Goal: Information Seeking & Learning: Find specific fact

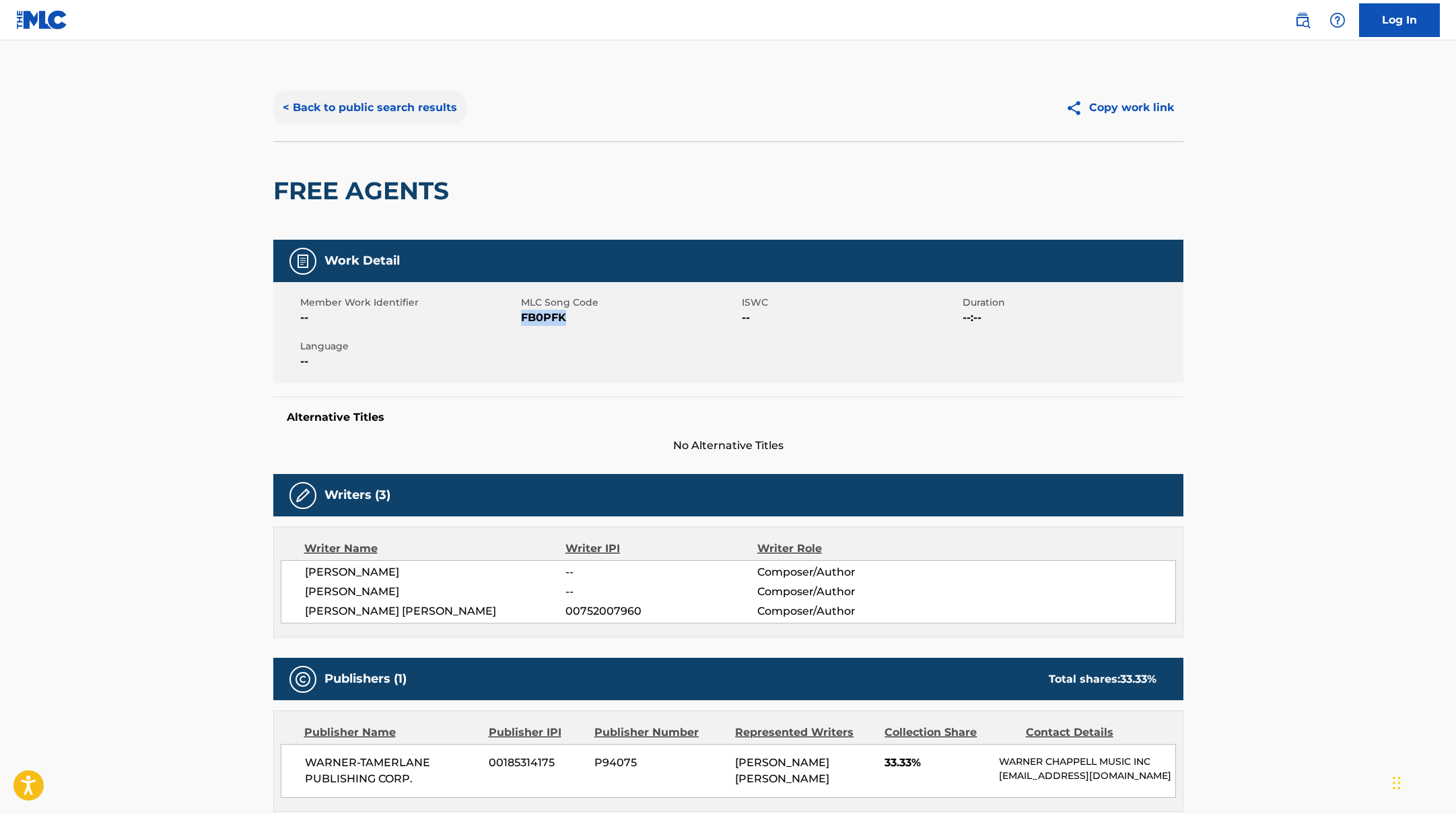
click at [426, 108] on button "< Back to public search results" at bounding box center [370, 108] width 194 height 34
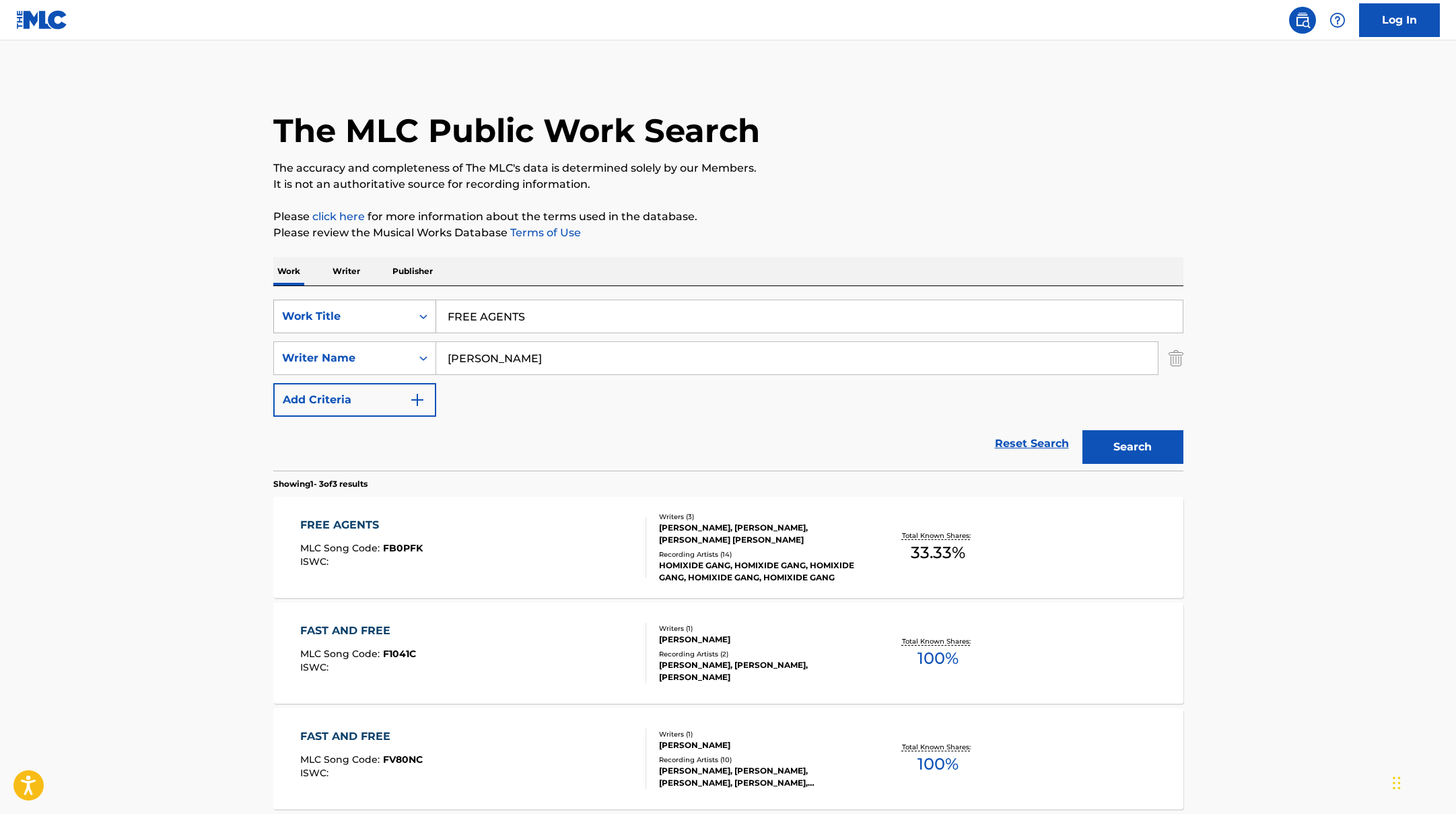
drag, startPoint x: 547, startPoint y: 315, endPoint x: 400, endPoint y: 303, distance: 147.5
click at [407, 305] on div "SearchWithCriteriad0f104fa-fecf-407a-a075-1cfd0cda90a3 Work Title FREE AGENTS" at bounding box center [728, 316] width 910 height 34
paste input "SHOPPING BAG"
click at [1116, 448] on button "Search" at bounding box center [1133, 447] width 101 height 34
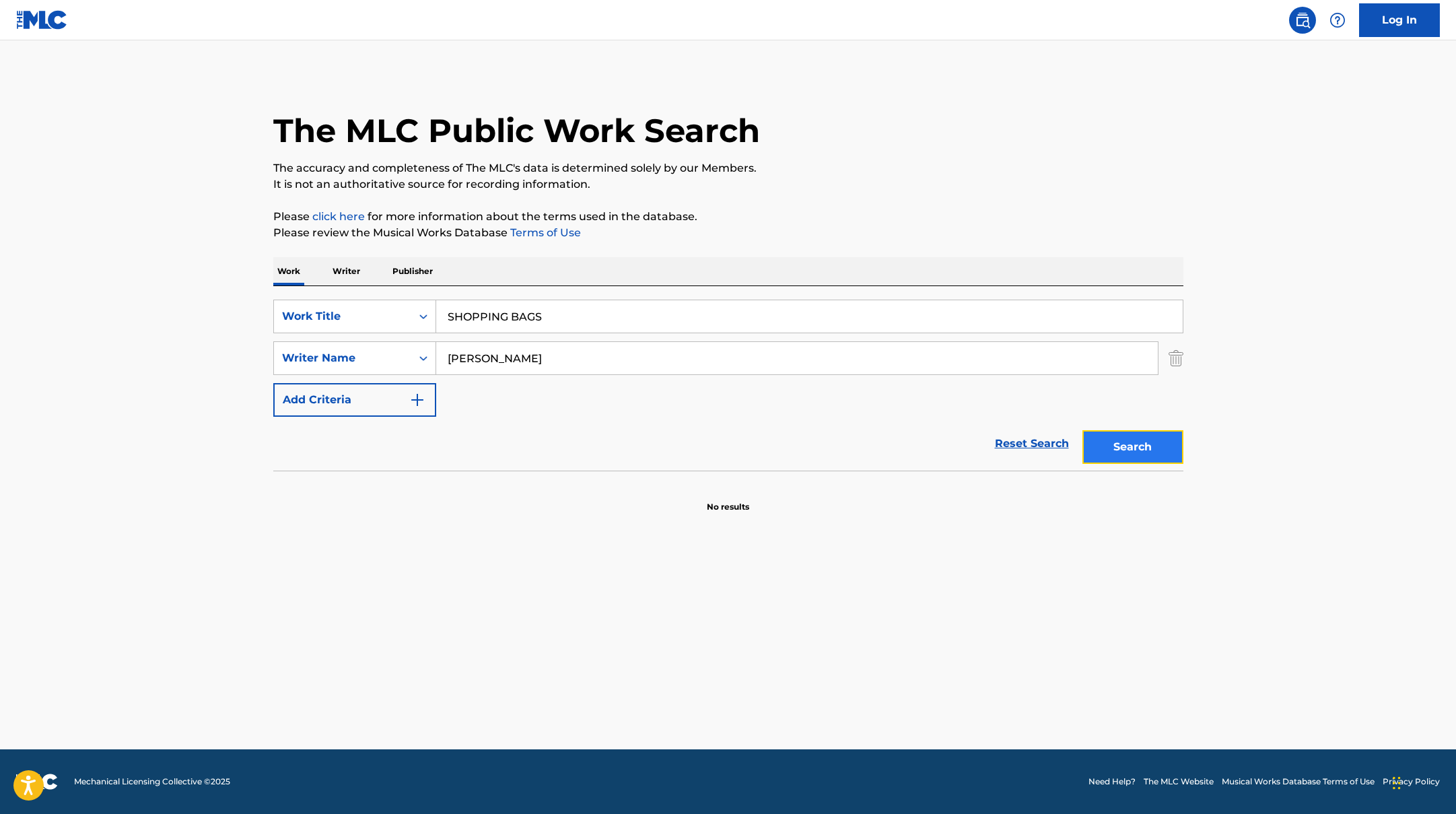
click at [1141, 449] on button "Search" at bounding box center [1133, 447] width 101 height 34
drag, startPoint x: 557, startPoint y: 315, endPoint x: 369, endPoint y: 311, distance: 188.0
click at [378, 311] on div "SearchWithCriteriad0f104fa-fecf-407a-a075-1cfd0cda90a3 Work Title SHOPPING BAGS" at bounding box center [728, 316] width 910 height 34
paste input "[PERSON_NAME] PROPERTY"
type input "STATE PROPERTY"
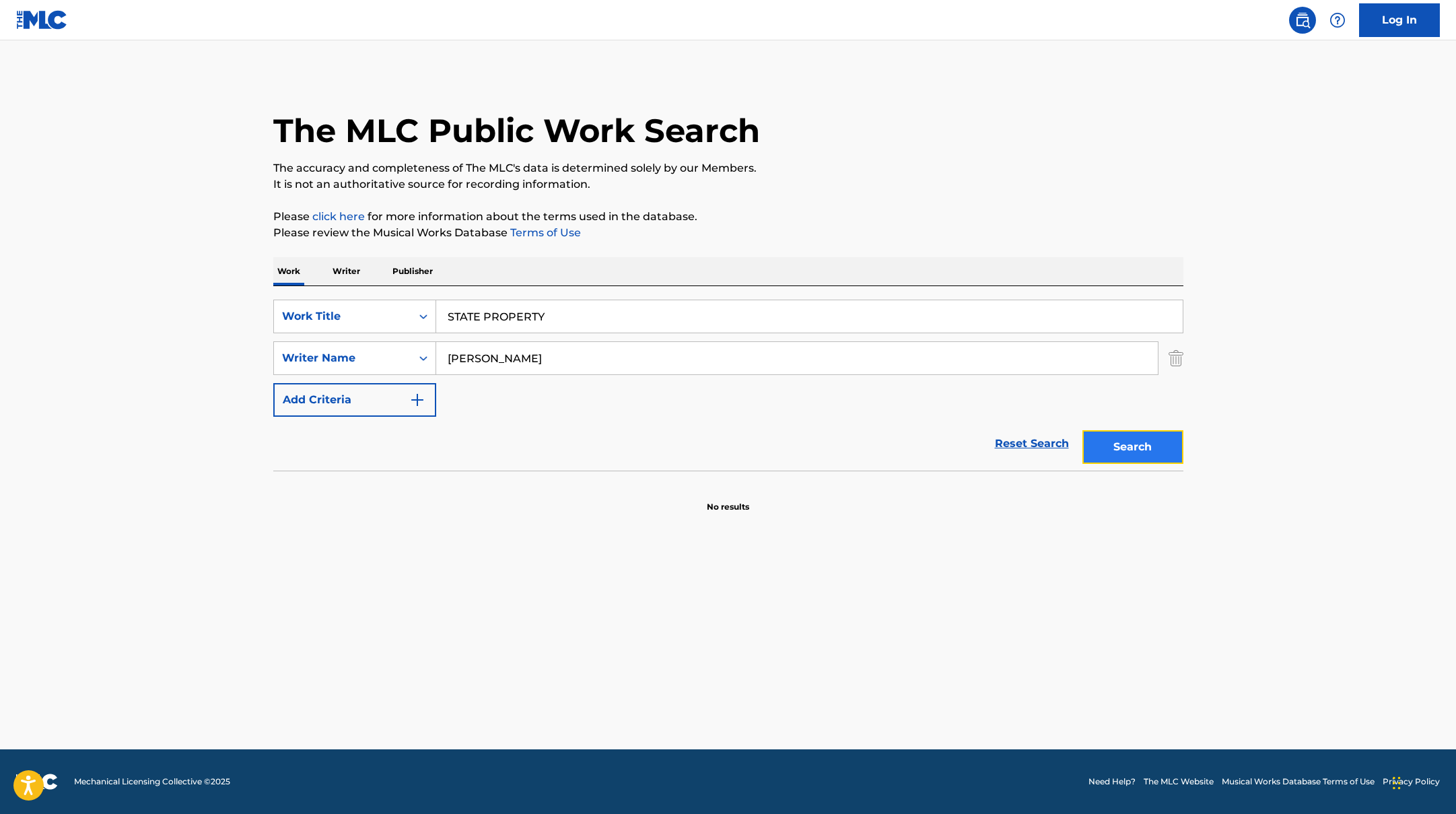
click at [1134, 445] on button "Search" at bounding box center [1133, 447] width 101 height 34
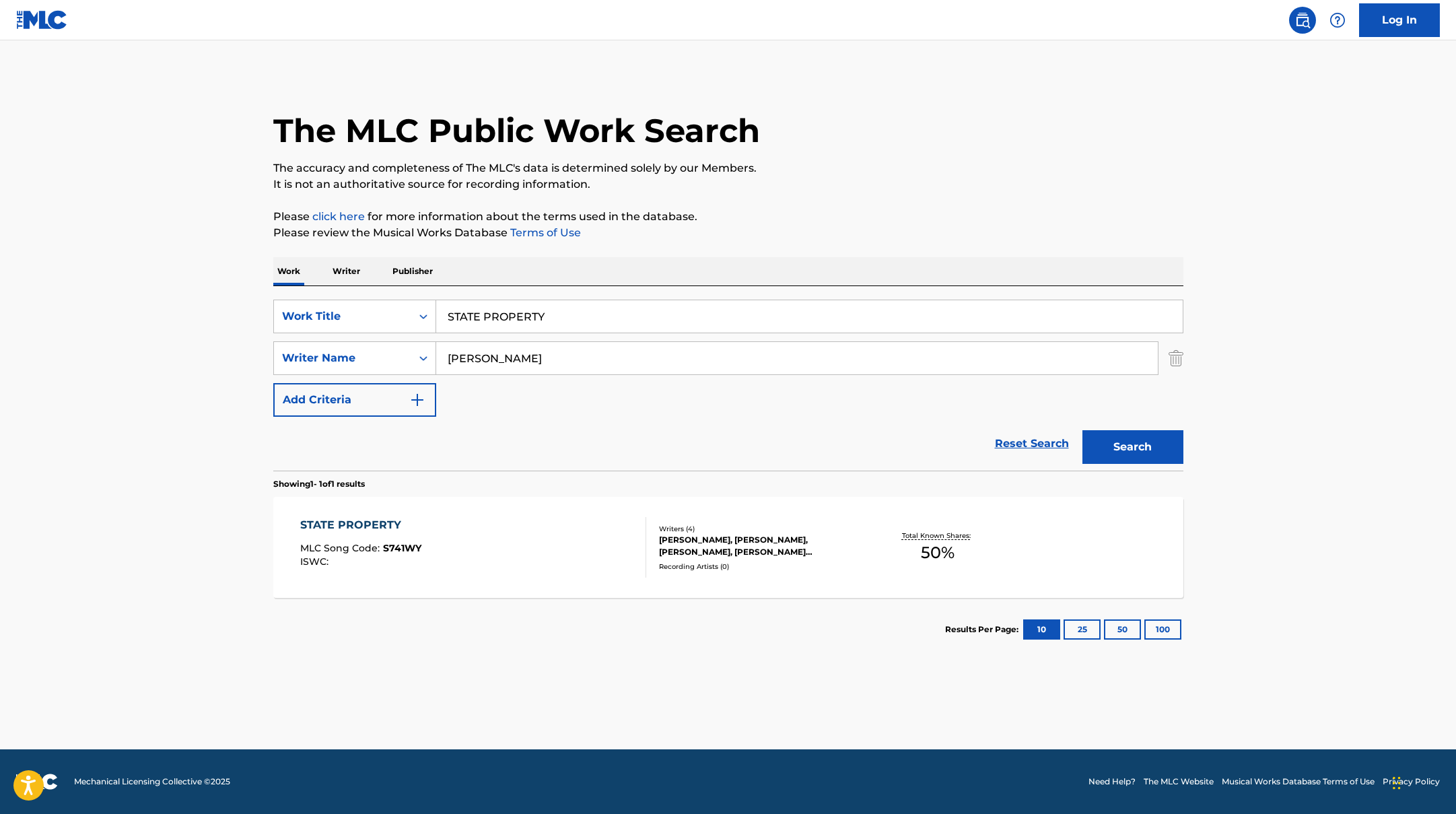
click at [543, 539] on div "STATE PROPERTY MLC Song Code : S741WY ISWC :" at bounding box center [473, 547] width 346 height 61
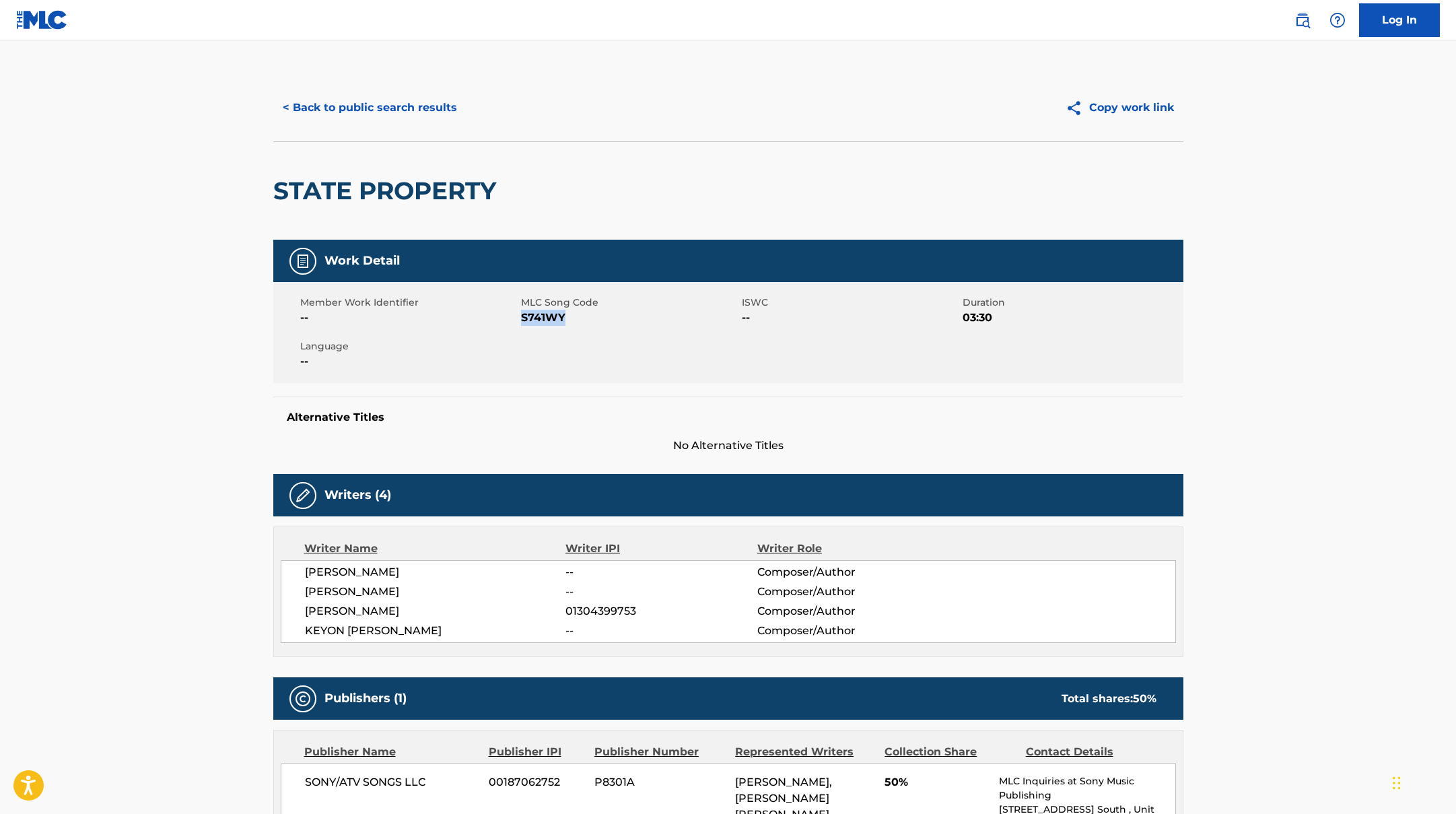
drag, startPoint x: 523, startPoint y: 317, endPoint x: 599, endPoint y: 317, distance: 76.0
click at [599, 317] on span "S741WY" at bounding box center [630, 318] width 218 height 16
copy span "S741WY"
click at [413, 107] on button "< Back to public search results" at bounding box center [370, 108] width 194 height 34
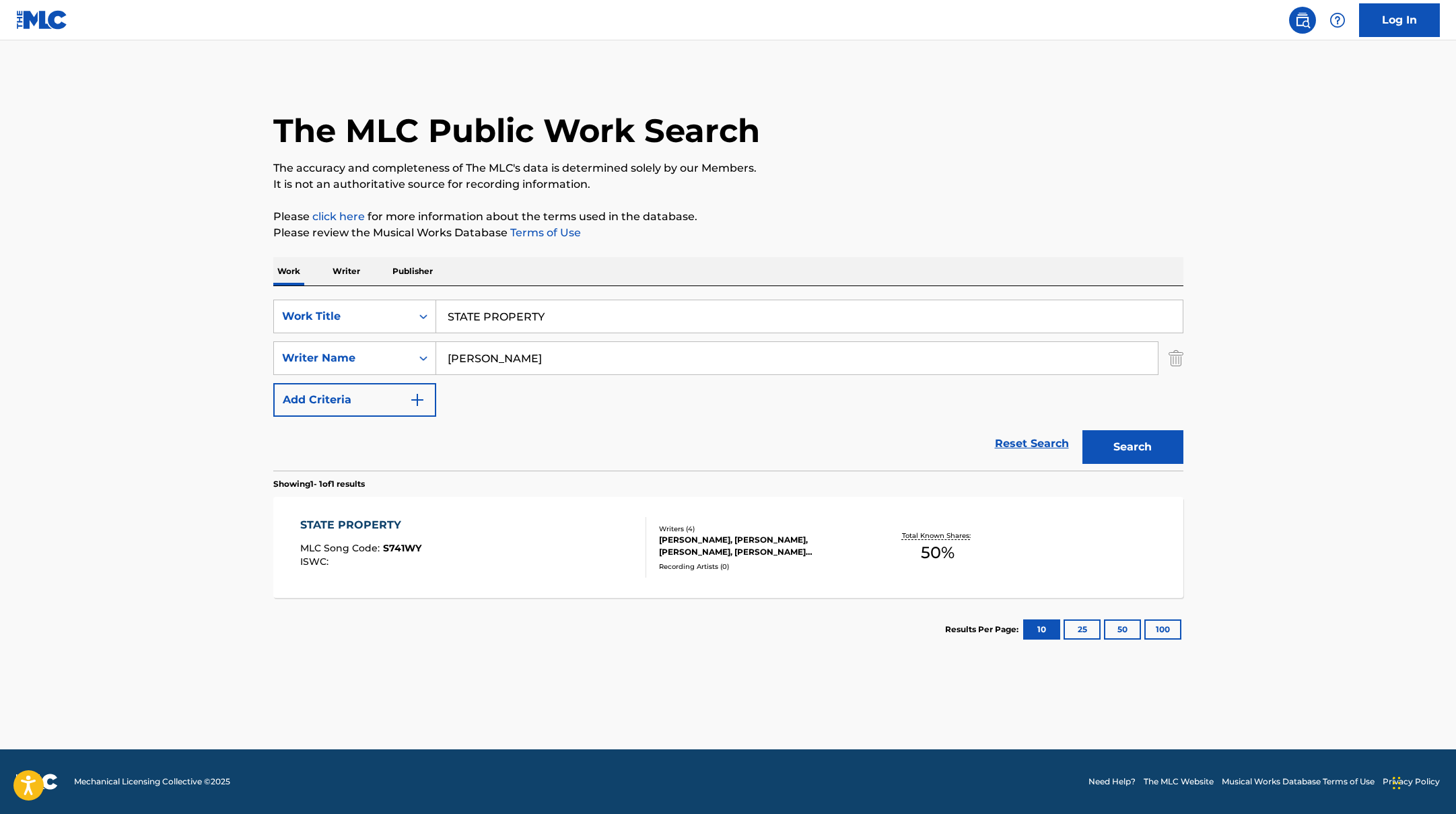
drag, startPoint x: 569, startPoint y: 319, endPoint x: 423, endPoint y: 298, distance: 147.5
click at [423, 298] on div "SearchWithCriteriad0f104fa-fecf-407a-a075-1cfd0cda90a3 Work Title STATE PROPERT…" at bounding box center [728, 378] width 910 height 185
paste input "$$$ PROBLEMS"
type input "$$$ PROBLEMS"
click at [1141, 450] on button "Search" at bounding box center [1133, 447] width 101 height 34
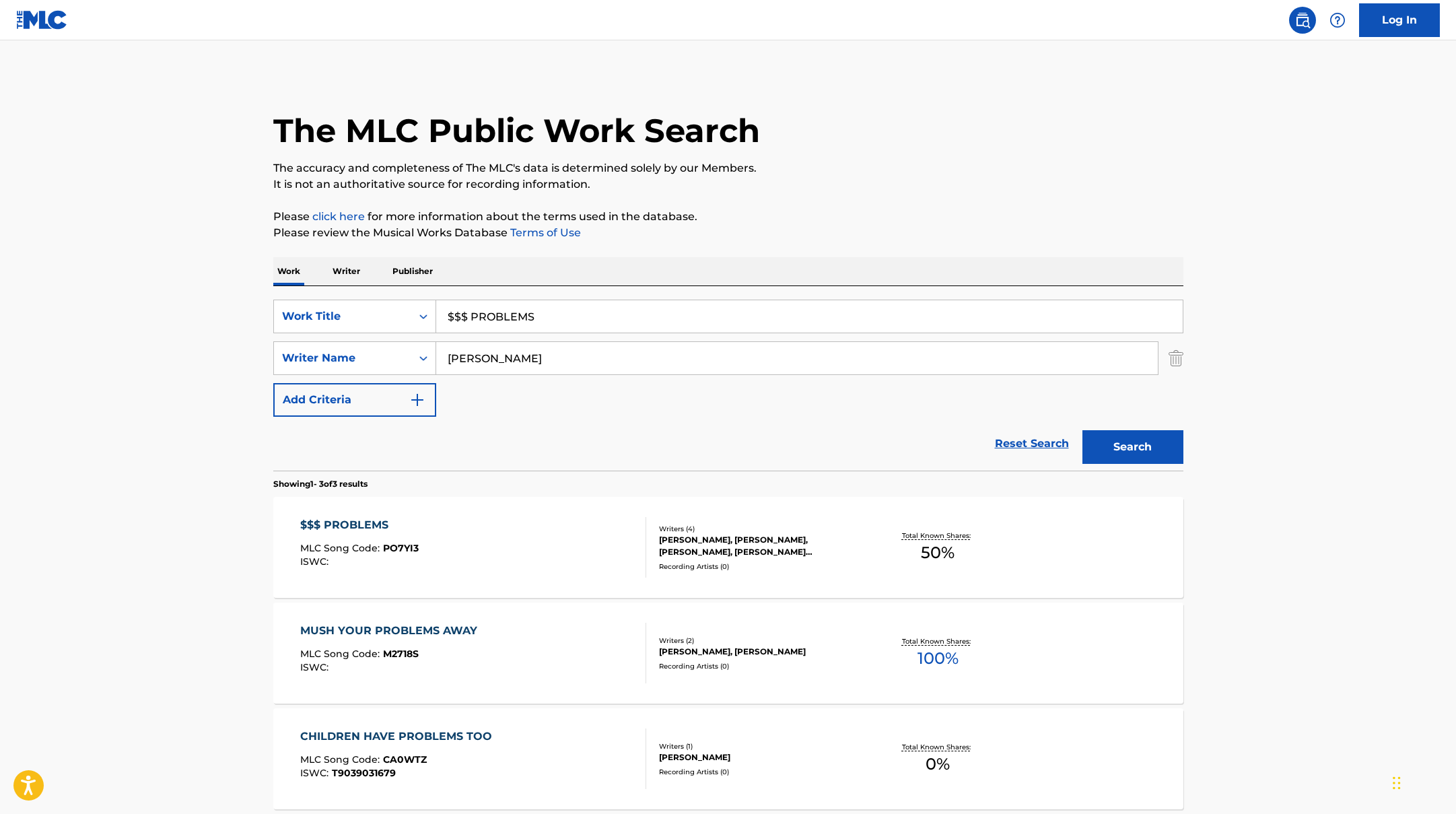
click at [493, 544] on div "$$$ PROBLEMS MLC Song Code : PO7YI3 ISWC :" at bounding box center [473, 547] width 346 height 61
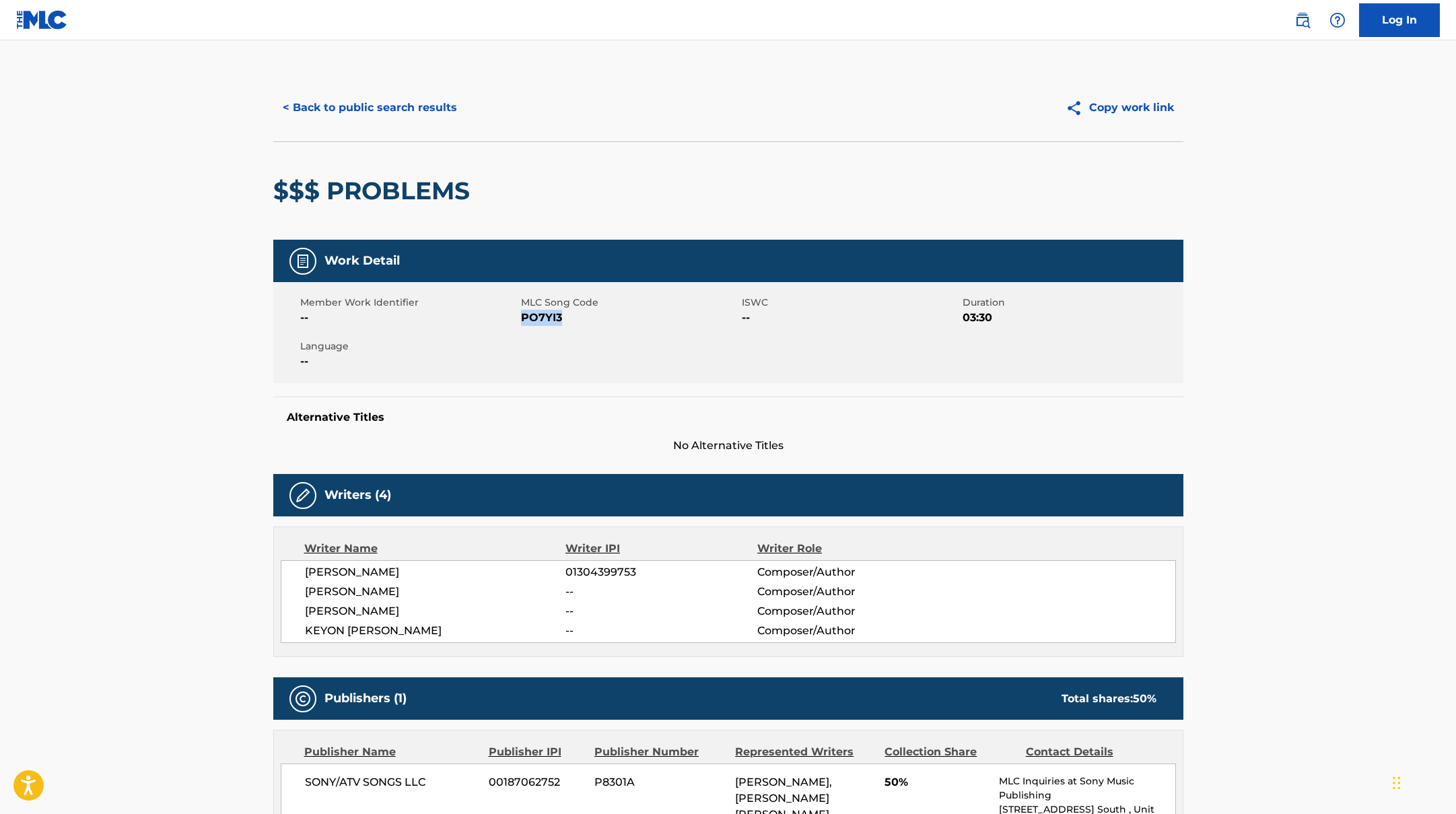
copy span "PO7YI3"
drag, startPoint x: 521, startPoint y: 319, endPoint x: 615, endPoint y: 319, distance: 94.0
click at [615, 319] on span "PO7YI3" at bounding box center [630, 318] width 218 height 16
click at [423, 103] on button "< Back to public search results" at bounding box center [370, 108] width 194 height 34
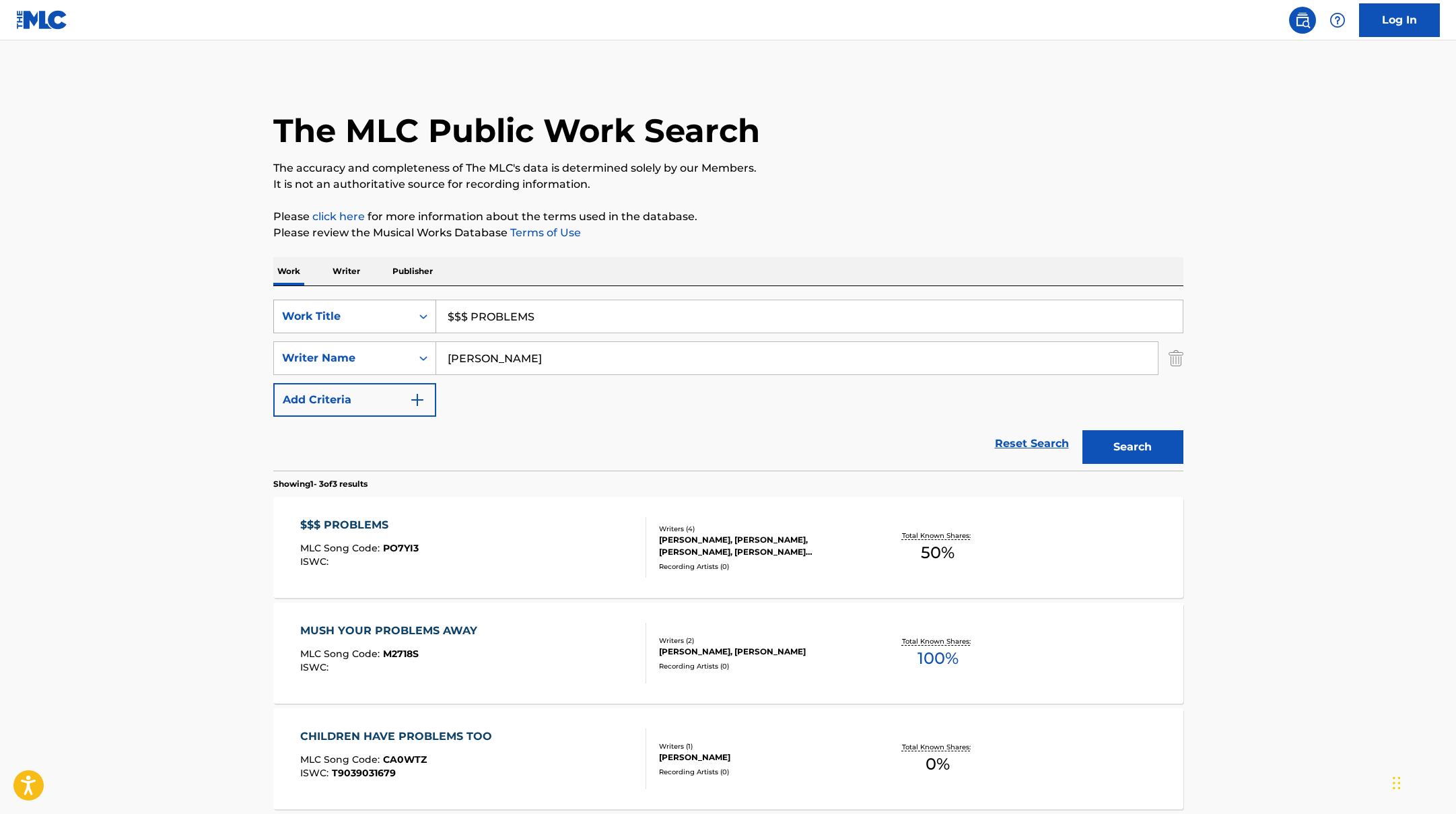
drag, startPoint x: 540, startPoint y: 321, endPoint x: 405, endPoint y: 311, distance: 135.4
click at [405, 311] on div "SearchWithCriteriad0f104fa-fecf-407a-a075-1cfd0cda90a3 Work Title $$$ PROBLEMS" at bounding box center [728, 316] width 910 height 34
paste input "NUN 2 IT"
type input "NUN 2 IT"
click at [1128, 442] on button "Search" at bounding box center [1133, 447] width 101 height 34
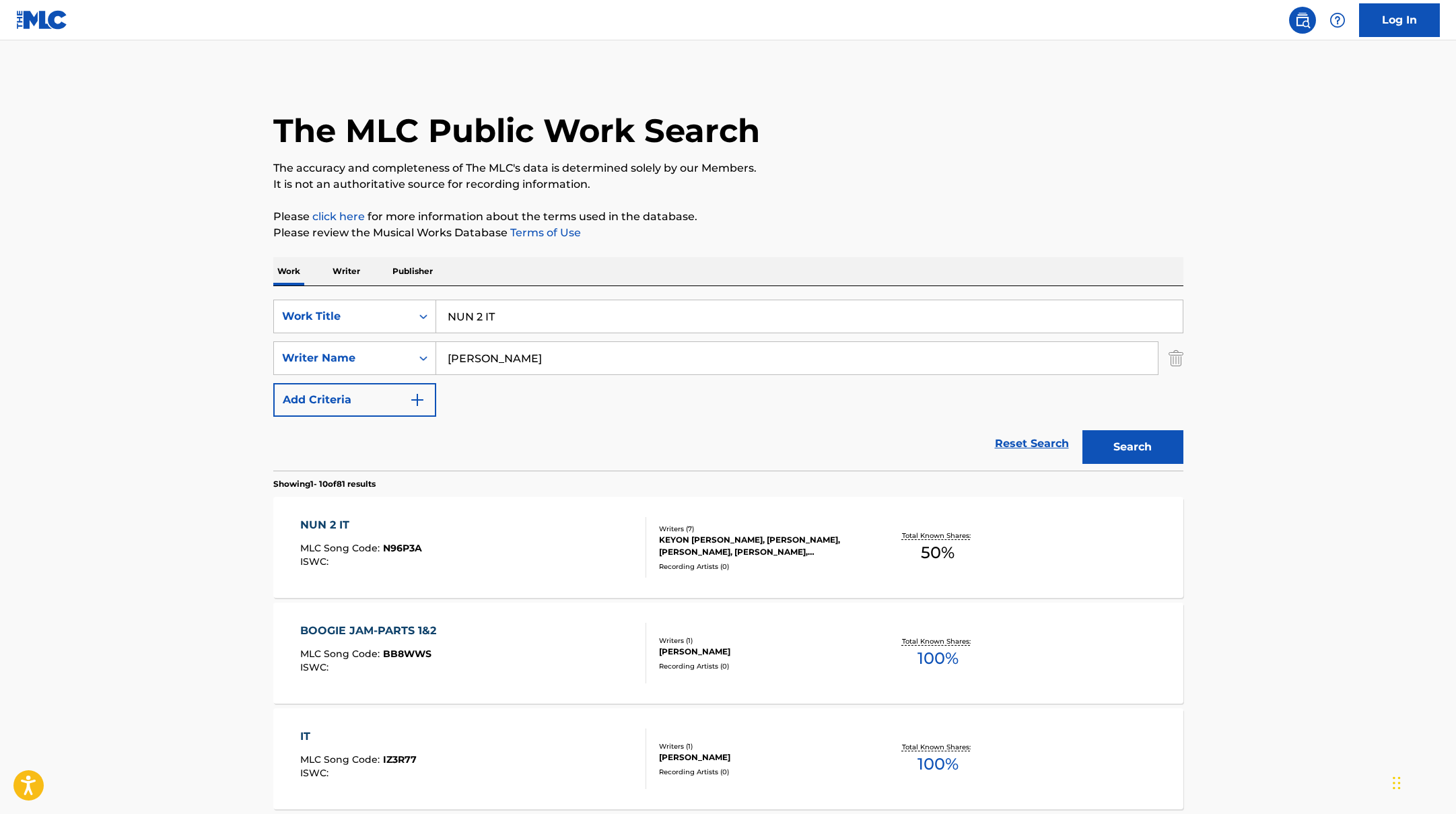
click at [572, 541] on div "NUN 2 IT MLC Song Code : N96P3A ISWC :" at bounding box center [473, 547] width 346 height 61
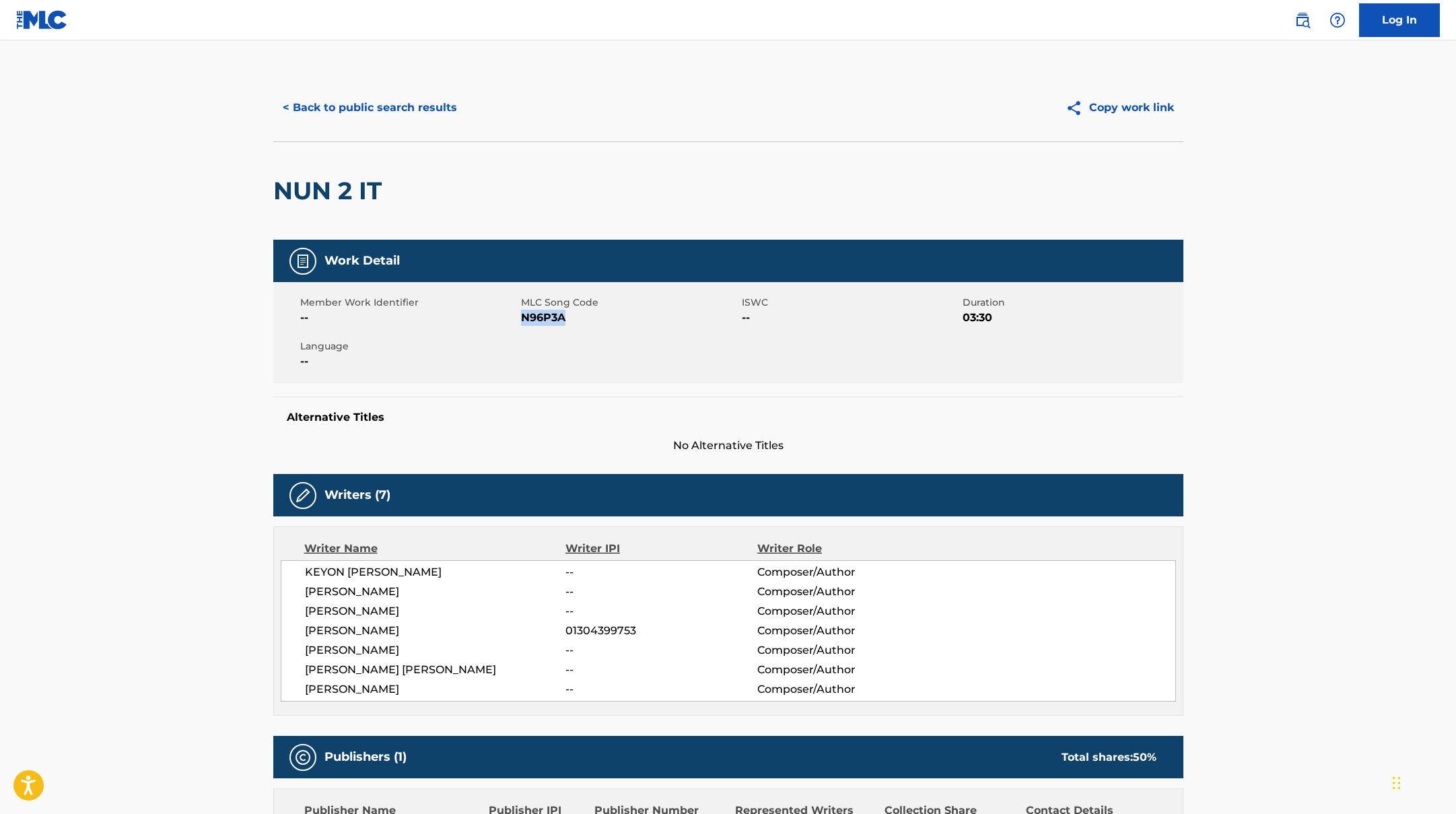
drag, startPoint x: 523, startPoint y: 315, endPoint x: 607, endPoint y: 319, distance: 84.1
click at [607, 319] on span "N96P3A" at bounding box center [630, 318] width 218 height 16
copy span "N96P3A"
click at [382, 111] on button "< Back to public search results" at bounding box center [370, 108] width 194 height 34
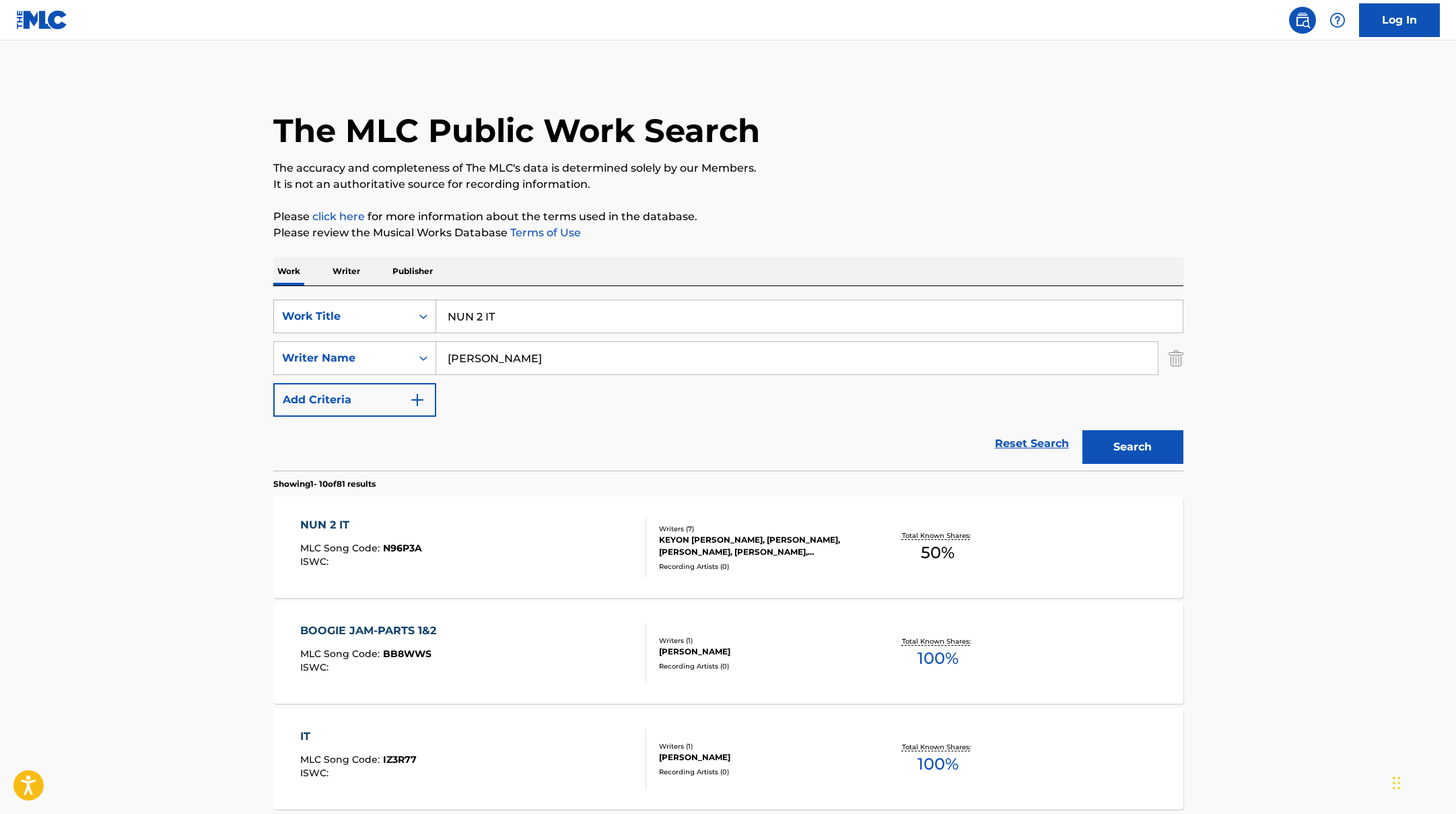
drag, startPoint x: 518, startPoint y: 319, endPoint x: 419, endPoint y: 312, distance: 99.2
click at [419, 312] on div "SearchWithCriteriad0f104fa-fecf-407a-a075-1cfd0cda90a3 Work Title NUN 2 IT" at bounding box center [728, 316] width 910 height 34
paste input "GVNGANATI"
type input "GVNGANATI"
click at [1117, 451] on button "Search" at bounding box center [1133, 447] width 101 height 34
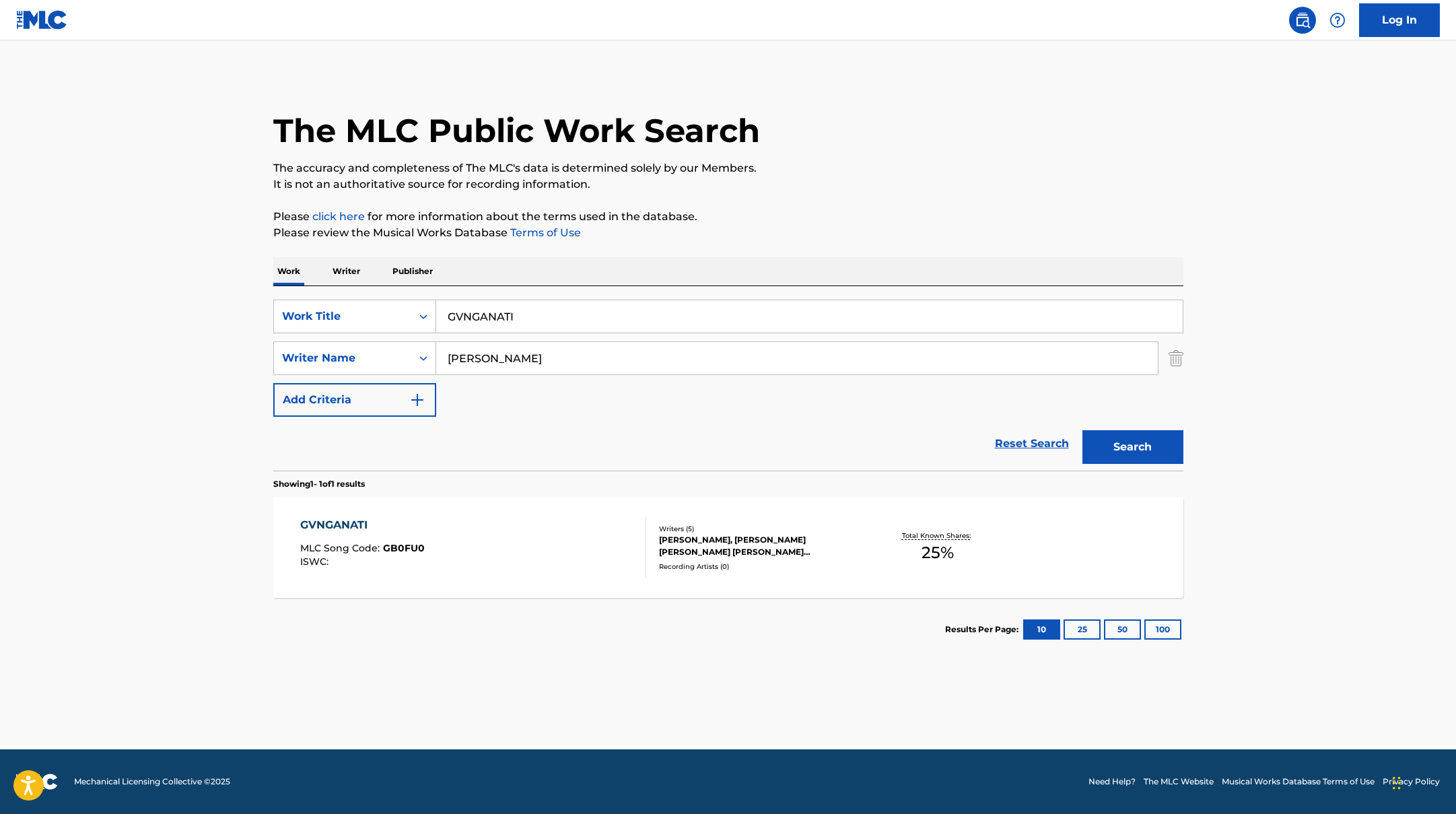
click at [566, 528] on div "GVNGANATI MLC Song Code : GB0FU0 ISWC :" at bounding box center [473, 547] width 346 height 61
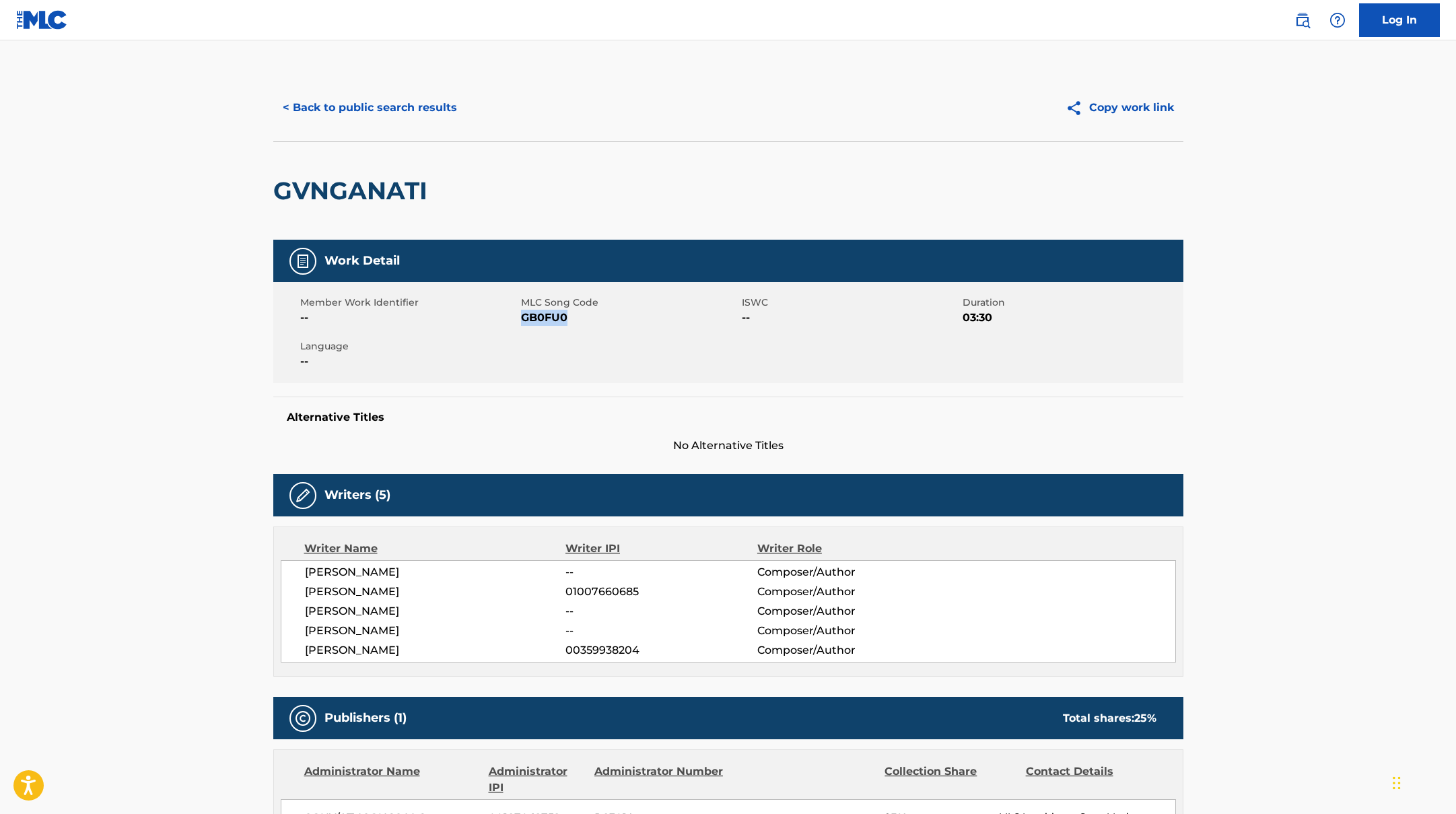
drag, startPoint x: 520, startPoint y: 315, endPoint x: 584, endPoint y: 320, distance: 64.2
click at [584, 320] on span "GB0FU0" at bounding box center [630, 318] width 218 height 16
copy span "GB0FU0"
click at [419, 107] on button "< Back to public search results" at bounding box center [370, 108] width 194 height 34
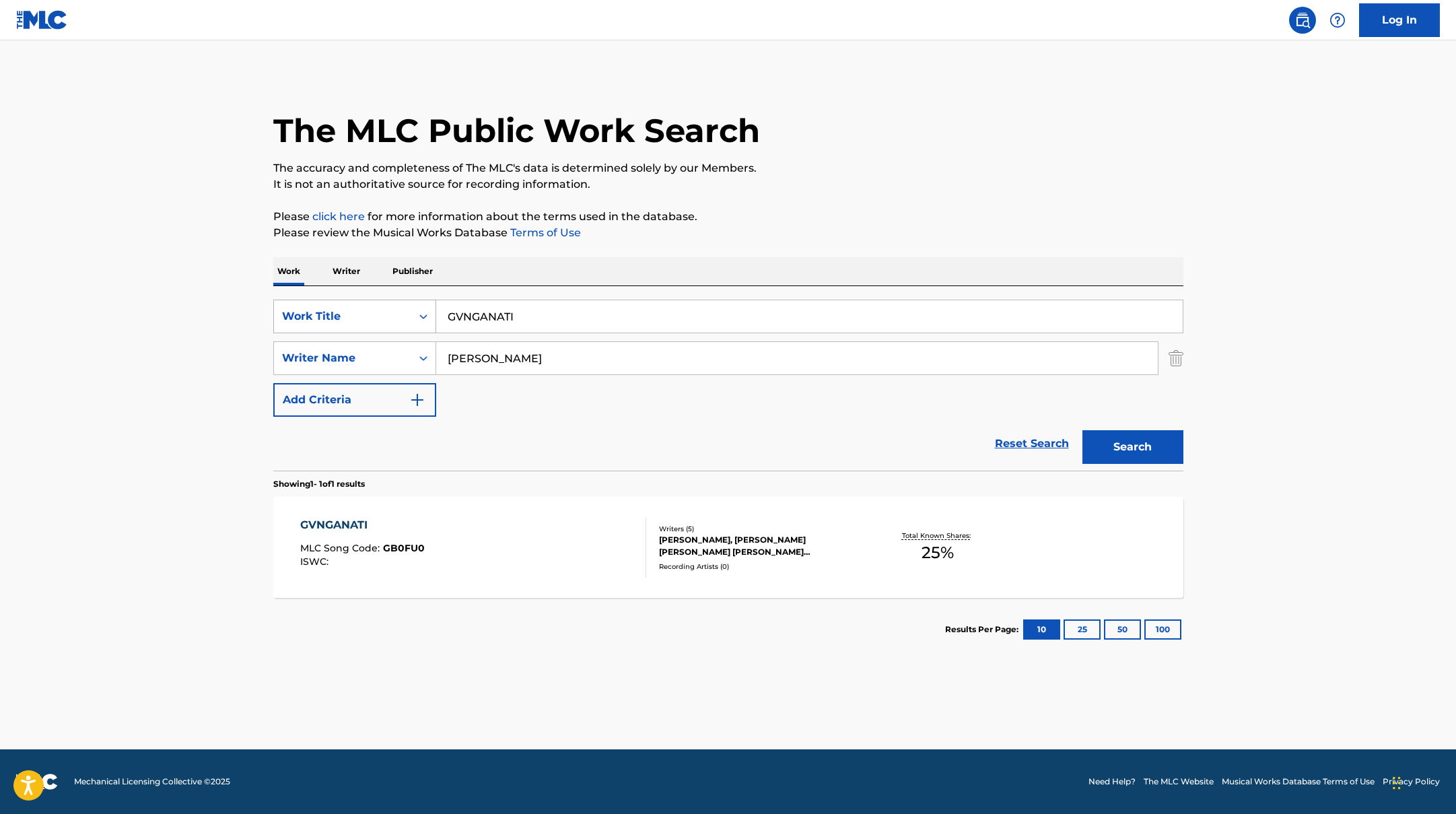
drag, startPoint x: 530, startPoint y: 319, endPoint x: 403, endPoint y: 315, distance: 127.1
click at [398, 315] on div "SearchWithCriteriad0f104fa-fecf-407a-a075-1cfd0cda90a3 Work Title GVNGANATI" at bounding box center [728, 316] width 910 height 34
paste input "NINTEND0"
type input "NINTEND0"
click at [1129, 441] on button "Search" at bounding box center [1133, 447] width 101 height 34
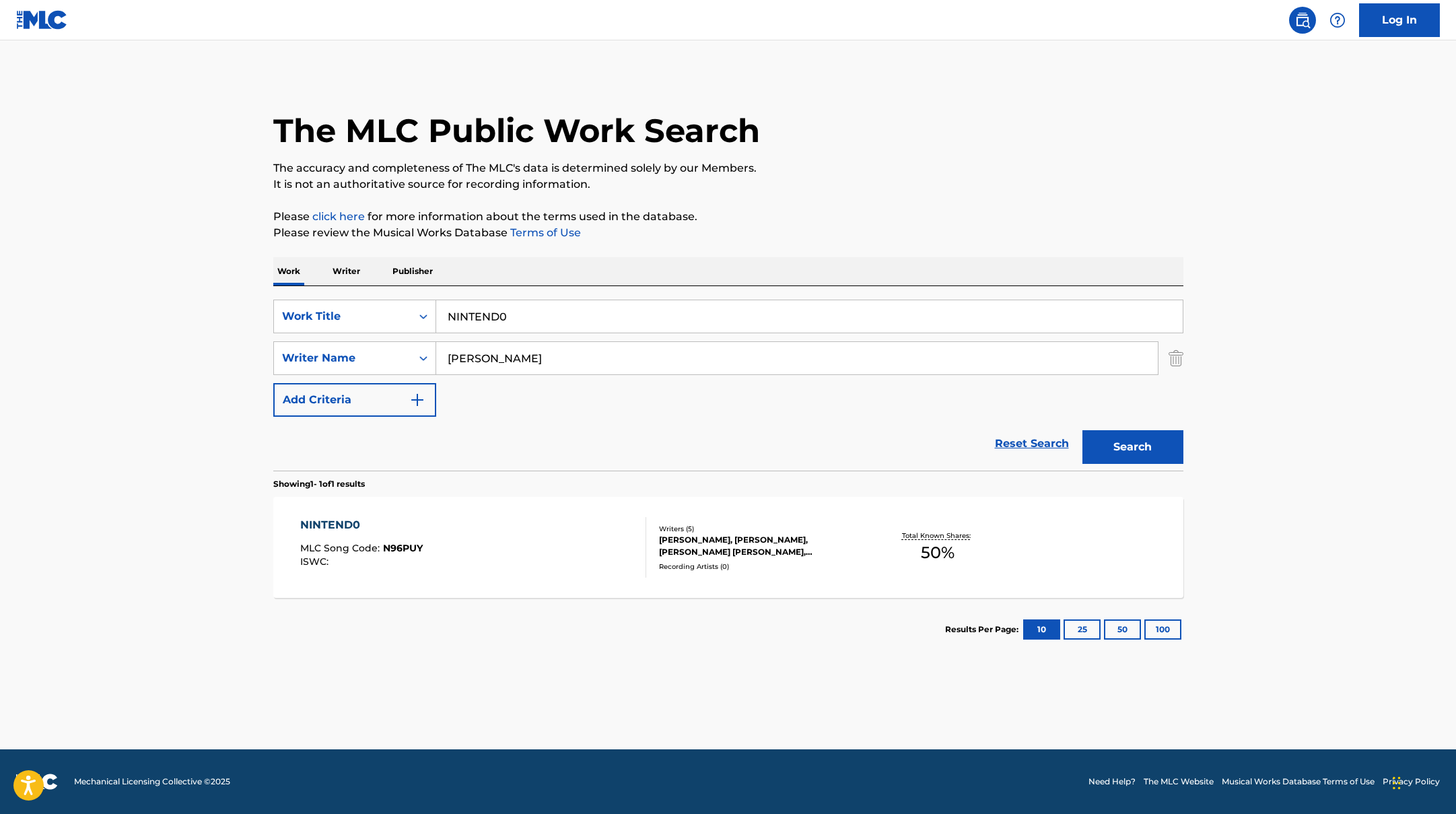
click at [553, 546] on div "NINTEND0 MLC Song Code : N96PUY ISWC :" at bounding box center [473, 547] width 346 height 61
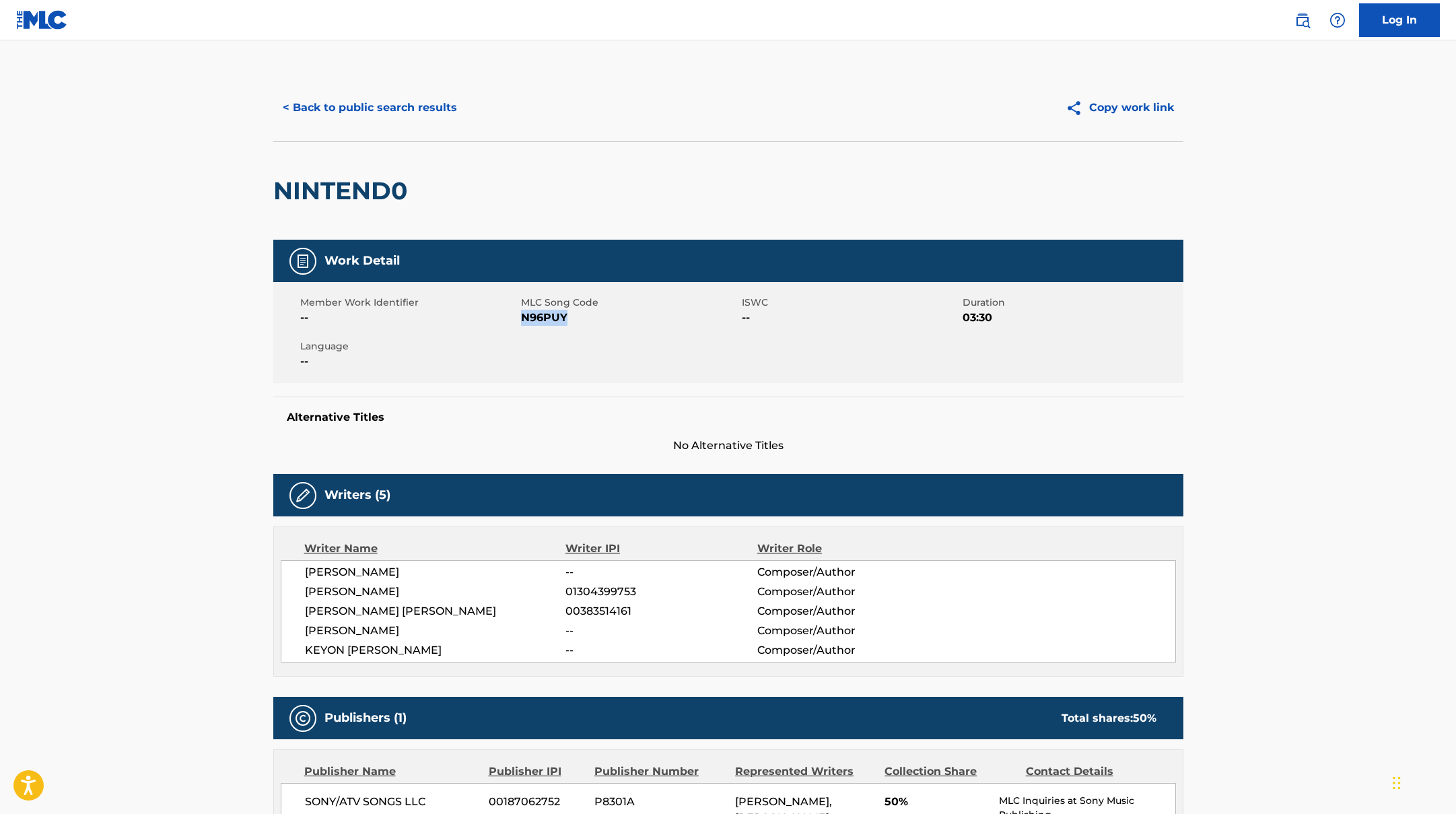
drag, startPoint x: 522, startPoint y: 318, endPoint x: 611, endPoint y: 317, distance: 89.0
click at [611, 317] on span "N96PUY" at bounding box center [630, 318] width 218 height 16
copy span "N96PUY"
drag, startPoint x: 342, startPoint y: 140, endPoint x: 348, endPoint y: 135, distance: 7.8
click at [348, 135] on div "< Back to public search results Copy work link NINTEND0" at bounding box center [728, 157] width 910 height 165
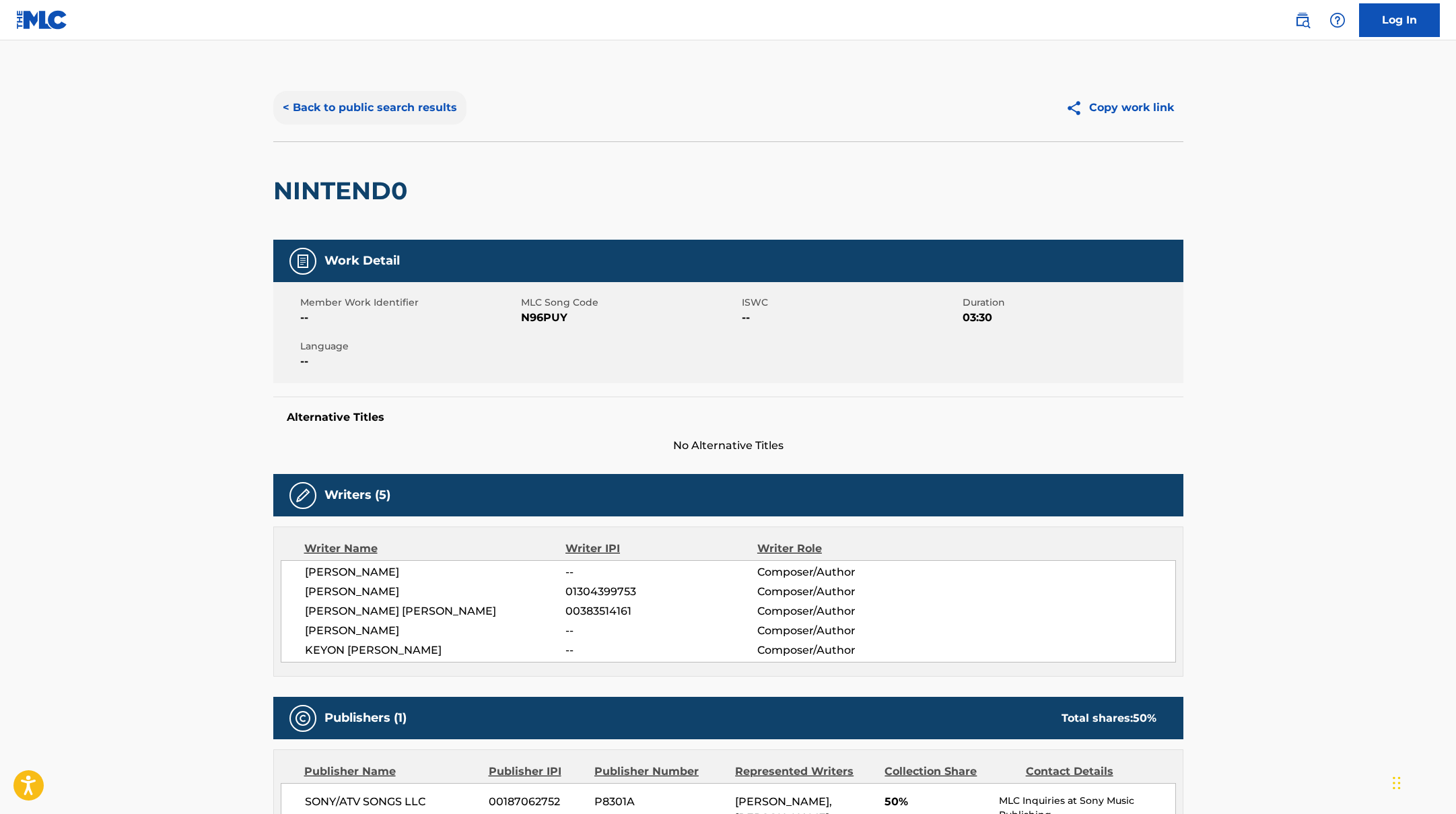
click at [373, 111] on button "< Back to public search results" at bounding box center [370, 108] width 194 height 34
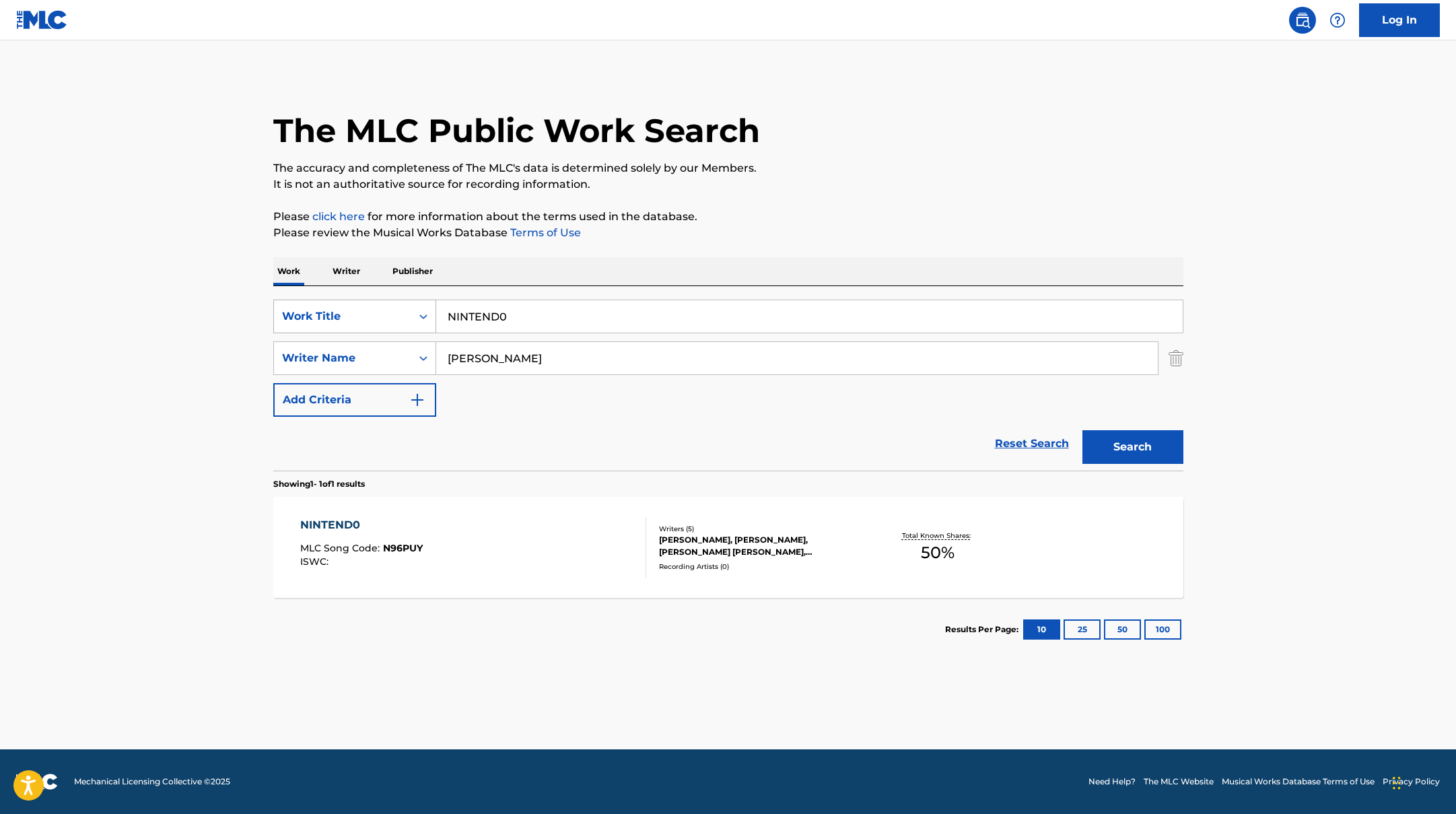
drag, startPoint x: 526, startPoint y: 319, endPoint x: 403, endPoint y: 315, distance: 123.1
click at [403, 315] on div "SearchWithCriteriad0f104fa-fecf-407a-a075-1cfd0cda90a3 Work Title NINTEND0" at bounding box center [728, 316] width 910 height 34
paste input "Toki Yo Tomare"
type input "Toki Yo Tomare"
drag, startPoint x: 515, startPoint y: 362, endPoint x: 419, endPoint y: 352, distance: 96.5
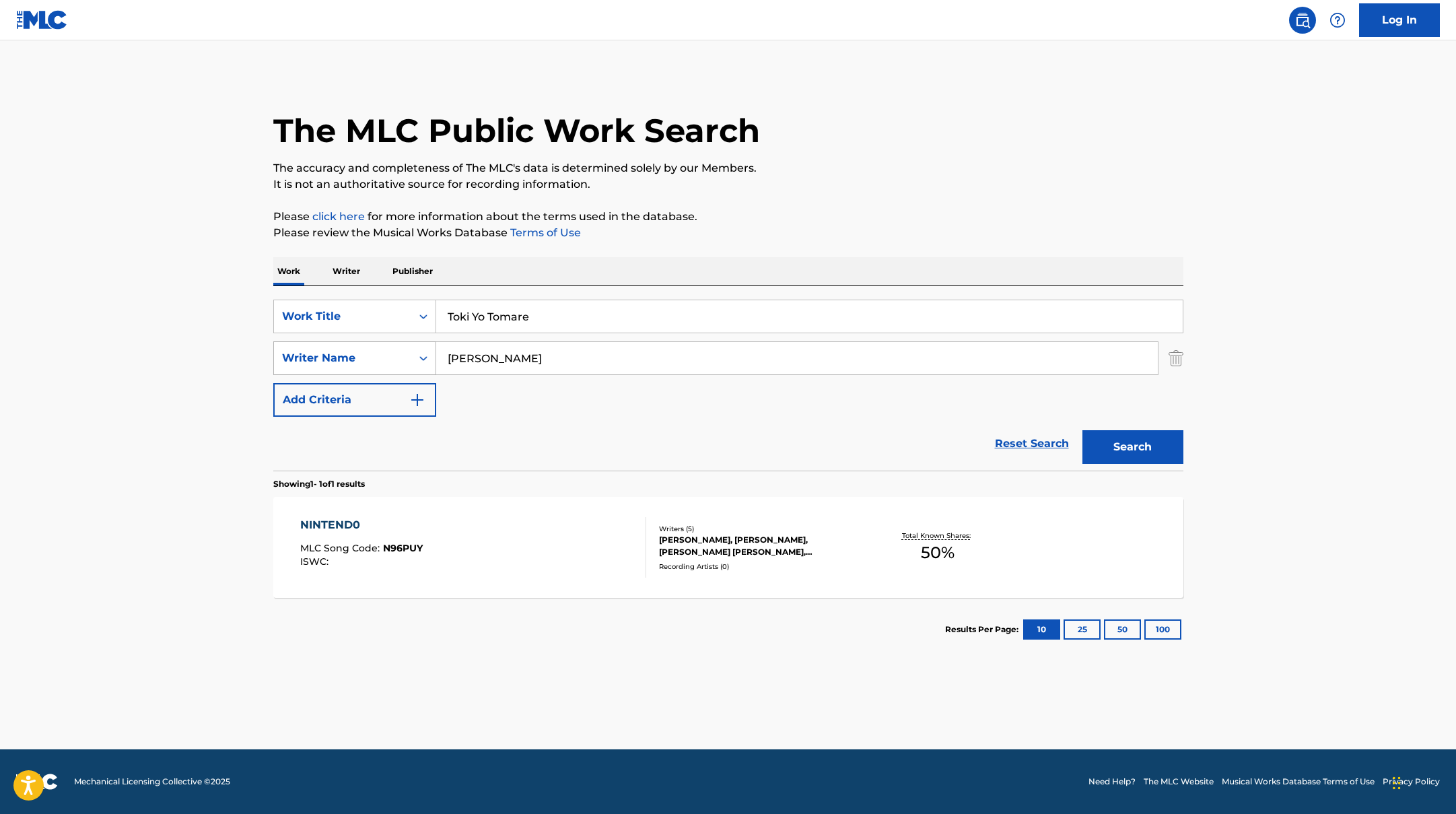
click at [419, 352] on div "SearchWithCriteriaac952244-c99a-423d-b338-cef296909b19 Writer Name [PERSON_NAME]" at bounding box center [728, 358] width 910 height 34
click at [1083, 430] on button "Search" at bounding box center [1133, 447] width 101 height 34
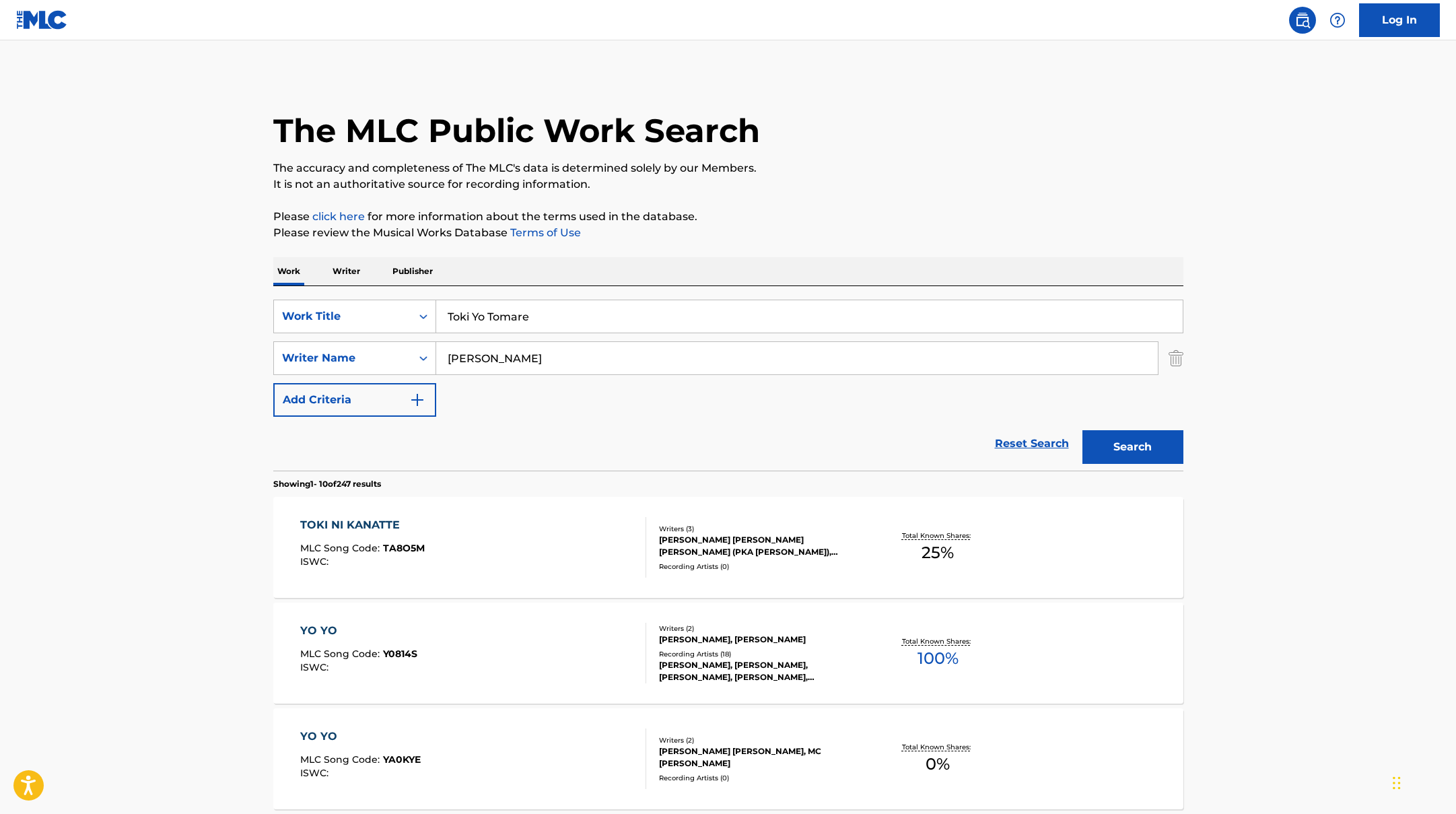
click at [1083, 430] on button "Search" at bounding box center [1133, 447] width 101 height 34
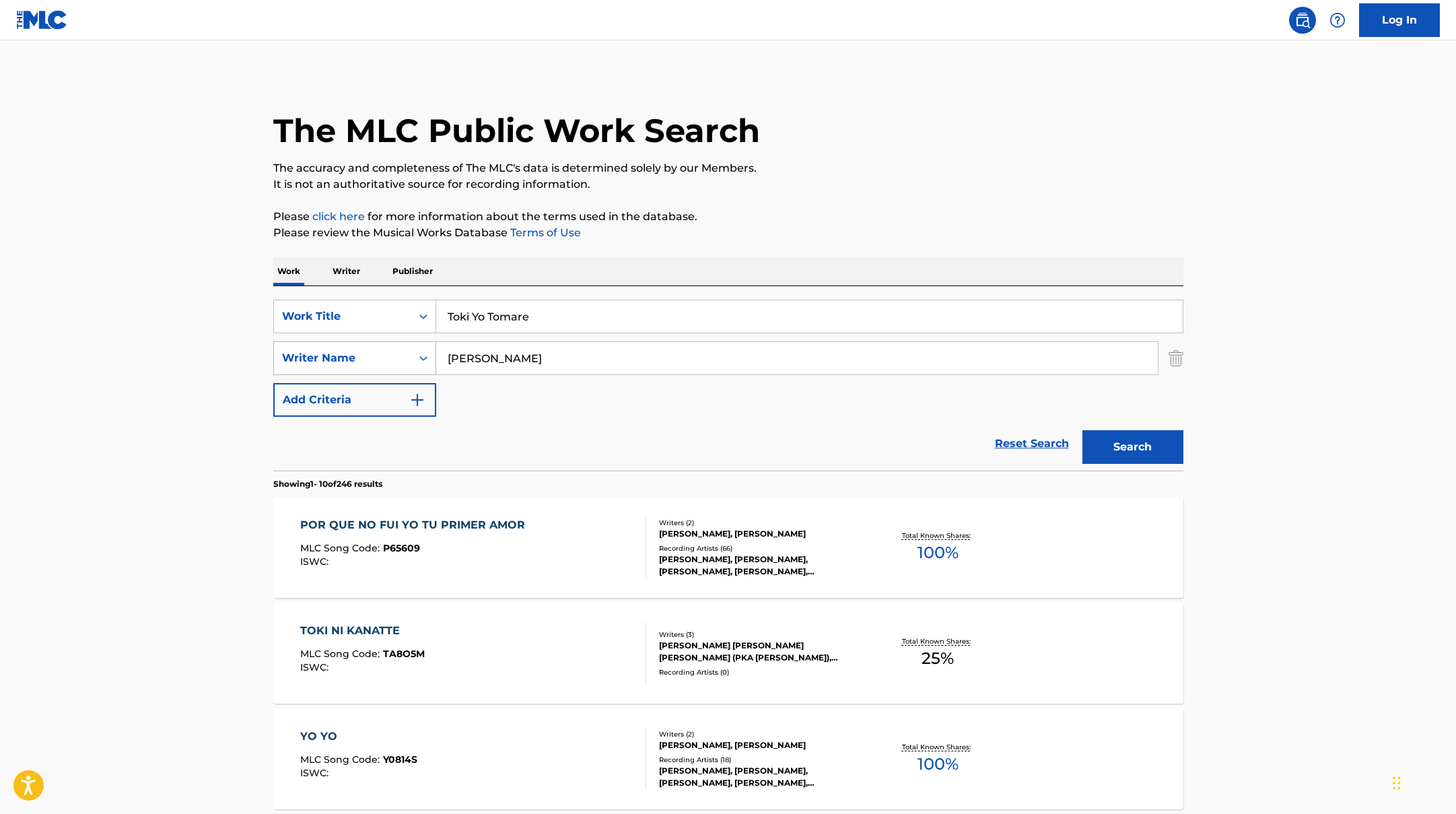
drag, startPoint x: 494, startPoint y: 359, endPoint x: 429, endPoint y: 353, distance: 65.3
click at [429, 353] on div "SearchWithCriteriaac952244-c99a-423d-b338-cef296909b19 Writer Name [PERSON_NAME]" at bounding box center [728, 358] width 910 height 34
type input "[PERSON_NAME]"
click at [1083, 430] on button "Search" at bounding box center [1133, 447] width 101 height 34
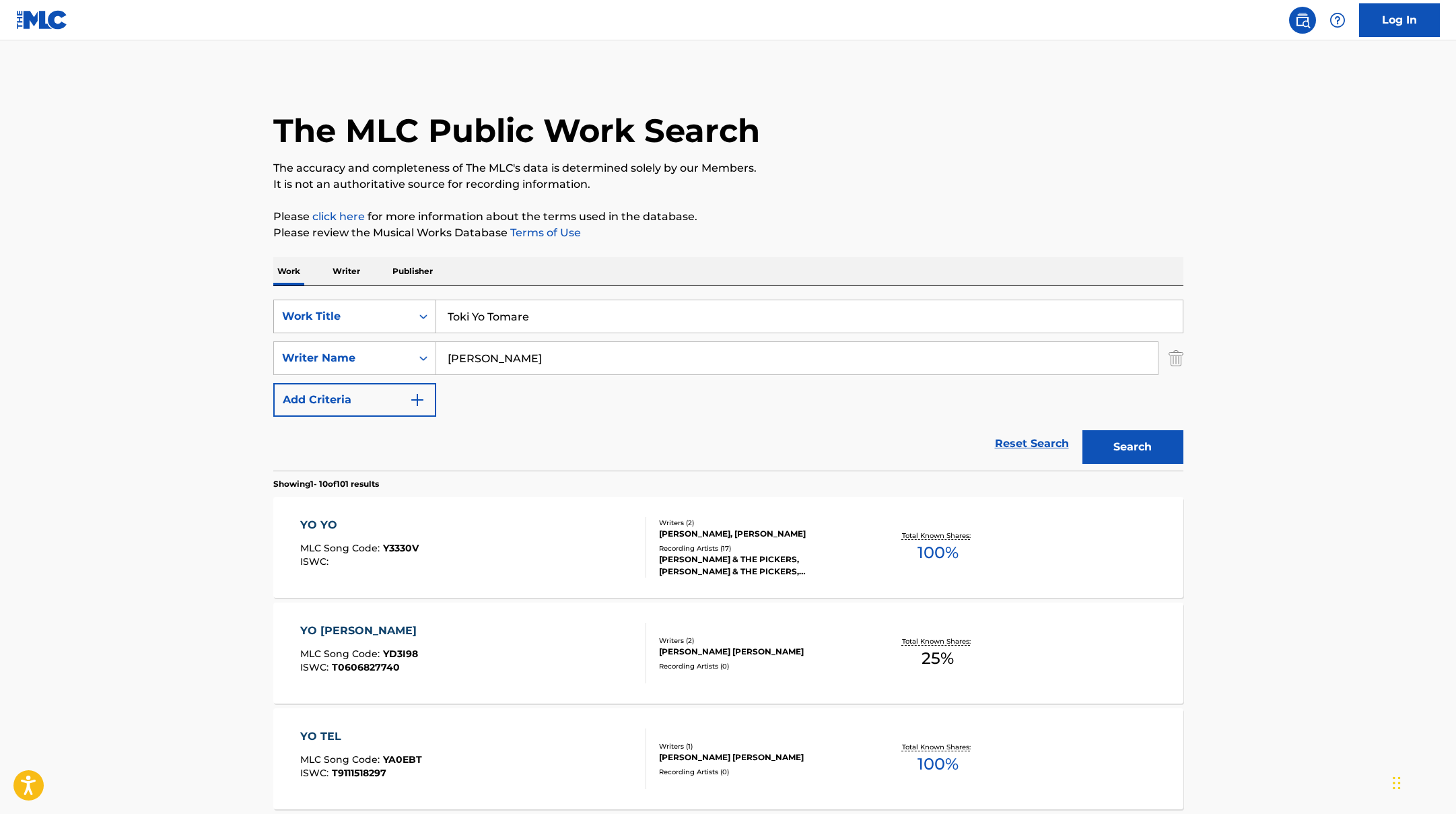
drag, startPoint x: 542, startPoint y: 315, endPoint x: 404, endPoint y: 312, distance: 138.0
click at [406, 314] on div "SearchWithCriteriad0f104fa-fecf-407a-a075-1cfd0cda90a3 Work Title Toki Yo Tomare" at bounding box center [728, 316] width 910 height 34
paste input "yping"
type input "Typing"
click at [703, 230] on p "Please review the Musical Works Database Terms of Use" at bounding box center [728, 233] width 910 height 16
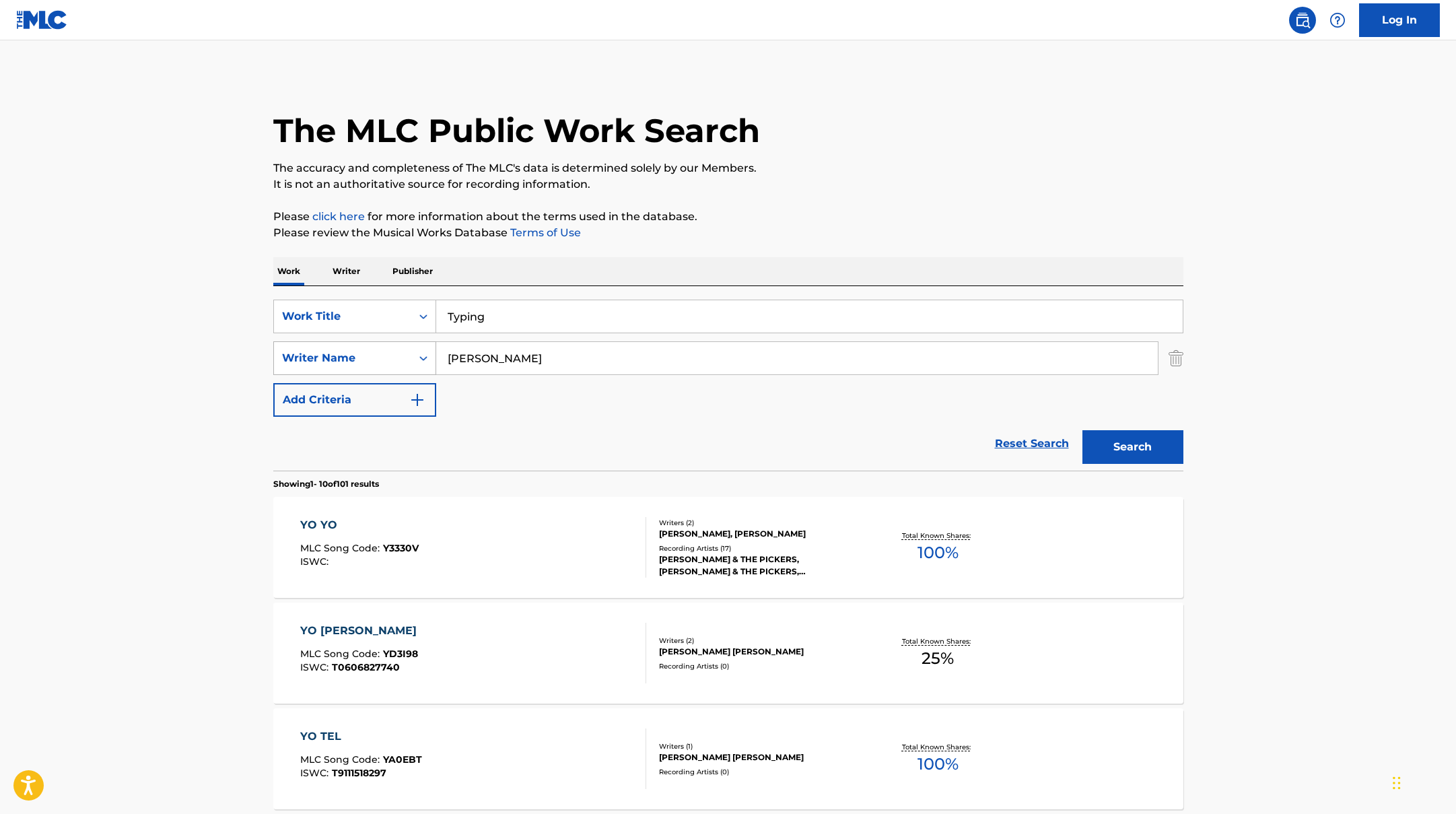
drag, startPoint x: 503, startPoint y: 354, endPoint x: 348, endPoint y: 350, distance: 155.1
click at [348, 350] on div "SearchWithCriteriaac952244-c99a-423d-b338-cef296909b19 Writer Name [PERSON_NAME]" at bounding box center [728, 358] width 910 height 34
paste input "yubo"
type input "yubo"
click at [1116, 443] on button "Search" at bounding box center [1133, 447] width 101 height 34
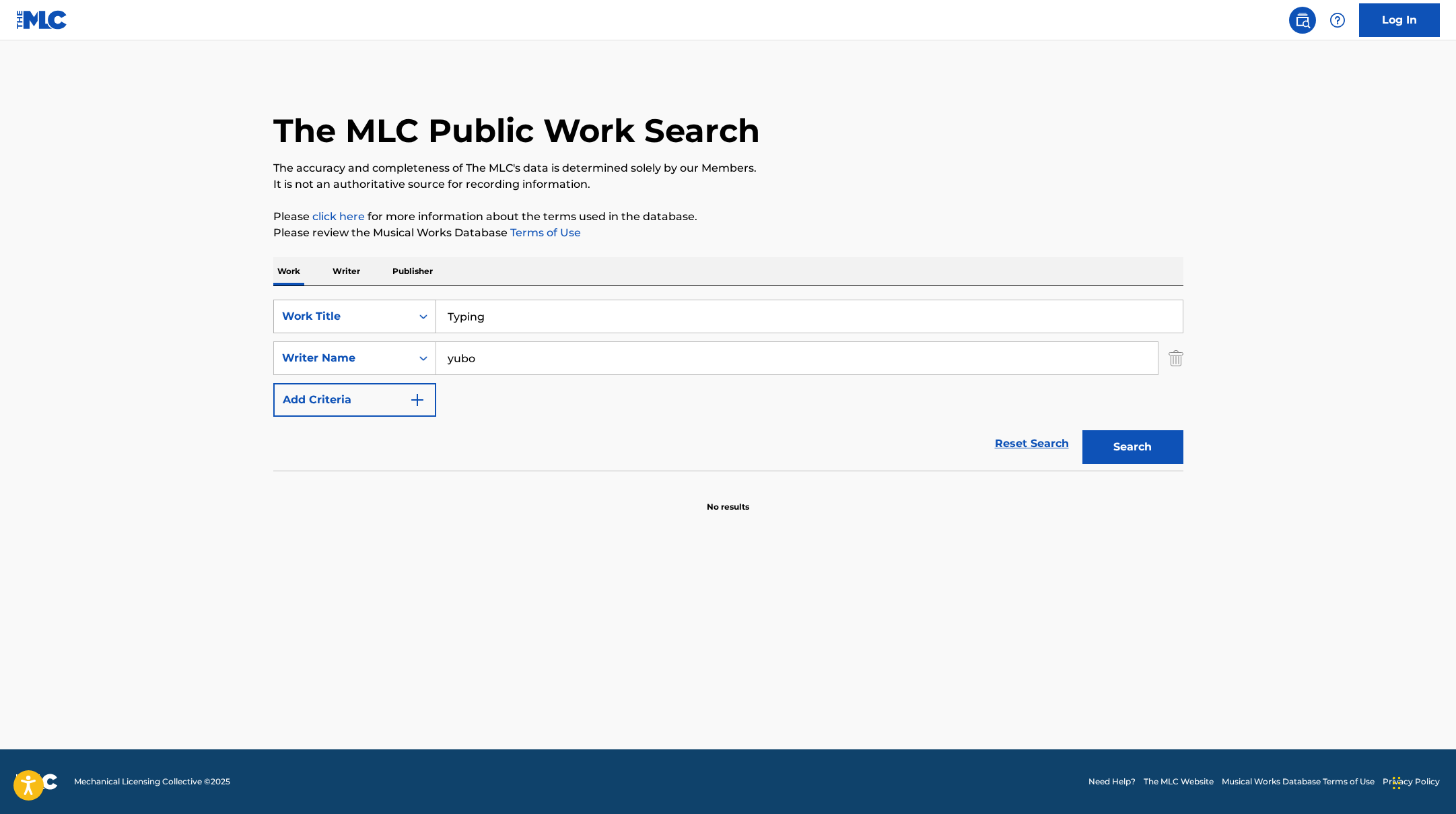
drag, startPoint x: 498, startPoint y: 318, endPoint x: 368, endPoint y: 307, distance: 130.5
click at [372, 308] on div "SearchWithCriteriad0f104fa-fecf-407a-a075-1cfd0cda90a3 Work Title Typing" at bounding box center [728, 316] width 910 height 34
paste input "Cosmic"
type input "Cosmic"
click at [779, 216] on p "Please click here for more information about the terms used in the database." at bounding box center [728, 217] width 910 height 16
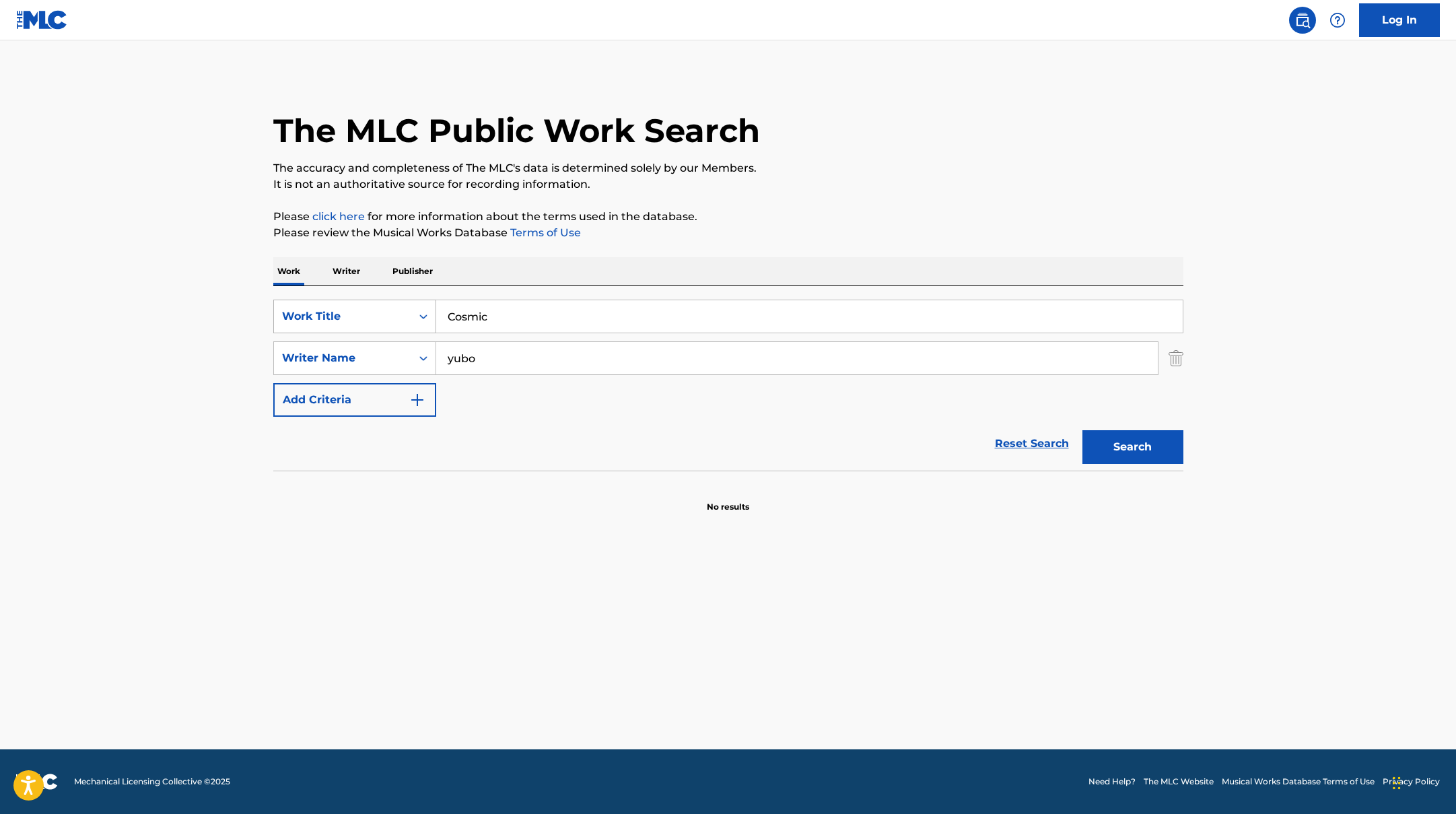
drag, startPoint x: 492, startPoint y: 356, endPoint x: 421, endPoint y: 332, distance: 74.9
click at [372, 346] on div "SearchWithCriteriaac952244-c99a-423d-b338-cef296909b19 Writer Name [PERSON_NAME]" at bounding box center [728, 358] width 910 height 34
paste input "[PERSON_NAME]"
type input "[PERSON_NAME]"
click at [764, 229] on p "Please review the Musical Works Database Terms of Use" at bounding box center [728, 233] width 910 height 16
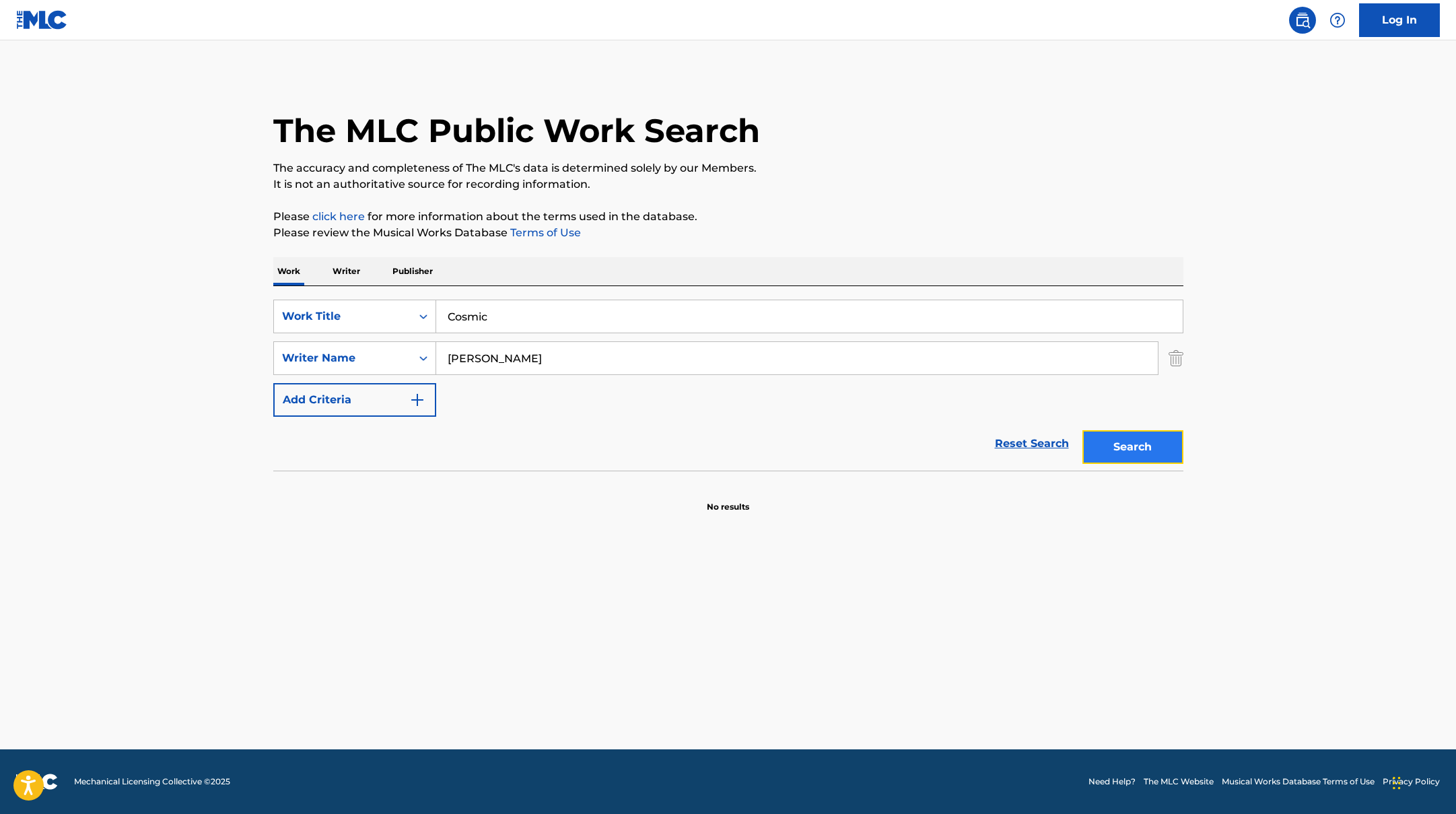
click at [1138, 444] on button "Search" at bounding box center [1133, 447] width 101 height 34
drag, startPoint x: 505, startPoint y: 319, endPoint x: 339, endPoint y: 315, distance: 166.0
click at [327, 315] on div "SearchWithCriteriad0f104fa-fecf-407a-a075-1cfd0cda90a3 Work Title Cosmic" at bounding box center [728, 316] width 910 height 34
paste input "IT'S GOING DOWN"
type input "IT'S GOING DOWN"
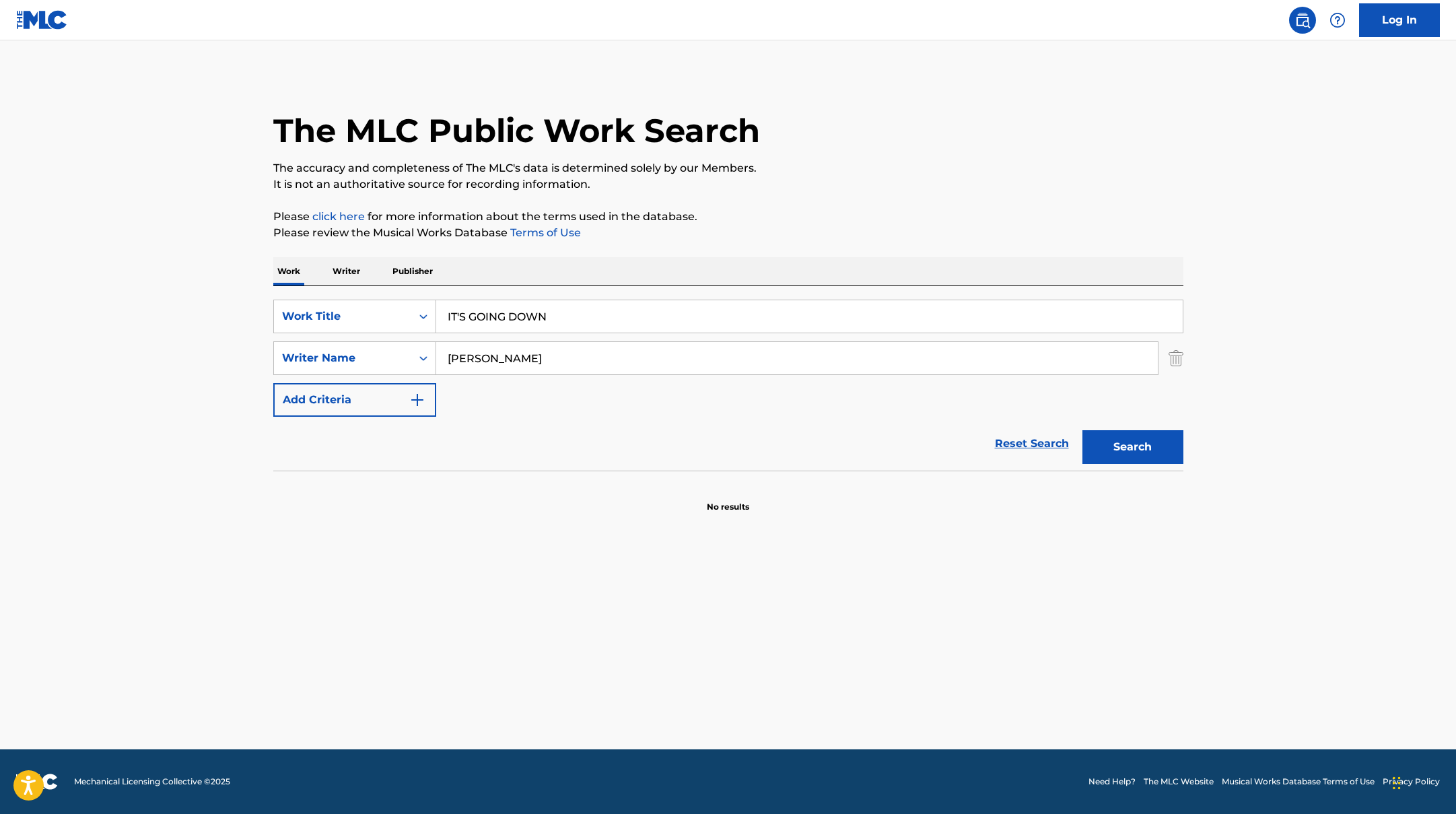
click at [678, 250] on div "The MLC Public Work Search The accuracy and completeness of The MLC's data is d…" at bounding box center [728, 294] width 942 height 439
drag, startPoint x: 492, startPoint y: 363, endPoint x: 393, endPoint y: 356, distance: 99.2
click at [393, 356] on div "SearchWithCriteriaac952244-c99a-423d-b338-cef296909b19 Writer Name [PERSON_NAME]" at bounding box center [728, 358] width 910 height 34
paste input "[PERSON_NAME]"
type input "[PERSON_NAME]"
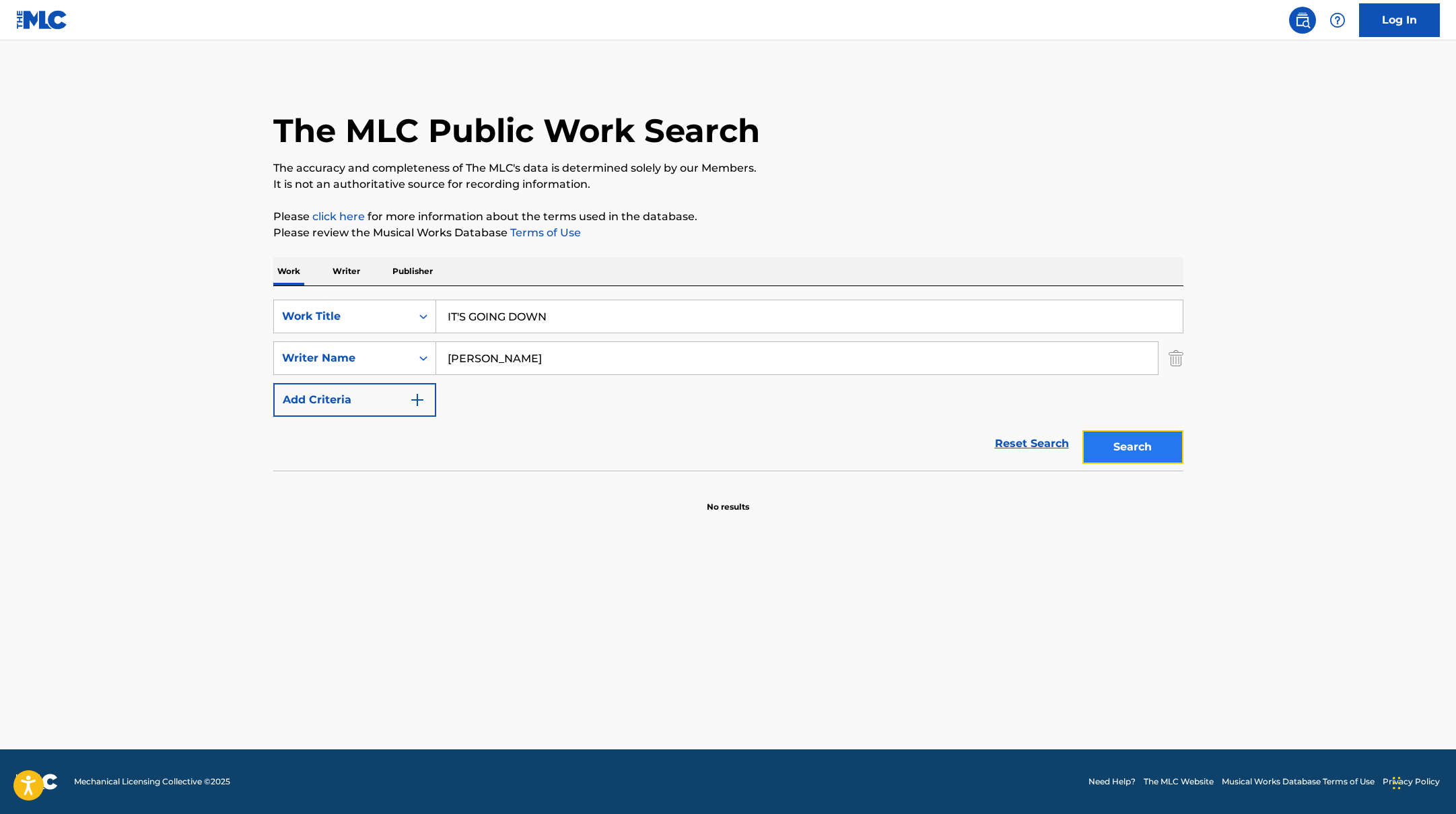
click at [1147, 449] on button "Search" at bounding box center [1133, 447] width 101 height 34
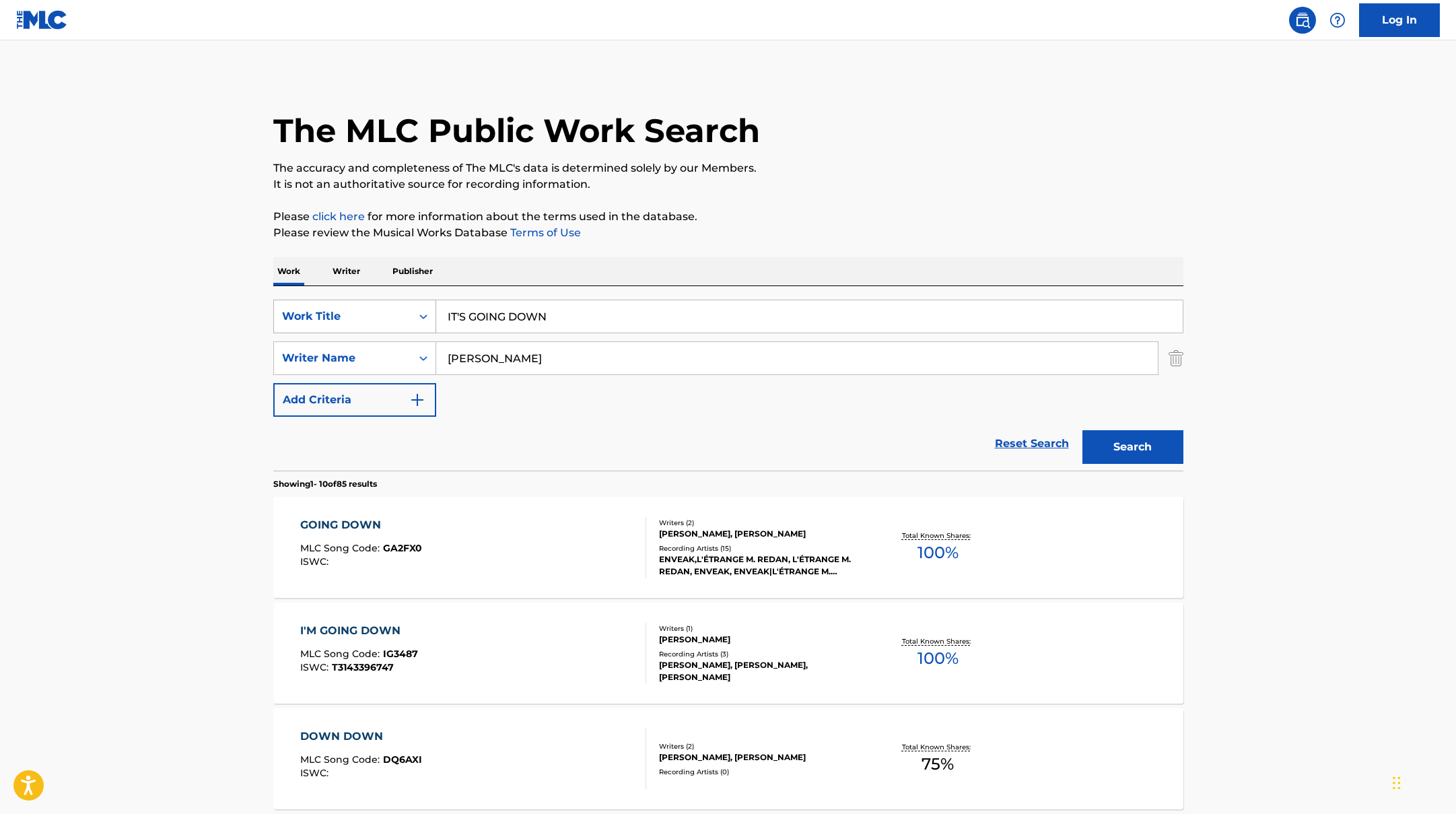
paste input "WHAT U NEED"
drag, startPoint x: 559, startPoint y: 316, endPoint x: 346, endPoint y: 304, distance: 213.3
click at [336, 304] on div "SearchWithCriteriad0f104fa-fecf-407a-a075-1cfd0cda90a3 Work Title WHAT U NEED" at bounding box center [728, 316] width 910 height 34
type input "WHAT U NEED"
click at [722, 232] on p "Please review the Musical Works Database Terms of Use" at bounding box center [728, 233] width 910 height 16
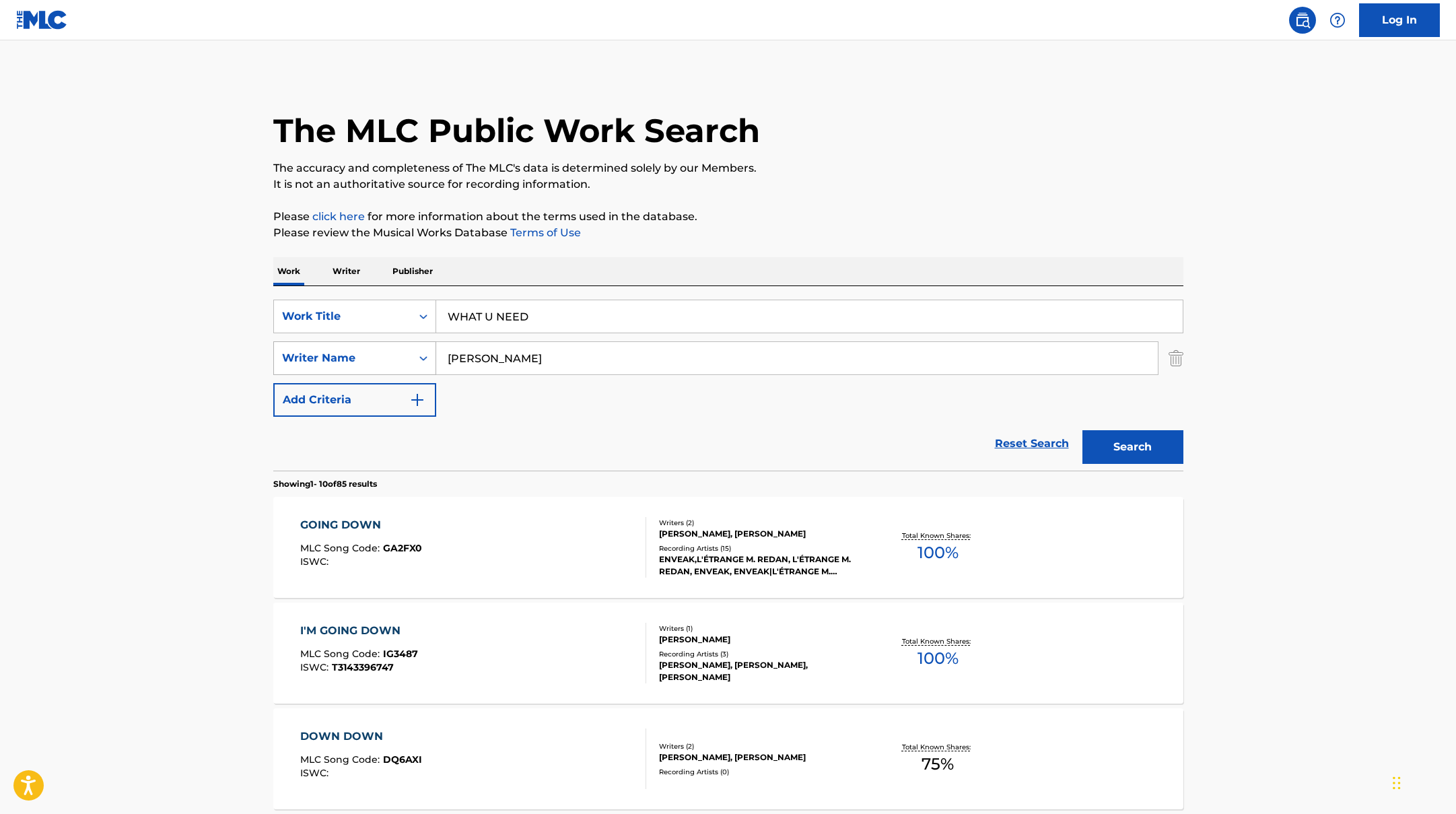
drag, startPoint x: 492, startPoint y: 362, endPoint x: 398, endPoint y: 345, distance: 95.5
click at [401, 347] on div "SearchWithCriteriaac952244-c99a-423d-b338-cef296909b19 Writer Name [PERSON_NAME]" at bounding box center [728, 358] width 910 height 34
paste input "[PERSON_NAME],"
type input "[PERSON_NAME],"
click at [827, 226] on p "Please review the Musical Works Database Terms of Use" at bounding box center [728, 233] width 910 height 16
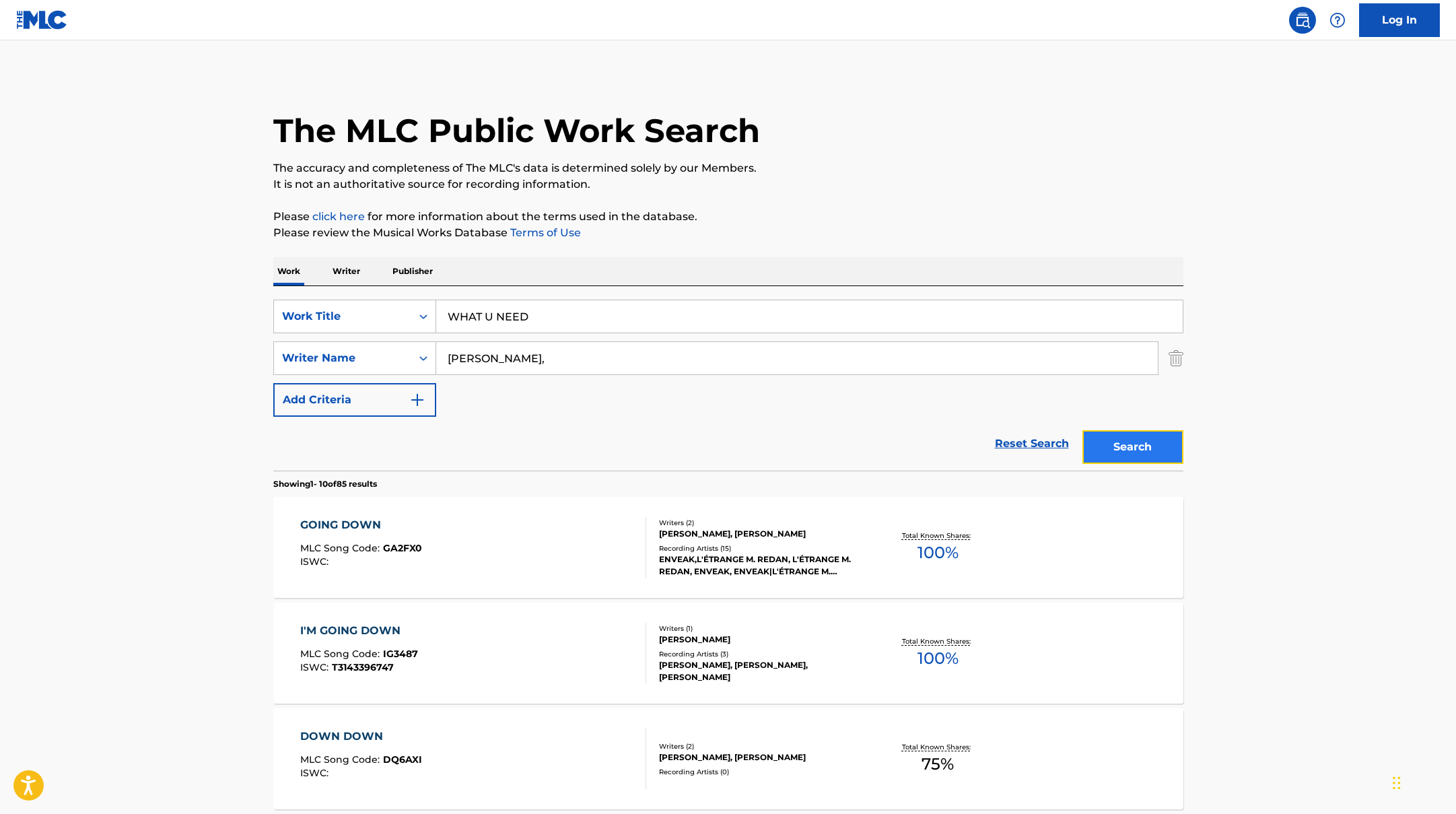
click at [1134, 460] on button "Search" at bounding box center [1133, 447] width 101 height 34
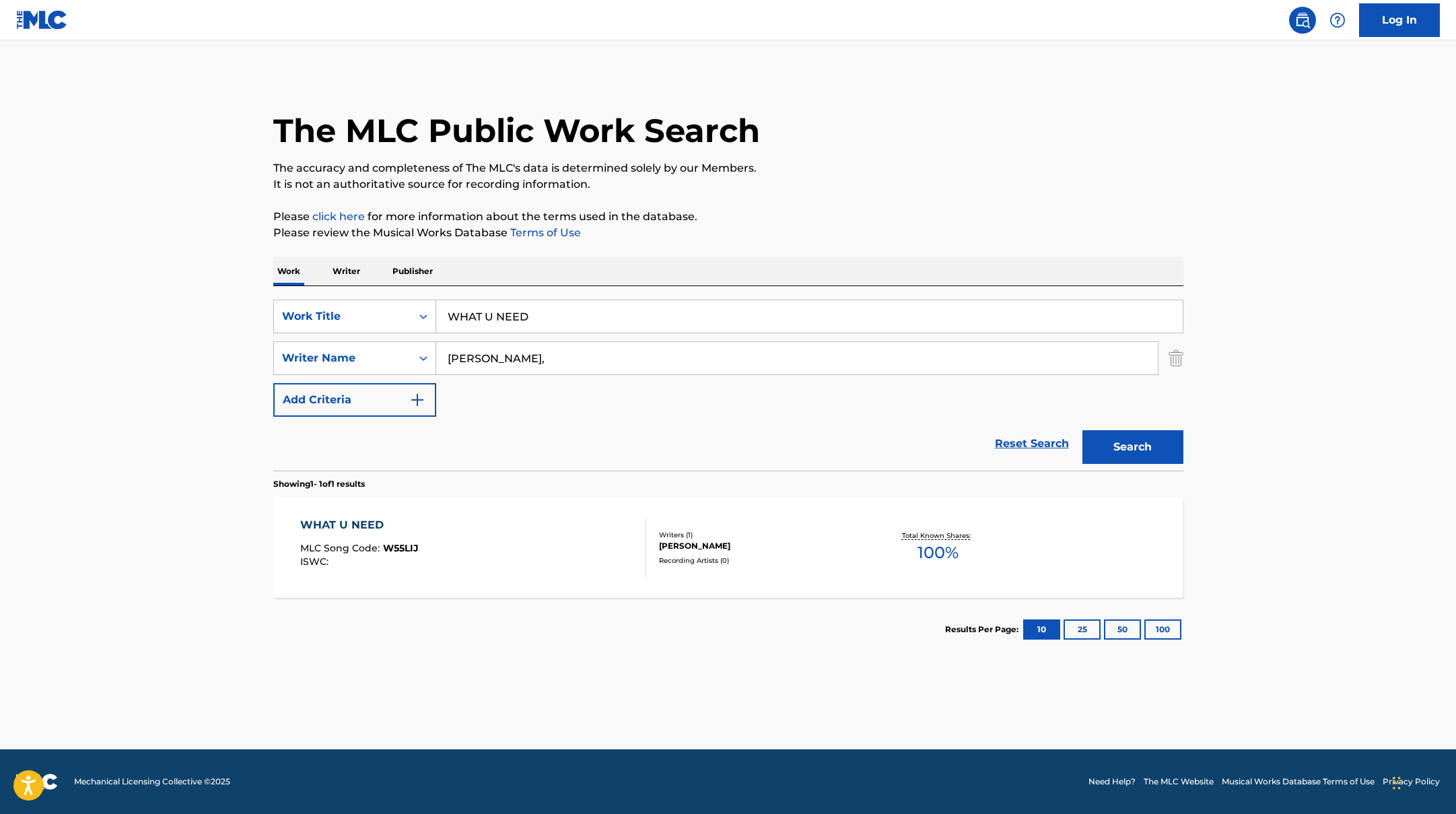
click at [559, 533] on div "WHAT U NEED MLC Song Code : W55LIJ ISWC :" at bounding box center [473, 547] width 346 height 61
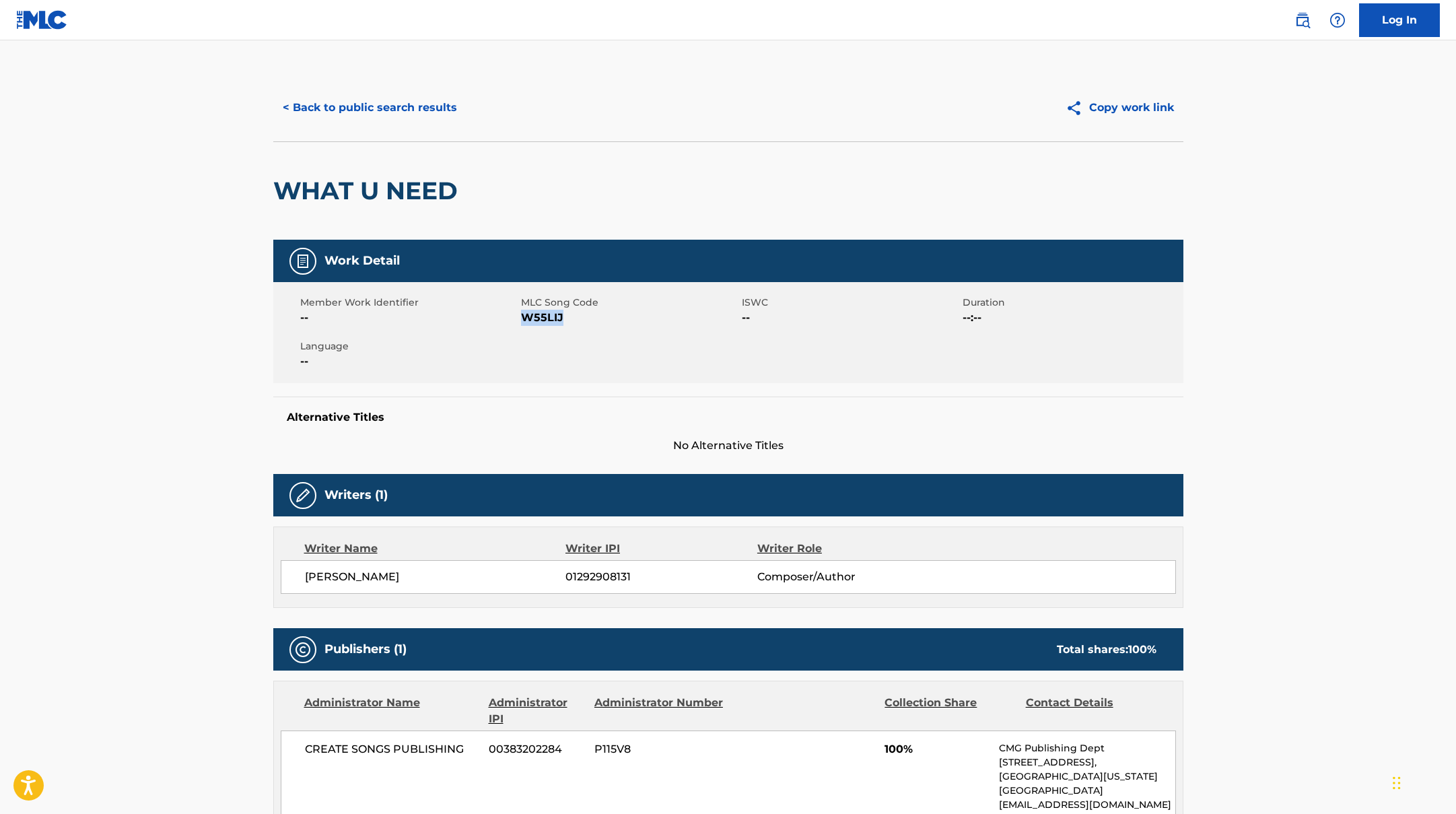
drag, startPoint x: 524, startPoint y: 315, endPoint x: 594, endPoint y: 316, distance: 70.0
click at [594, 316] on span "W55LIJ" at bounding box center [630, 318] width 218 height 16
copy span "W55LIJ"
click at [432, 118] on button "< Back to public search results" at bounding box center [370, 108] width 194 height 34
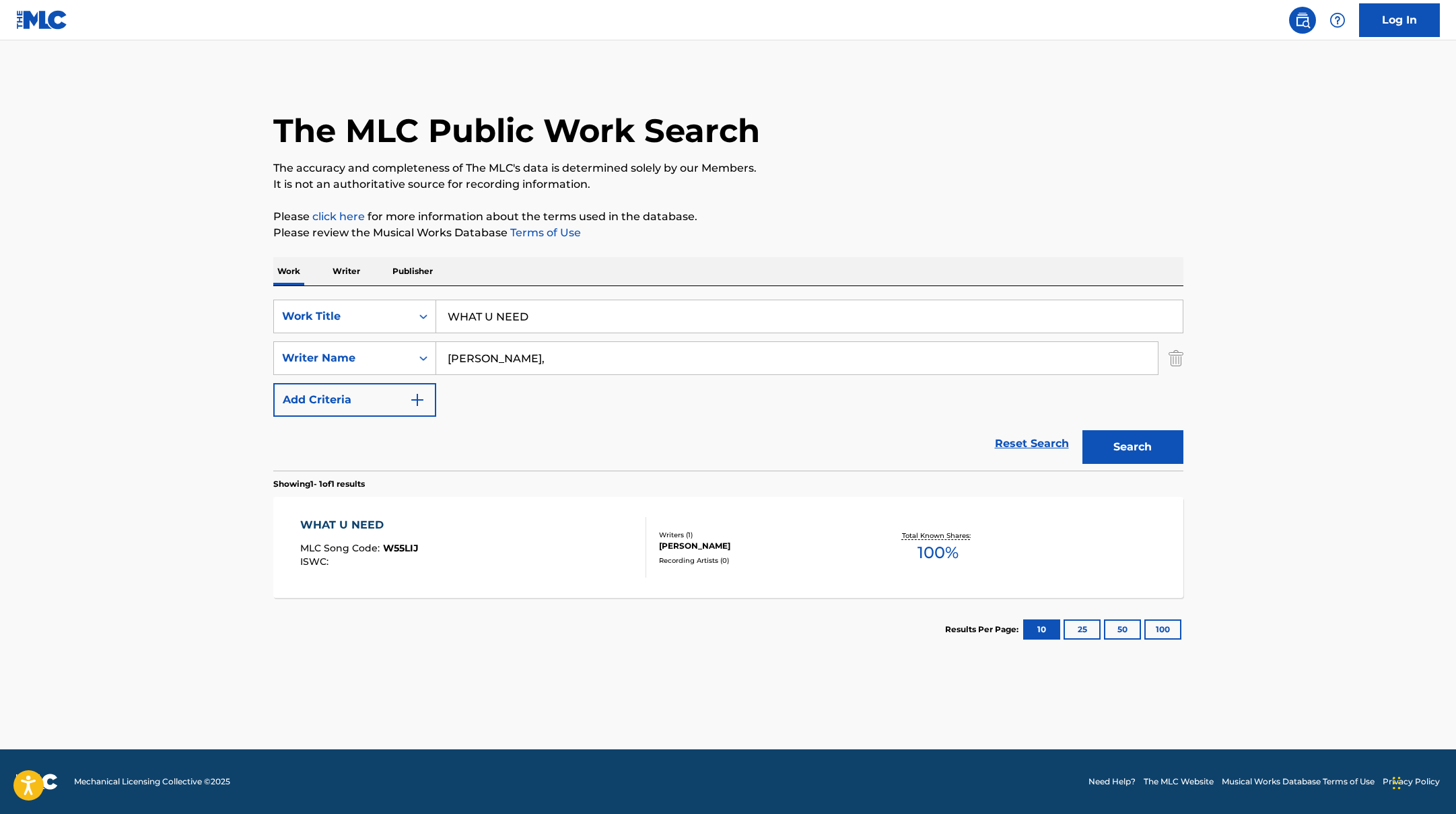
drag, startPoint x: 540, startPoint y: 324, endPoint x: 419, endPoint y: 298, distance: 123.8
click at [419, 298] on div "SearchWithCriteriad0f104fa-fecf-407a-a075-1cfd0cda90a3 Work Title WHAT U NEED S…" at bounding box center [728, 378] width 910 height 185
paste input "BABY BOIvoid"
click at [503, 315] on input "BABY BOIvoid" at bounding box center [809, 316] width 746 height 32
drag, startPoint x: 567, startPoint y: 317, endPoint x: 404, endPoint y: 311, distance: 163.1
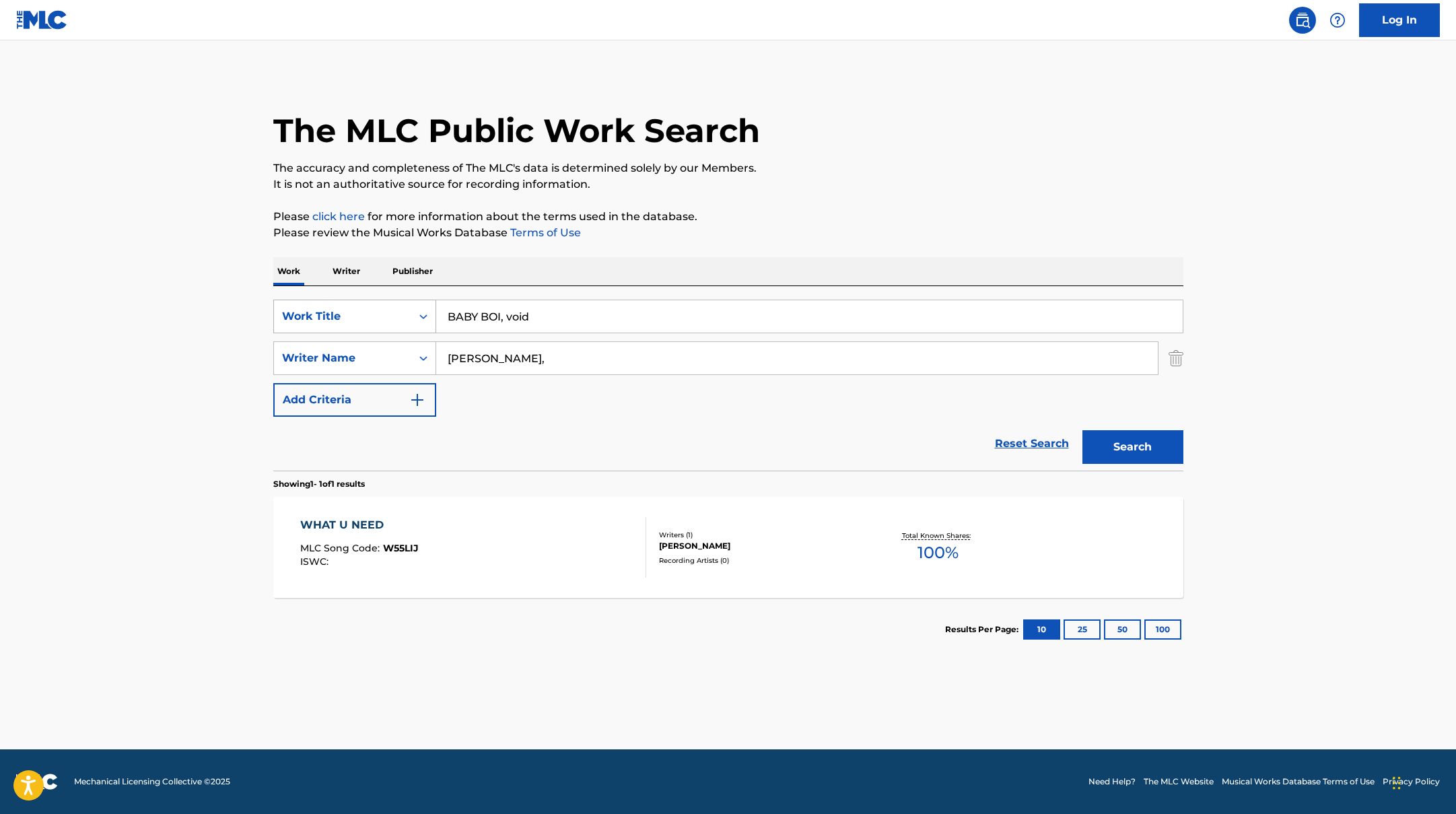
click at [404, 311] on div "SearchWithCriteriad0f104fa-fecf-407a-a075-1cfd0cda90a3 Work Title BABY BOI, void" at bounding box center [728, 316] width 910 height 34
paste input "GET YO ASS ON"
type input "GET YO ASS ON"
click at [1132, 447] on button "Search" at bounding box center [1133, 447] width 101 height 34
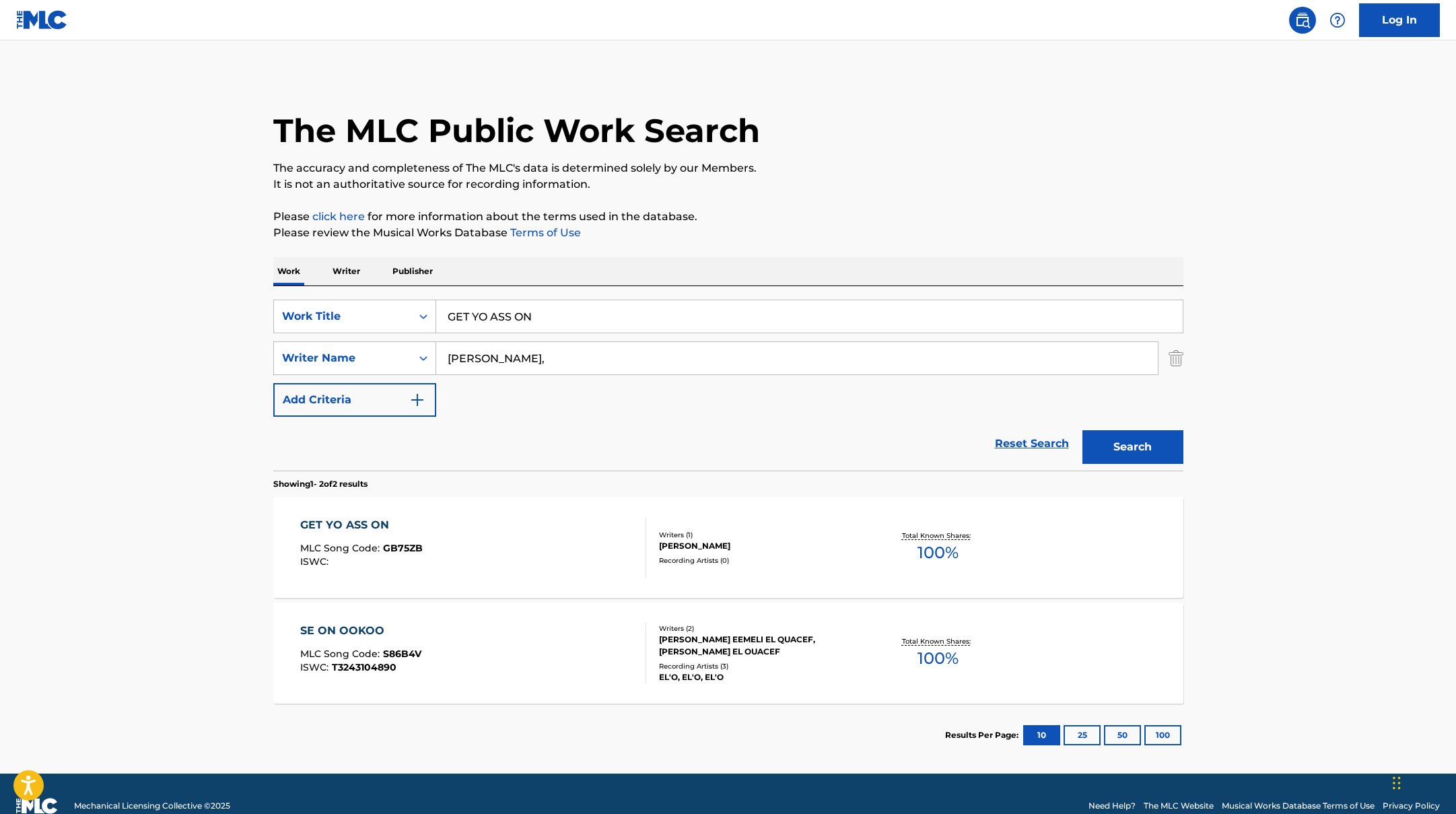
click at [518, 535] on div "GET YO ASS ON MLC Song Code : GB75ZB ISWC :" at bounding box center [473, 547] width 346 height 61
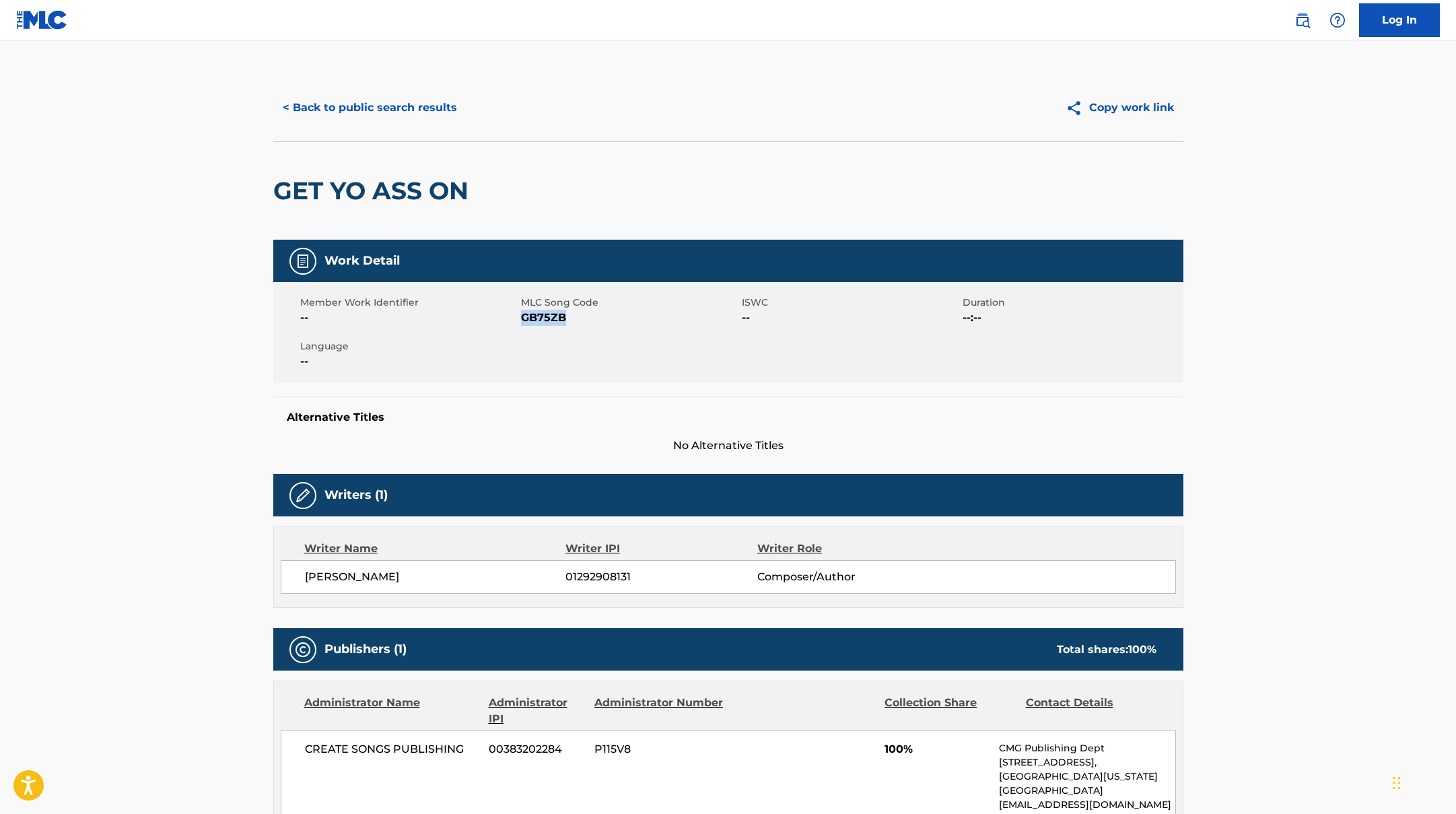
drag, startPoint x: 523, startPoint y: 315, endPoint x: 593, endPoint y: 319, distance: 70.1
click at [593, 319] on span "GB75ZB" at bounding box center [630, 318] width 218 height 16
copy span "GB75ZB"
click at [434, 109] on button "< Back to public search results" at bounding box center [370, 108] width 194 height 34
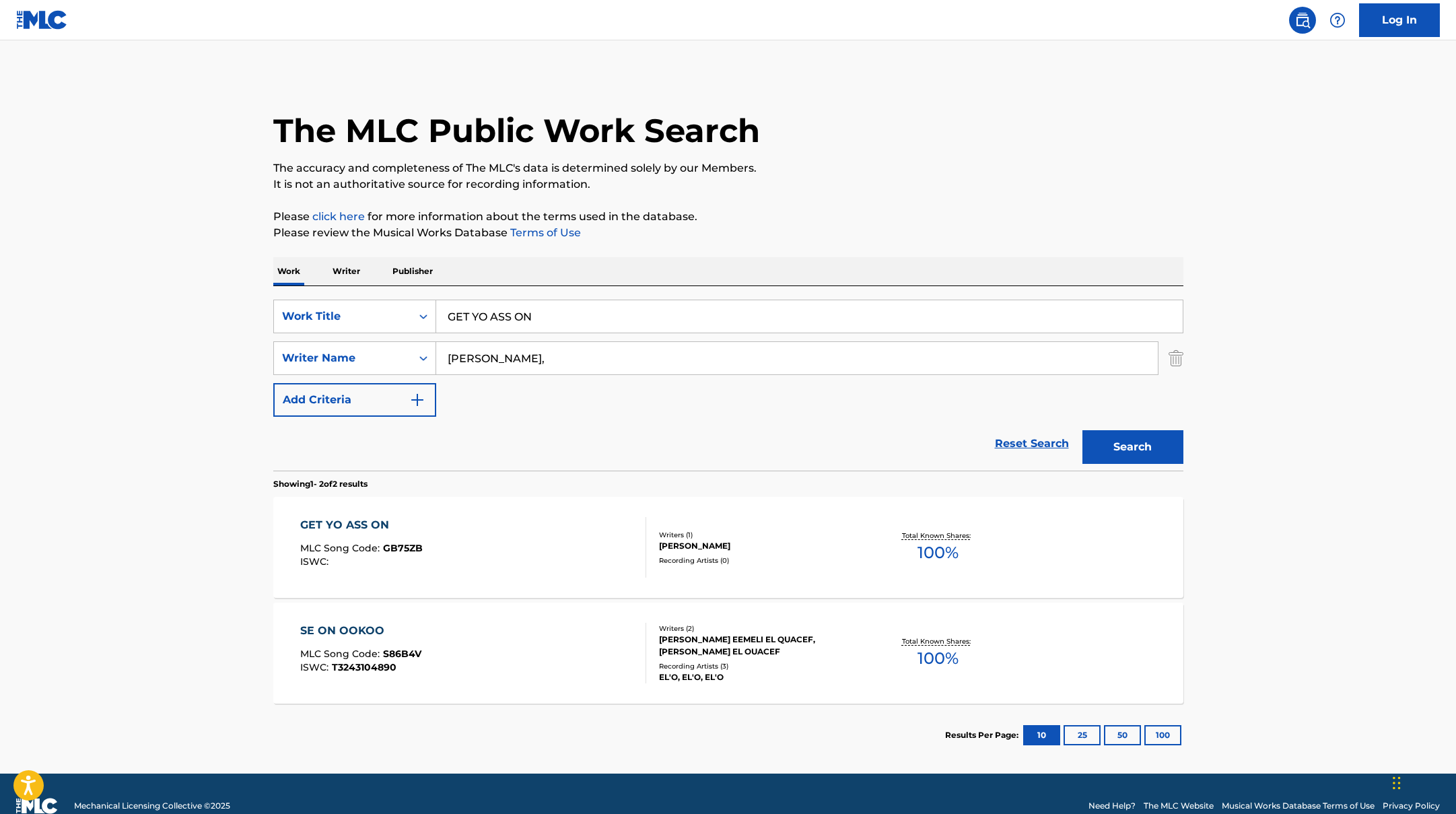
drag, startPoint x: 557, startPoint y: 313, endPoint x: 405, endPoint y: 295, distance: 153.1
click at [409, 295] on div "SearchWithCriteriad0f104fa-fecf-407a-a075-1cfd0cda90a3 Work Title GET YO ASS ON…" at bounding box center [728, 378] width 910 height 185
paste input "ALL ABOUT YOU"
type input "ALL ABOUT YOU"
click at [1132, 440] on button "Search" at bounding box center [1133, 447] width 101 height 34
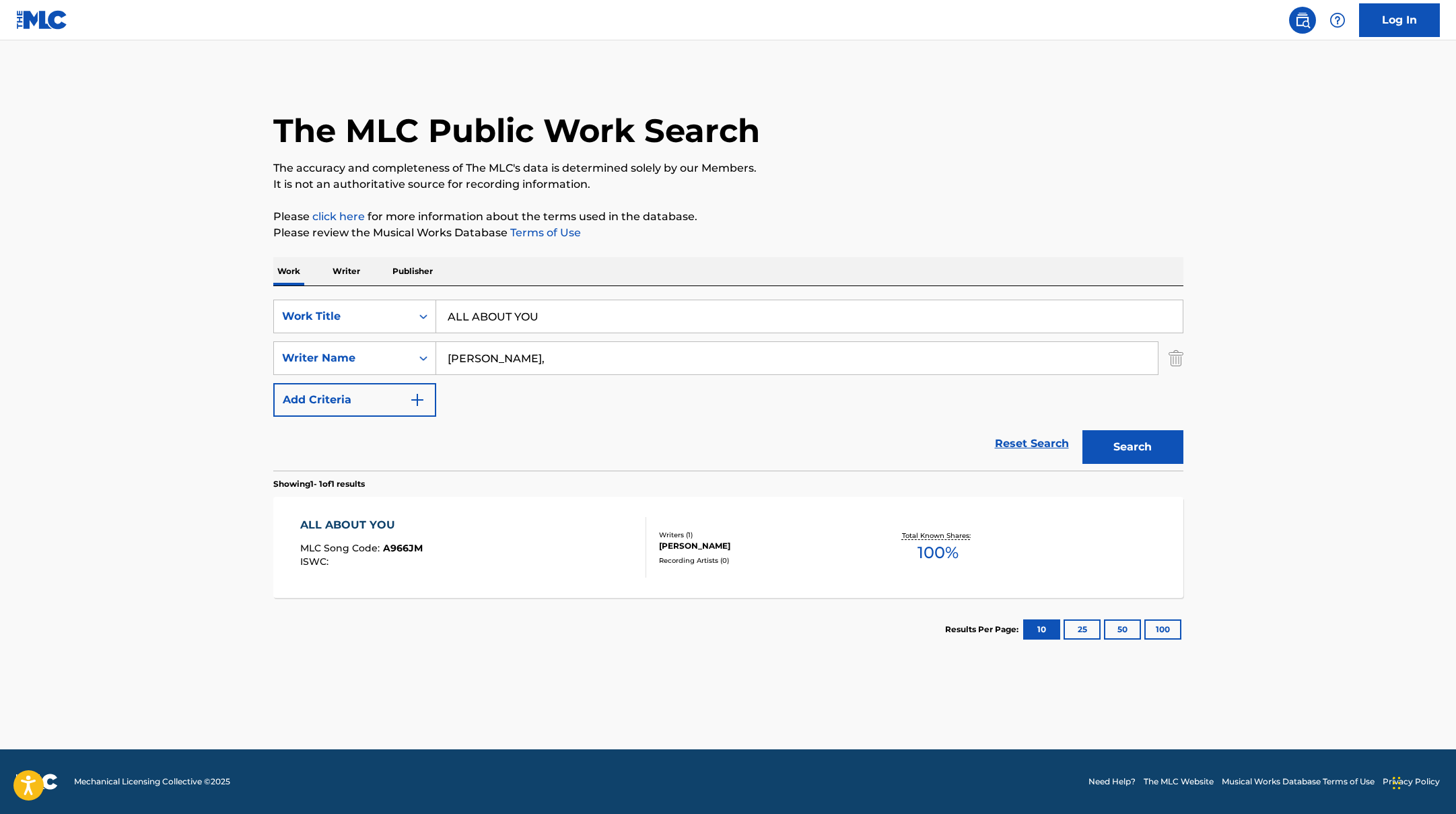
click at [491, 524] on div "ALL ABOUT YOU MLC Song Code : A966JM ISWC :" at bounding box center [473, 547] width 346 height 61
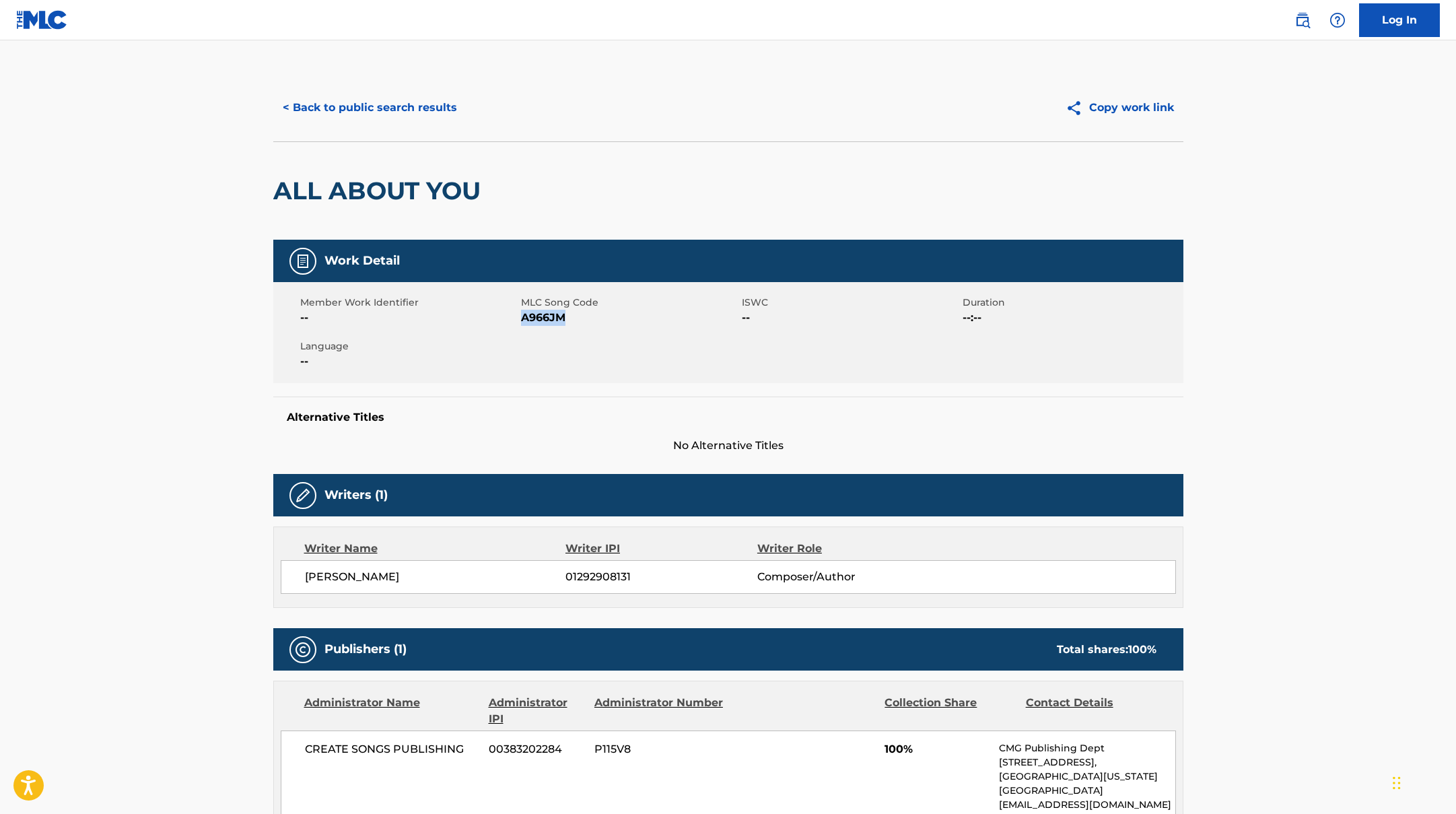
drag, startPoint x: 524, startPoint y: 319, endPoint x: 616, endPoint y: 319, distance: 92.0
click at [616, 319] on span "A966JM" at bounding box center [630, 318] width 218 height 16
copy span "A966JM"
click at [426, 102] on button "< Back to public search results" at bounding box center [370, 108] width 194 height 34
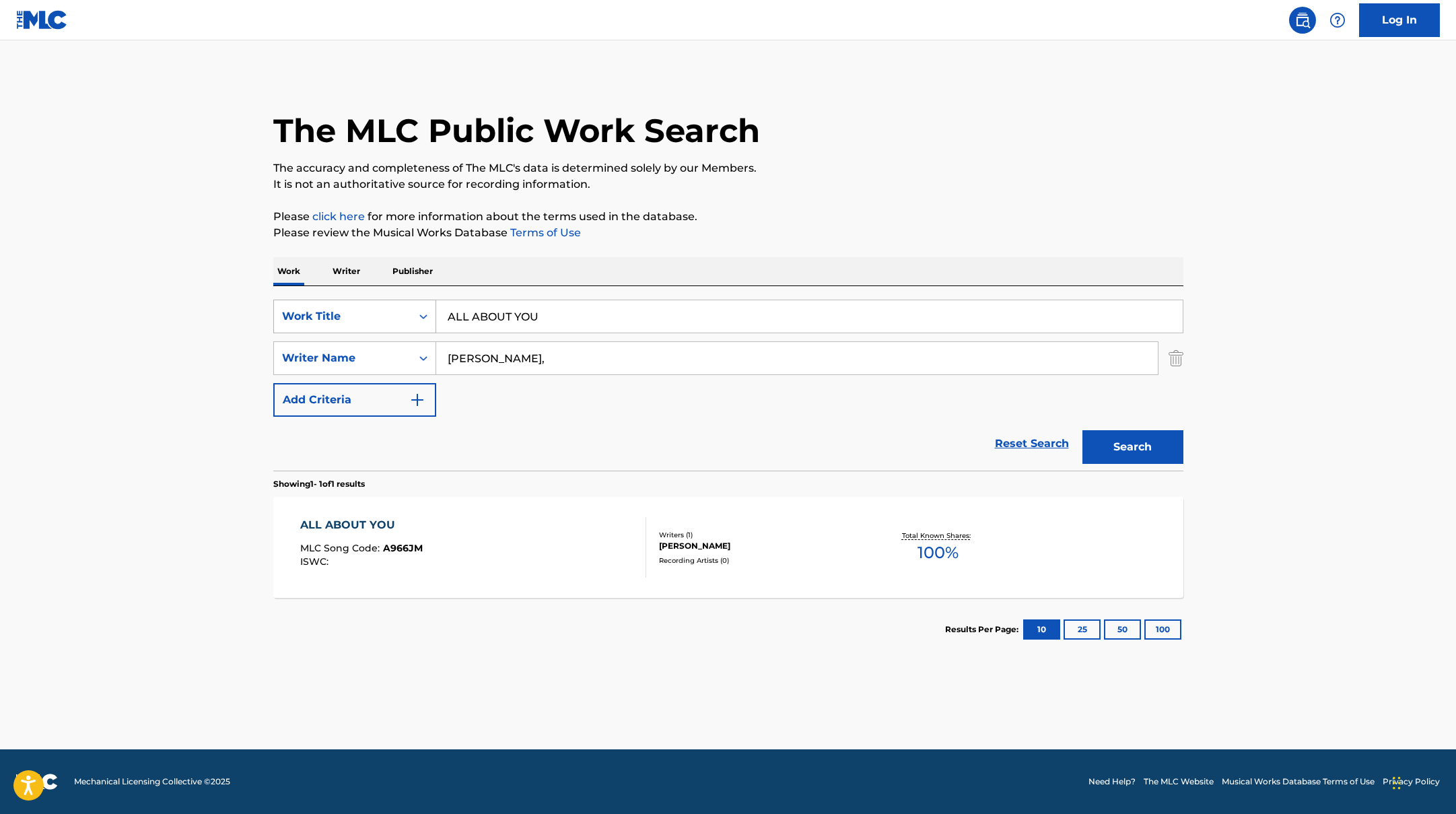
drag, startPoint x: 559, startPoint y: 322, endPoint x: 408, endPoint y: 307, distance: 151.7
click at [408, 307] on div "SearchWithCriteriad0f104fa-fecf-407a-a075-1cfd0cda90a3 Work Title ALL ABOUT YOU" at bounding box center [728, 316] width 910 height 34
paste input "[GEOGRAPHIC_DATA]"
type input "[GEOGRAPHIC_DATA]"
click at [1116, 449] on button "Search" at bounding box center [1133, 447] width 101 height 34
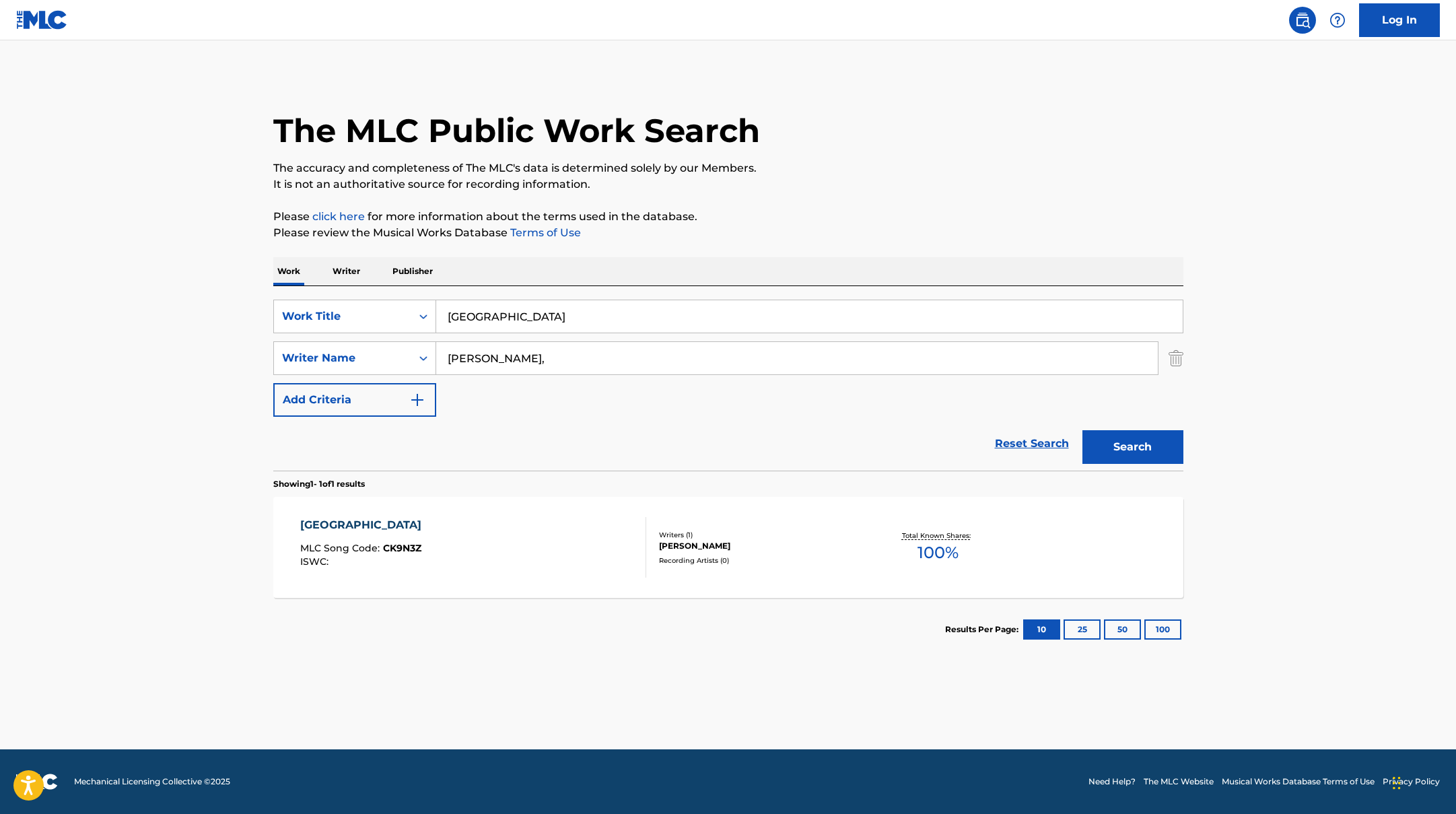
click at [539, 539] on div "CANADA MLC Song Code : CK9N3Z ISWC :" at bounding box center [473, 547] width 346 height 61
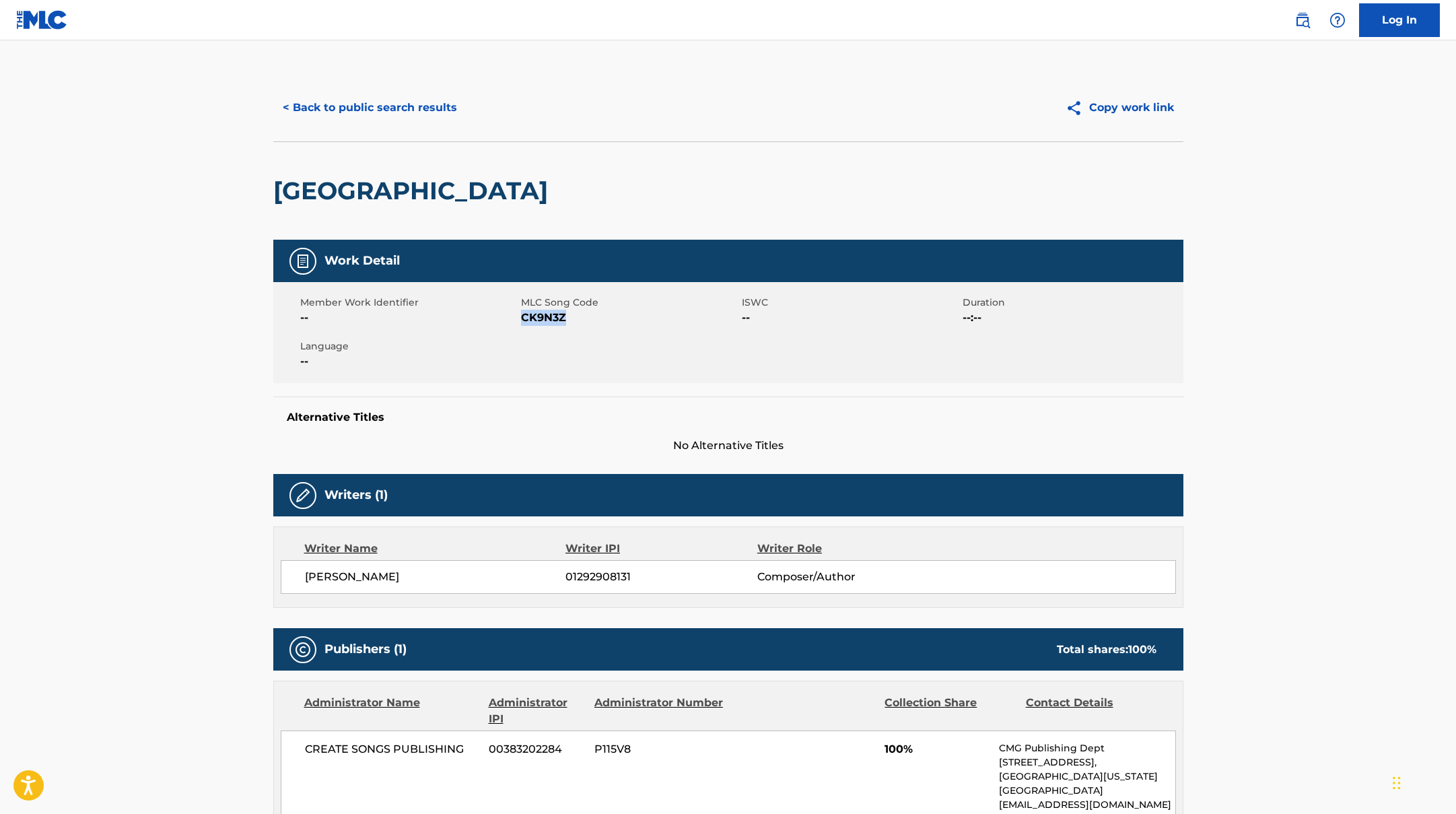
drag, startPoint x: 525, startPoint y: 317, endPoint x: 607, endPoint y: 324, distance: 82.3
click at [603, 324] on span "CK9N3Z" at bounding box center [630, 318] width 218 height 16
copy span "CK9N3Z"
click at [398, 110] on button "< Back to public search results" at bounding box center [370, 108] width 194 height 34
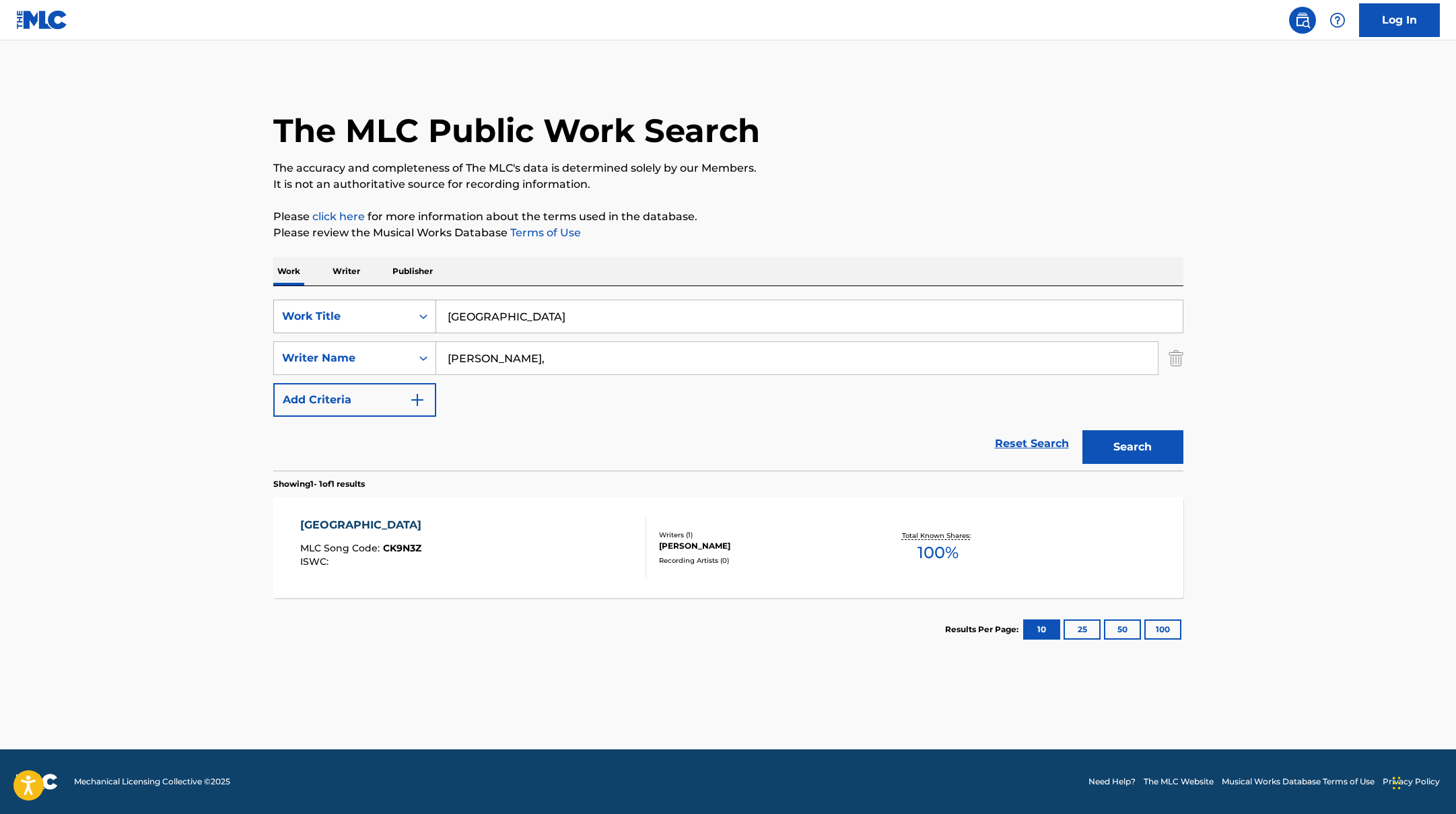
drag, startPoint x: 511, startPoint y: 316, endPoint x: 398, endPoint y: 309, distance: 113.2
click at [397, 310] on div "SearchWithCriteriad0f104fa-fecf-407a-a075-1cfd0cda90a3 Work Title [GEOGRAPHIC_D…" at bounding box center [728, 316] width 910 height 34
paste input "HIGHER"
type input "HIGHER"
click at [1125, 454] on button "Search" at bounding box center [1133, 447] width 101 height 34
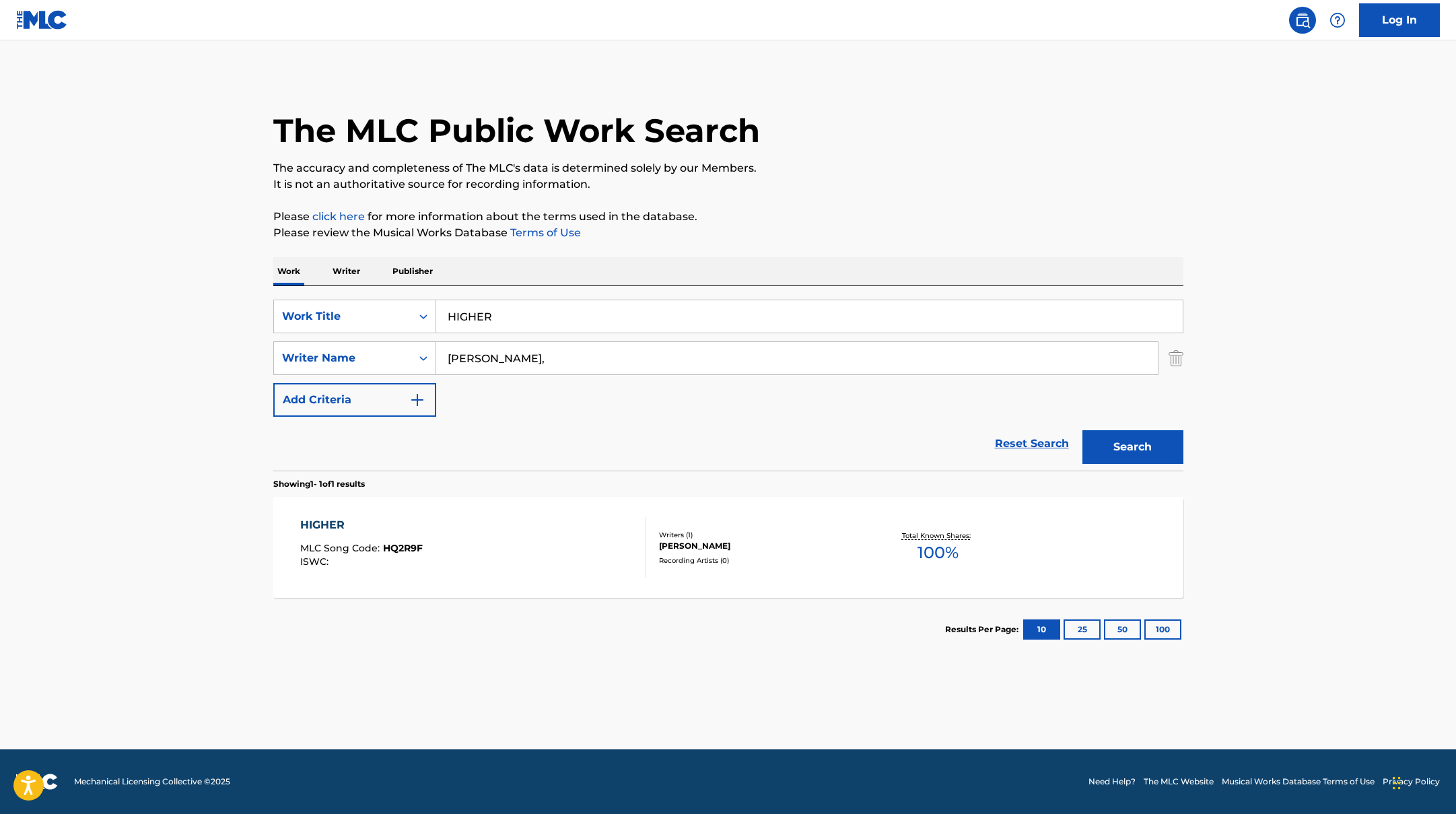
click at [515, 549] on div "HIGHER MLC Song Code : HQ2R9F ISWC :" at bounding box center [473, 547] width 346 height 61
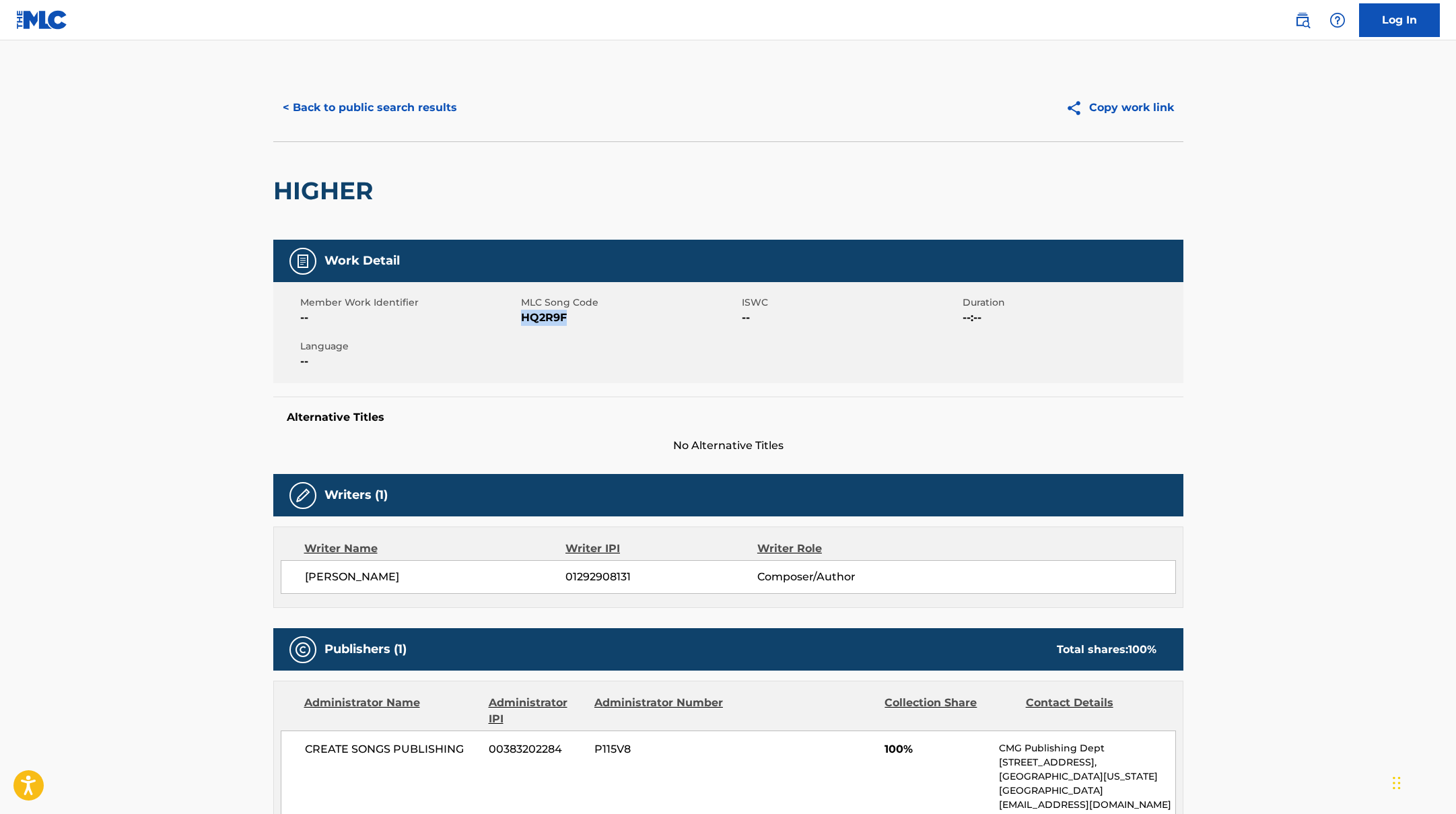
drag, startPoint x: 521, startPoint y: 319, endPoint x: 602, endPoint y: 319, distance: 81.0
click at [602, 319] on span "HQ2R9F" at bounding box center [630, 318] width 218 height 16
copy span "HQ2R9F"
click at [417, 114] on button "< Back to public search results" at bounding box center [370, 108] width 194 height 34
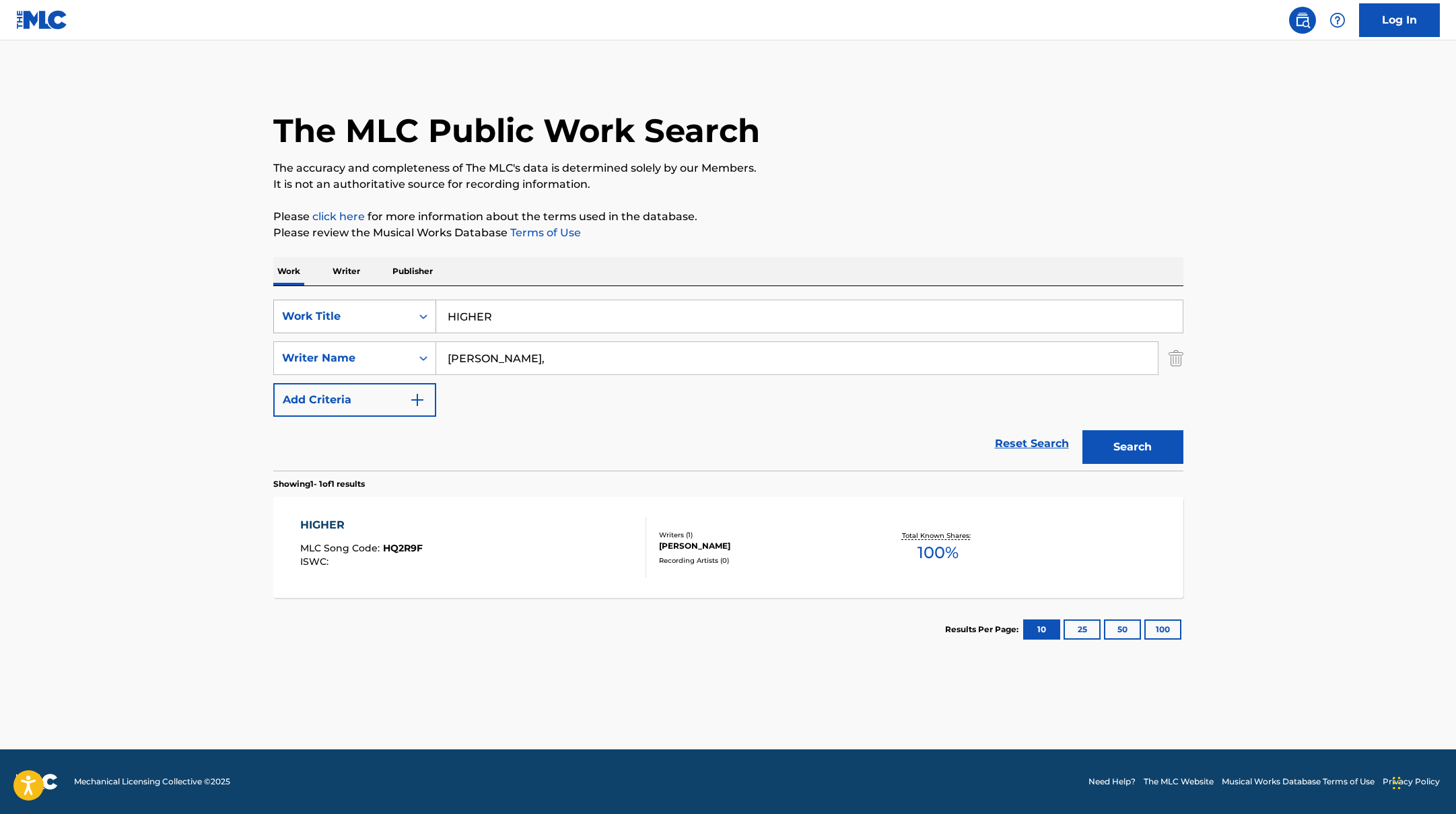
drag, startPoint x: 502, startPoint y: 314, endPoint x: 398, endPoint y: 311, distance: 104.0
click at [402, 312] on div "SearchWithCriteriad0f104fa-fecf-407a-a075-1cfd0cda90a3 Work Title HIGHER" at bounding box center [728, 316] width 910 height 34
paste input "NO SLEEP"
type input "NO SLEEP"
click at [1148, 450] on button "Search" at bounding box center [1133, 447] width 101 height 34
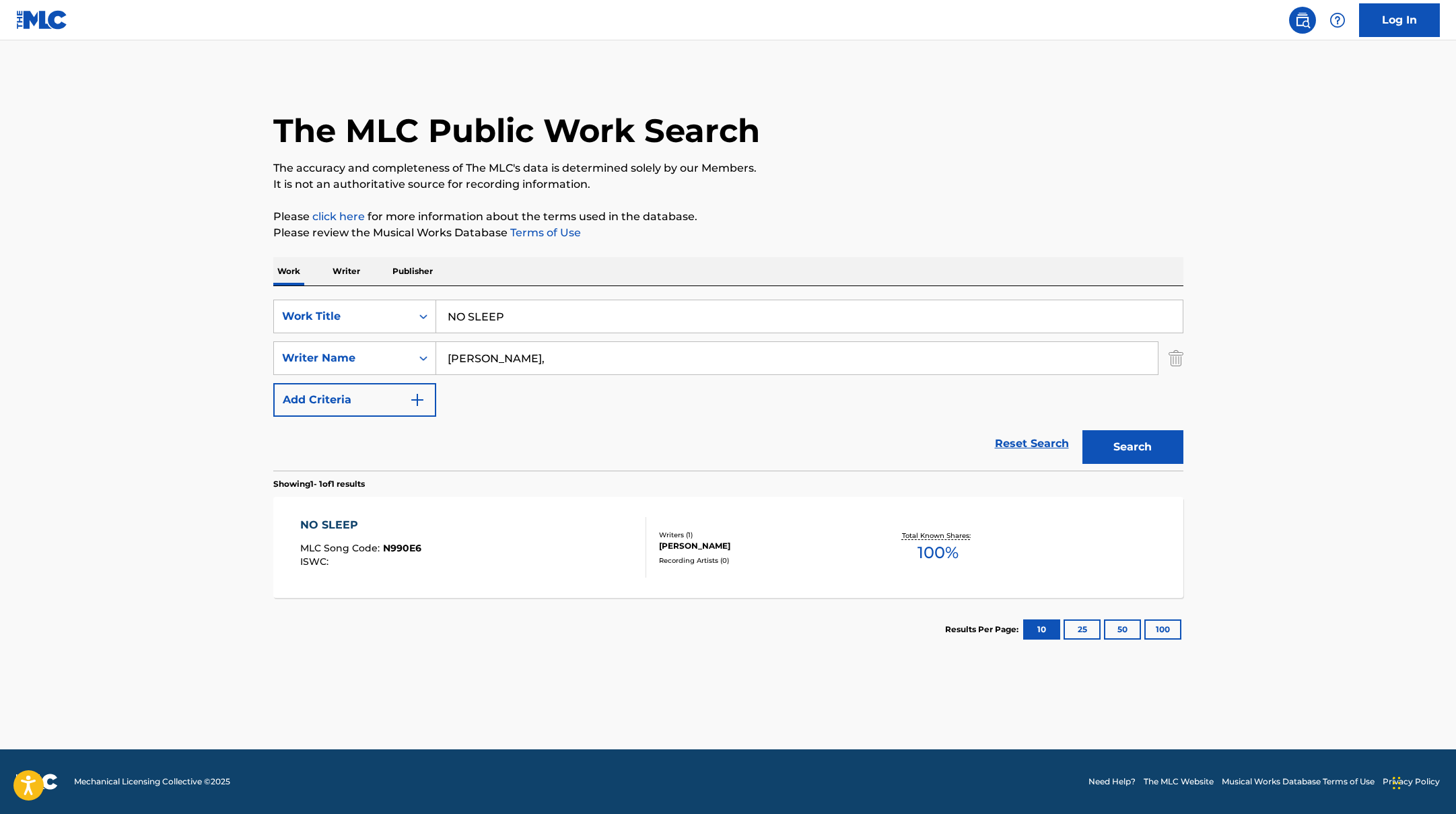
click at [596, 536] on div "NO SLEEP MLC Song Code : N990E6 ISWC :" at bounding box center [473, 547] width 346 height 61
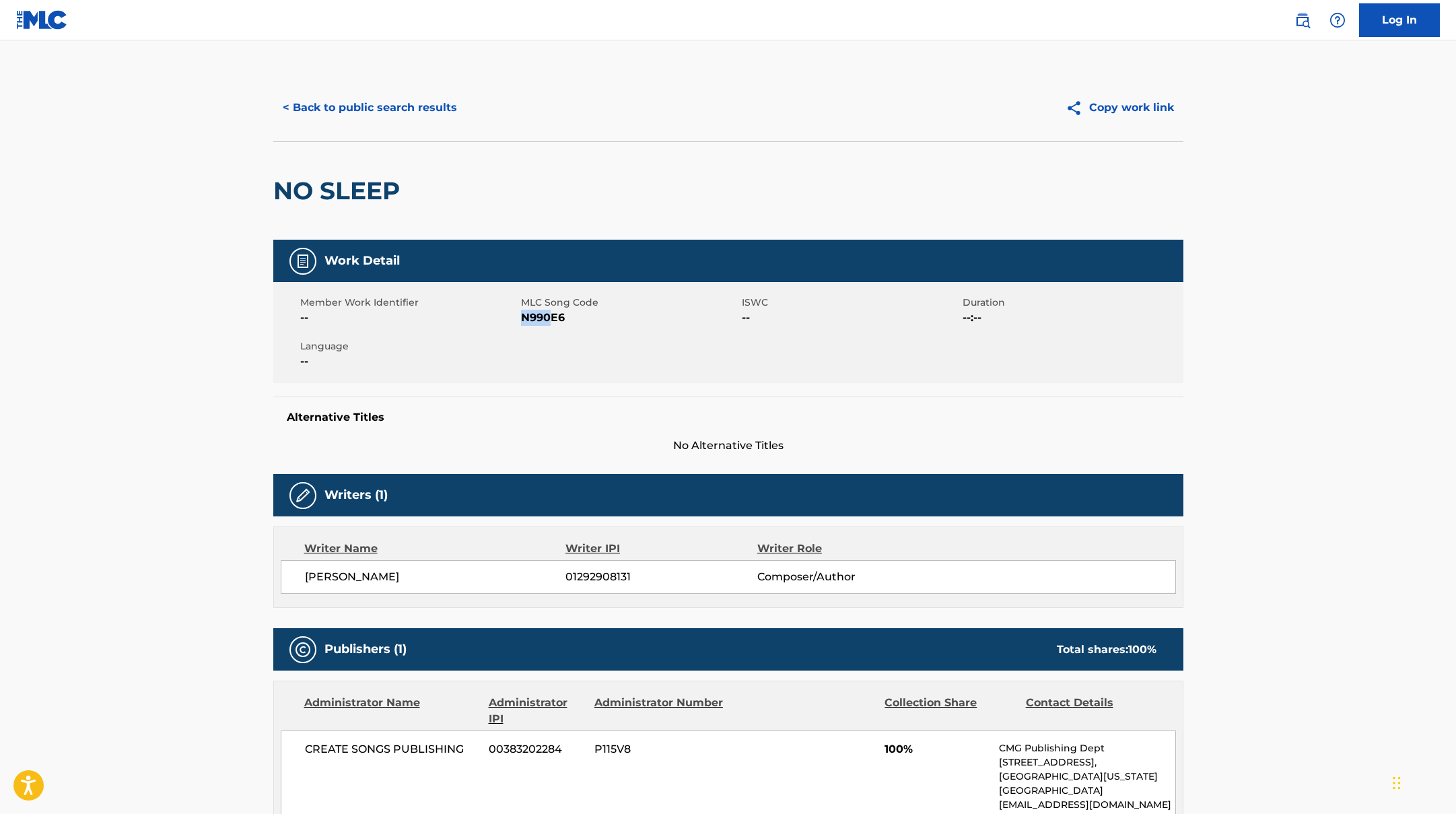
drag, startPoint x: 523, startPoint y: 319, endPoint x: 597, endPoint y: 319, distance: 74.0
click at [597, 319] on span "N990E6" at bounding box center [630, 318] width 218 height 16
click at [369, 116] on button "< Back to public search results" at bounding box center [370, 108] width 194 height 34
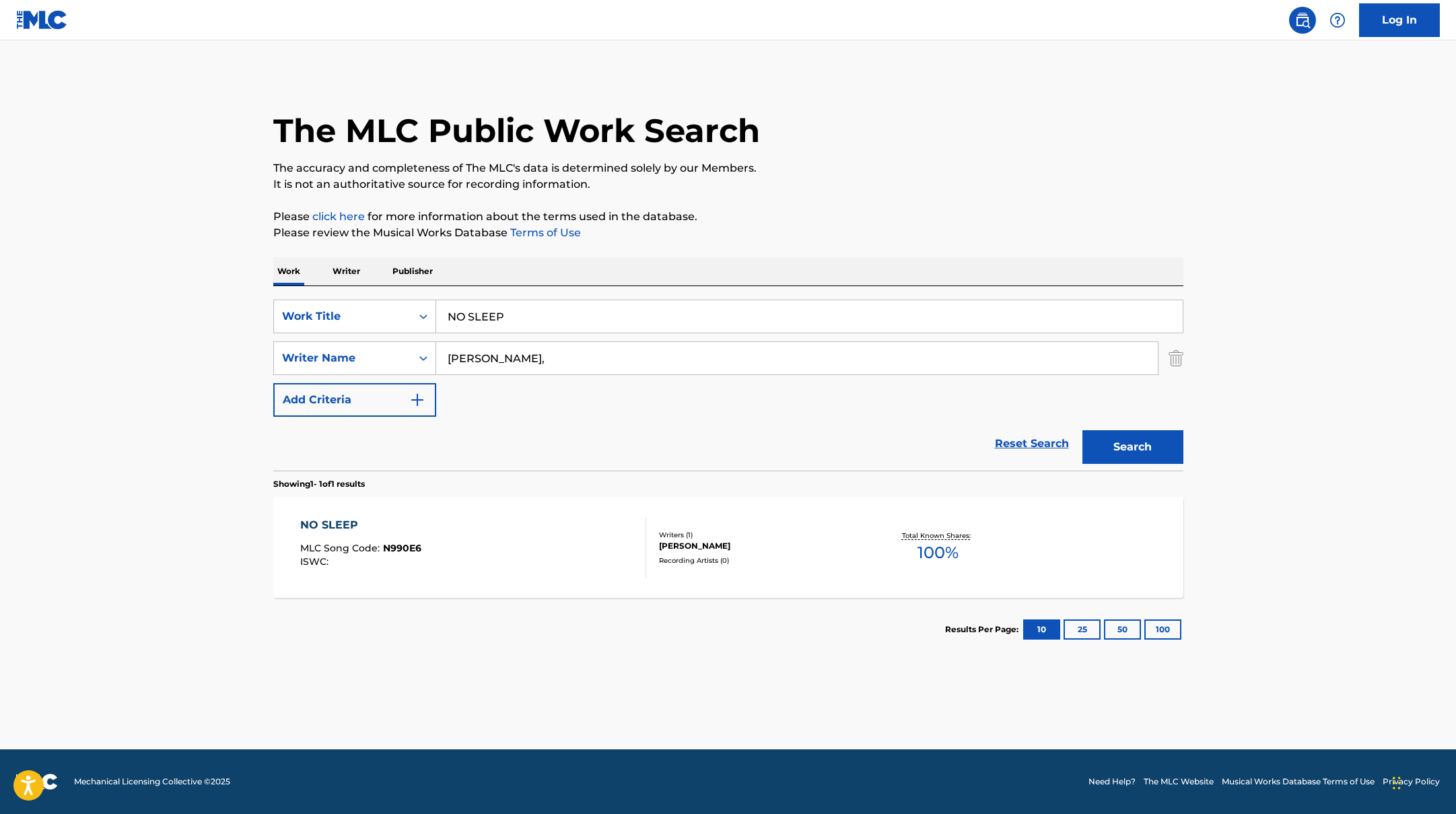
drag, startPoint x: 512, startPoint y: 319, endPoint x: 414, endPoint y: 296, distance: 100.7
click at [420, 298] on div "SearchWithCriteriad0f104fa-fecf-407a-a075-1cfd0cda90a3 Work Title NO SLEEP Sear…" at bounding box center [728, 378] width 910 height 185
paste input "SWAG"
type input "SWAG"
click at [1137, 449] on button "Search" at bounding box center [1133, 447] width 101 height 34
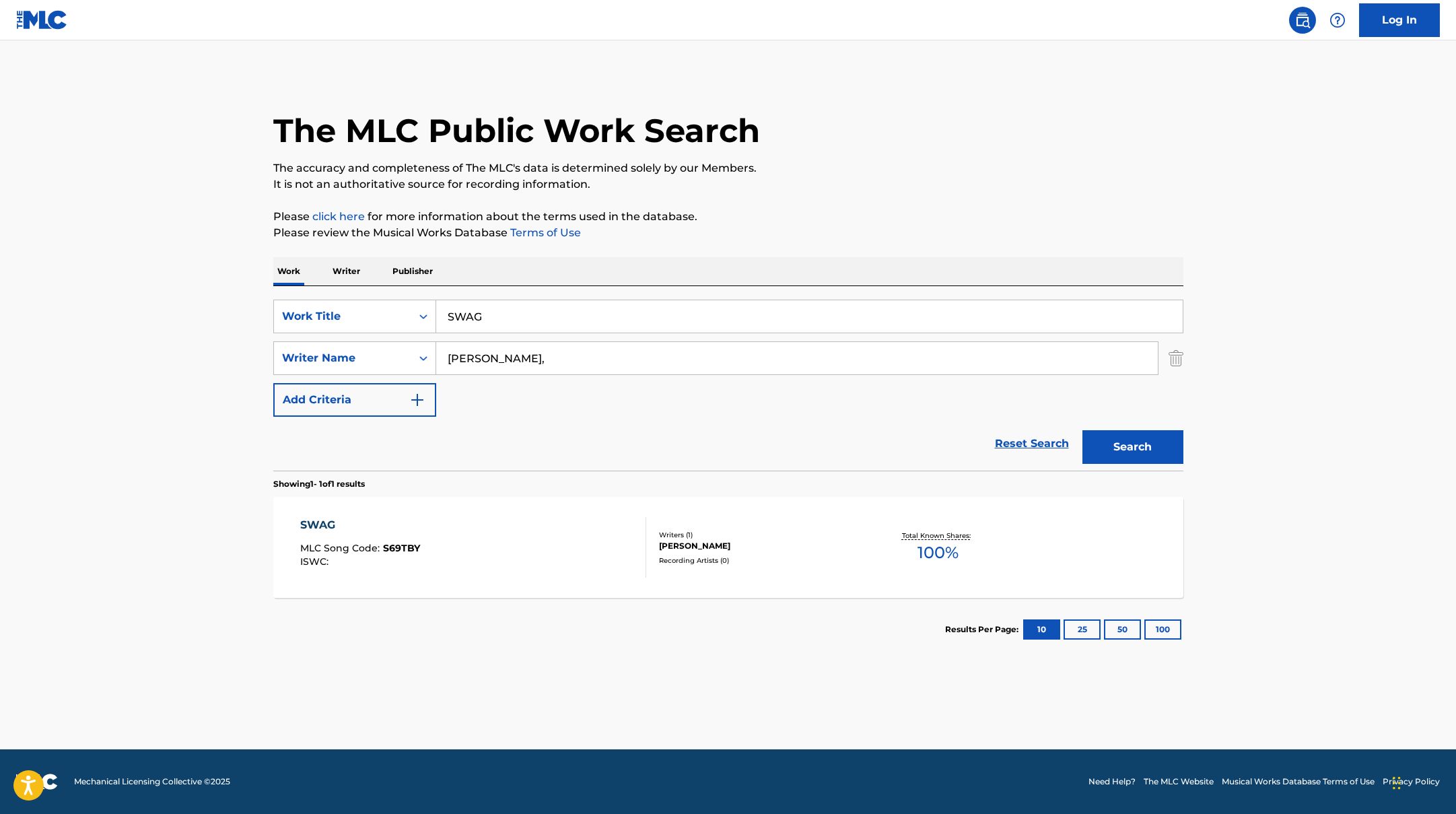
click at [503, 535] on div "SWAG MLC Song Code : S69TBY ISWC :" at bounding box center [473, 547] width 346 height 61
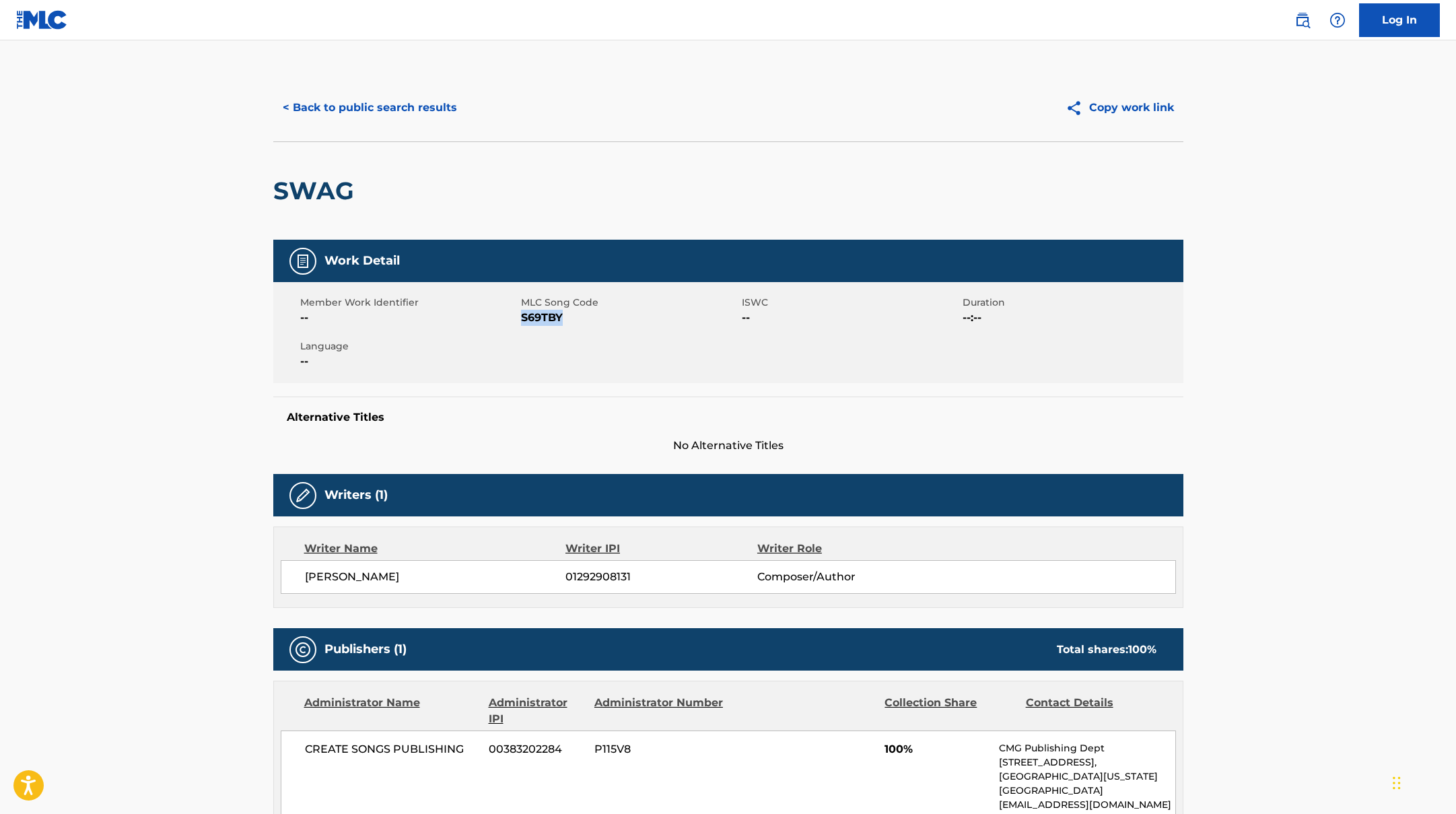
drag, startPoint x: 521, startPoint y: 316, endPoint x: 604, endPoint y: 324, distance: 83.4
click at [604, 324] on span "S69TBY" at bounding box center [630, 318] width 218 height 16
click at [435, 108] on button "< Back to public search results" at bounding box center [370, 108] width 194 height 34
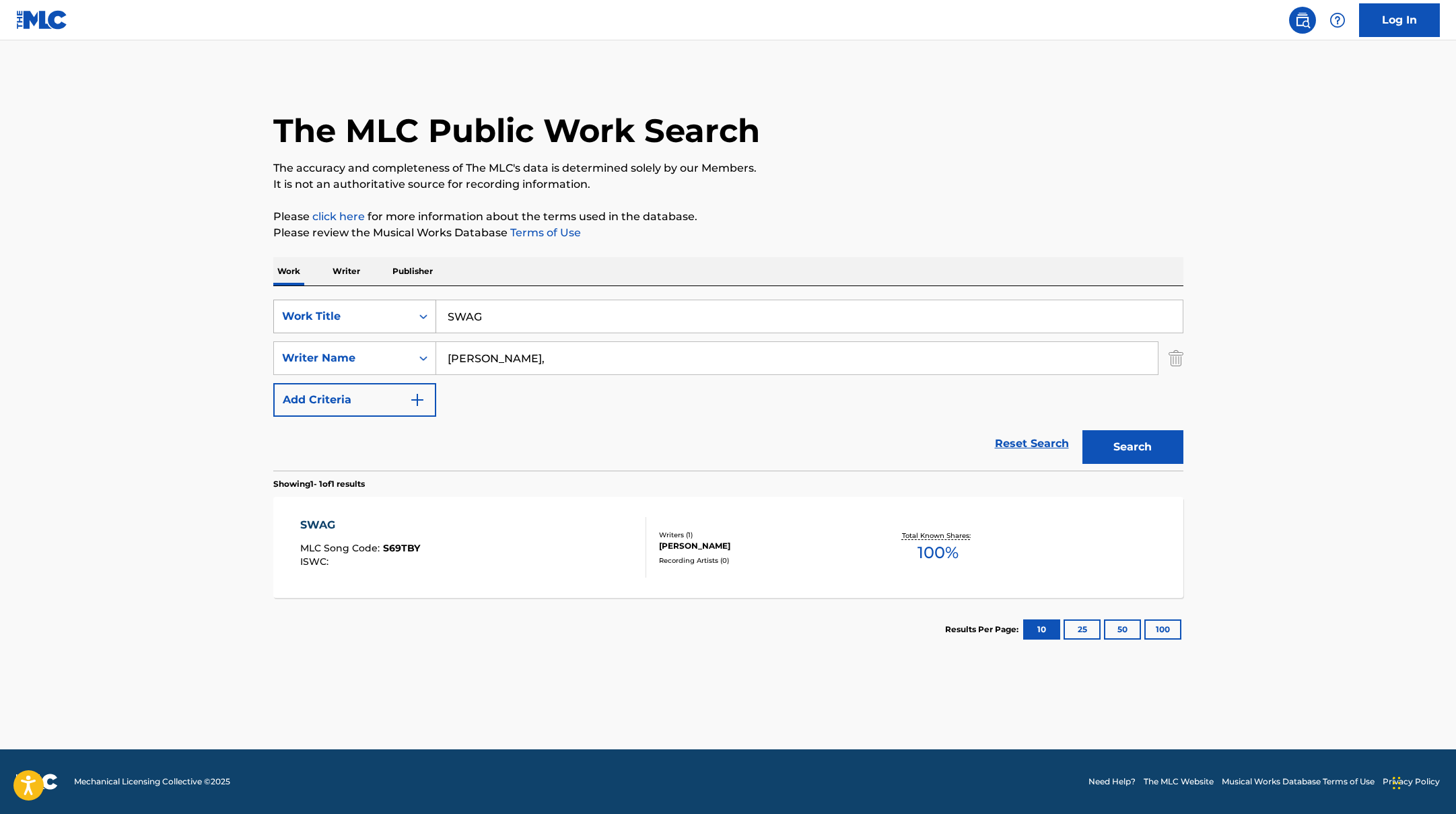
drag, startPoint x: 513, startPoint y: 323, endPoint x: 421, endPoint y: 302, distance: 94.4
click at [421, 302] on div "SearchWithCriteriad0f104fa-fecf-407a-a075-1cfd0cda90a3 Work Title SWAG" at bounding box center [728, 316] width 910 height 34
paste input "WHOLE LOTTA GUNS"
type input "WHOLE LOTTA GUNS"
click at [1157, 442] on button "Search" at bounding box center [1133, 447] width 101 height 34
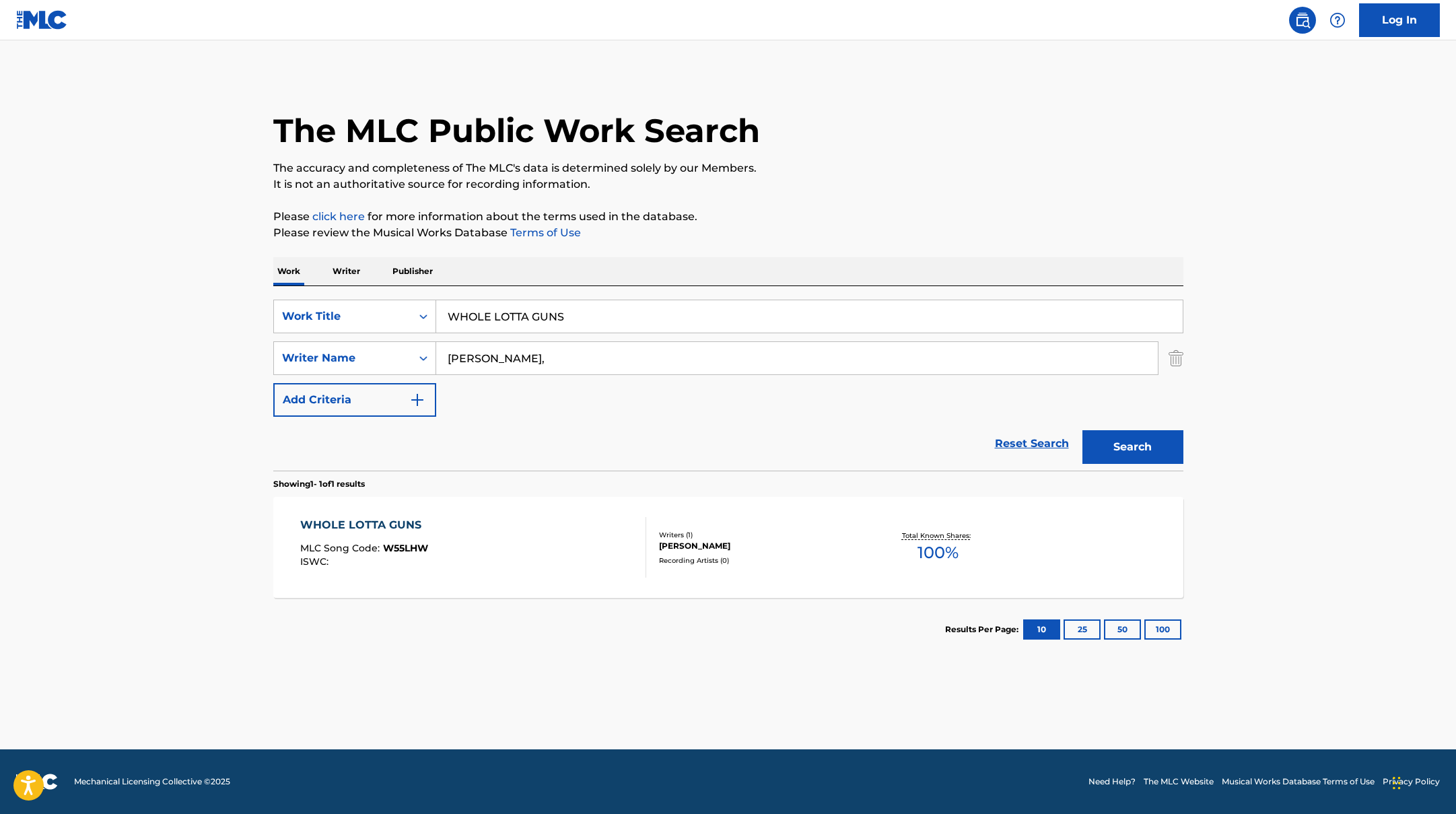
click at [505, 515] on div "WHOLE LOTTA GUNS MLC Song Code : W55LHW ISWC : Writers ( 1 ) [PERSON_NAME] Reco…" at bounding box center [728, 547] width 910 height 101
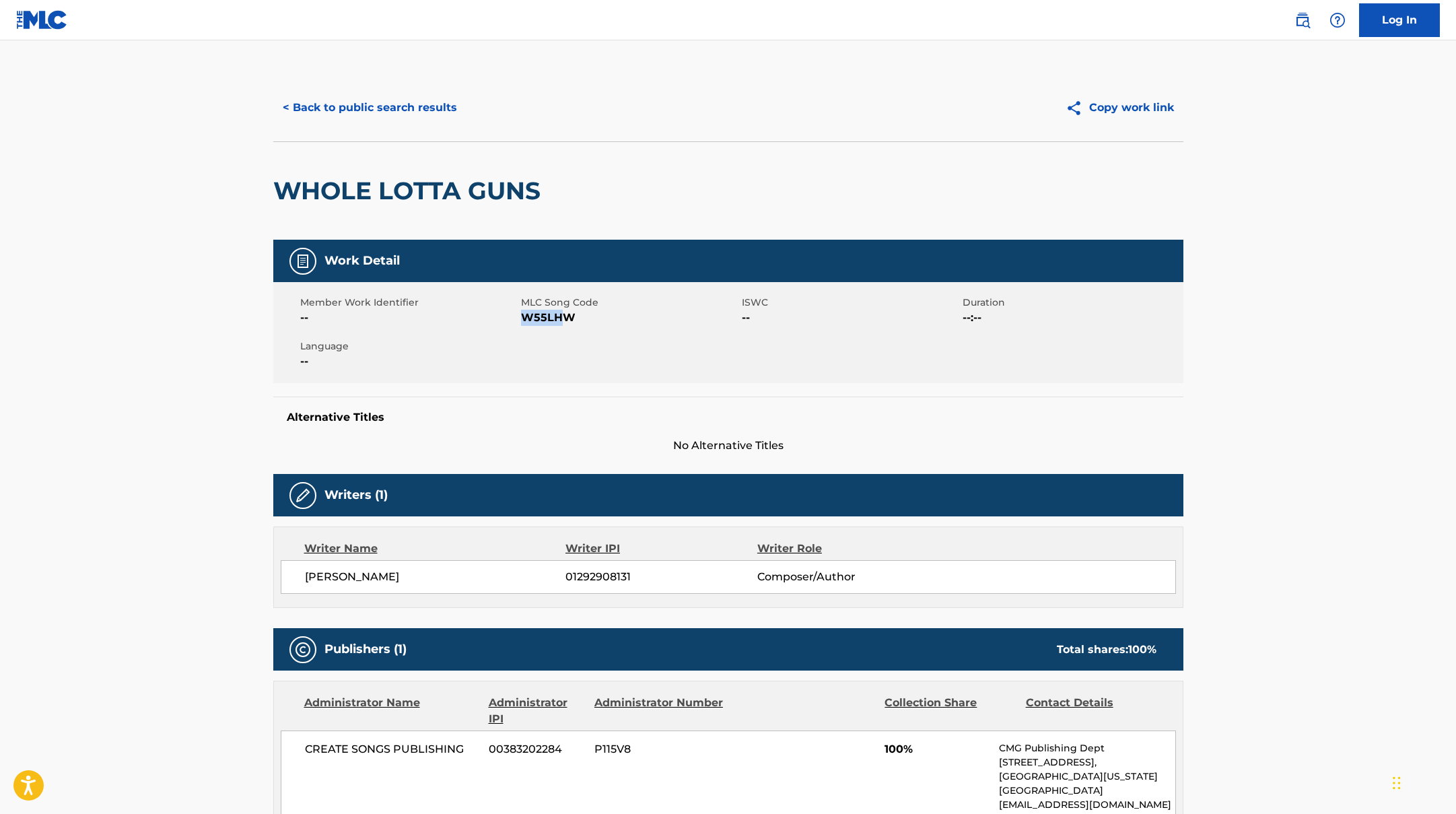
drag, startPoint x: 523, startPoint y: 315, endPoint x: 613, endPoint y: 319, distance: 90.1
click at [613, 319] on span "W55LHW" at bounding box center [630, 318] width 218 height 16
click at [428, 105] on button "< Back to public search results" at bounding box center [370, 108] width 194 height 34
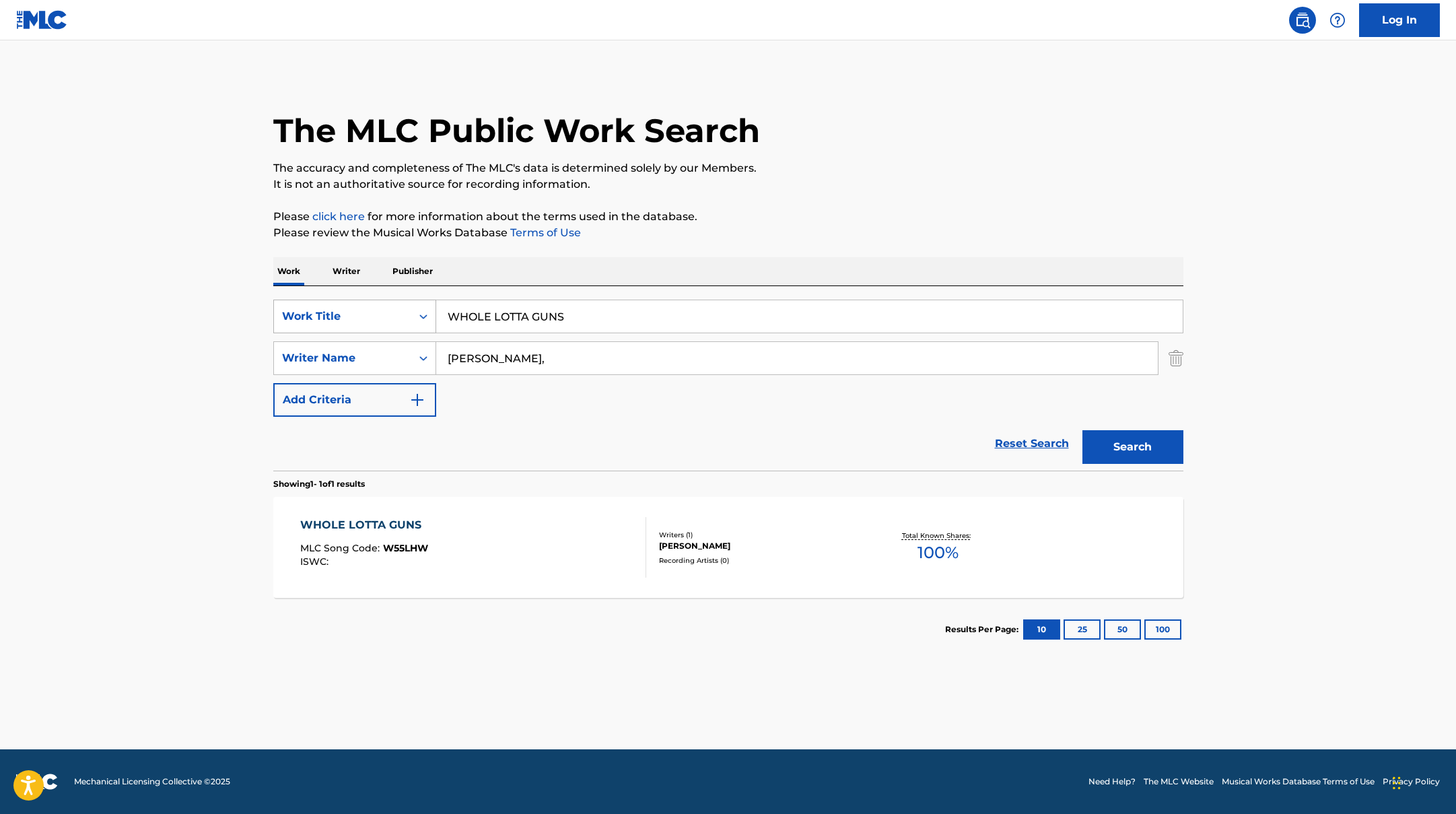
drag, startPoint x: 580, startPoint y: 320, endPoint x: 386, endPoint y: 306, distance: 194.5
click at [383, 307] on div "SearchWithCriteriad0f104fa-fecf-407a-a075-1cfd0cda90a3 Work Title WHOLE LOTTA G…" at bounding box center [728, 316] width 910 height 34
paste input "Retry Now"
type input "Retry Now"
drag, startPoint x: 491, startPoint y: 361, endPoint x: 390, endPoint y: 348, distance: 101.8
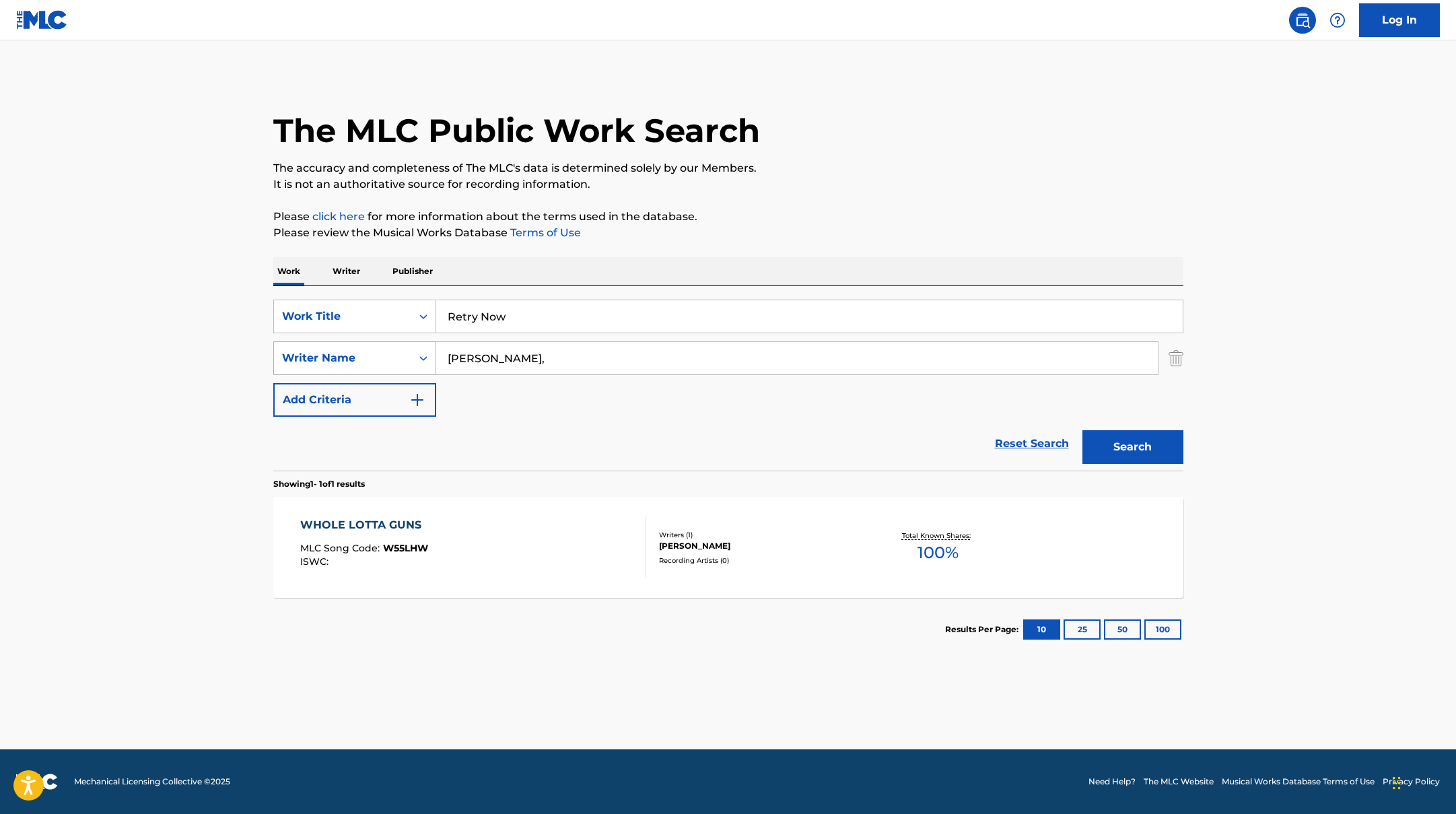
click at [390, 348] on div "SearchWithCriteriaac952244-c99a-423d-b338-cef296909b19 Writer Name [PERSON_NAME…" at bounding box center [728, 358] width 910 height 34
click at [1083, 430] on button "Search" at bounding box center [1133, 447] width 101 height 34
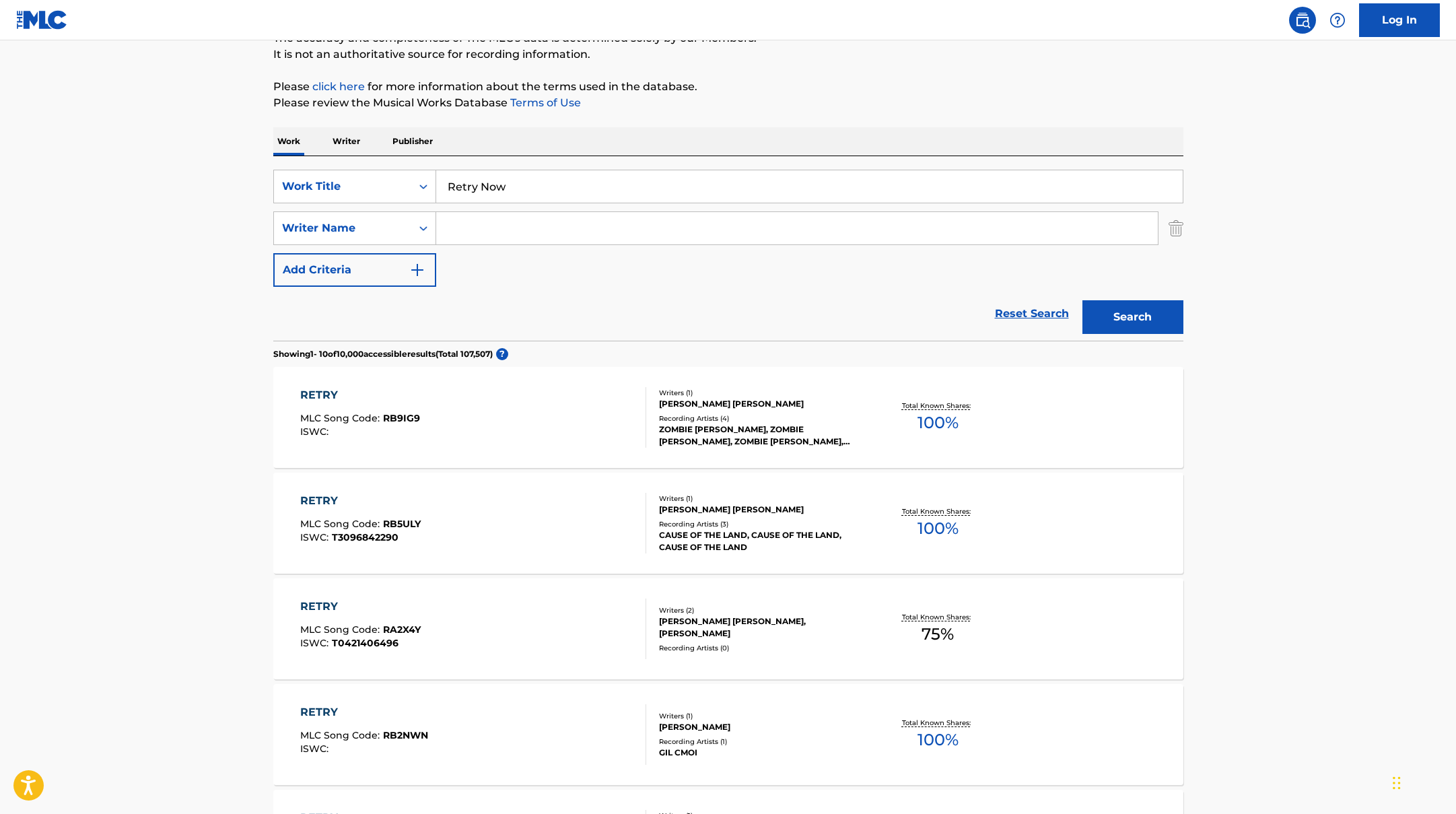
scroll to position [197, 0]
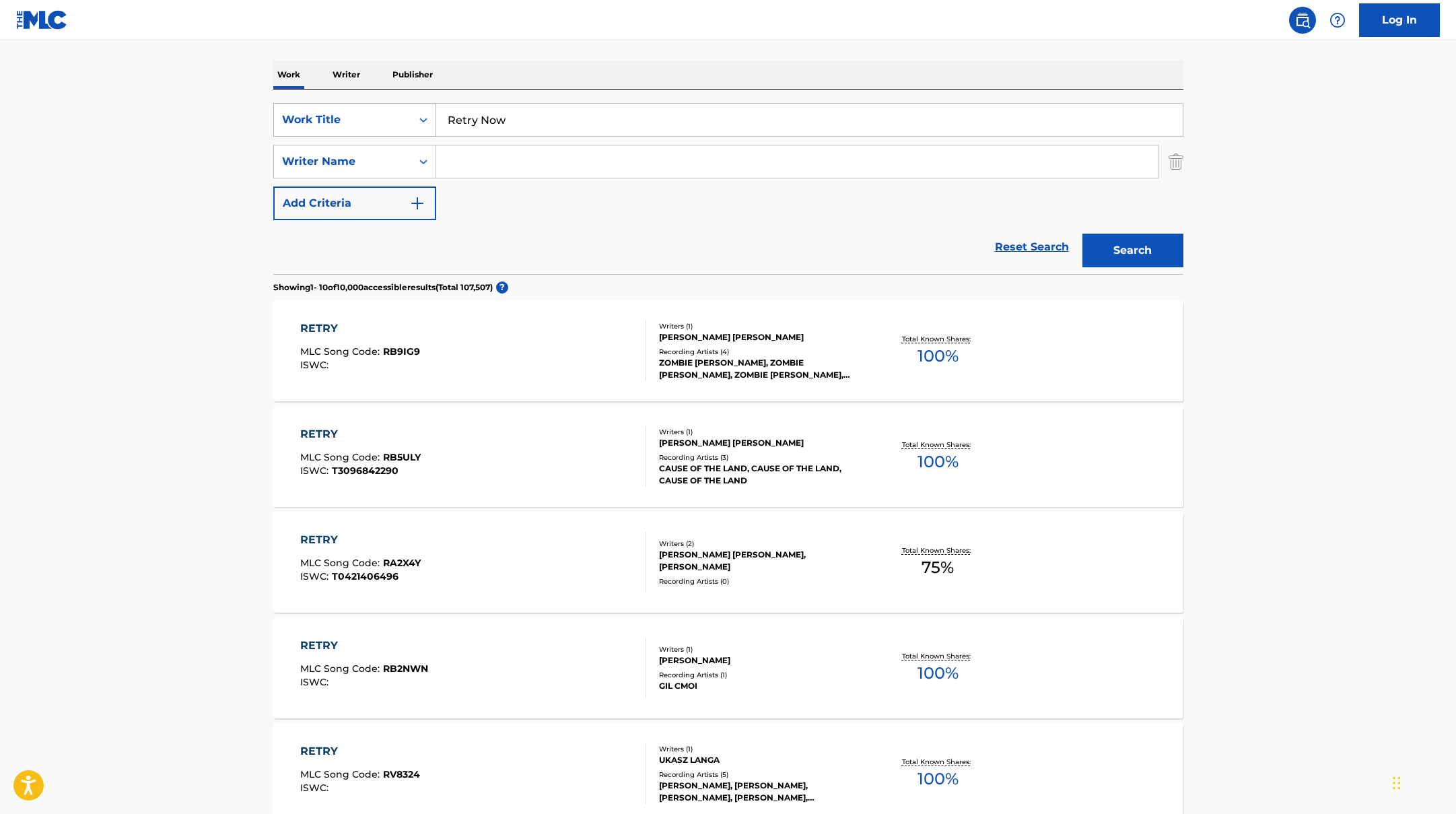
drag, startPoint x: 523, startPoint y: 119, endPoint x: 402, endPoint y: 103, distance: 122.1
click at [403, 103] on div "SearchWithCriteriad0f104fa-fecf-407a-a075-1cfd0cda90a3 Work Title Retry Now" at bounding box center [728, 120] width 910 height 34
paste input "VEM NO PIQUE"
type input "VEM NO PIQUE"
click at [551, 56] on div "The MLC Public Work Search The accuracy and completeness of The MLC's data is d…" at bounding box center [728, 649] width 942 height 1544
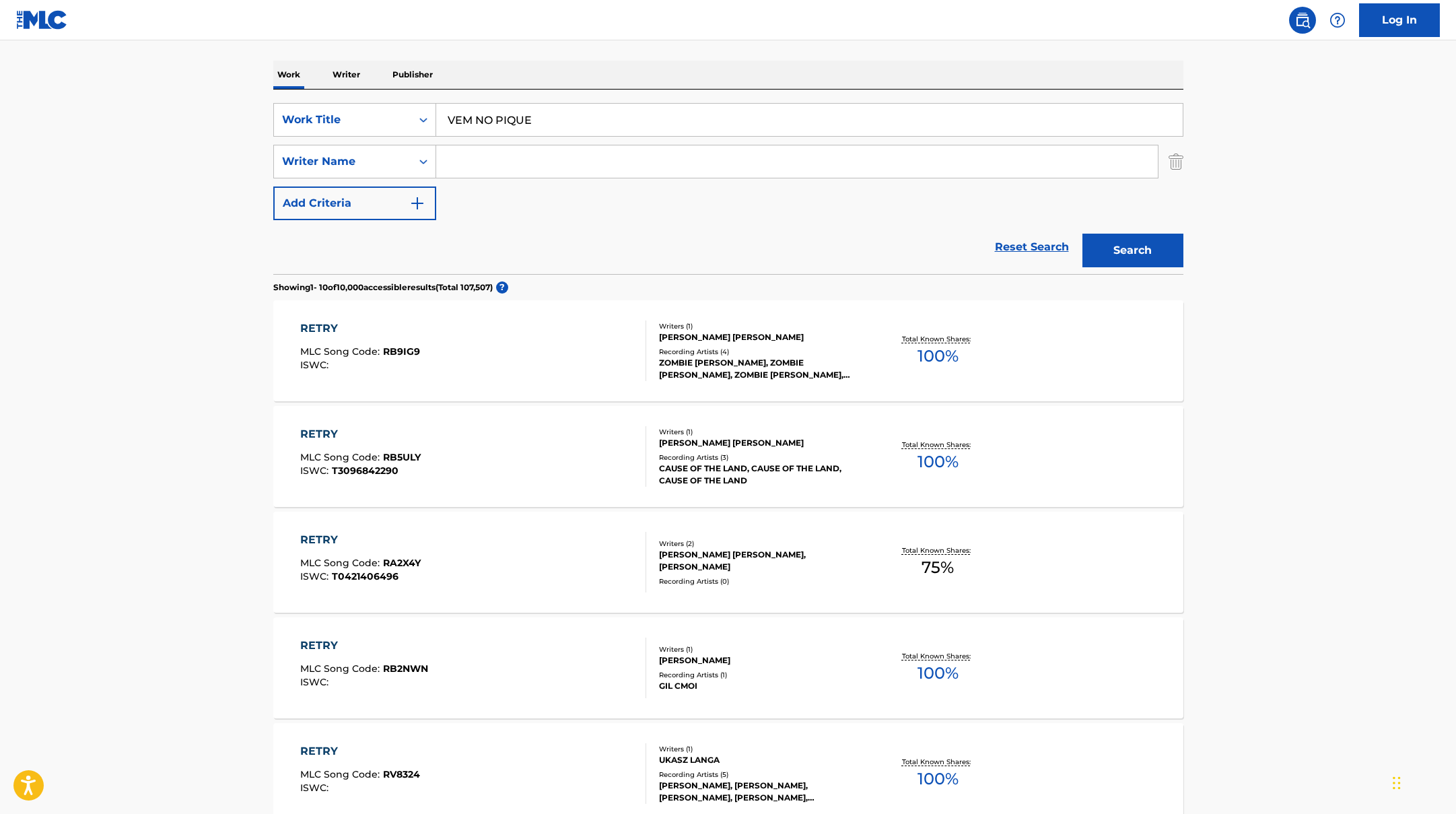
click at [524, 165] on input "Search Form" at bounding box center [797, 161] width 722 height 32
paste input "[PERSON_NAME]"
type input "[PERSON_NAME]"
click at [1097, 247] on button "Search" at bounding box center [1133, 251] width 101 height 34
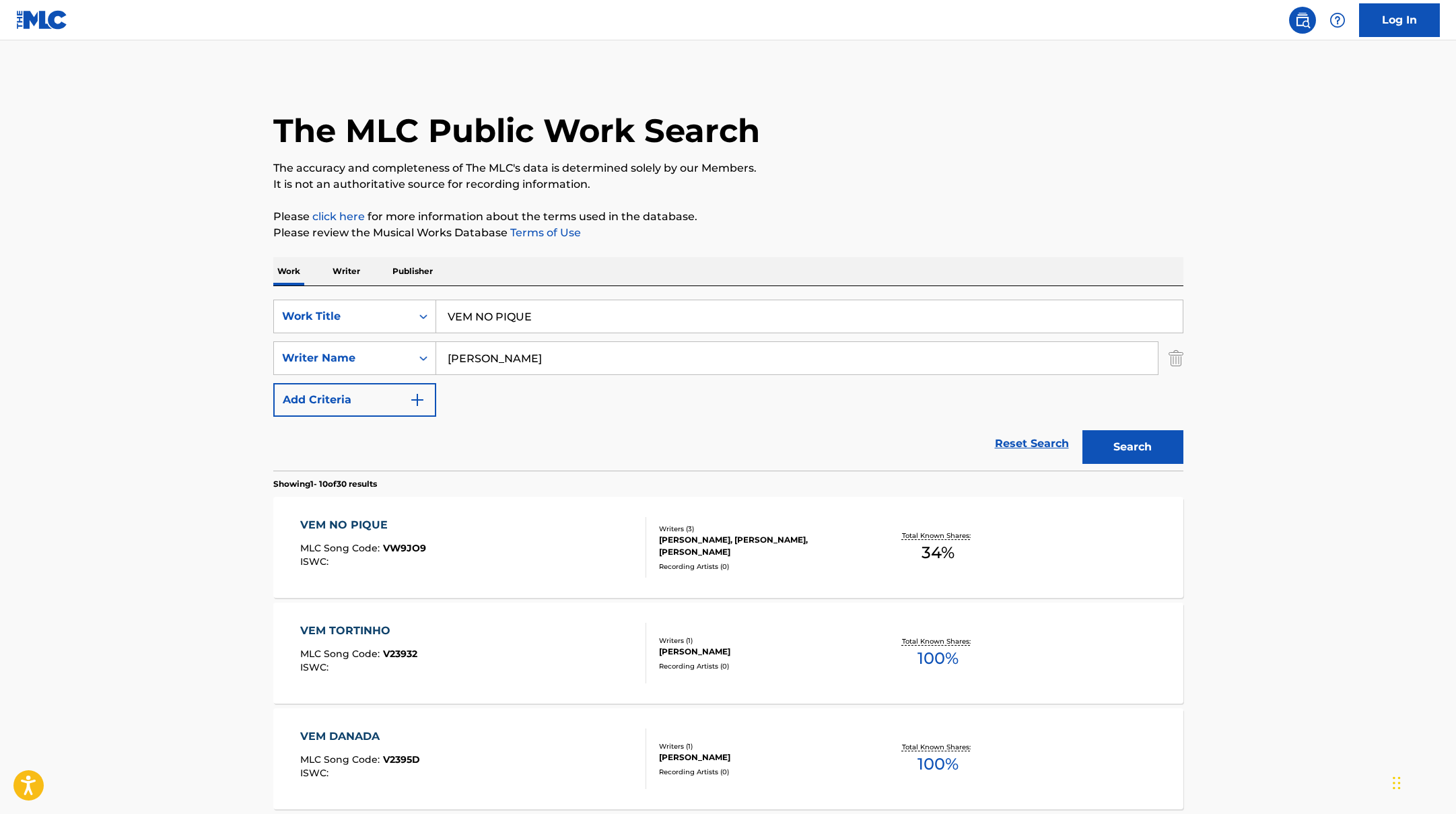
click at [540, 532] on div "VEM NO PIQUE MLC Song Code : VW9JO9 ISWC :" at bounding box center [473, 547] width 346 height 61
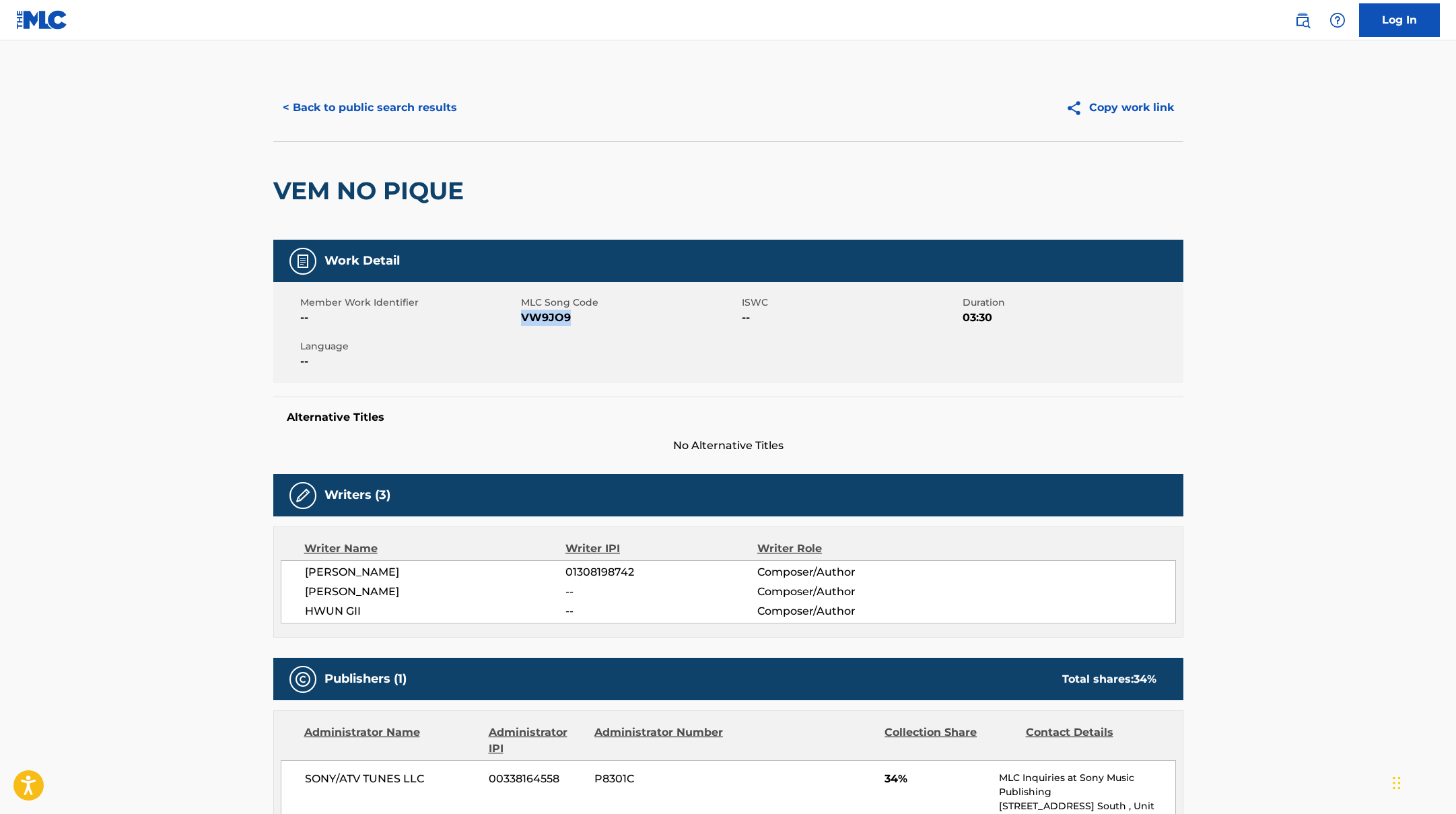
drag, startPoint x: 523, startPoint y: 318, endPoint x: 622, endPoint y: 321, distance: 99.0
click at [622, 321] on span "VW9JO9" at bounding box center [630, 318] width 218 height 16
click at [368, 98] on button "< Back to public search results" at bounding box center [370, 108] width 194 height 34
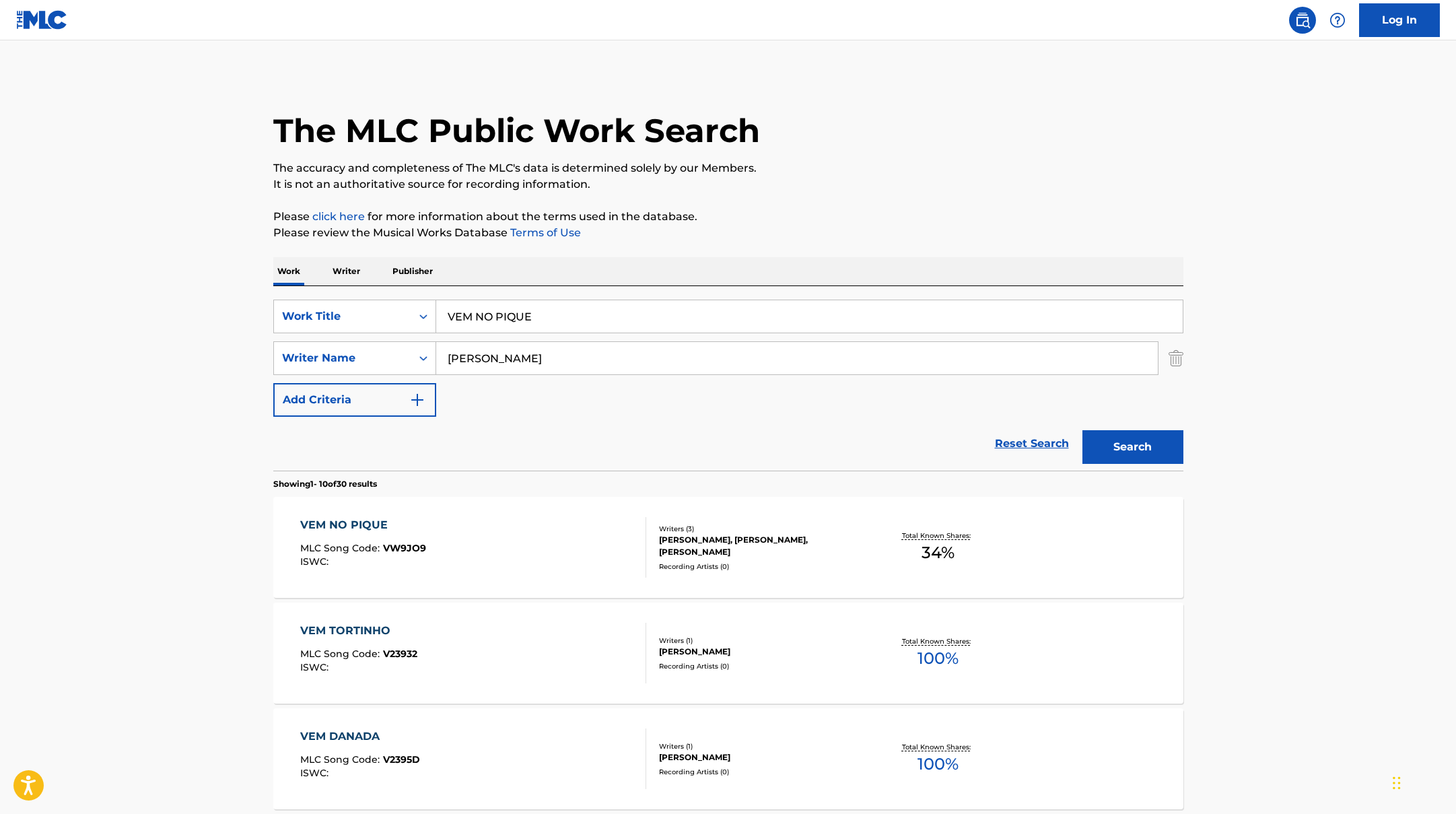
drag, startPoint x: 551, startPoint y: 315, endPoint x: 404, endPoint y: 294, distance: 148.5
click at [410, 295] on div "SearchWithCriteriad0f104fa-fecf-407a-a075-1cfd0cda90a3 Work Title VEM NO PIQUE …" at bounding box center [728, 378] width 910 height 185
paste input "HwungiiItamar McMGD"
click at [495, 317] on input "HwungiiItamar McMGD" at bounding box center [809, 316] width 746 height 32
click at [555, 316] on input "Hwungii, [PERSON_NAME]" at bounding box center [809, 316] width 746 height 32
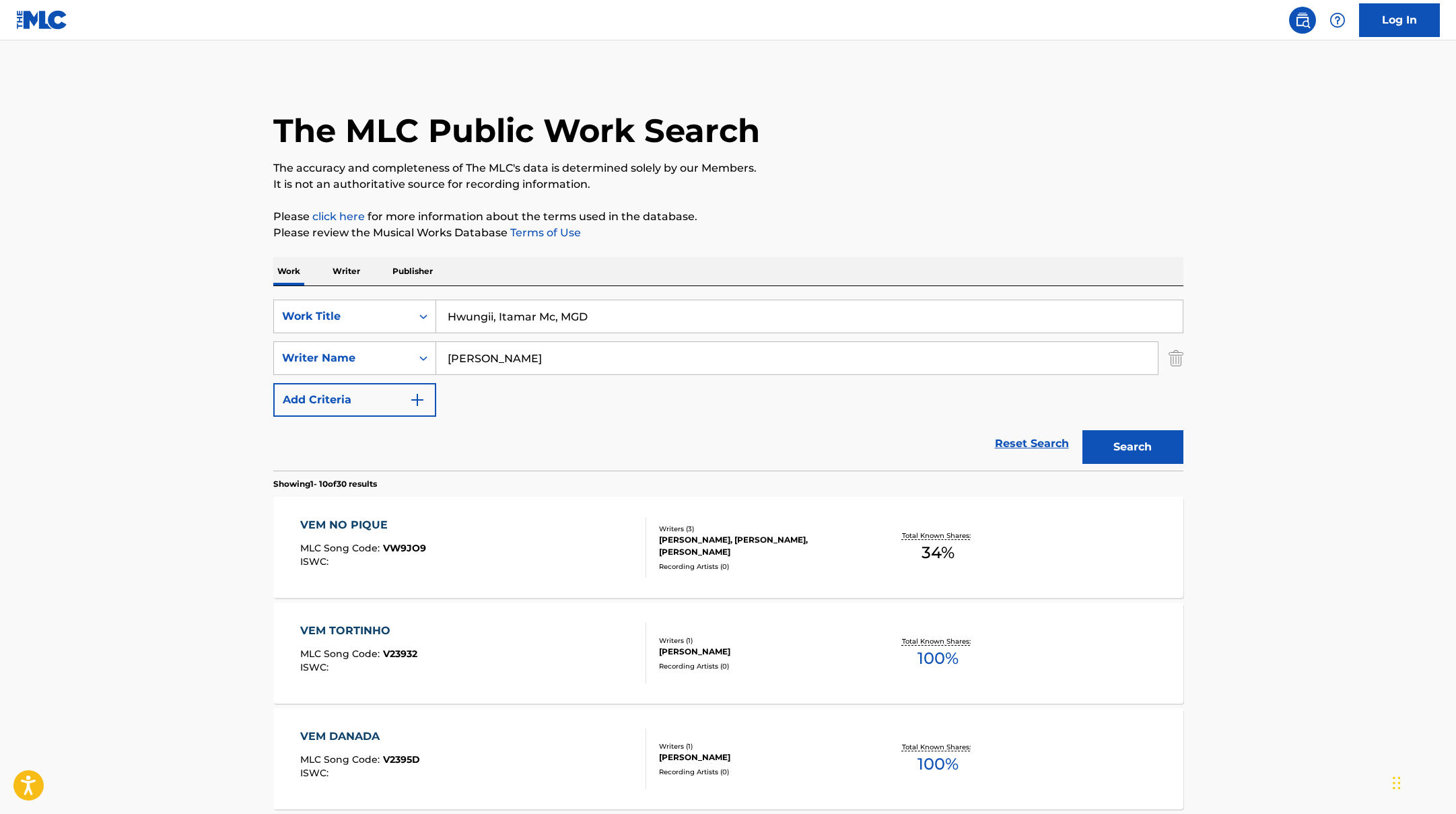
drag, startPoint x: 611, startPoint y: 319, endPoint x: 354, endPoint y: 296, distance: 258.0
click at [353, 297] on div "SearchWithCriteriad0f104fa-fecf-407a-a075-1cfd0cda90a3 Work Title Hwungii, Itam…" at bounding box center [728, 378] width 910 height 185
paste input "VAI VAI TRAIR"
type input "VAI VAI TRAIR"
drag, startPoint x: 490, startPoint y: 355, endPoint x: 413, endPoint y: 350, distance: 77.2
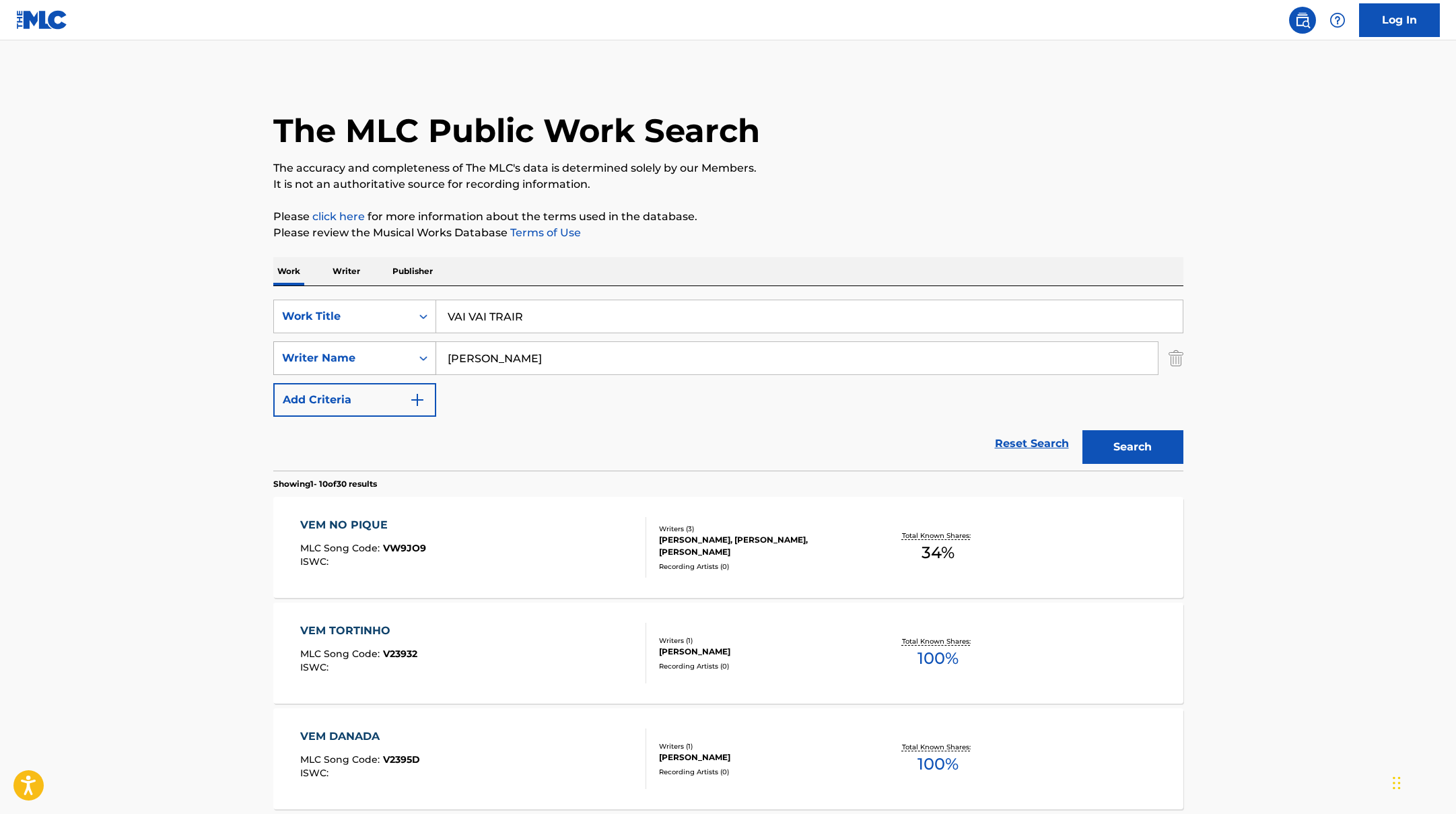
click at [413, 350] on div "SearchWithCriteriaac952244-c99a-423d-b338-cef296909b19 Writer Name [PERSON_NAME]" at bounding box center [728, 358] width 910 height 34
click at [1083, 430] on button "Search" at bounding box center [1133, 447] width 101 height 34
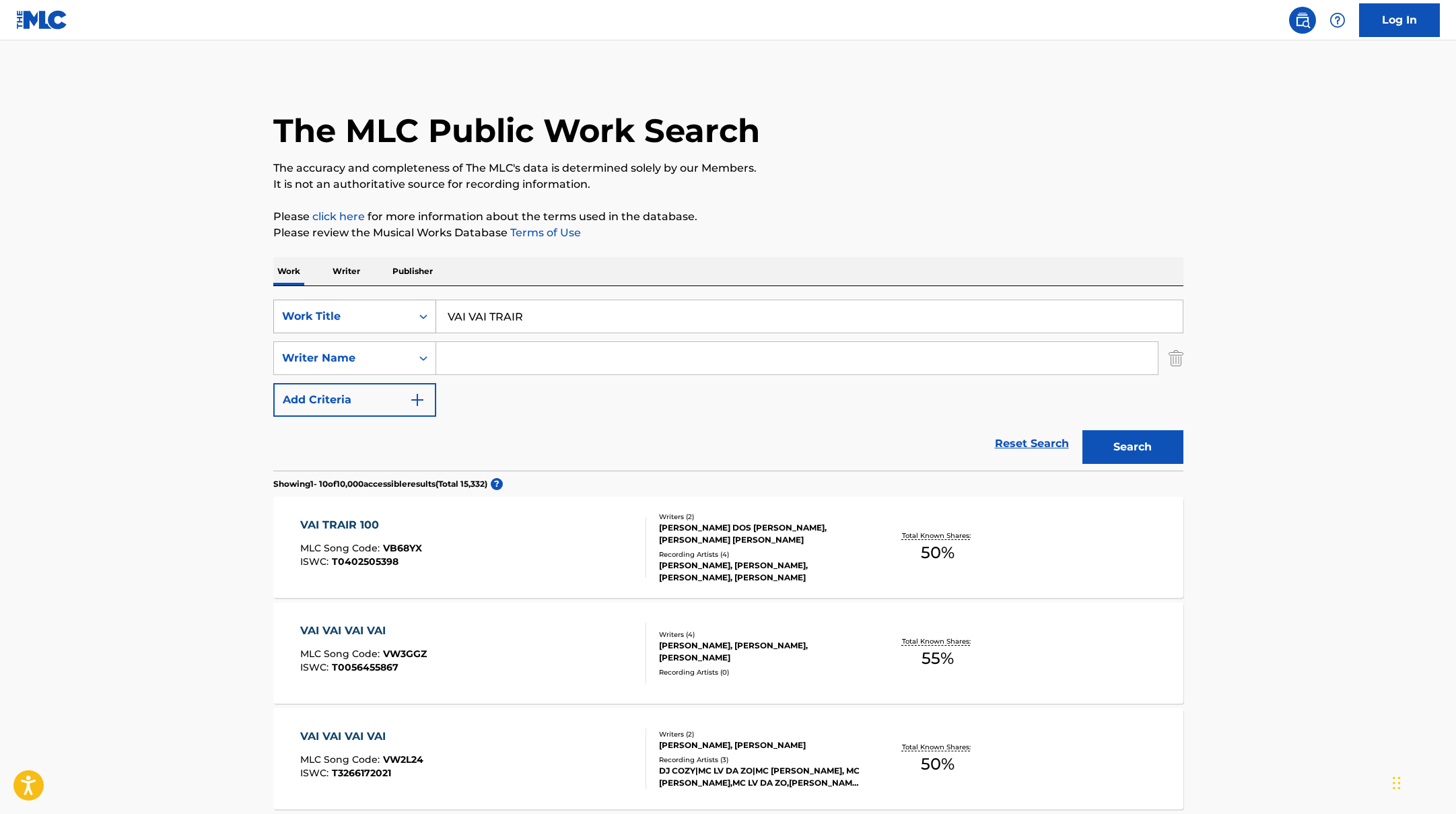
drag, startPoint x: 535, startPoint y: 319, endPoint x: 357, endPoint y: 313, distance: 178.1
click at [357, 313] on div "SearchWithCriteriad0f104fa-fecf-407a-a075-1cfd0cda90a3 Work Title VAI VAI TRAIR" at bounding box center [728, 316] width 910 height 34
paste input "MONTAGEM DIREÇÃO"
click at [1119, 450] on button "Search" at bounding box center [1133, 447] width 101 height 34
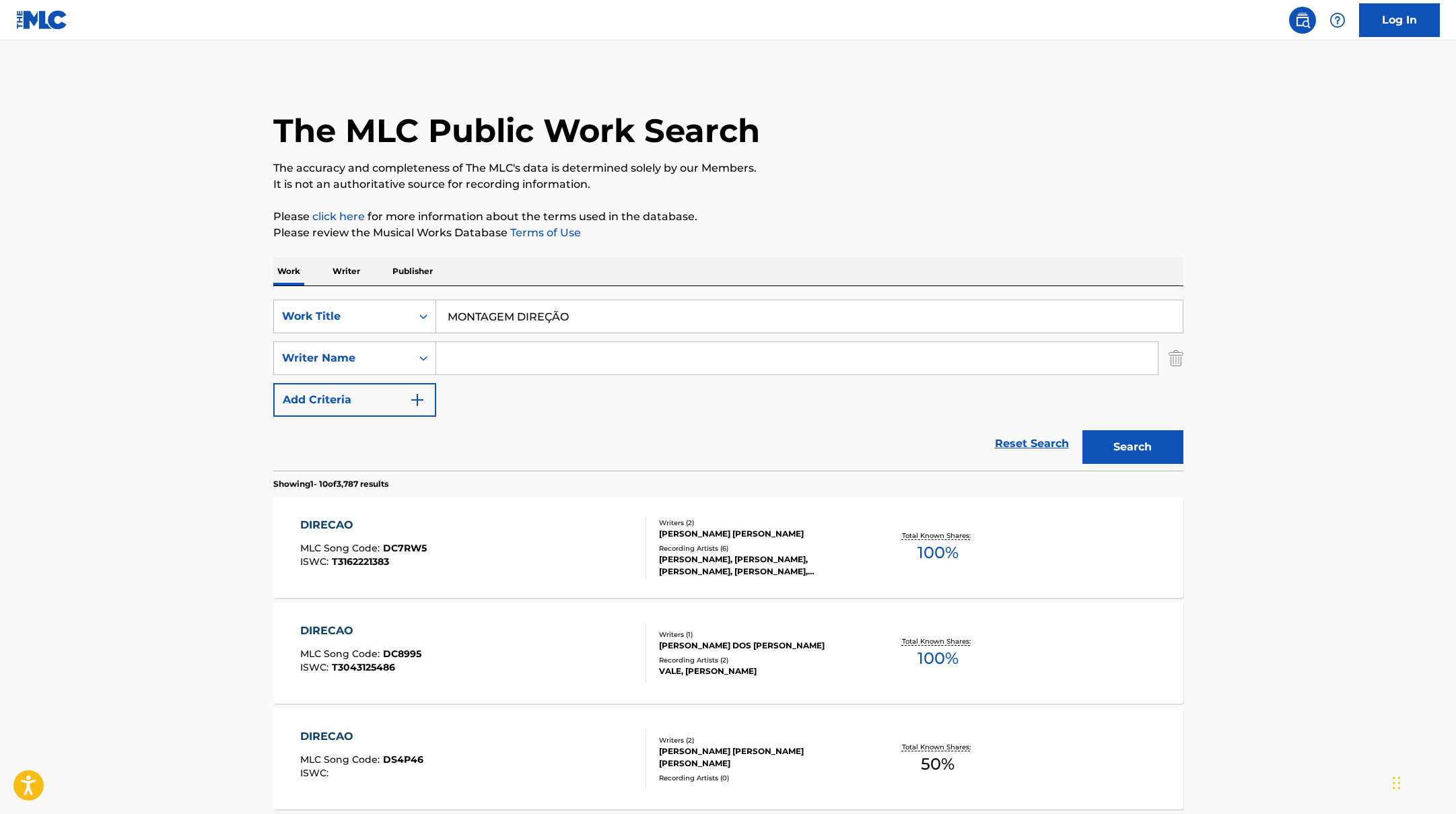
drag, startPoint x: 576, startPoint y: 318, endPoint x: 401, endPoint y: 291, distance: 177.1
click at [376, 291] on div "SearchWithCriteriad0f104fa-fecf-407a-a075-1cfd0cda90a3 Work Title MONTAGEM DIRE…" at bounding box center [728, 378] width 910 height 185
paste input "WYN?"
type input "WYN?"
click at [889, 158] on div "The MLC Public Work Search" at bounding box center [728, 123] width 910 height 98
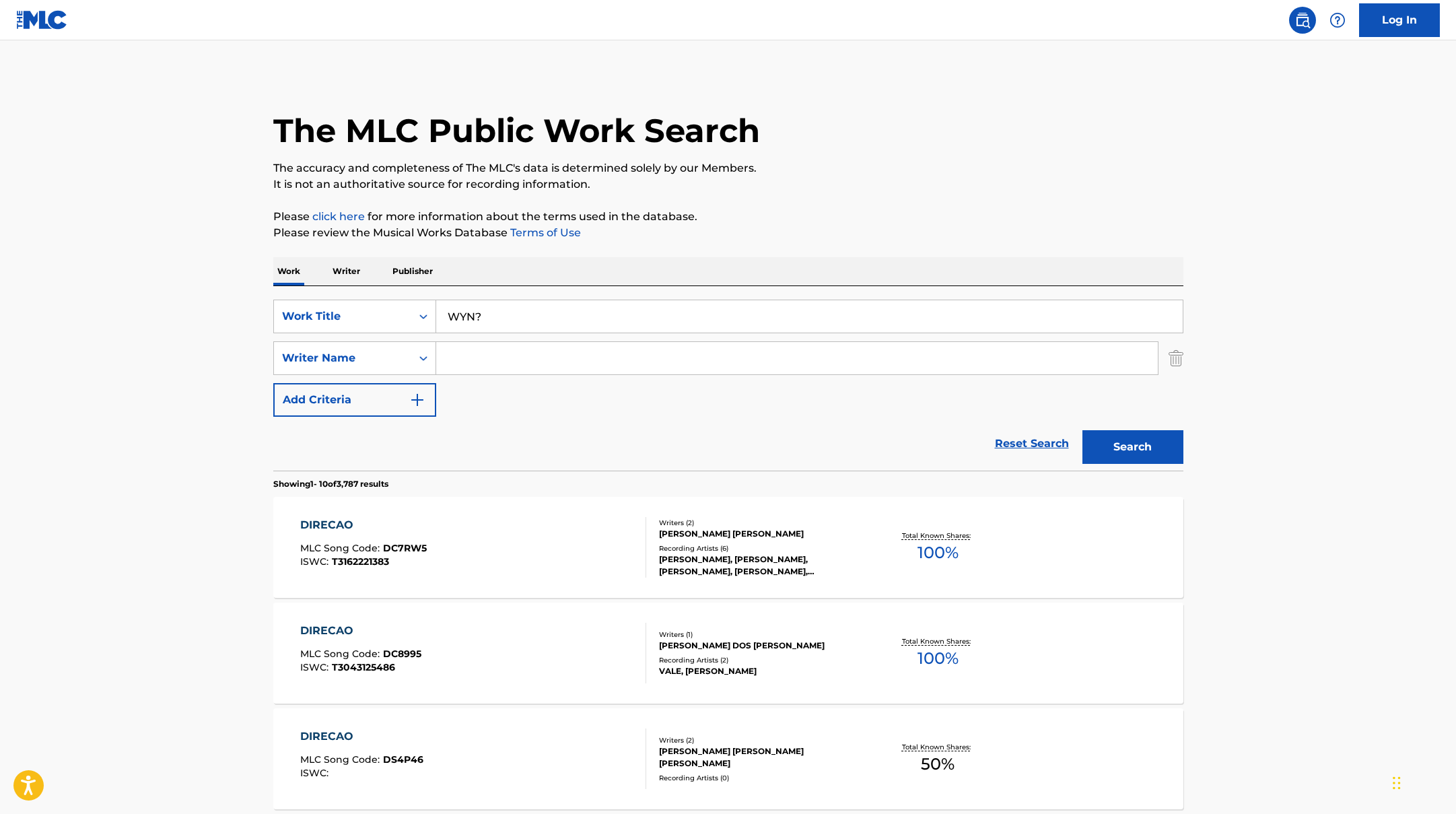
click at [555, 361] on input "Search Form" at bounding box center [797, 358] width 722 height 32
paste input "[PERSON_NAME],"
type input "[PERSON_NAME],"
click at [1129, 451] on button "Search" at bounding box center [1133, 447] width 101 height 34
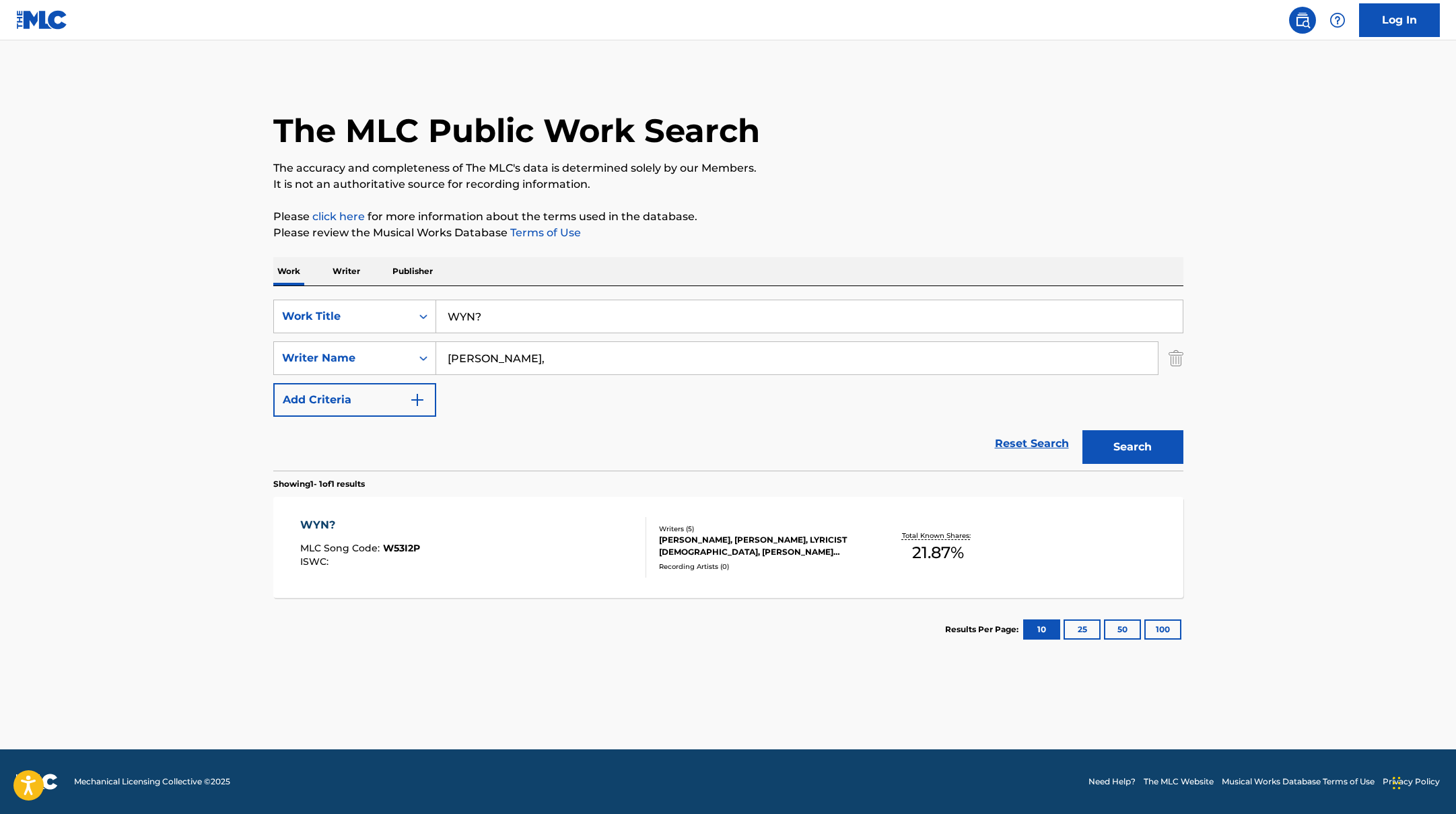
click at [531, 528] on div "WYN? MLC Song Code : W53I2P ISWC :" at bounding box center [473, 547] width 346 height 61
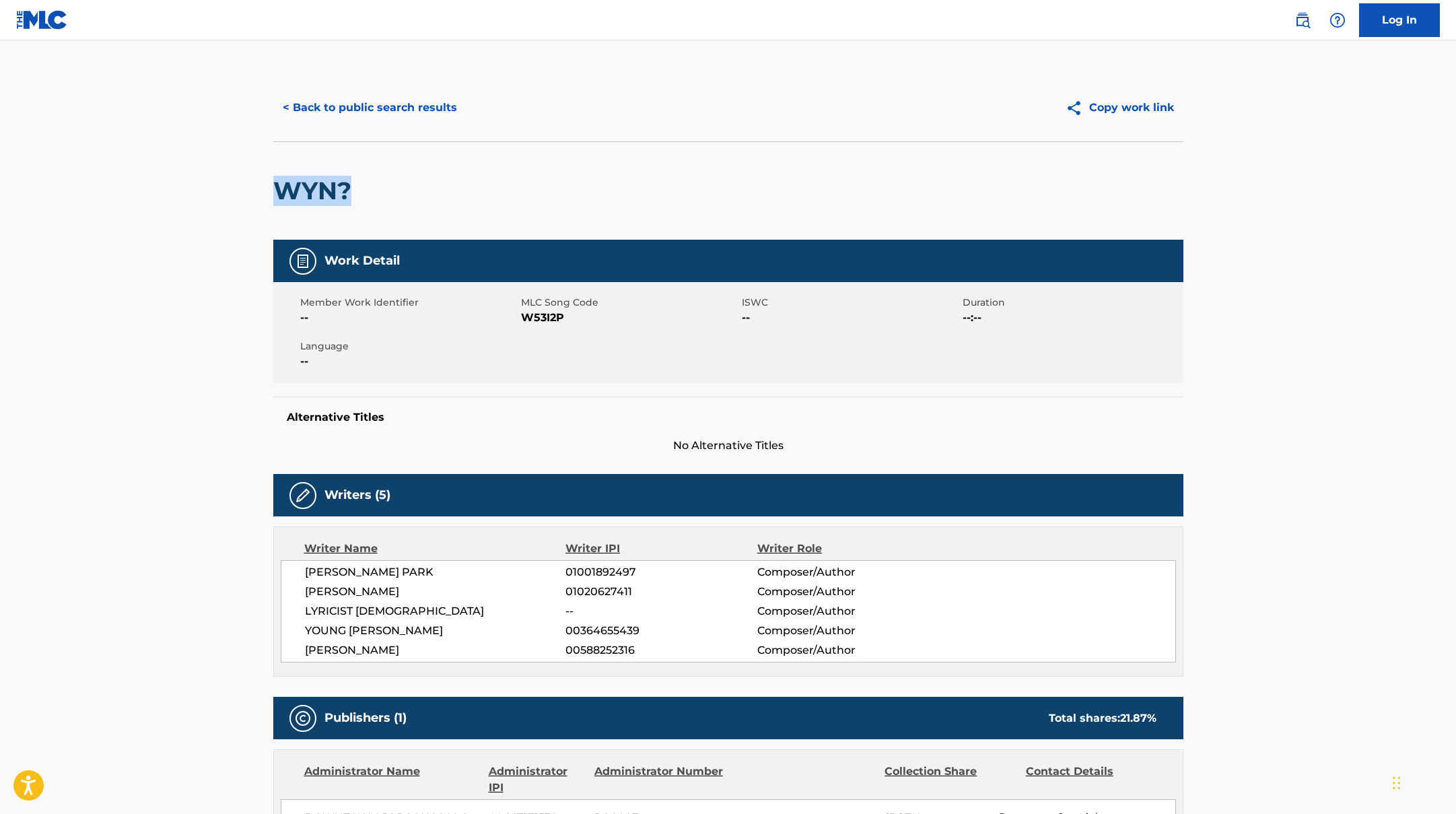
drag, startPoint x: 413, startPoint y: 202, endPoint x: 241, endPoint y: 175, distance: 174.1
click at [241, 175] on main "< Back to public search results Copy work link WYN? Work Detail Member Work Ide…" at bounding box center [728, 586] width 1456 height 1092
drag, startPoint x: 524, startPoint y: 315, endPoint x: 592, endPoint y: 315, distance: 68.0
click at [592, 315] on span "W53I2P" at bounding box center [630, 318] width 218 height 16
click at [394, 106] on button "< Back to public search results" at bounding box center [370, 108] width 194 height 34
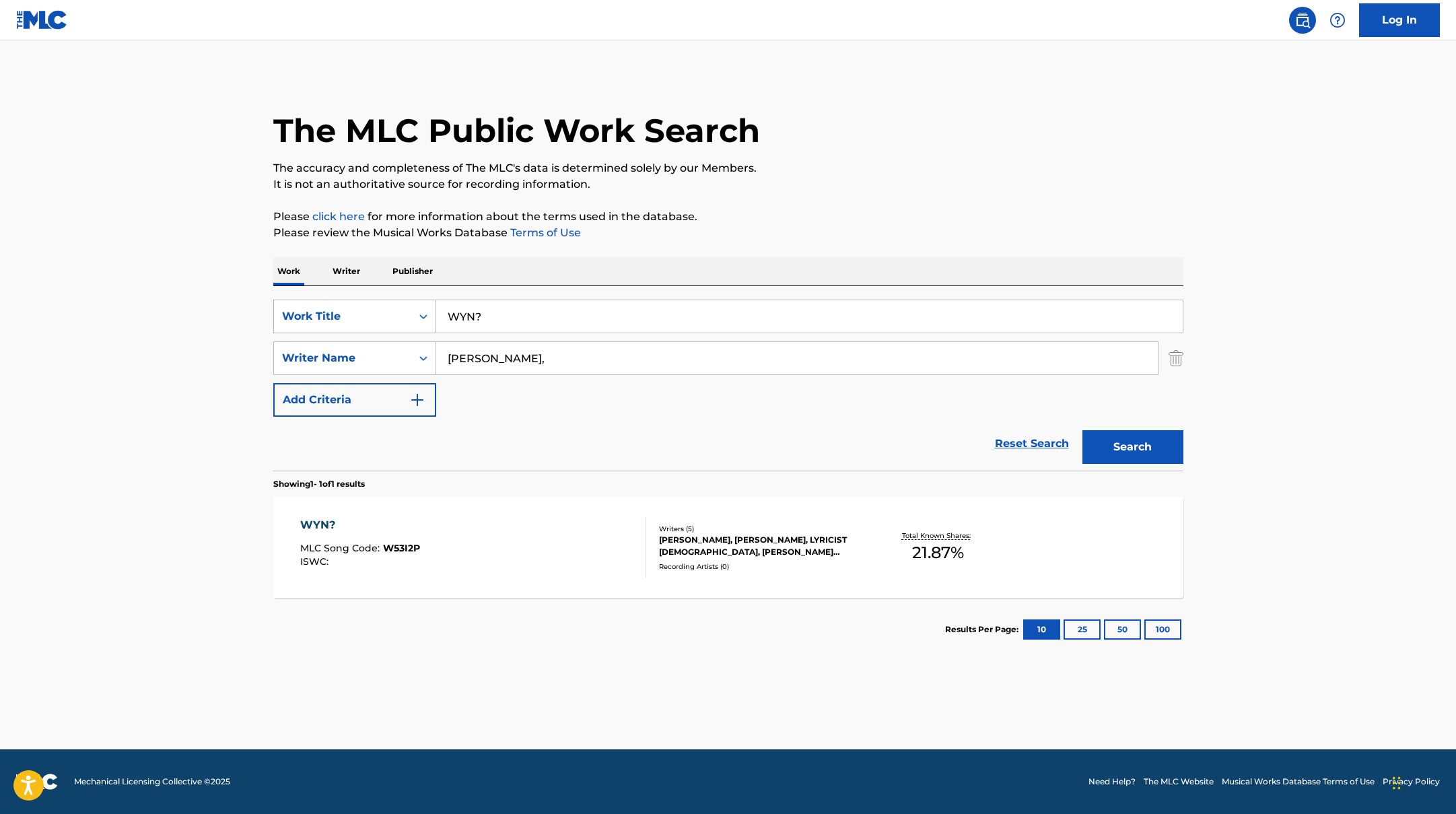
drag, startPoint x: 496, startPoint y: 314, endPoint x: 415, endPoint y: 303, distance: 81.7
click at [417, 303] on div "SearchWithCriteriad0f104fa-fecf-407a-a075-1cfd0cda90a3 Work Title WYN?" at bounding box center [728, 316] width 910 height 34
paste input "HAECHANHAON"
click at [507, 317] on input "HAECHANHAON" at bounding box center [809, 316] width 746 height 32
drag, startPoint x: 592, startPoint y: 315, endPoint x: 392, endPoint y: 302, distance: 200.4
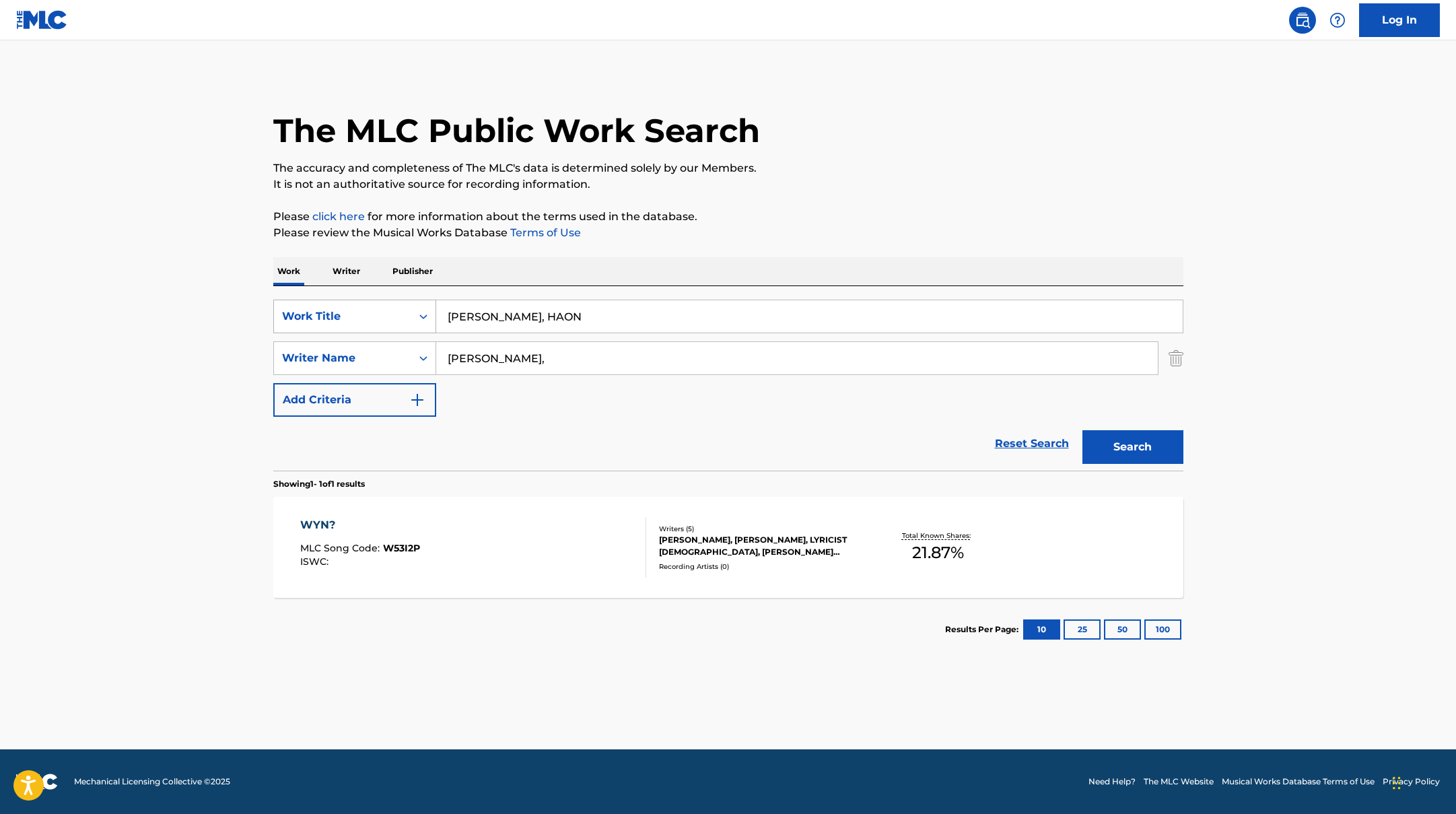
click at [392, 302] on div "SearchWithCriteriad0f104fa-fecf-407a-a075-1cfd0cda90a3 Work Title [PERSON_NAME]…" at bounding box center [728, 316] width 910 height 34
paste input "Camera Lights"
type input "Camera Lights"
drag, startPoint x: 536, startPoint y: 360, endPoint x: 344, endPoint y: 340, distance: 193.0
click at [348, 341] on div "SearchWithCriteriaac952244-c99a-423d-b338-cef296909b19 Writer Name [PERSON_NAME…" at bounding box center [728, 358] width 910 height 34
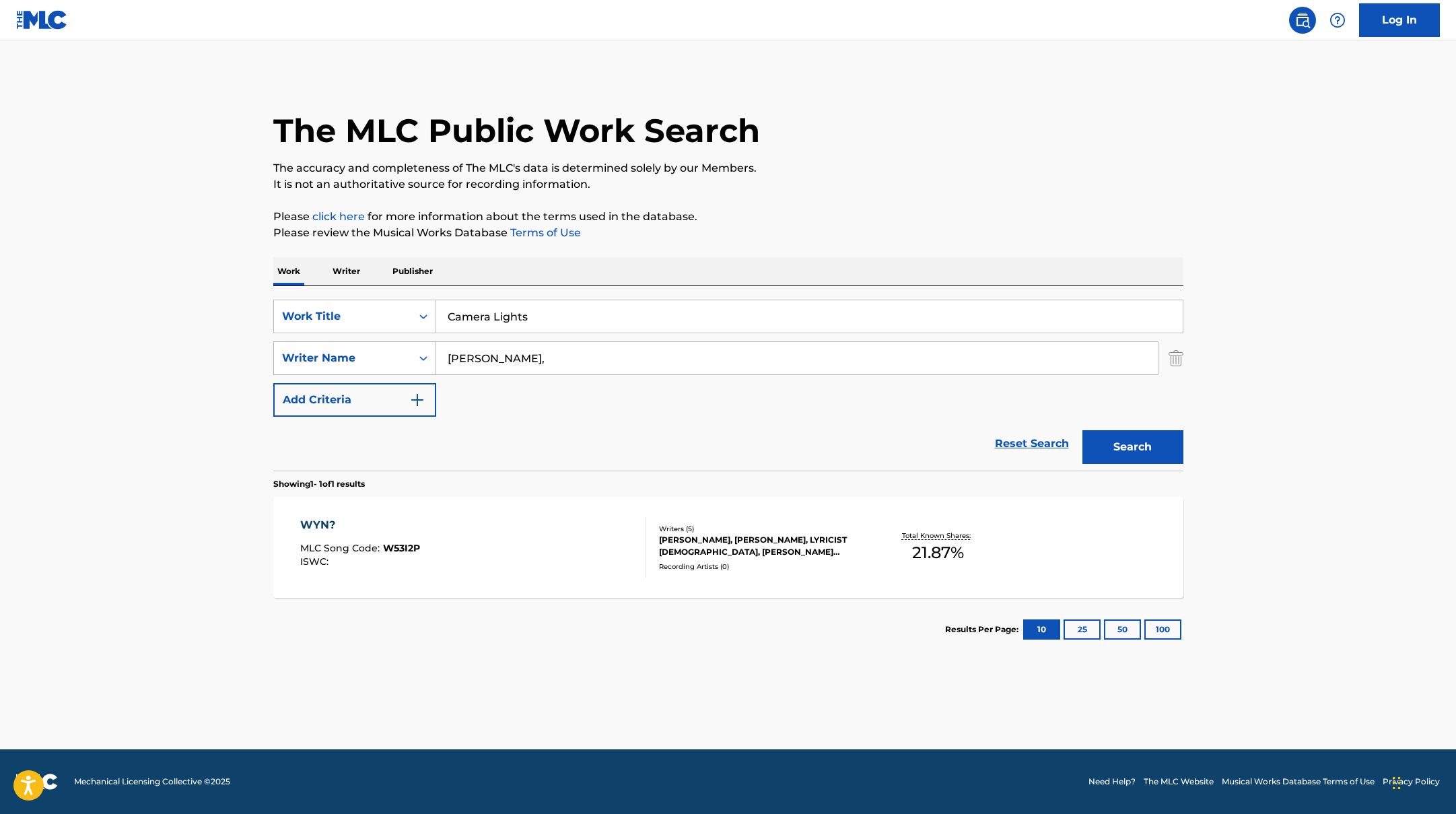
paste input "Sujin"
click at [1136, 436] on button "Search" at bounding box center [1133, 447] width 101 height 34
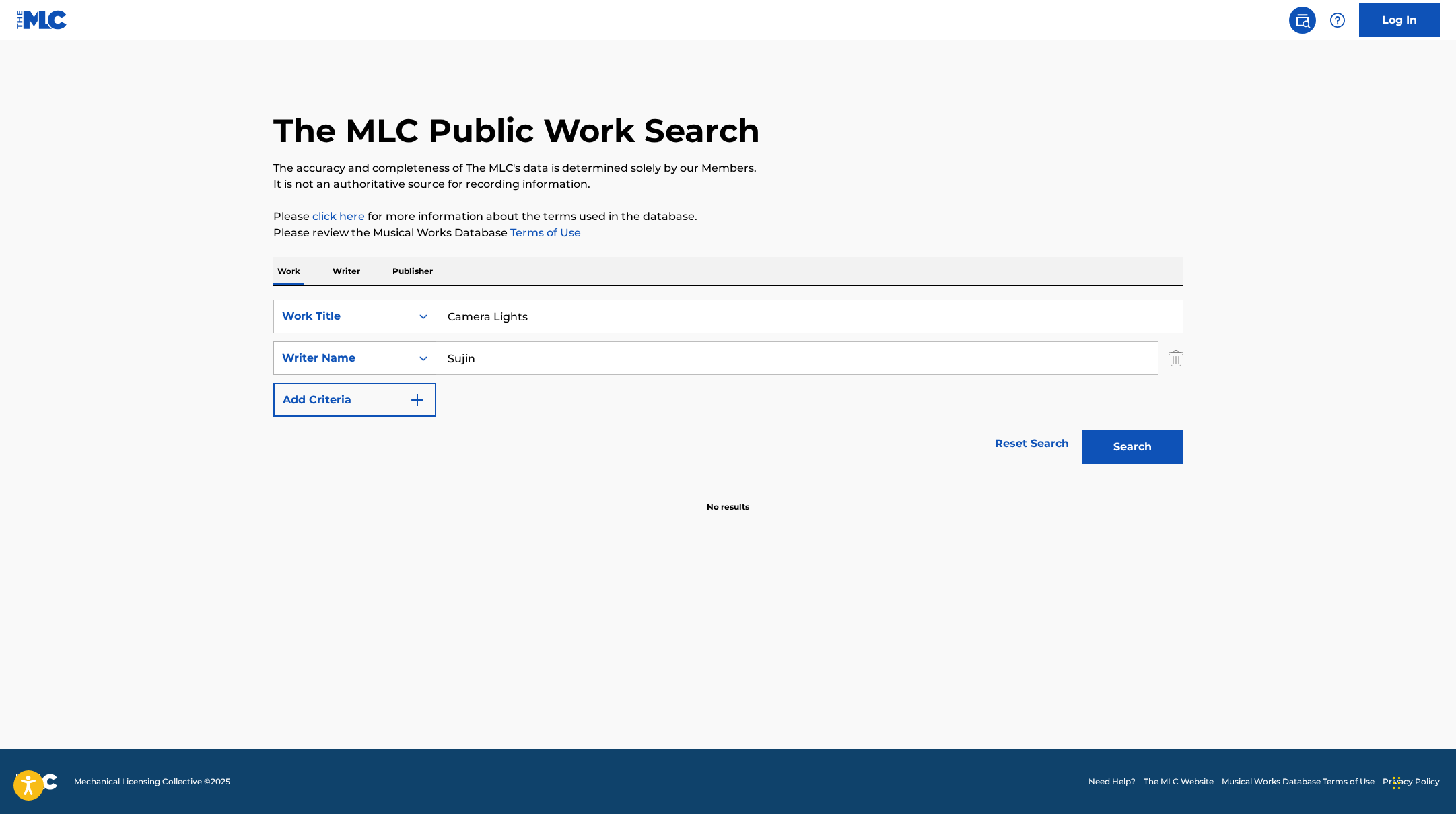
drag, startPoint x: 511, startPoint y: 365, endPoint x: 377, endPoint y: 354, distance: 134.5
click at [377, 354] on div "SearchWithCriteriaac952244-c99a-423d-b338-cef296909b19 Writer Name [PERSON_NAME]" at bounding box center [728, 358] width 910 height 34
paste input "Chance"
type input "Chance"
click at [1127, 440] on button "Search" at bounding box center [1133, 447] width 101 height 34
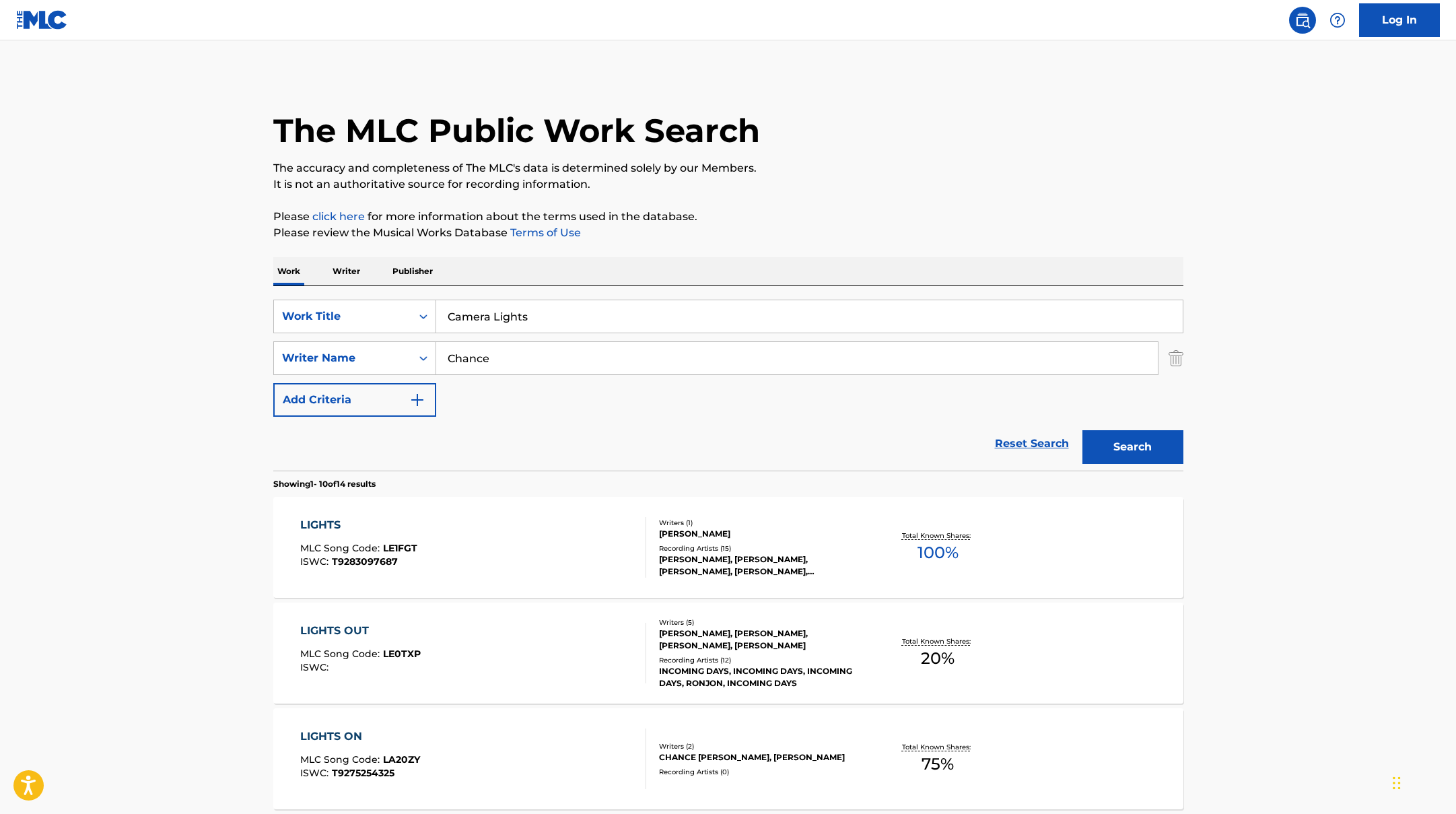
paste input "RZY"
drag, startPoint x: 572, startPoint y: 319, endPoint x: 801, endPoint y: 149, distance: 285.2
type input "CRZY"
click at [801, 149] on div "The MLC Public Work Search" at bounding box center [728, 123] width 910 height 98
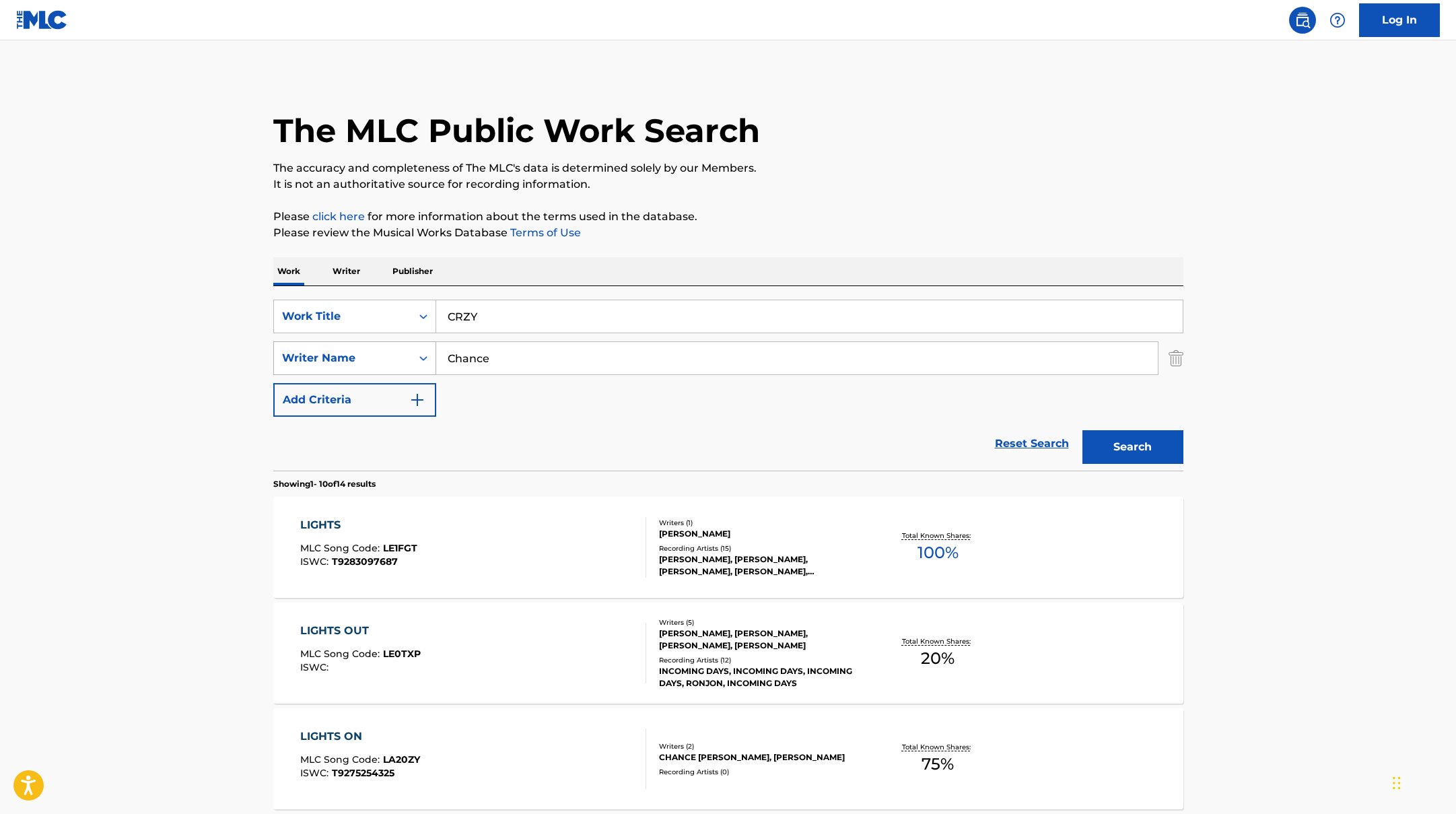
drag, startPoint x: 499, startPoint y: 365, endPoint x: 365, endPoint y: 351, distance: 134.7
click at [373, 351] on div "SearchWithCriteriaac952244-c99a-423d-b338-cef296909b19 Writer Name [PERSON_NAME]" at bounding box center [728, 358] width 910 height 34
paste input "Green"
type input "[PERSON_NAME]"
click at [1108, 444] on button "Search" at bounding box center [1133, 447] width 101 height 34
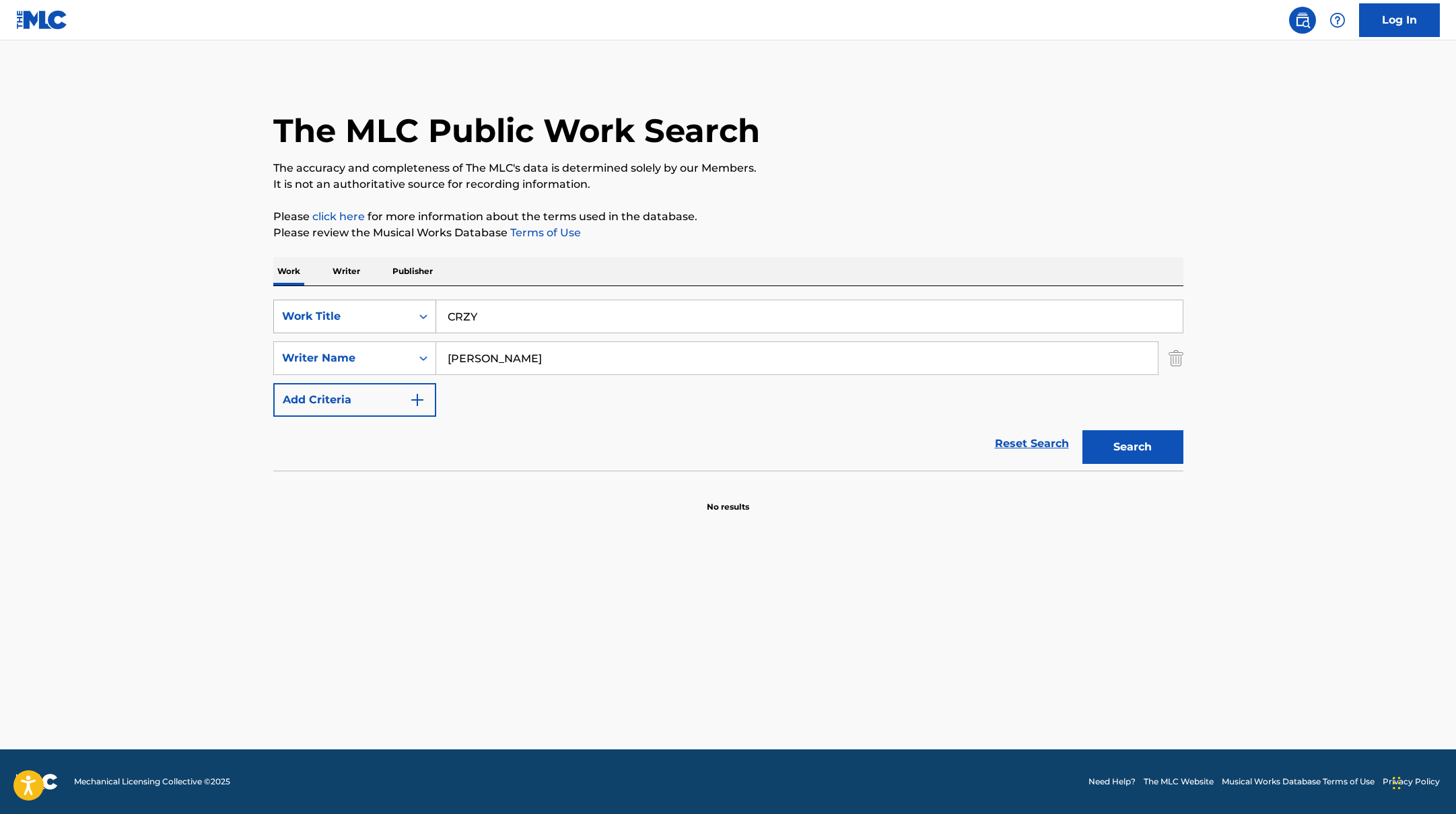
paste input "ADRENALINE"
drag, startPoint x: 511, startPoint y: 311, endPoint x: 691, endPoint y: 190, distance: 216.9
click at [389, 307] on div "SearchWithCriteriad0f104fa-fecf-407a-a075-1cfd0cda90a3 Work Title ADRENALINE" at bounding box center [728, 316] width 910 height 34
type input "ADRENALINE"
click at [781, 179] on p "It is not an authoritative source for recording information." at bounding box center [728, 185] width 910 height 16
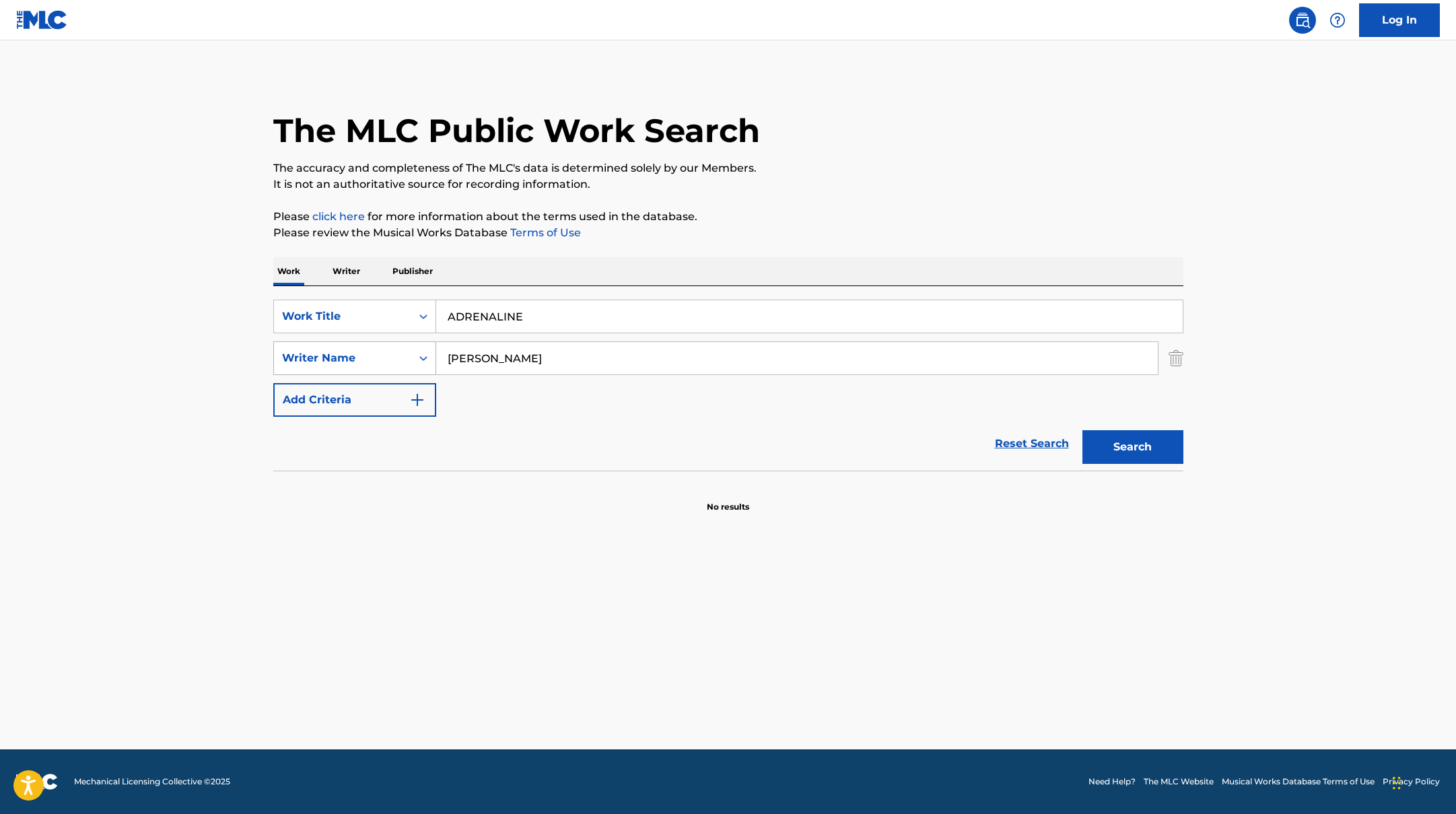
drag, startPoint x: 548, startPoint y: 368, endPoint x: 325, endPoint y: 343, distance: 224.4
click at [325, 343] on div "SearchWithCriteriaac952244-c99a-423d-b338-cef296909b19 Writer Name [PERSON_NAME]" at bounding box center [728, 358] width 910 height 34
paste input "[PERSON_NAME]"
type input "[PERSON_NAME]"
click at [1116, 454] on button "Search" at bounding box center [1133, 447] width 101 height 34
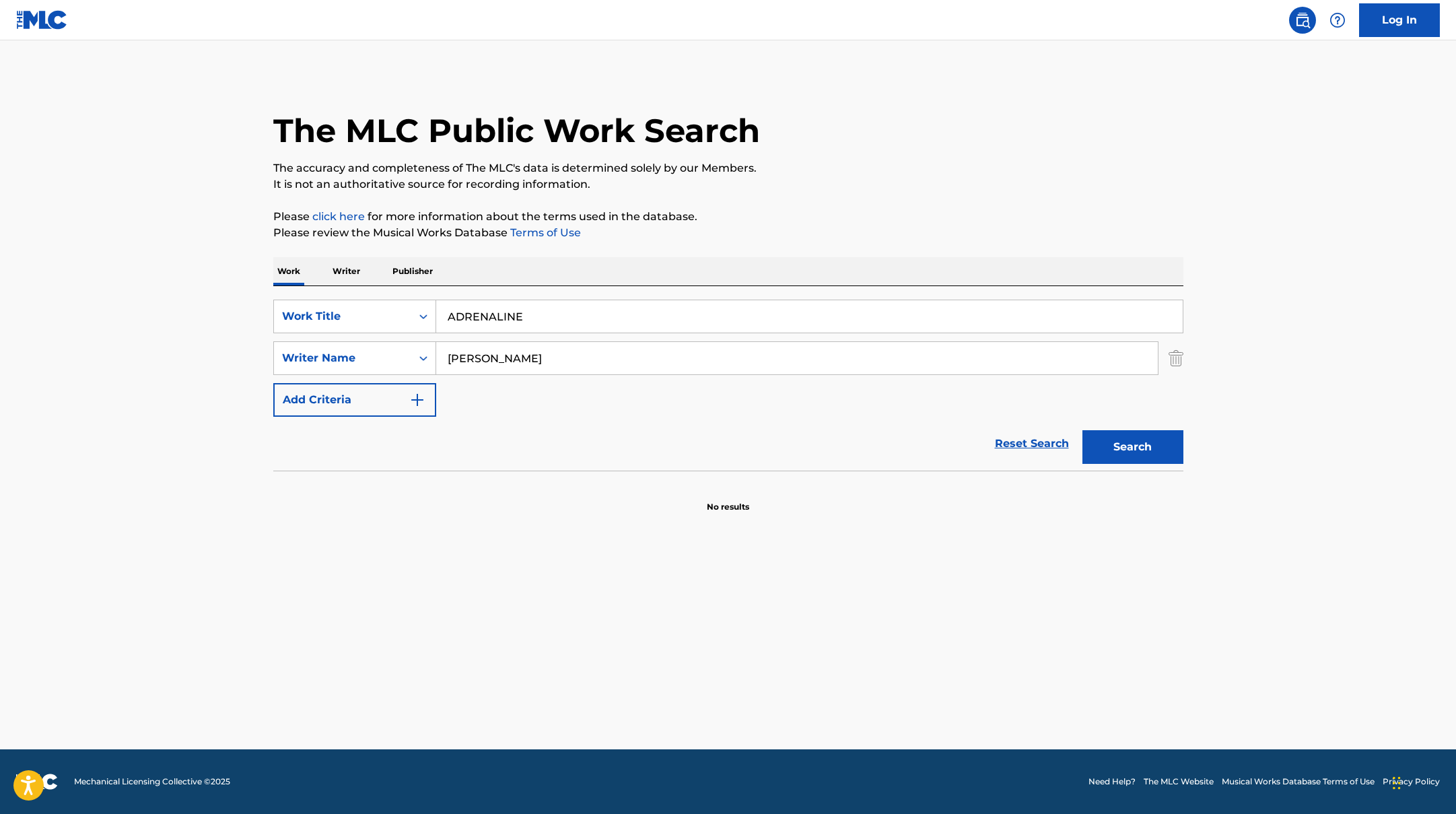
paste input "Love Beyond"
drag, startPoint x: 566, startPoint y: 313, endPoint x: 464, endPoint y: 249, distance: 120.4
click at [351, 290] on div "SearchWithCriteriad0f104fa-fecf-407a-a075-1cfd0cda90a3 Work Title ADRENALINE Se…" at bounding box center [728, 378] width 910 height 185
type input "Love Beyond"
click at [895, 142] on div "The MLC Public Work Search" at bounding box center [728, 123] width 910 height 98
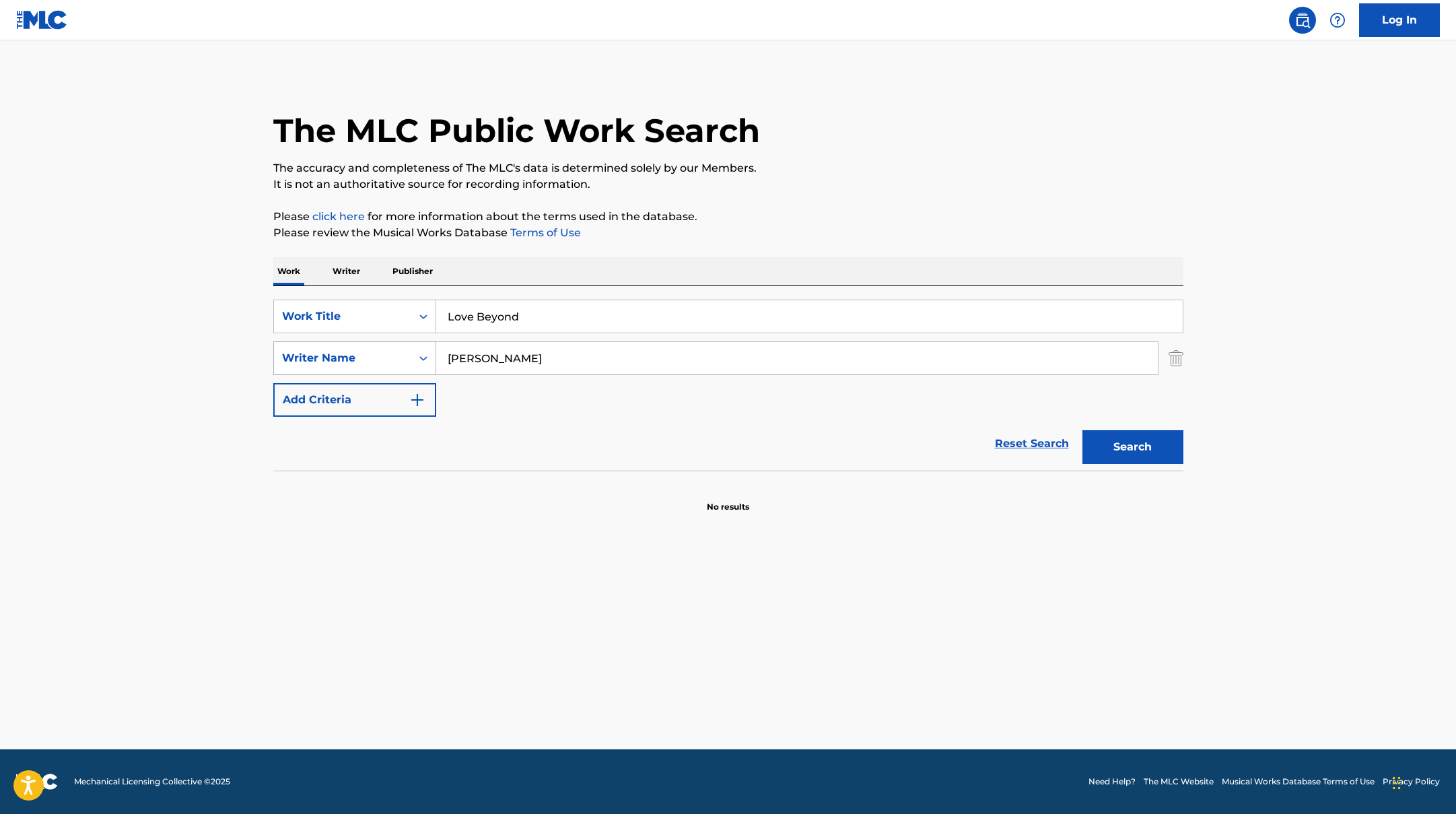
drag, startPoint x: 533, startPoint y: 360, endPoint x: 385, endPoint y: 352, distance: 148.2
click at [385, 352] on div "SearchWithCriteriaac952244-c99a-423d-b338-cef296909b19 Writer Name [PERSON_NAME]" at bounding box center [728, 358] width 910 height 34
paste input "[PERSON_NAME]"
type input "[PERSON_NAME]"
click at [1112, 451] on button "Search" at bounding box center [1133, 447] width 101 height 34
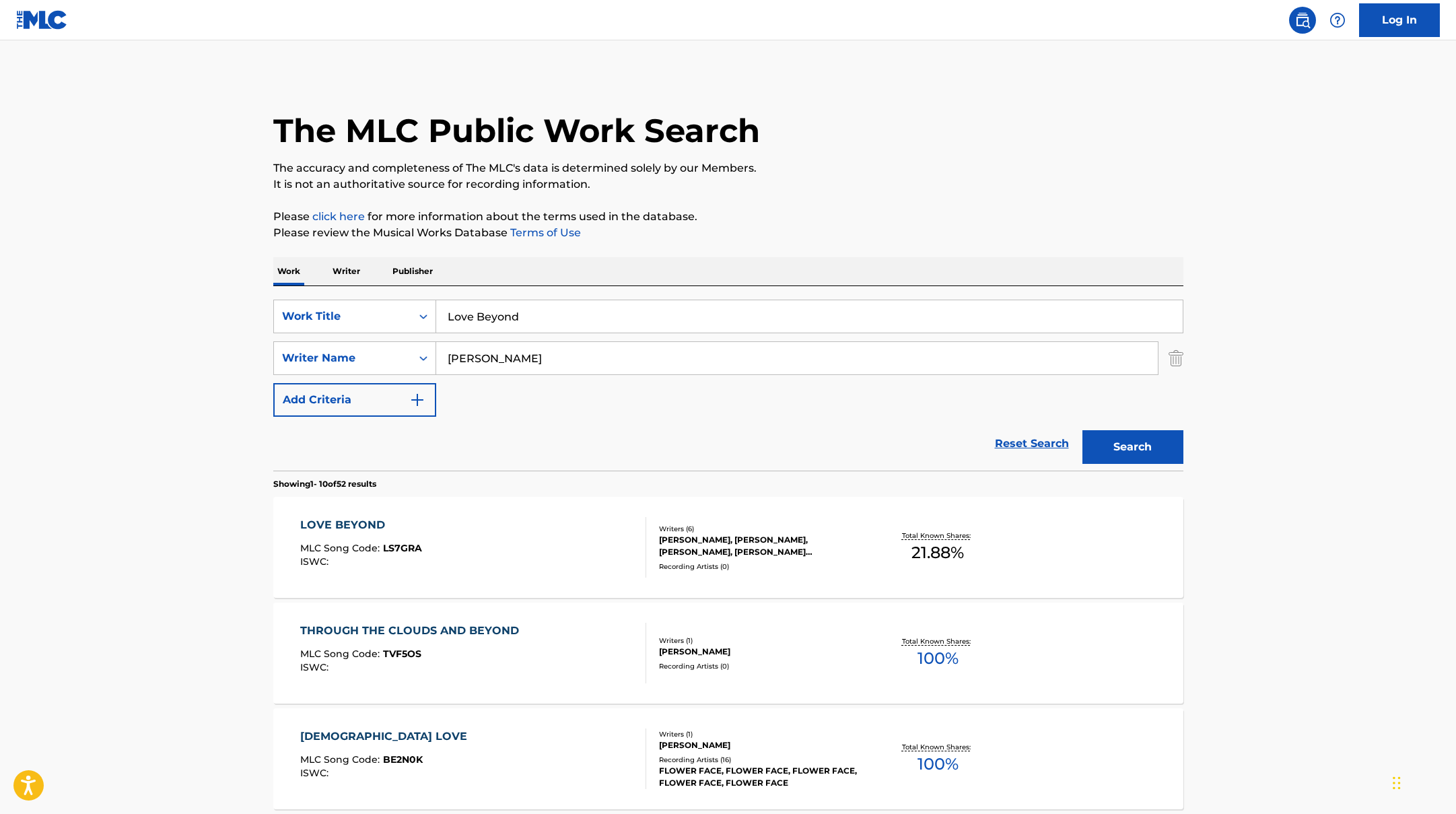
click at [557, 544] on div "LOVE BEYOND MLC Song Code : LS7GRA ISWC :" at bounding box center [473, 547] width 346 height 61
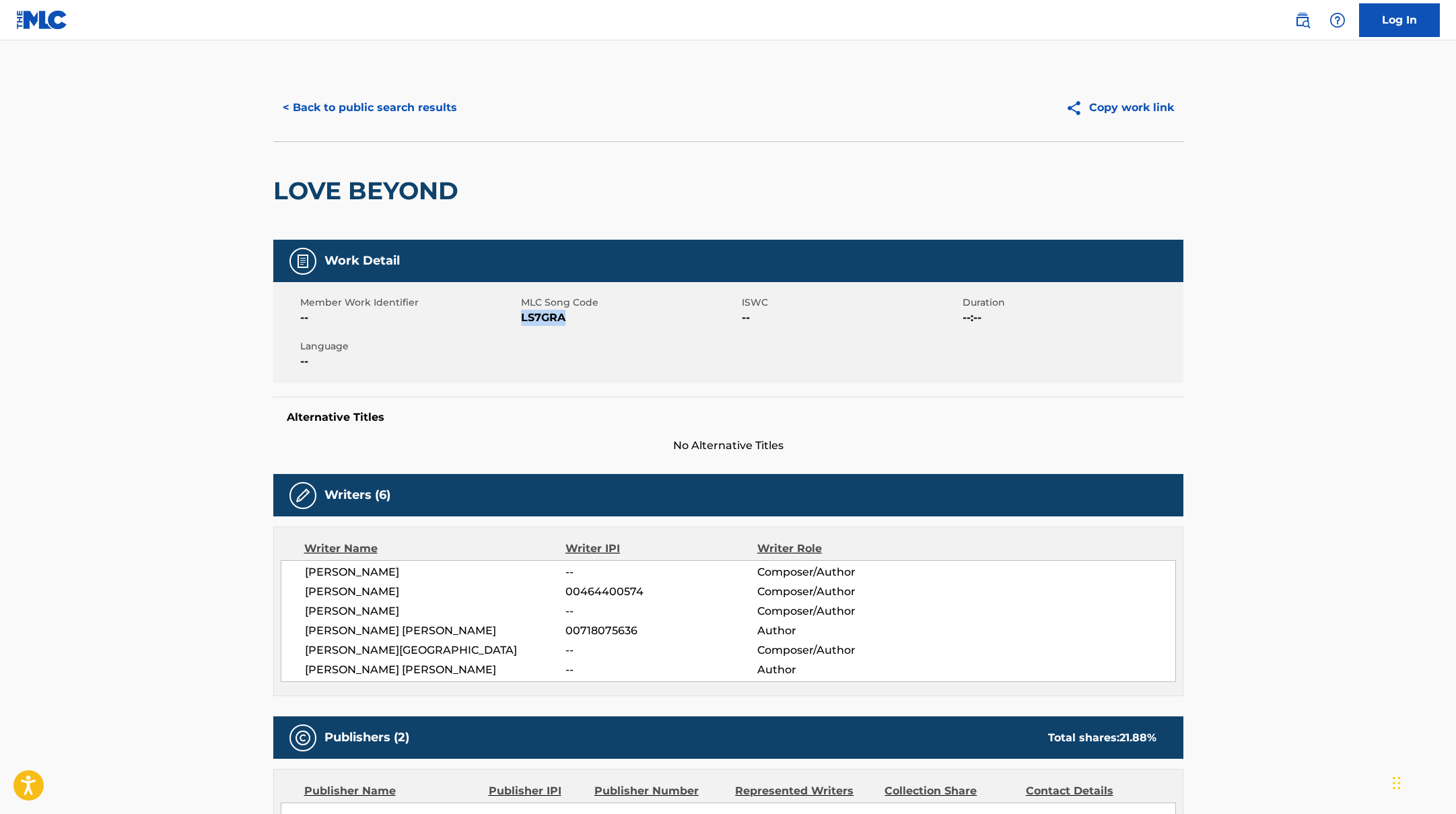
drag, startPoint x: 521, startPoint y: 318, endPoint x: 592, endPoint y: 319, distance: 71.0
click at [592, 319] on span "LS7GRA" at bounding box center [630, 318] width 218 height 16
click at [415, 112] on button "< Back to public search results" at bounding box center [370, 108] width 194 height 34
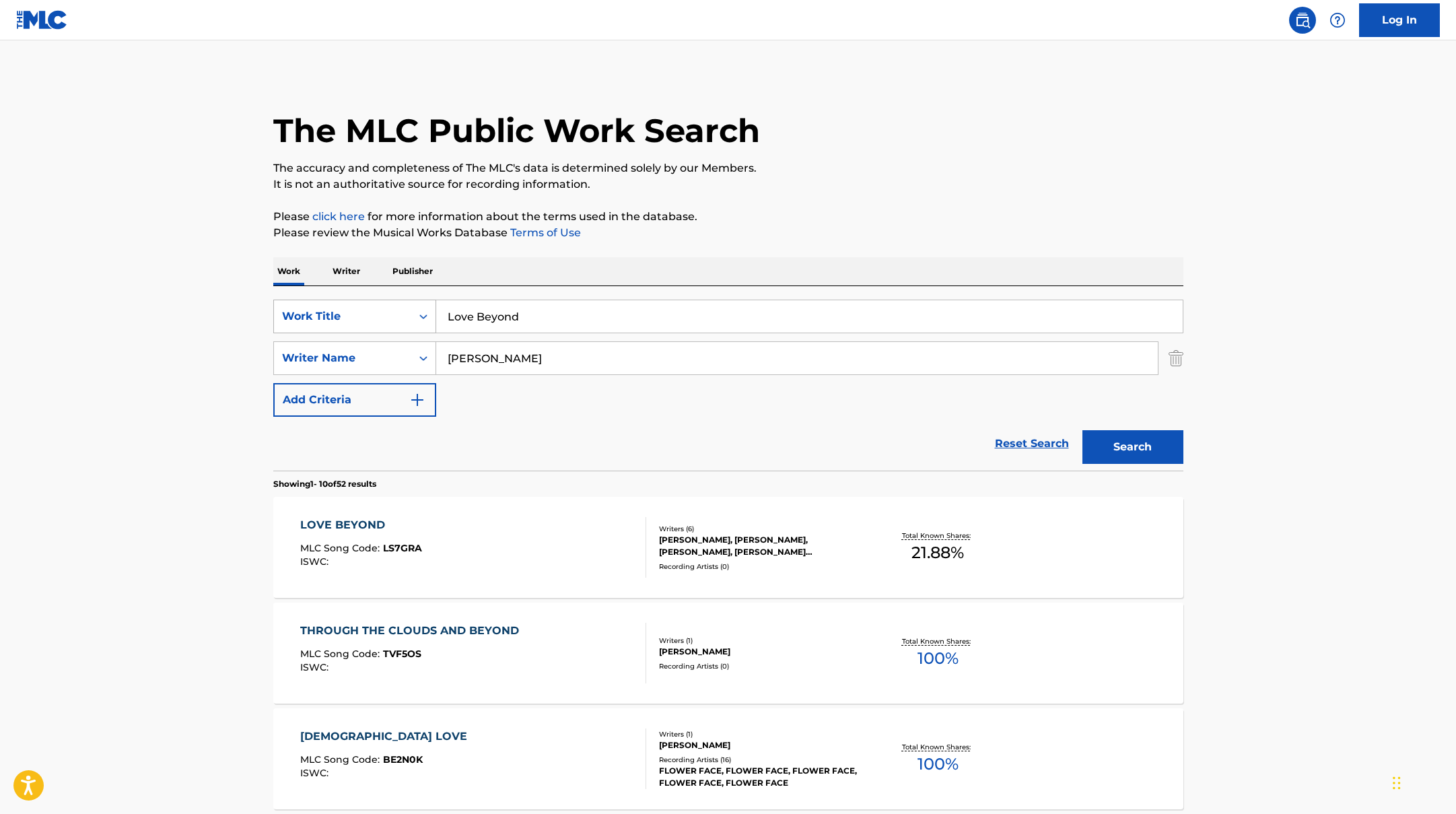
drag, startPoint x: 538, startPoint y: 317, endPoint x: 415, endPoint y: 303, distance: 123.8
click at [415, 303] on div "SearchWithCriteriad0f104fa-fecf-407a-a075-1cfd0cda90a3 Work Title Love Beyond" at bounding box center [728, 316] width 910 height 34
paste input "Roll With Me"
type input "Roll With Me"
drag, startPoint x: 519, startPoint y: 360, endPoint x: 365, endPoint y: 332, distance: 156.5
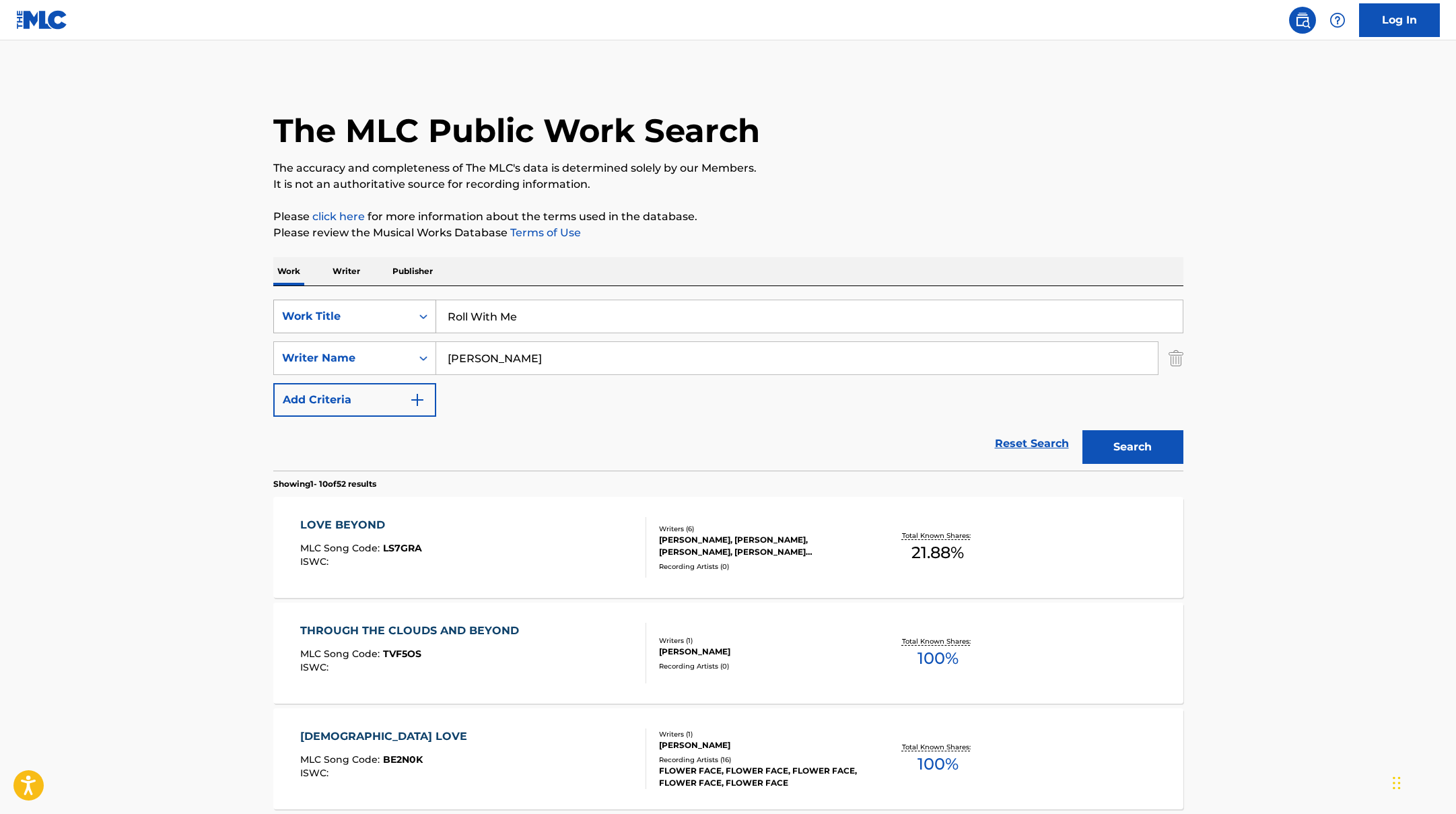
click at [365, 332] on div "SearchWithCriteriad0f104fa-fecf-407a-a075-1cfd0cda90a3 Work Title Roll With Me …" at bounding box center [728, 357] width 910 height 117
click at [1083, 430] on button "Search" at bounding box center [1133, 447] width 101 height 34
drag, startPoint x: 535, startPoint y: 366, endPoint x: 361, endPoint y: 329, distance: 177.9
click at [361, 329] on div "SearchWithCriteriad0f104fa-fecf-407a-a075-1cfd0cda90a3 Work Title Roll With Me …" at bounding box center [728, 357] width 910 height 117
paste input "[PERSON_NAME]"
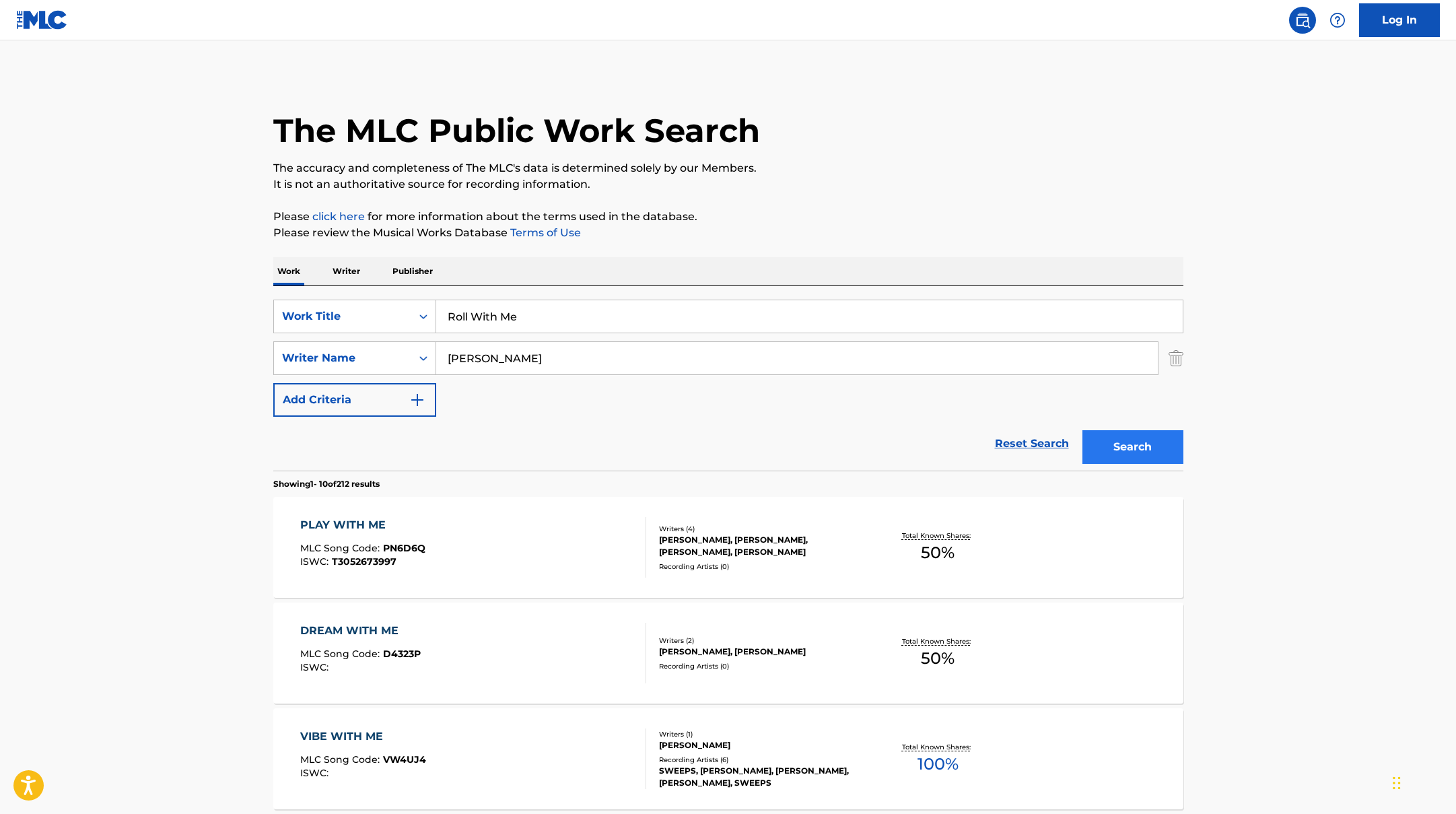
type input "[PERSON_NAME]"
click at [1115, 449] on button "Search" at bounding box center [1133, 447] width 101 height 34
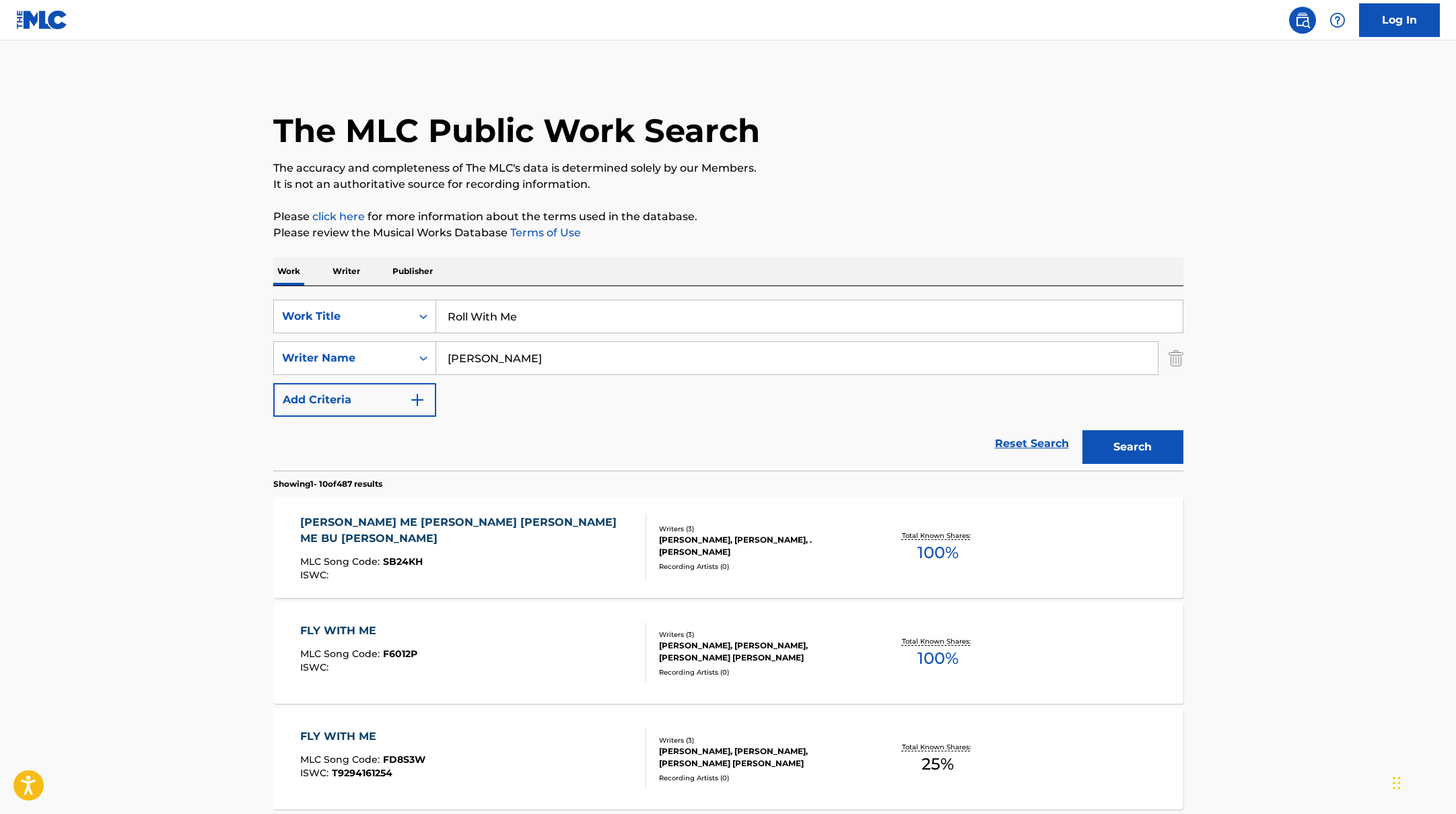
drag, startPoint x: 539, startPoint y: 324, endPoint x: 372, endPoint y: 285, distance: 171.5
paste input "Intermission"
type input "Intermission"
drag, startPoint x: 482, startPoint y: 362, endPoint x: 411, endPoint y: 354, distance: 71.4
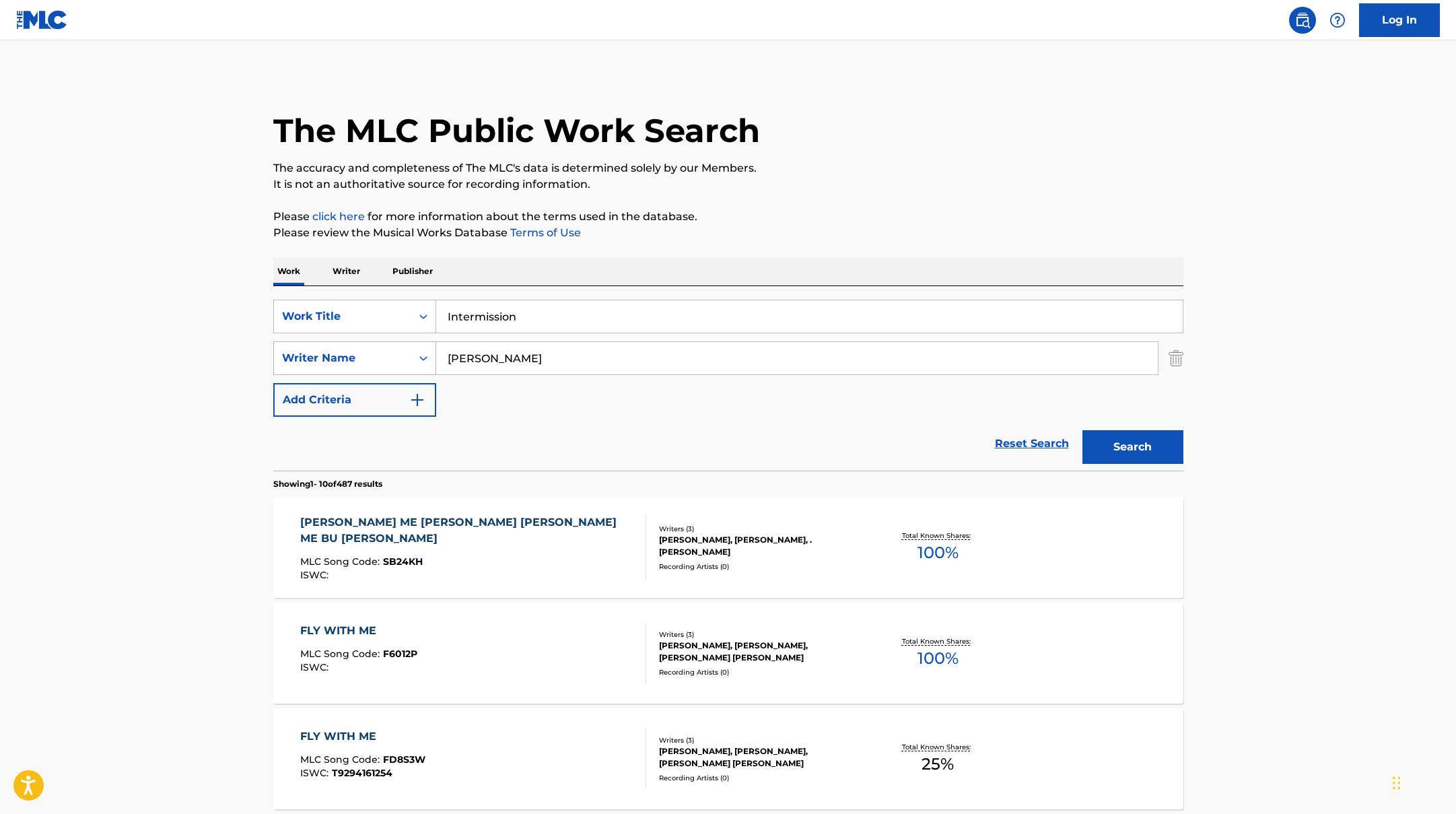
click at [411, 354] on div "SearchWithCriteriaac952244-c99a-423d-b338-cef296909b19 Writer Name [PERSON_NAME]" at bounding box center [728, 358] width 910 height 34
paste input "YUNSU"
type input "YUNSU"
click at [1129, 440] on button "Search" at bounding box center [1133, 447] width 101 height 34
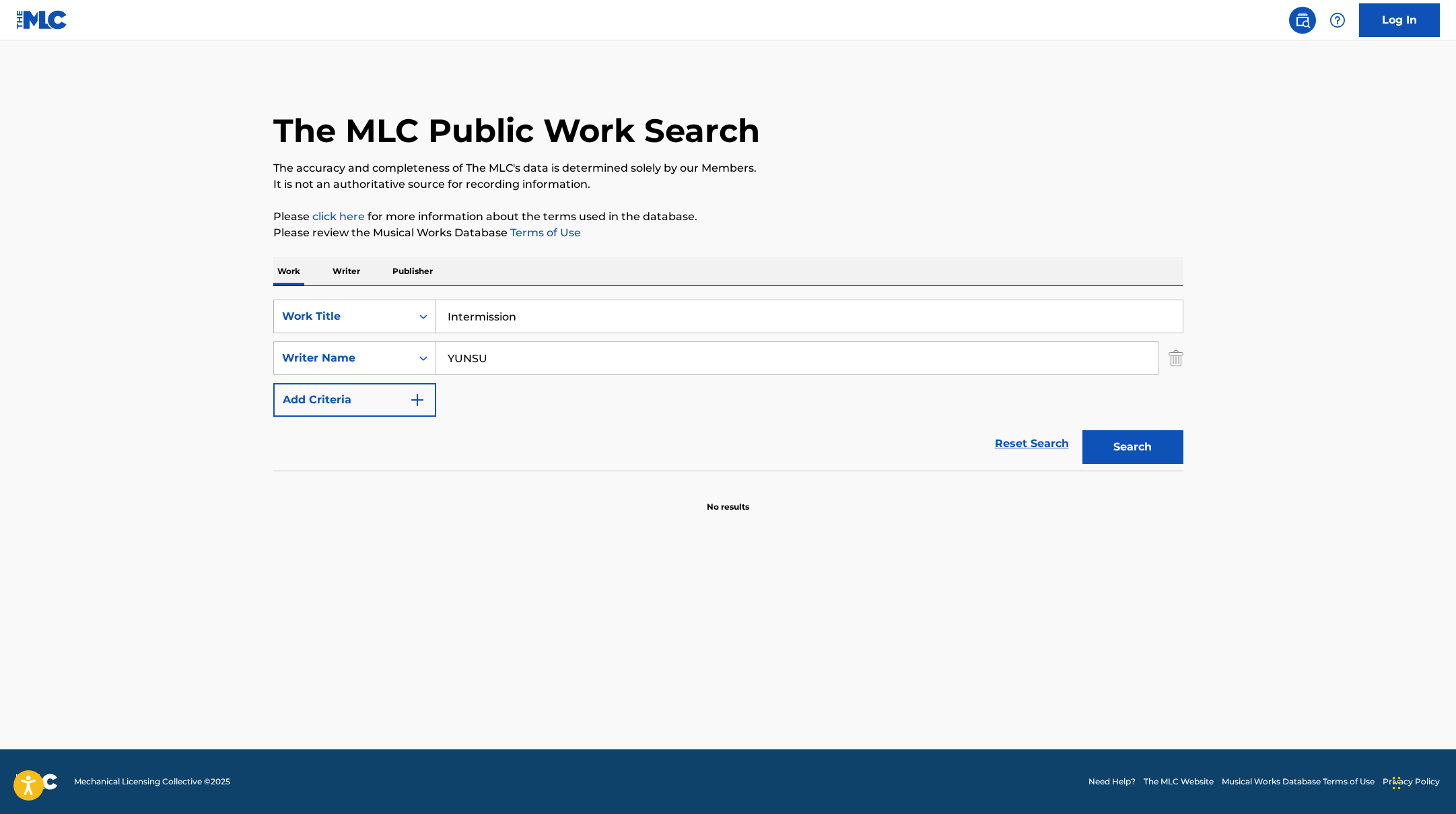
drag, startPoint x: 527, startPoint y: 317, endPoint x: 404, endPoint y: 302, distance: 123.9
click at [413, 303] on div "SearchWithCriteriad0f104fa-fecf-407a-a075-1cfd0cda90a3 Work Title Intermission" at bounding box center [728, 316] width 910 height 34
paste input "Talented"
type input "Talented"
click at [986, 201] on div "The MLC Public Work Search The accuracy and completeness of The MLC's data is d…" at bounding box center [728, 294] width 942 height 439
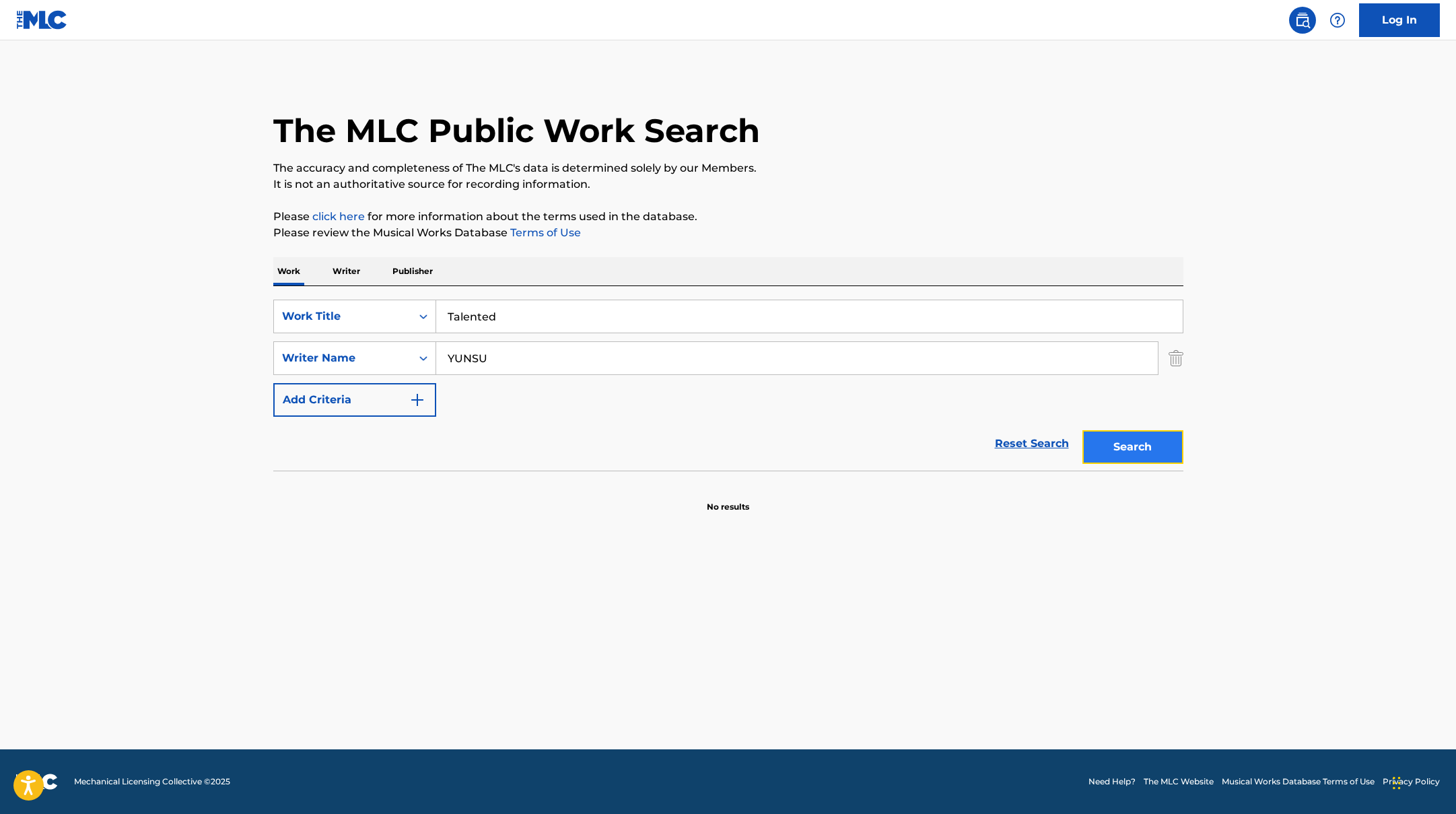
click at [1157, 452] on button "Search" at bounding box center [1133, 447] width 101 height 34
drag, startPoint x: 525, startPoint y: 357, endPoint x: 405, endPoint y: 346, distance: 120.5
click at [405, 346] on div "SearchWithCriteriaac952244-c99a-423d-b338-cef296909b19 Writer Name [PERSON_NAME]" at bounding box center [728, 358] width 910 height 34
paste input "Bang"
type input "Bang"
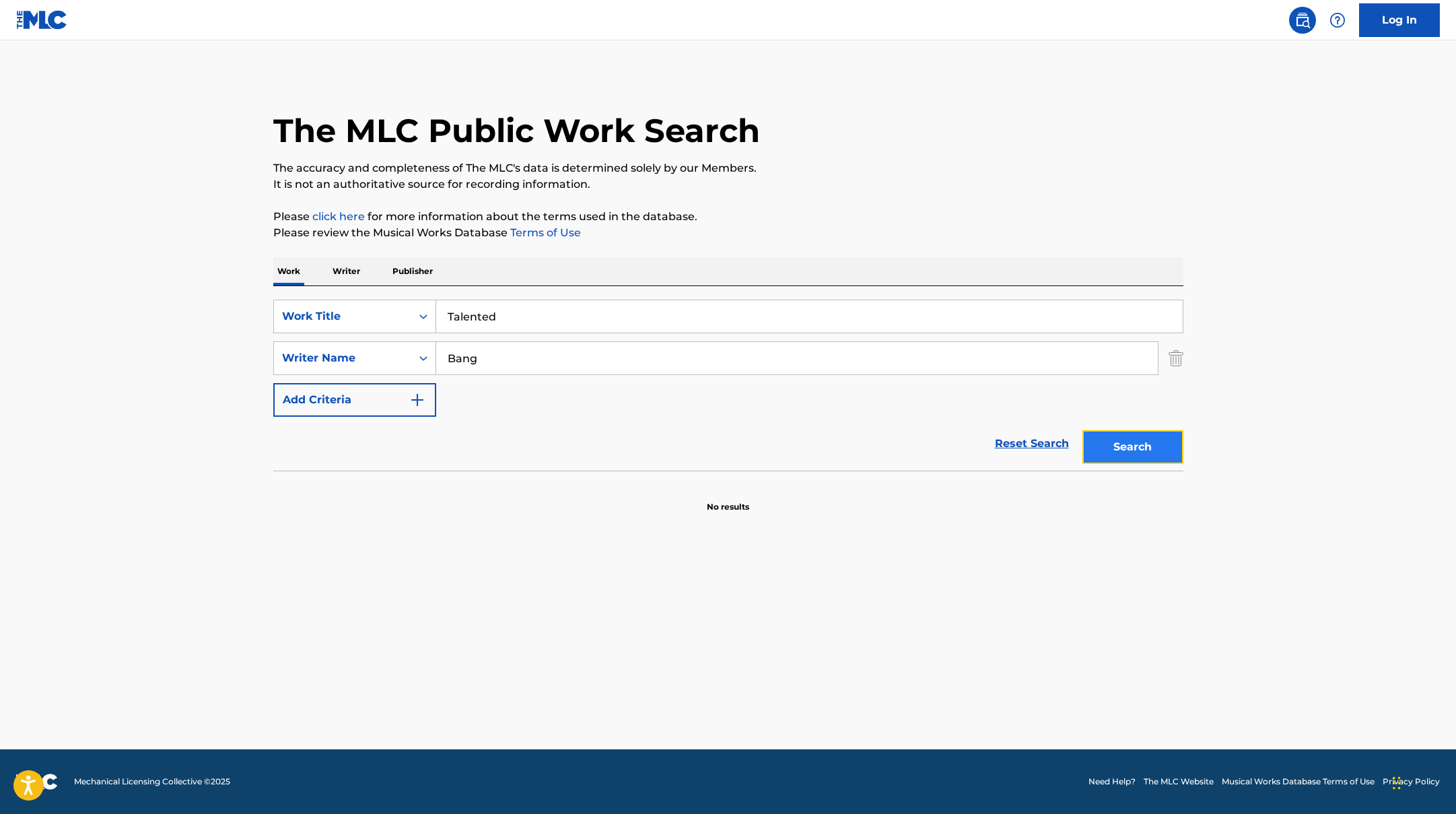
click at [1158, 449] on button "Search" at bounding box center [1133, 447] width 101 height 34
paste input "By Chance, By Fate"
drag, startPoint x: 449, startPoint y: 315, endPoint x: 868, endPoint y: 138, distance: 454.9
click at [868, 138] on div "The MLC Public Work Search The accuracy and completeness of The MLC's data is d…" at bounding box center [728, 294] width 942 height 439
type input "By Chance, By Fate"
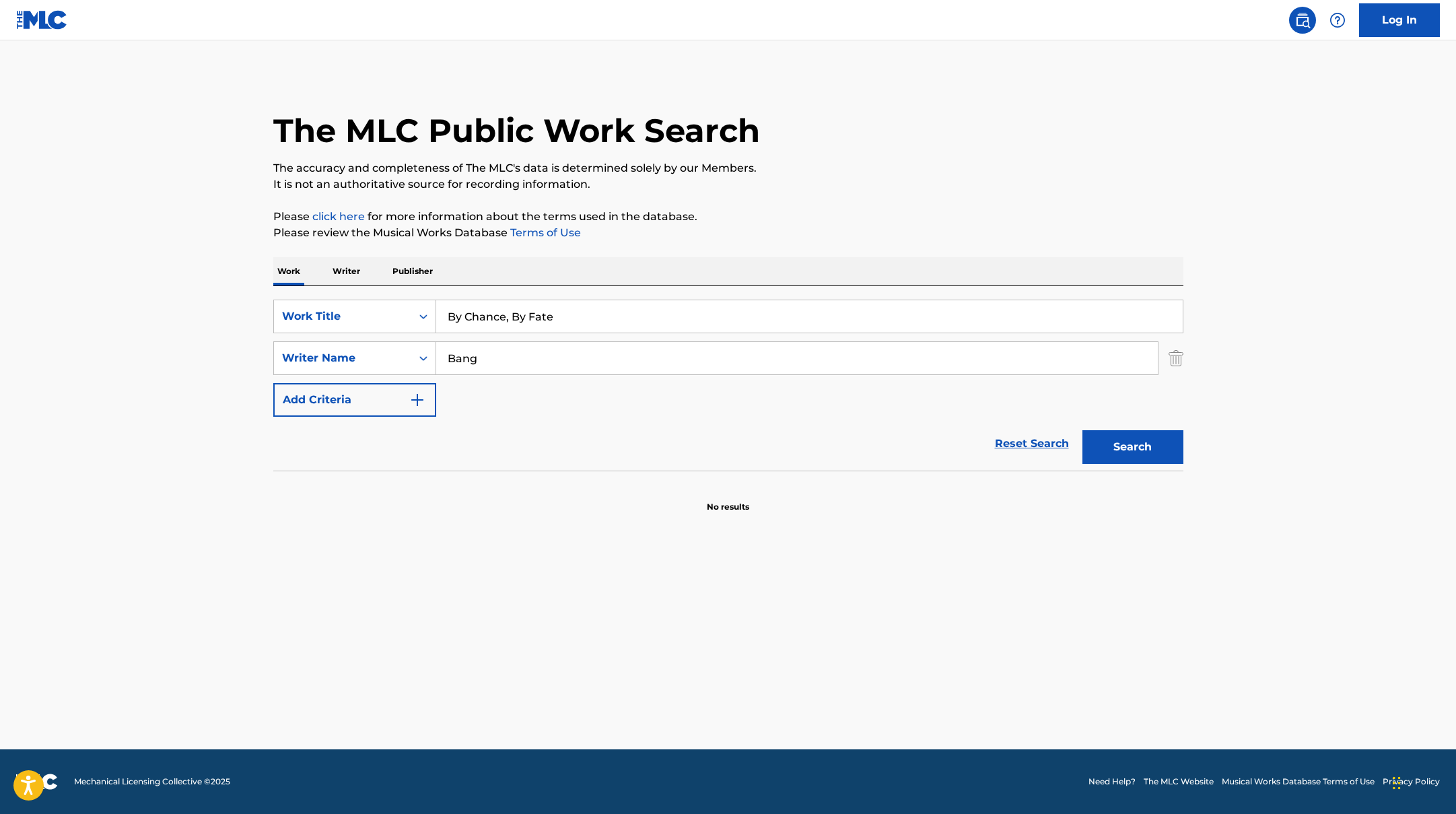
click at [870, 138] on div "The MLC Public Work Search" at bounding box center [728, 123] width 910 height 98
drag, startPoint x: 469, startPoint y: 360, endPoint x: 421, endPoint y: 357, distance: 48.1
click at [425, 357] on div "SearchWithCriteriaac952244-c99a-423d-b338-cef296909b19 Writer Name Bang" at bounding box center [728, 358] width 910 height 34
paste input "So"
type input "Song"
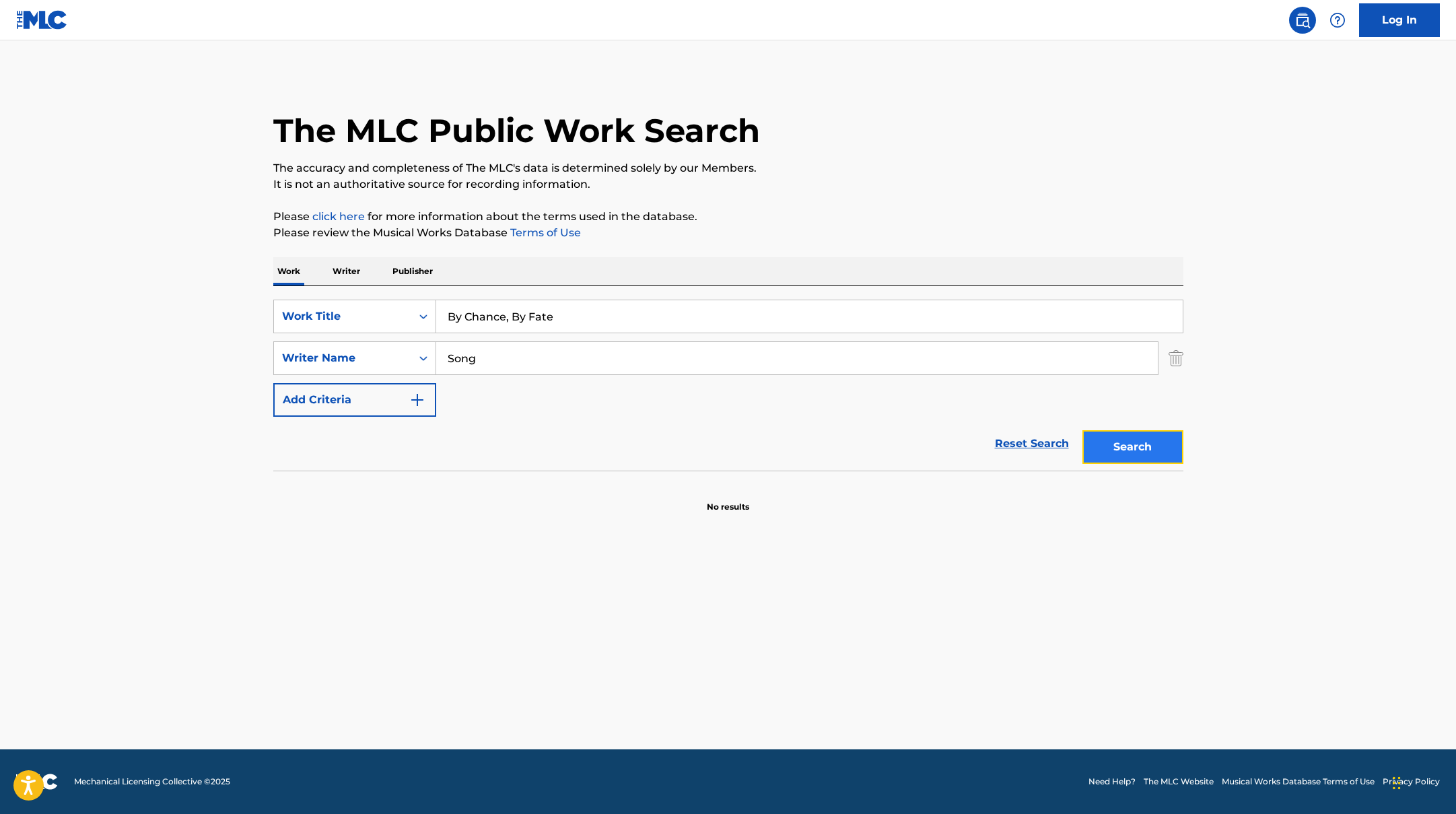
click at [1155, 443] on button "Search" at bounding box center [1133, 447] width 101 height 34
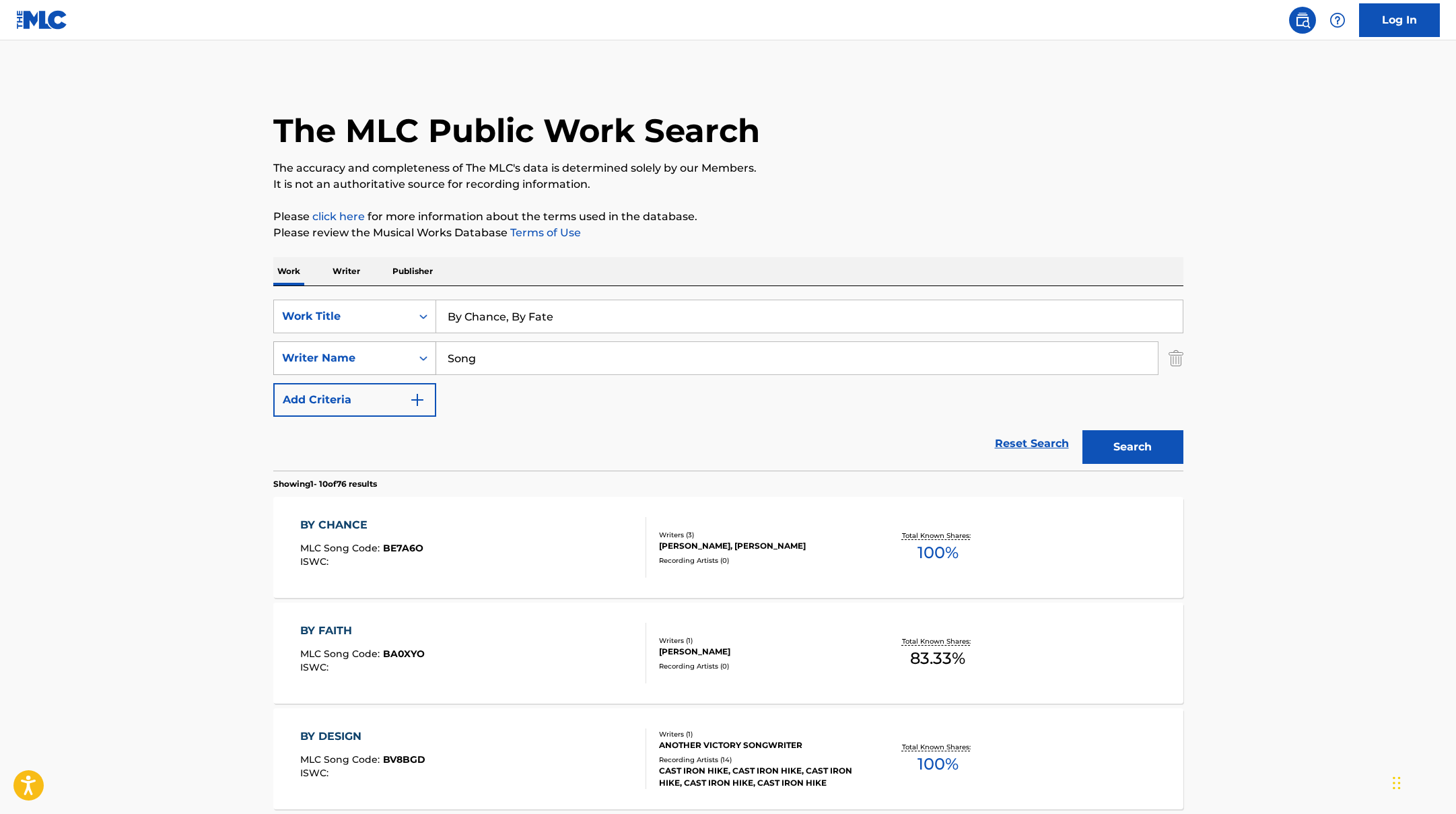
drag, startPoint x: 492, startPoint y: 360, endPoint x: 421, endPoint y: 349, distance: 71.8
click at [421, 349] on div "SearchWithCriteriaac952244-c99a-423d-b338-cef296909b19 Writer Name Song" at bounding box center [728, 358] width 910 height 34
click at [1083, 430] on button "Search" at bounding box center [1133, 447] width 101 height 34
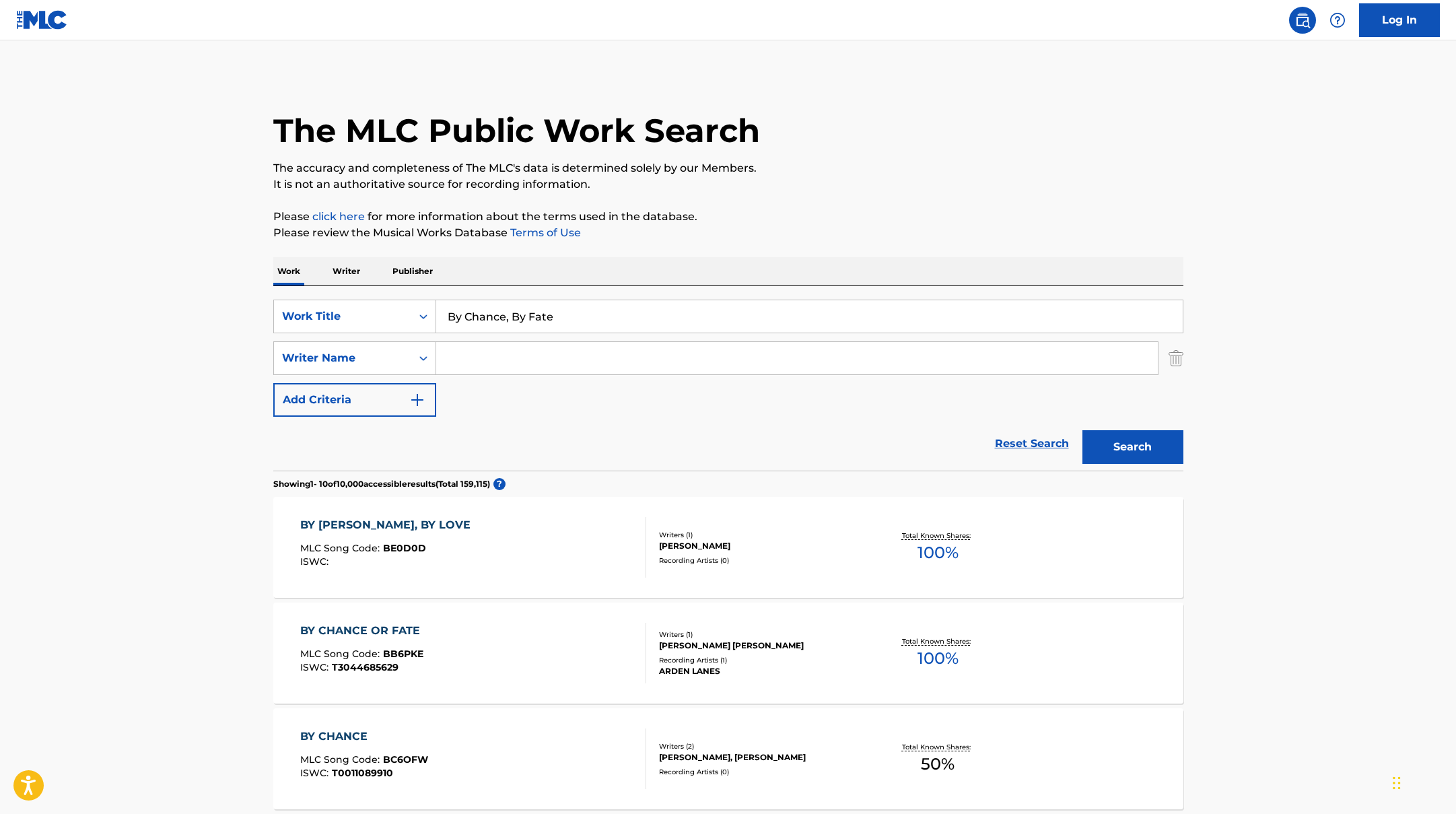
paste input "MUFFIN (feat. Beenzino) - Bonus Track Version"
drag, startPoint x: 526, startPoint y: 311, endPoint x: 356, endPoint y: 294, distance: 170.8
click at [354, 294] on div "SearchWithCriteriad0f104fa-fecf-407a-a075-1cfd0cda90a3 Work Title MUFFIN (feat.…" at bounding box center [728, 378] width 910 height 185
click at [1148, 441] on button "Search" at bounding box center [1133, 447] width 101 height 34
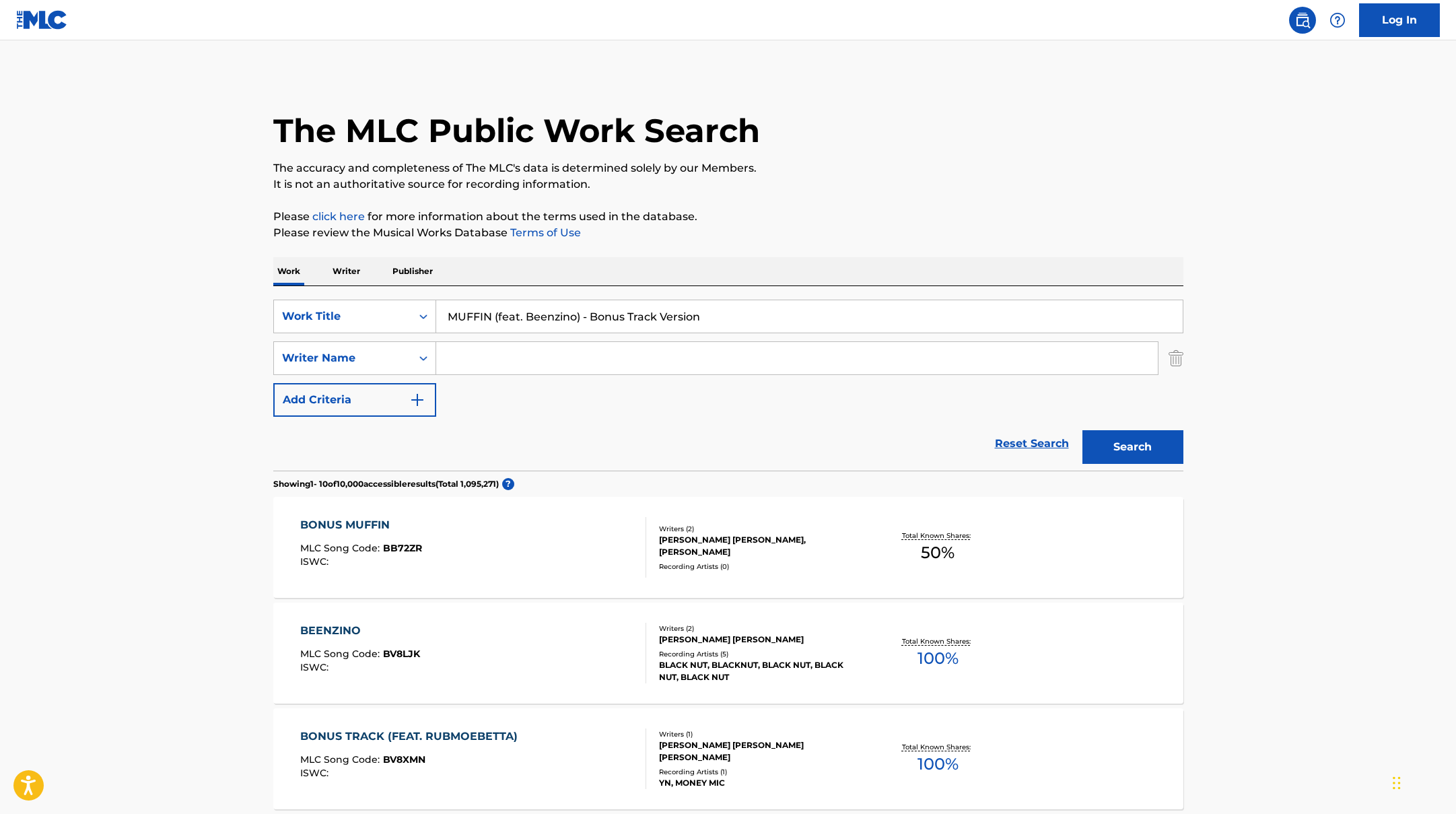
drag, startPoint x: 582, startPoint y: 315, endPoint x: 498, endPoint y: 314, distance: 84.0
click at [497, 314] on input "MUFFIN (feat. Beenzino) - Bonus Track Version" at bounding box center [809, 316] width 746 height 32
click at [1083, 430] on button "Search" at bounding box center [1133, 447] width 101 height 34
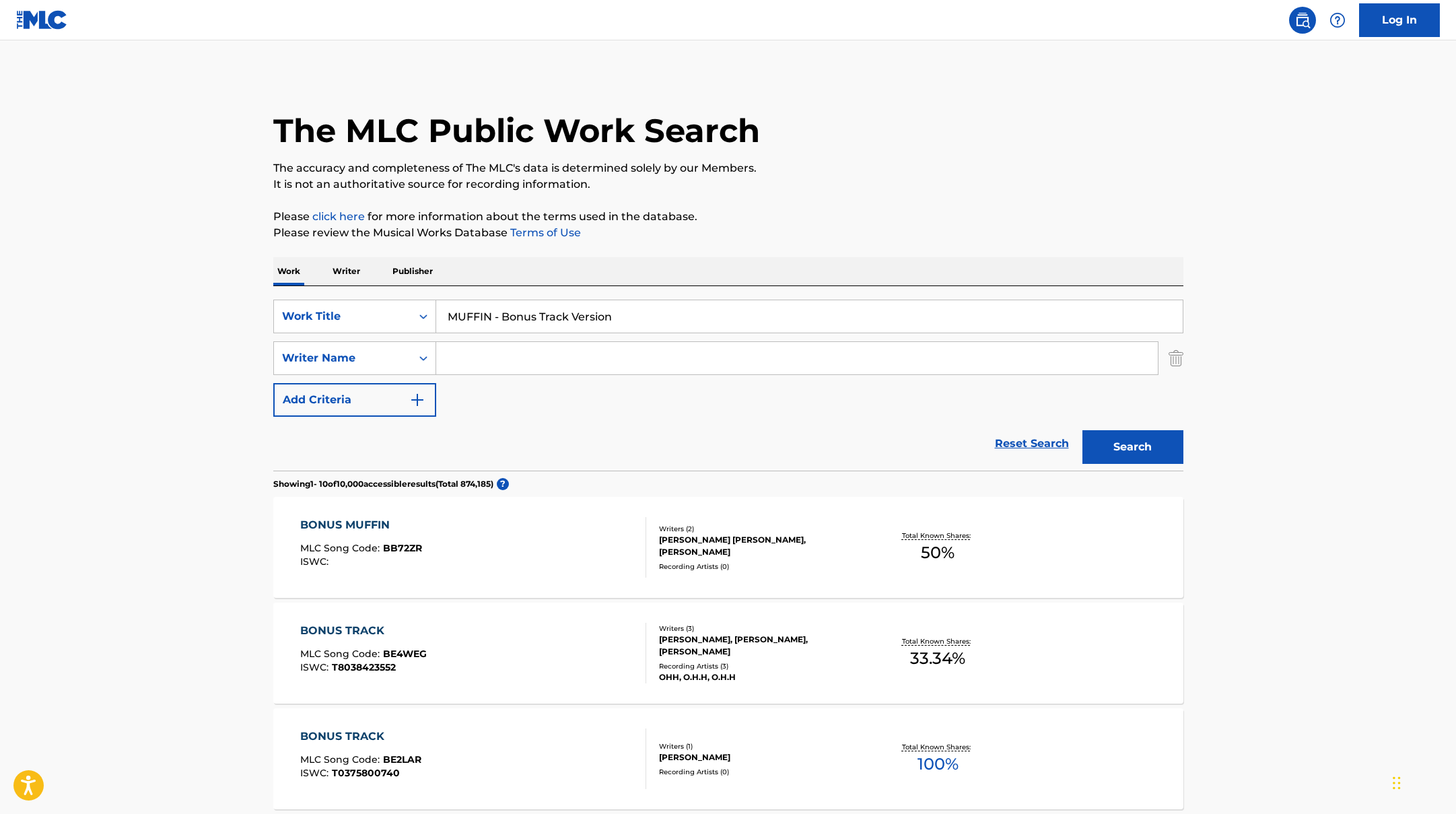
drag, startPoint x: 625, startPoint y: 315, endPoint x: 286, endPoint y: 282, distance: 340.6
paste input "HOLA SOLAR"
click at [740, 219] on p "Please click here for more information about the terms used in the database." at bounding box center [728, 217] width 910 height 16
paste input "残酷な夜に輝け - Shine in the Cruel Night"
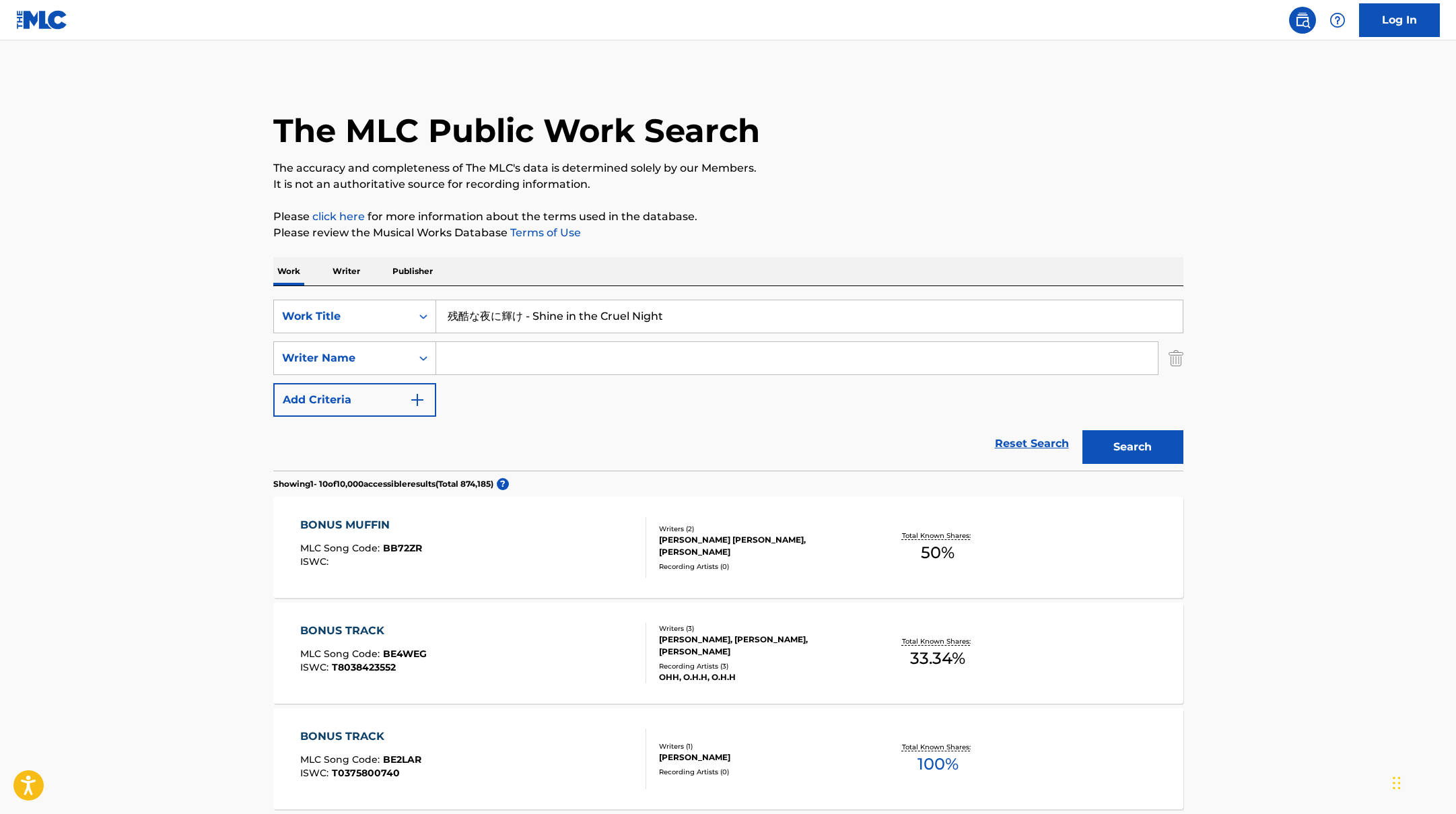
drag, startPoint x: 539, startPoint y: 324, endPoint x: 453, endPoint y: 274, distance: 99.5
click at [360, 299] on div "SearchWithCriteriad0f104fa-fecf-407a-a075-1cfd0cda90a3 Work Title 残酷な夜に輝け - Shi…" at bounding box center [728, 316] width 910 height 34
type input "残酷な夜に輝け - Shine in the Cruel Night"
click at [811, 185] on p "It is not an authoritative source for recording information." at bounding box center [728, 185] width 910 height 16
click at [489, 357] on input "Search Form" at bounding box center [797, 358] width 722 height 32
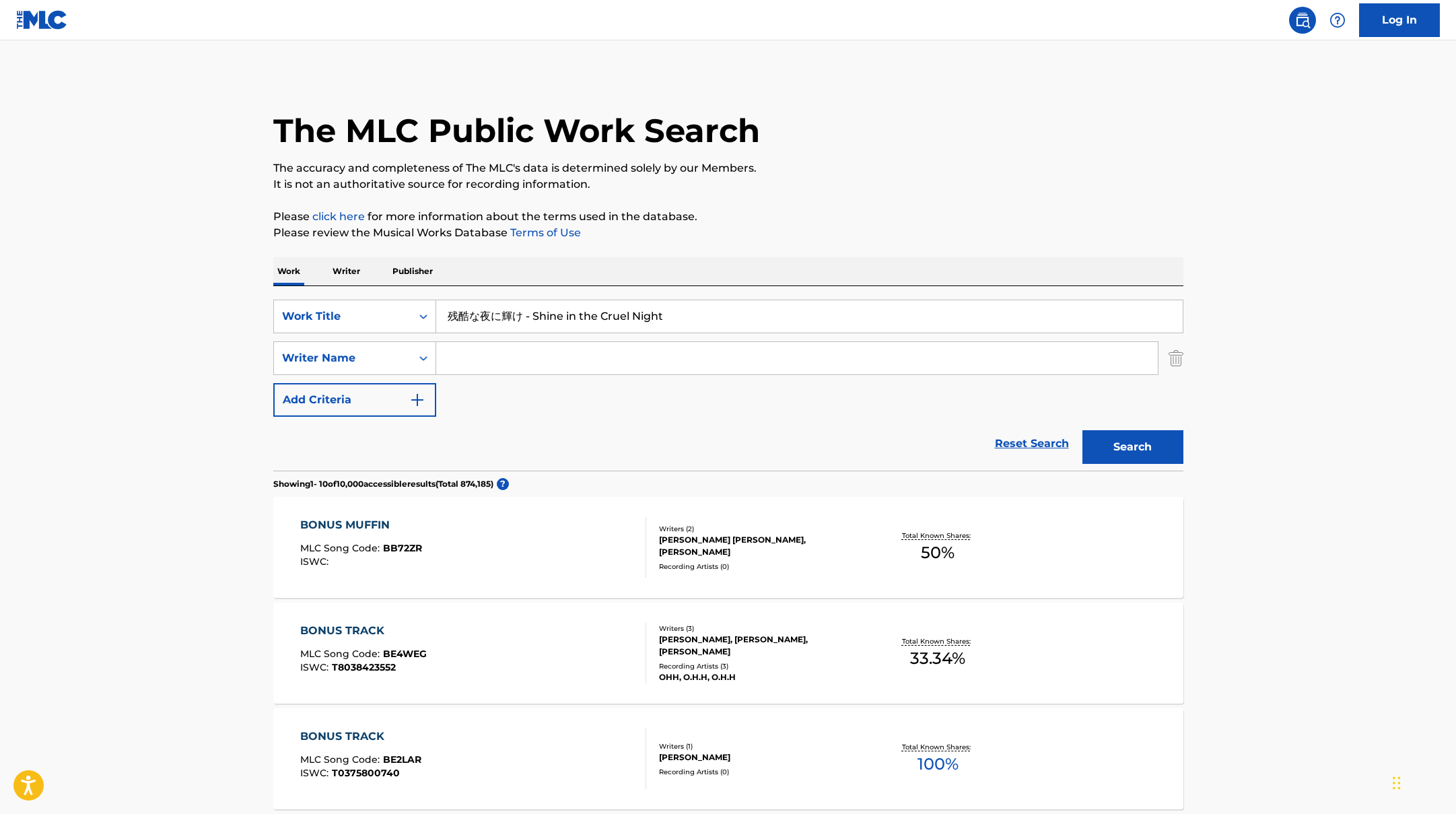
paste input "Kajiura"
type input "Kajiura"
drag, startPoint x: 534, startPoint y: 314, endPoint x: 404, endPoint y: 300, distance: 130.8
click at [404, 300] on div "SearchWithCriteriad0f104fa-fecf-407a-a075-1cfd0cda90a3 Work Title 残酷な夜に輝け - Shi…" at bounding box center [728, 316] width 910 height 34
click at [1083, 430] on button "Search" at bounding box center [1133, 447] width 101 height 34
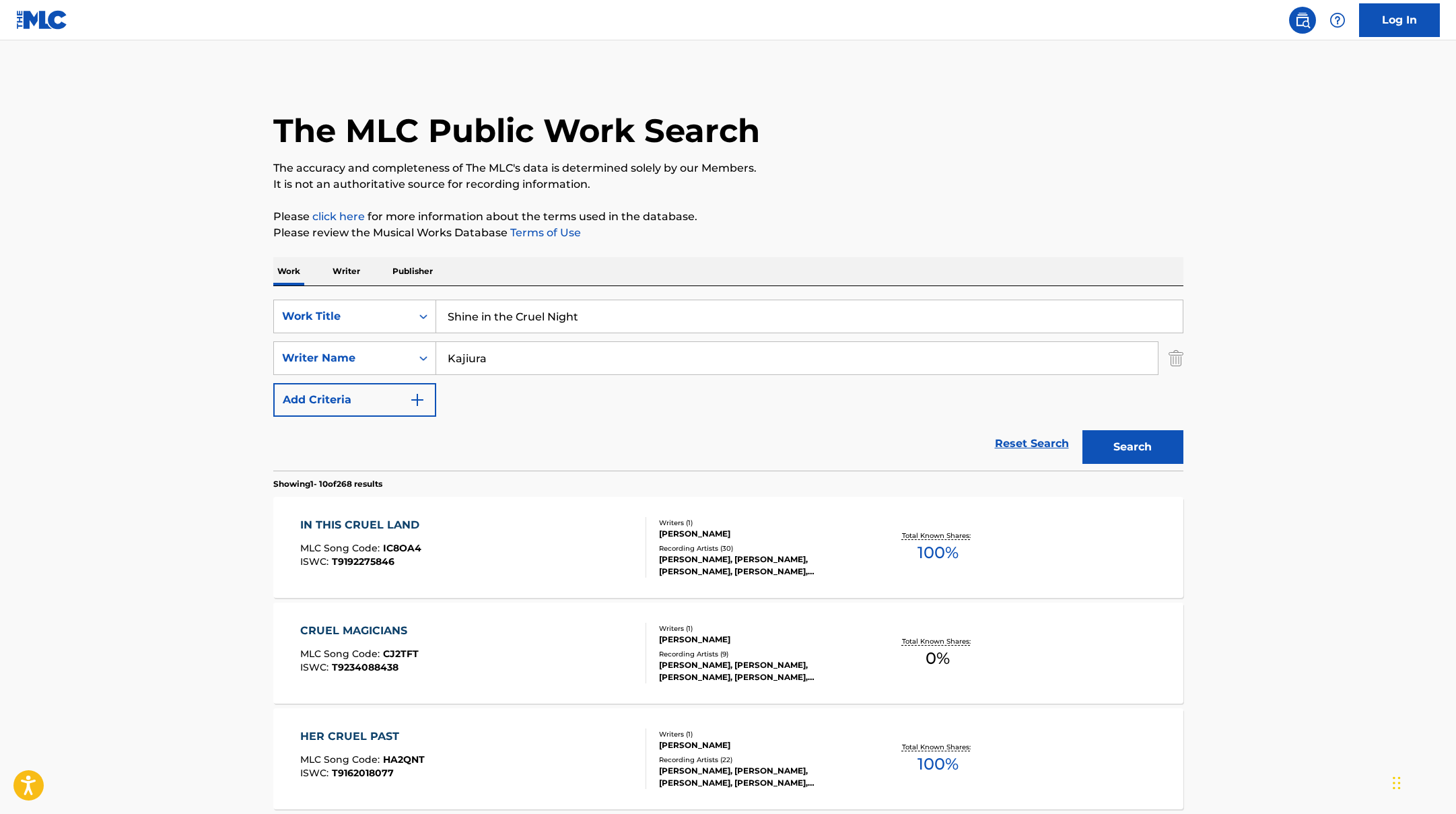
drag, startPoint x: 585, startPoint y: 314, endPoint x: 351, endPoint y: 292, distance: 235.0
click at [357, 292] on div "SearchWithCriteriad0f104fa-fecf-407a-a075-1cfd0cda90a3 Work Title Shine in the …" at bounding box center [728, 378] width 910 height 185
paste input "Damage Control"
type input "Damage Control"
click at [781, 189] on p "It is not an authoritative source for recording information." at bounding box center [728, 185] width 910 height 16
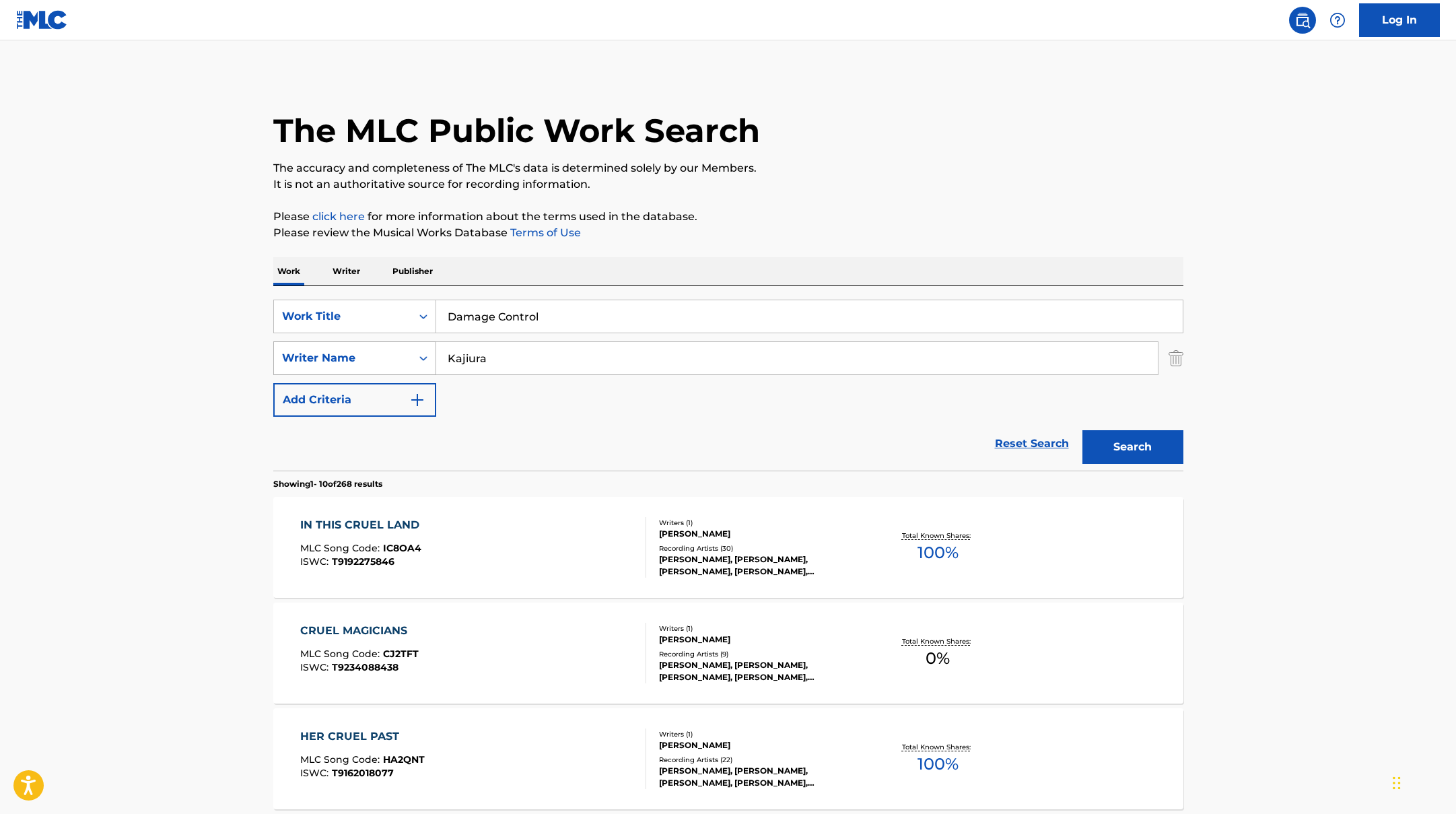
paste input "[PERSON_NAME]"
drag, startPoint x: 512, startPoint y: 357, endPoint x: 430, endPoint y: 336, distance: 84.6
click at [348, 354] on div "SearchWithCriteriaac952244-c99a-423d-b338-cef296909b19 Writer Name [PERSON_NAME]" at bounding box center [728, 358] width 910 height 34
type input "[PERSON_NAME]"
click at [1126, 439] on button "Search" at bounding box center [1133, 447] width 101 height 34
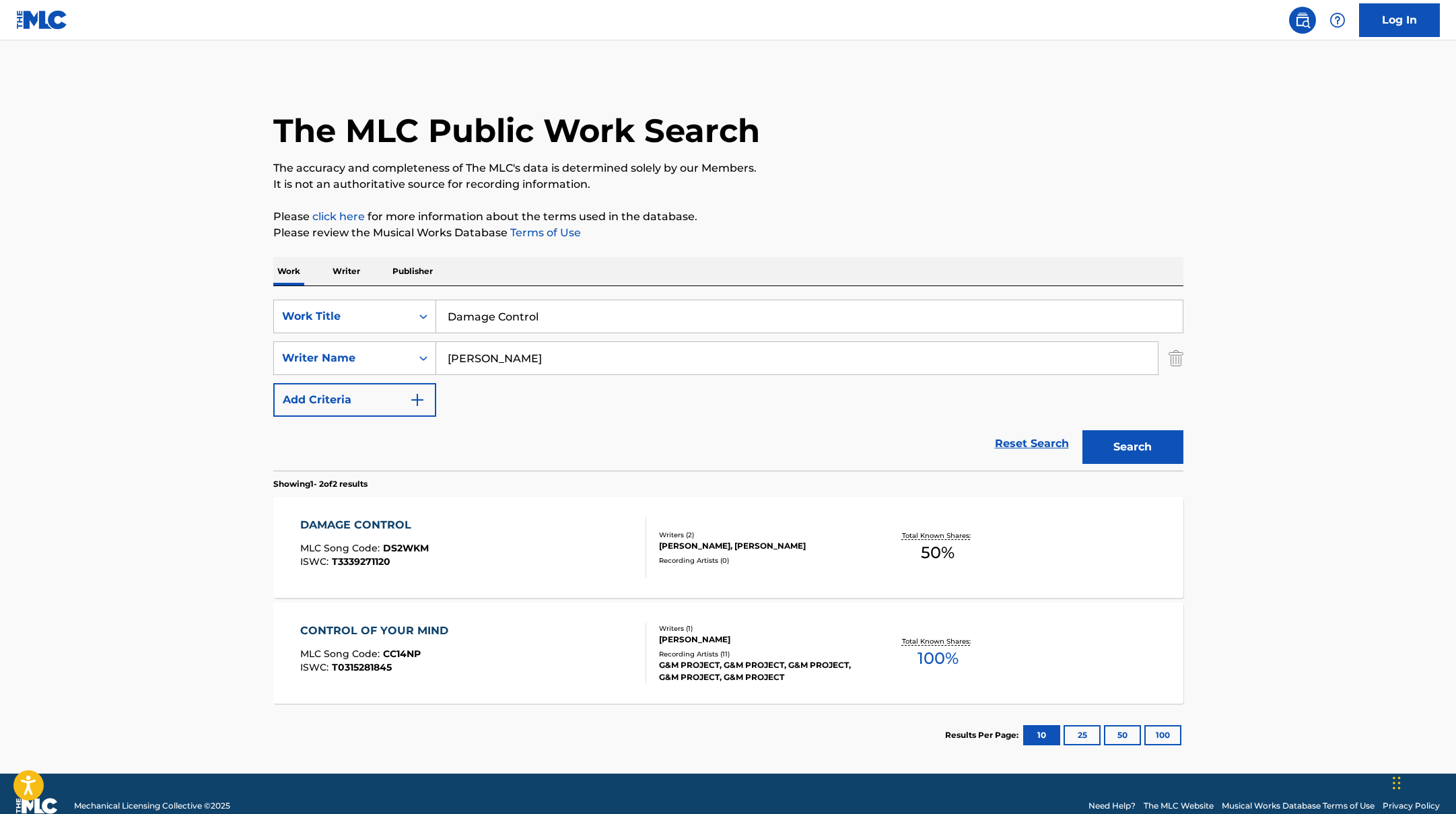
click at [587, 537] on div "DAMAGE CONTROL MLC Song Code : DS2WKM ISWC : T3339271120" at bounding box center [473, 547] width 346 height 61
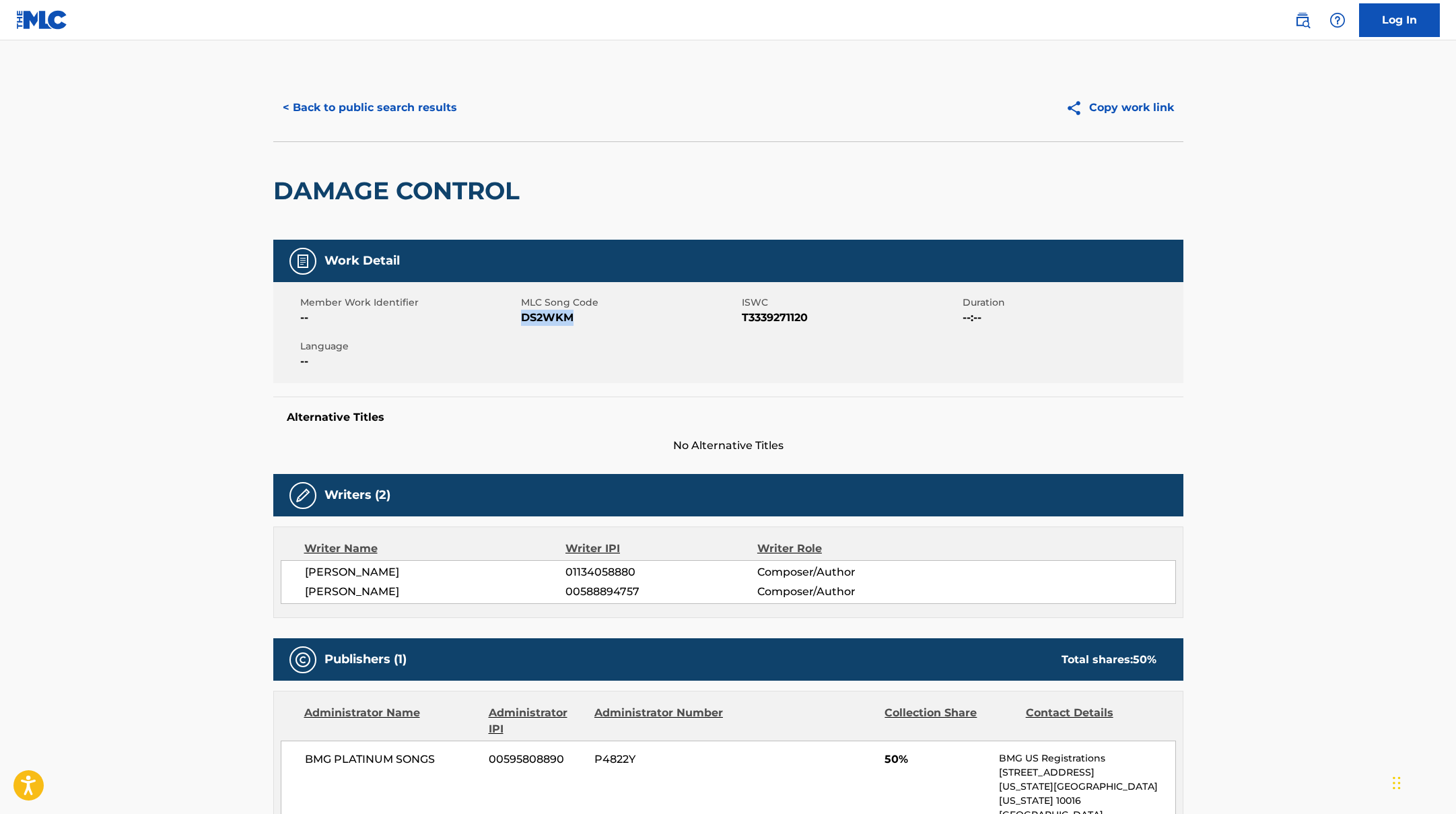
drag, startPoint x: 523, startPoint y: 319, endPoint x: 606, endPoint y: 324, distance: 83.2
click at [606, 324] on span "DS2WKM" at bounding box center [630, 318] width 218 height 16
click at [392, 103] on button "< Back to public search results" at bounding box center [370, 108] width 194 height 34
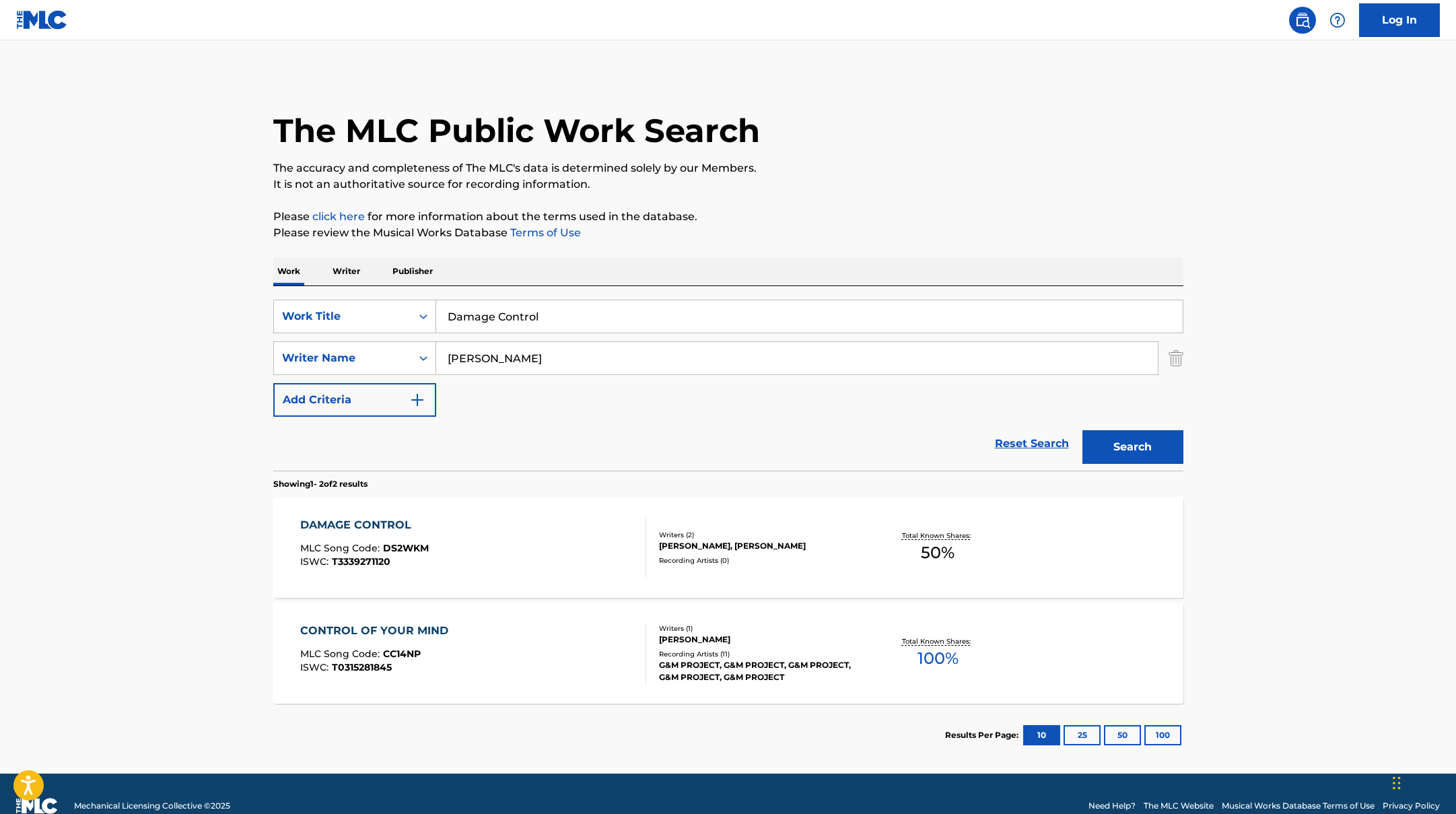
click at [544, 307] on input "Damage Control" at bounding box center [809, 316] width 746 height 32
drag, startPoint x: 554, startPoint y: 315, endPoint x: 390, endPoint y: 286, distance: 166.5
click at [390, 286] on div "SearchWithCriteriad0f104fa-fecf-407a-a075-1cfd0cda90a3 Work Title Damage Contro…" at bounding box center [728, 378] width 910 height 185
paste input "Elmiene"
drag, startPoint x: 528, startPoint y: 326, endPoint x: 403, endPoint y: 298, distance: 128.1
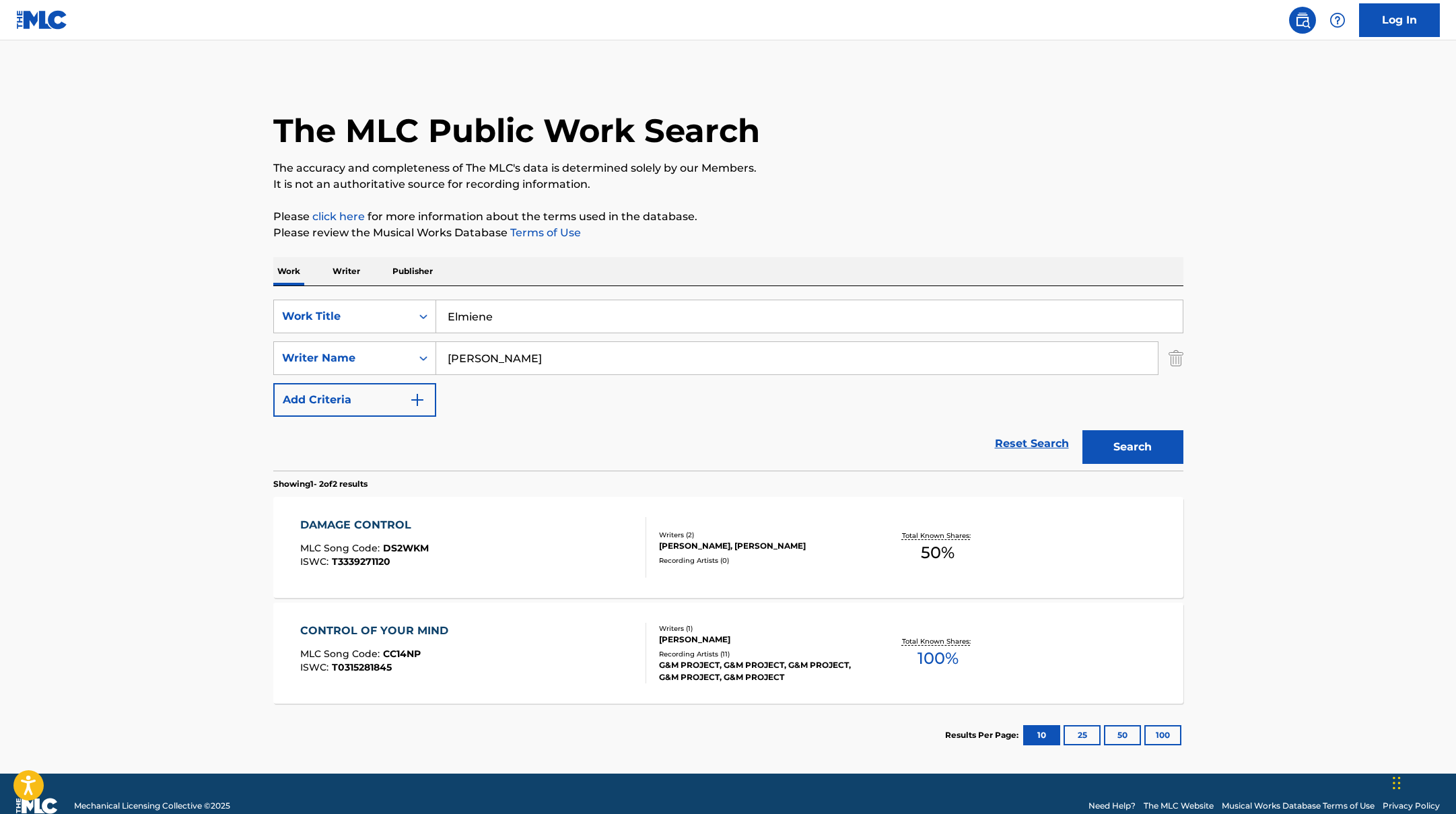
click at [403, 298] on div "SearchWithCriteriad0f104fa-fecf-407a-a075-1cfd0cda90a3 Work Title Elmiene Searc…" at bounding box center [728, 378] width 910 height 185
paste input "Useless (Without You)"
type input "Useless (Without You)"
click at [1120, 453] on button "Search" at bounding box center [1133, 447] width 101 height 34
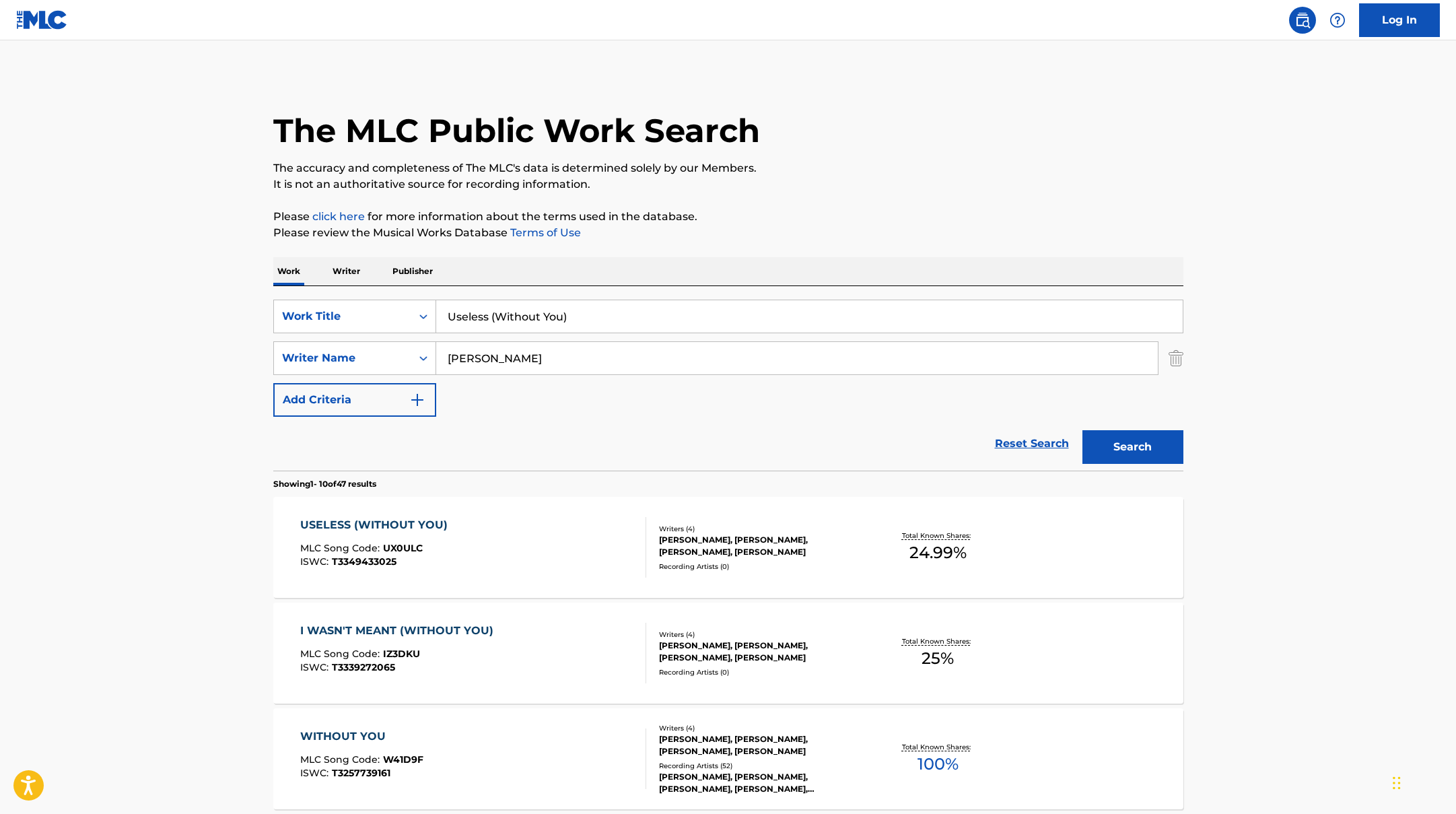
click at [592, 555] on div "USELESS (WITHOUT YOU) MLC Song Code : UX0ULC ISWC : T3349433025" at bounding box center [473, 547] width 346 height 61
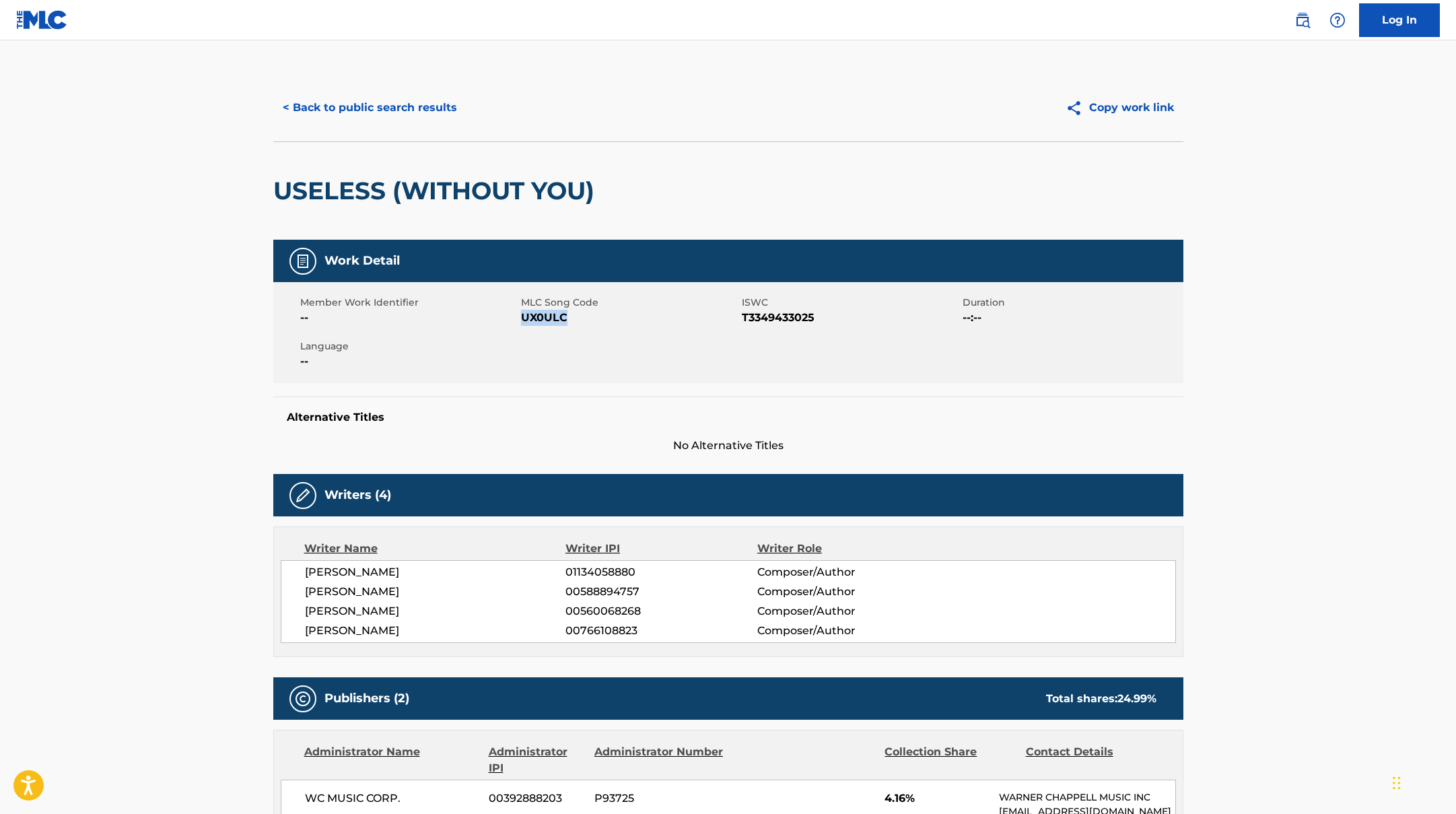
drag, startPoint x: 523, startPoint y: 319, endPoint x: 601, endPoint y: 321, distance: 78.0
click at [601, 321] on span "UX0ULC" at bounding box center [630, 318] width 218 height 16
click at [444, 118] on button "< Back to public search results" at bounding box center [370, 108] width 194 height 34
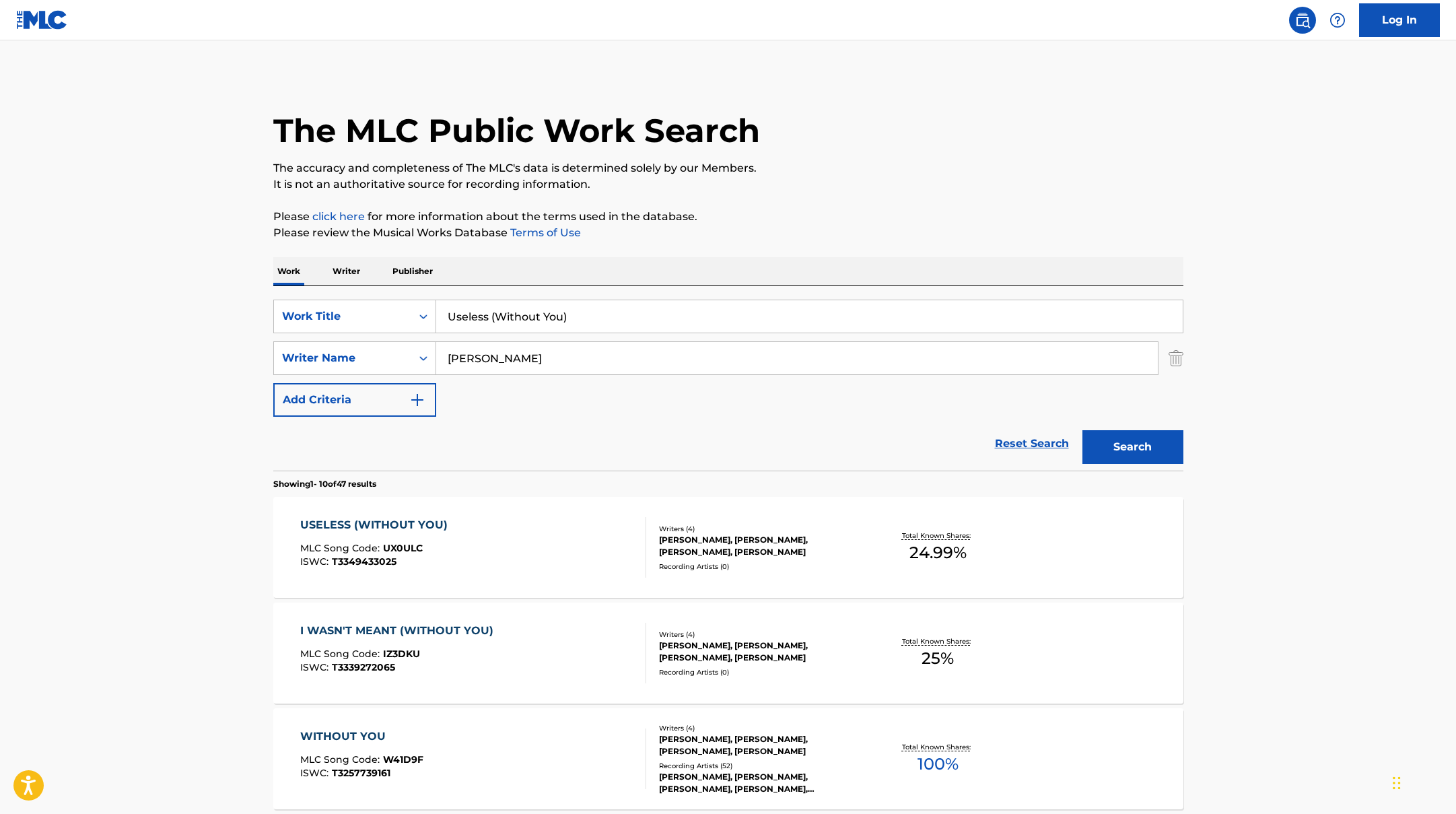
drag, startPoint x: 590, startPoint y: 319, endPoint x: 370, endPoint y: 275, distance: 224.4
paste input "Sunny*"
type input "Sunny*"
drag, startPoint x: 529, startPoint y: 362, endPoint x: 370, endPoint y: 340, distance: 160.5
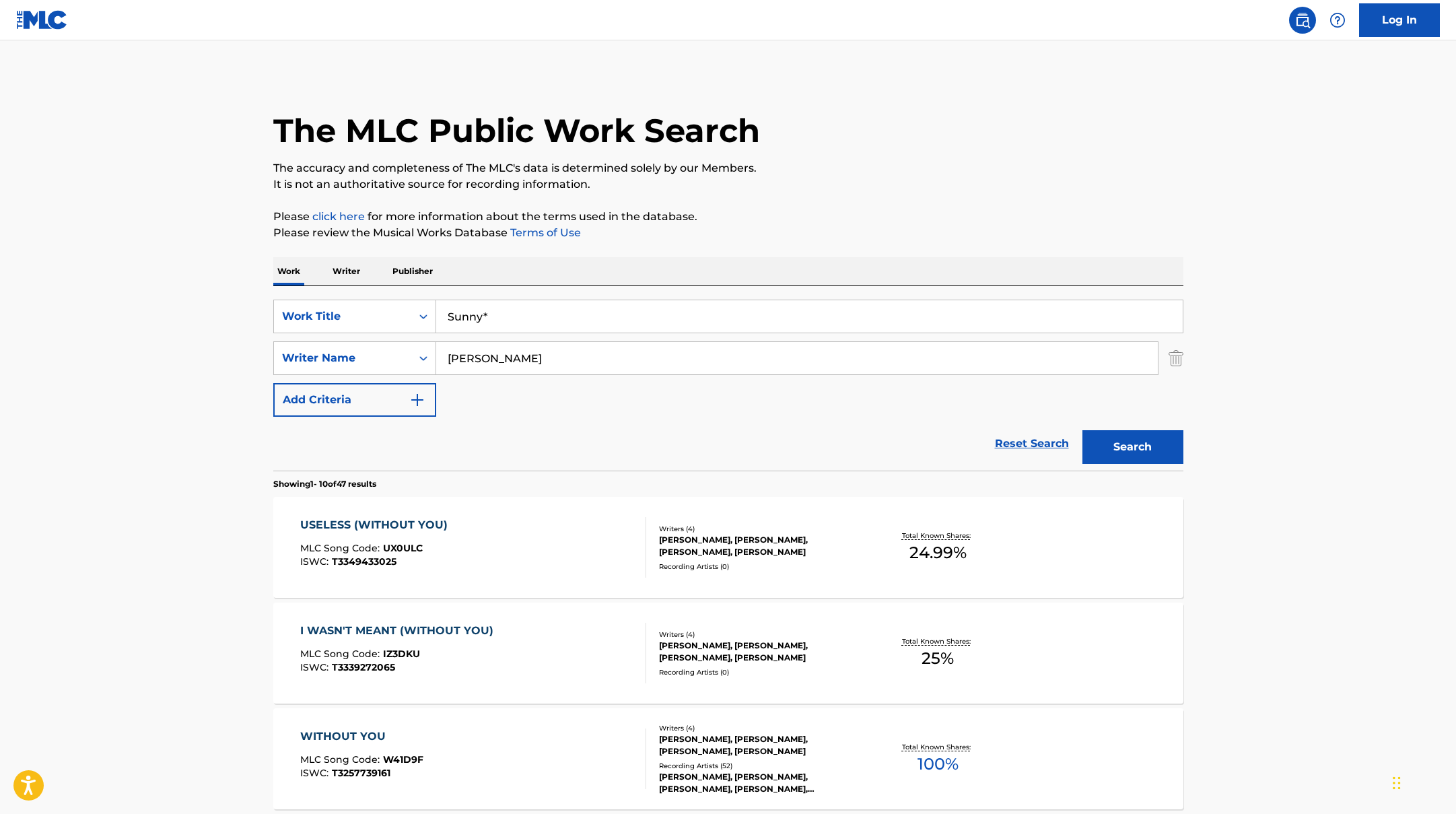
click at [370, 340] on div "SearchWithCriteriad0f104fa-fecf-407a-a075-1cfd0cda90a3 Work Title Sunny* Search…" at bounding box center [728, 357] width 910 height 117
type input "[PERSON_NAME]"
click at [1083, 430] on button "Search" at bounding box center [1133, 447] width 101 height 34
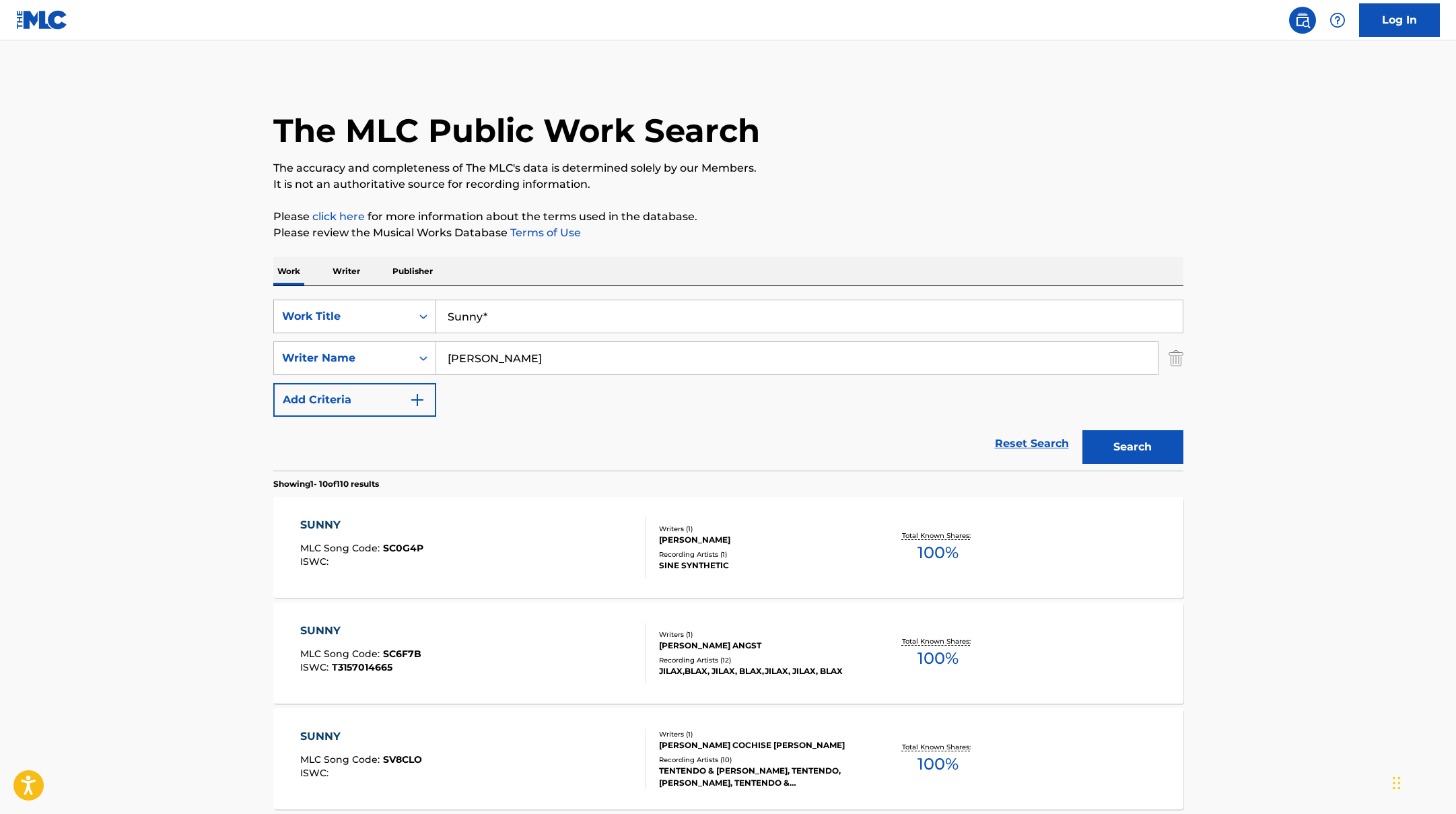
drag, startPoint x: 514, startPoint y: 324, endPoint x: 401, endPoint y: 303, distance: 114.9
click at [404, 305] on div "SearchWithCriteriad0f104fa-fecf-407a-a075-1cfd0cda90a3 Work Title Sunny*" at bounding box center [728, 316] width 910 height 34
paste input "More Melodies"
type input "More Melodies"
drag, startPoint x: 511, startPoint y: 353, endPoint x: 364, endPoint y: 351, distance: 147.0
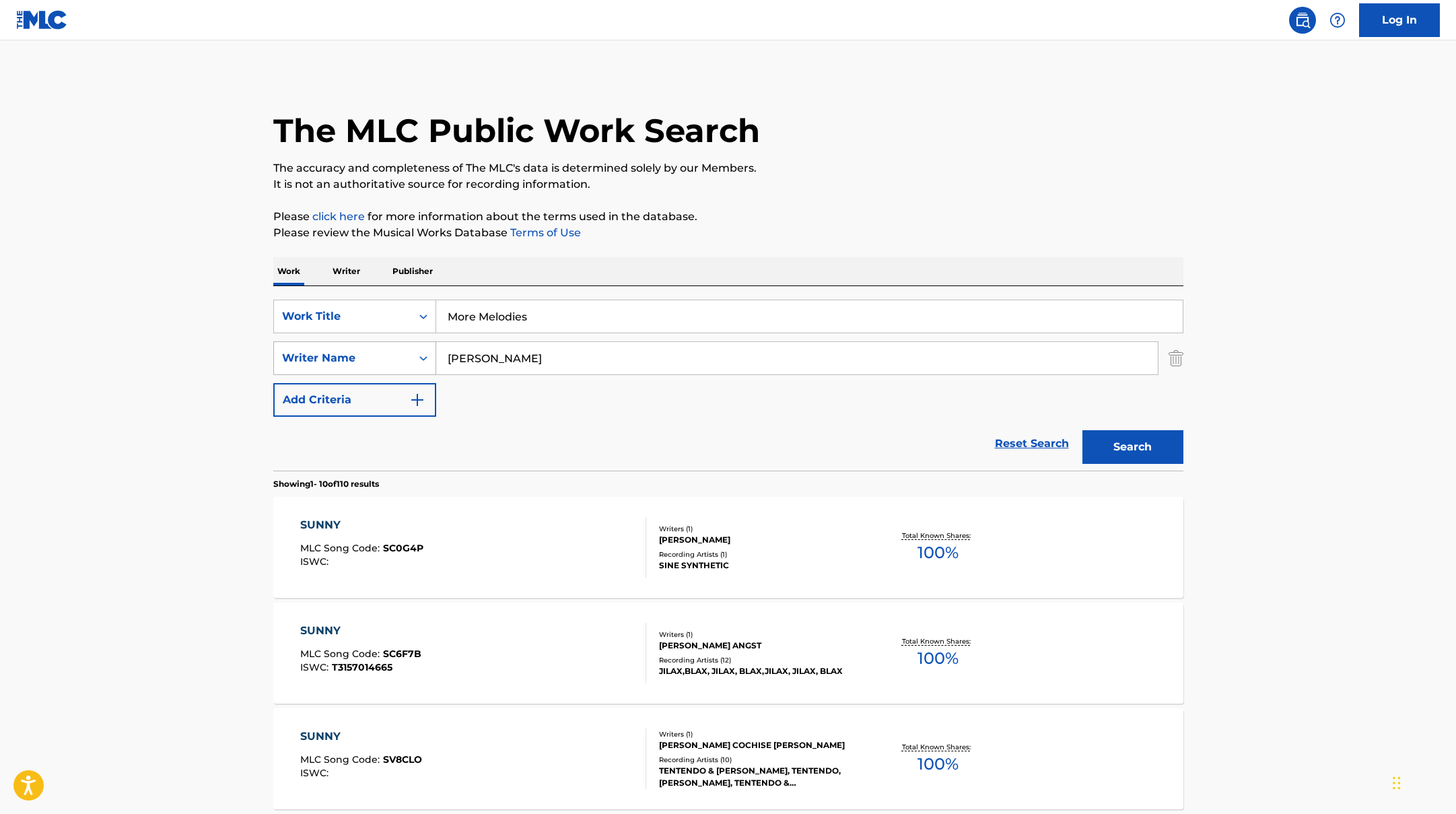
click at [365, 352] on div "SearchWithCriteriaac952244-c99a-423d-b338-cef296909b19 Writer Name [PERSON_NAME]" at bounding box center [728, 358] width 910 height 34
paste input "Saadiq"
type input "Saadiq"
click at [1139, 448] on button "Search" at bounding box center [1133, 447] width 101 height 34
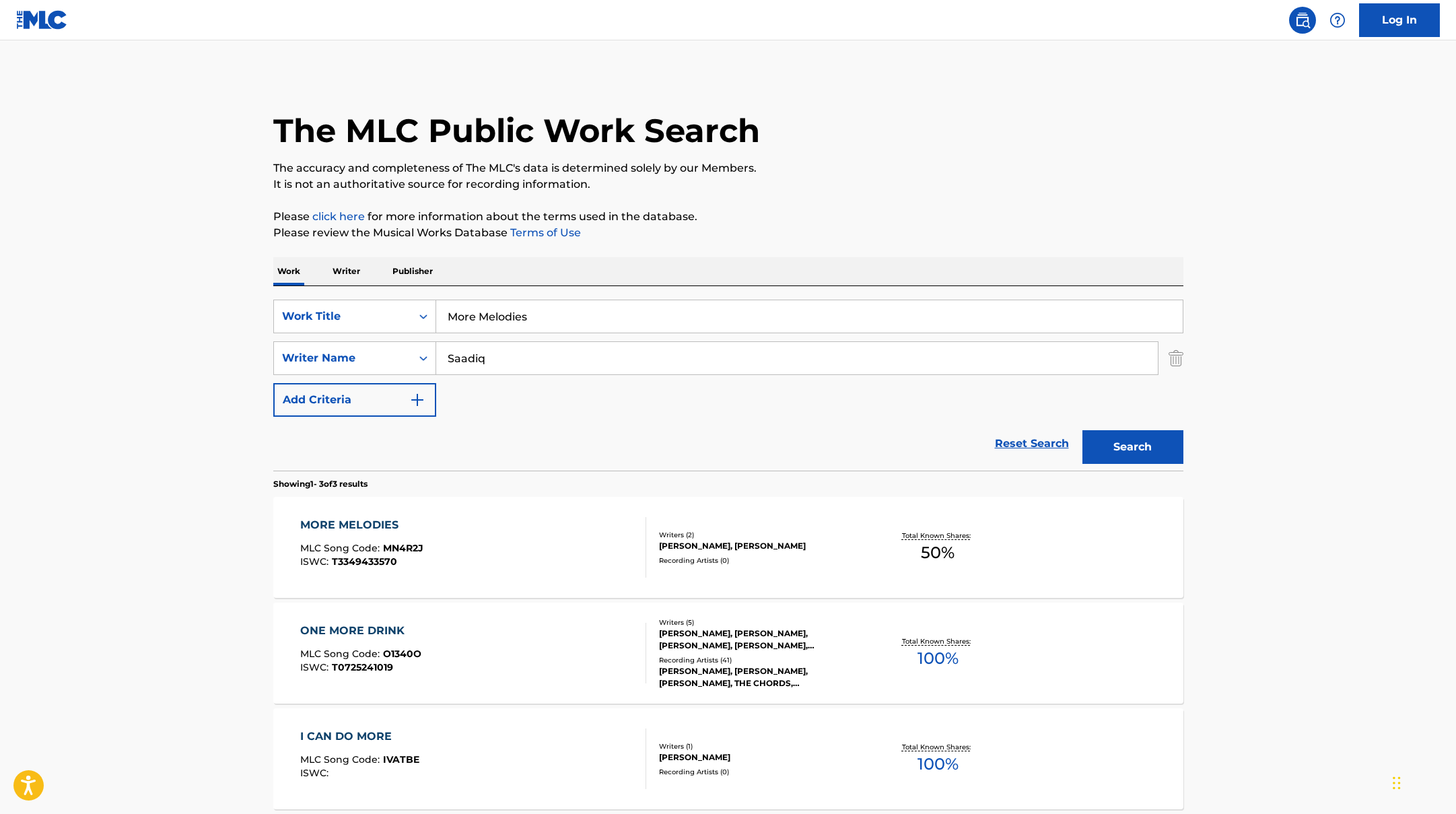
click at [529, 540] on div "MORE MELODIES MLC Song Code : MN4R2J ISWC : T3349433570" at bounding box center [473, 547] width 346 height 61
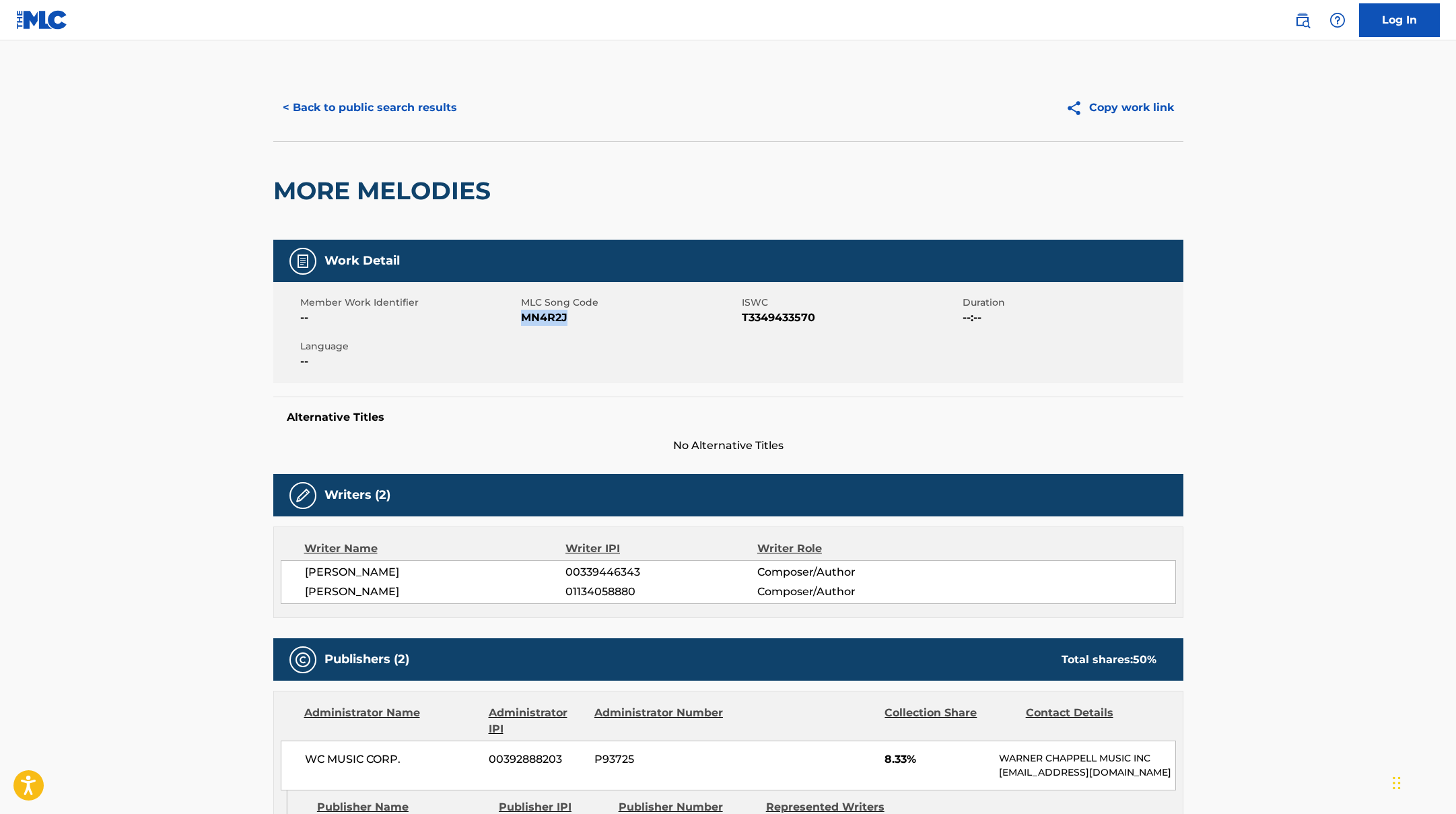
drag, startPoint x: 524, startPoint y: 319, endPoint x: 624, endPoint y: 320, distance: 100.0
click at [624, 320] on span "MN4R2J" at bounding box center [630, 318] width 218 height 16
click at [426, 103] on button "< Back to public search results" at bounding box center [370, 108] width 194 height 34
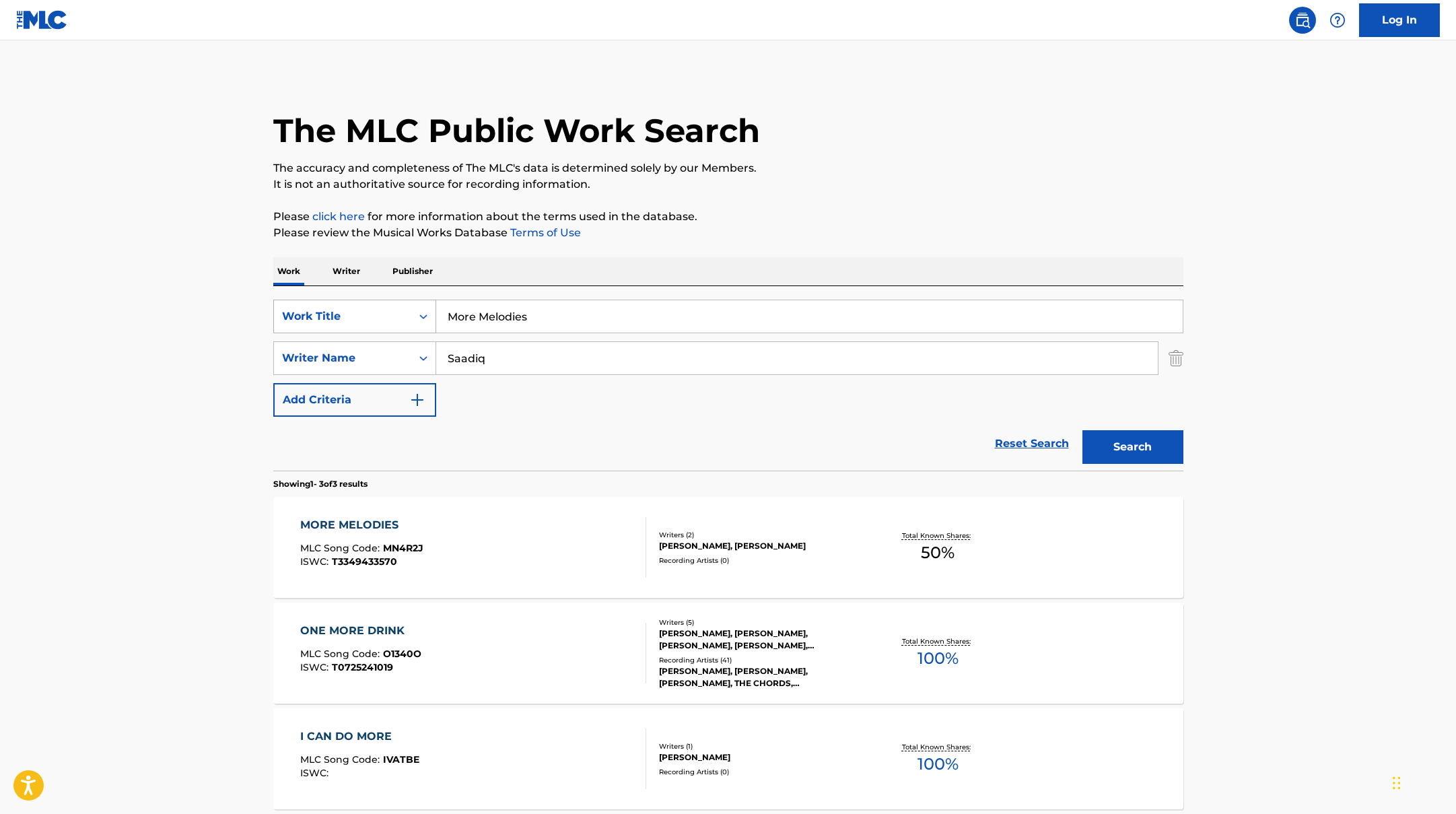
drag, startPoint x: 532, startPoint y: 321, endPoint x: 398, endPoint y: 299, distance: 135.8
click at [401, 301] on div "SearchWithCriteriad0f104fa-fecf-407a-a075-1cfd0cda90a3 Work Title More Melodies" at bounding box center [728, 316] width 910 height 34
paste input "iss Hot July"
type input "Miss Hot July"
drag, startPoint x: 545, startPoint y: 356, endPoint x: 356, endPoint y: 322, distance: 192.0
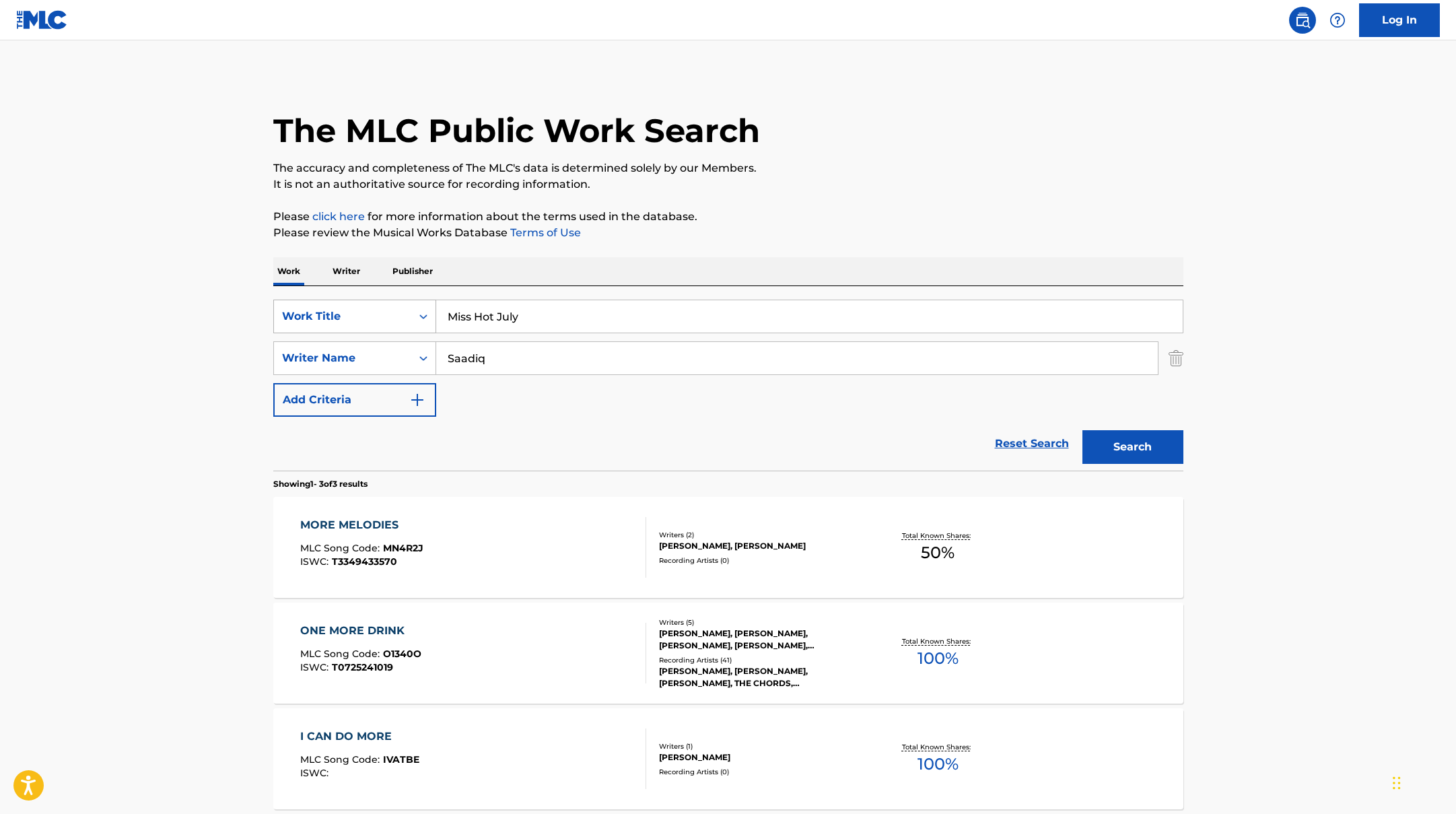
click at [356, 322] on div "SearchWithCriteriad0f104fa-fecf-407a-a075-1cfd0cda90a3 Work Title Miss Hot July…" at bounding box center [728, 357] width 910 height 117
paste input "Gwey"
type input "Gwey"
click at [1105, 446] on button "Search" at bounding box center [1133, 447] width 101 height 34
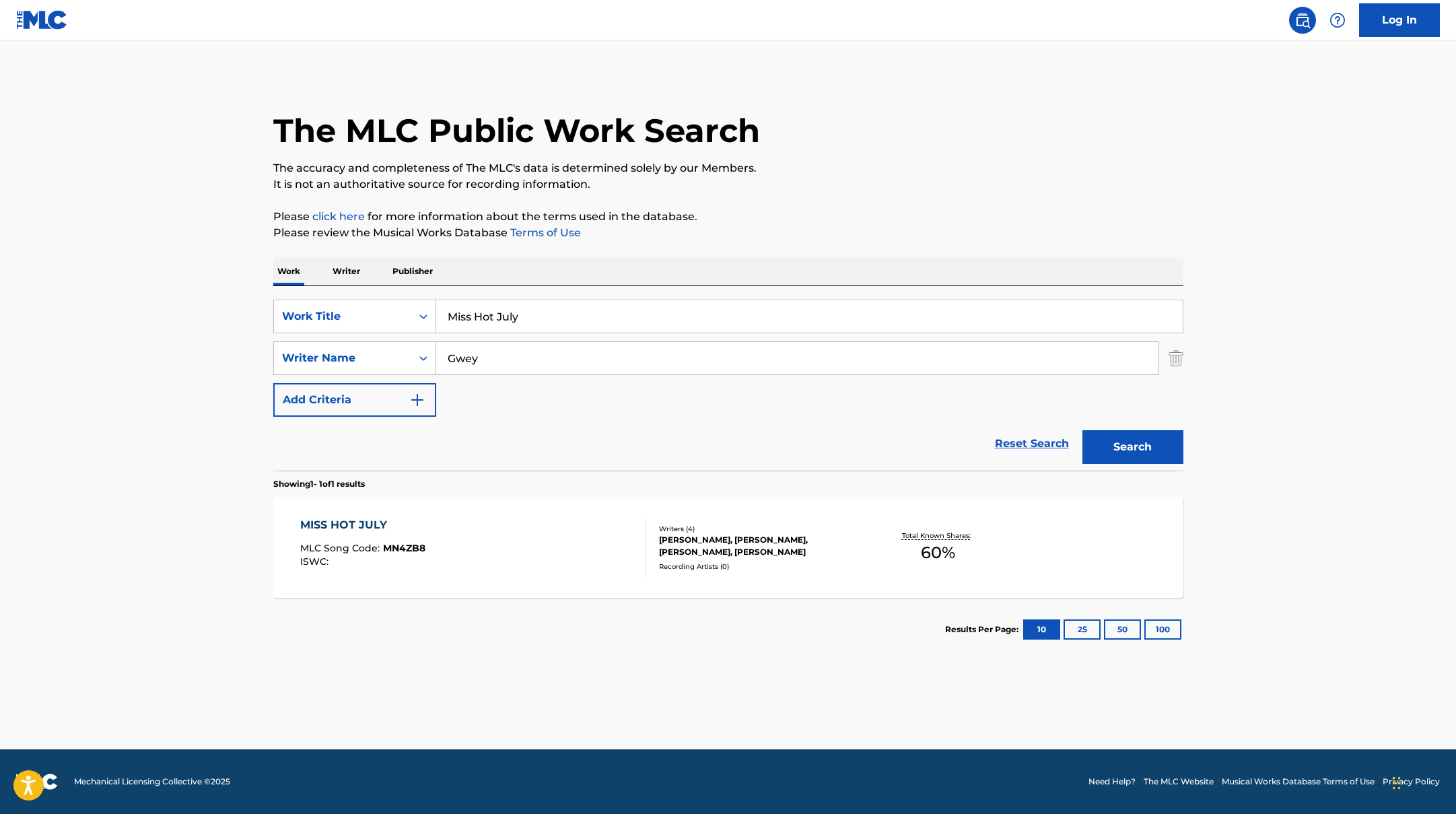
click at [545, 531] on div "MISS HOT JULY MLC Song Code : MN4ZB8 ISWC :" at bounding box center [473, 547] width 346 height 61
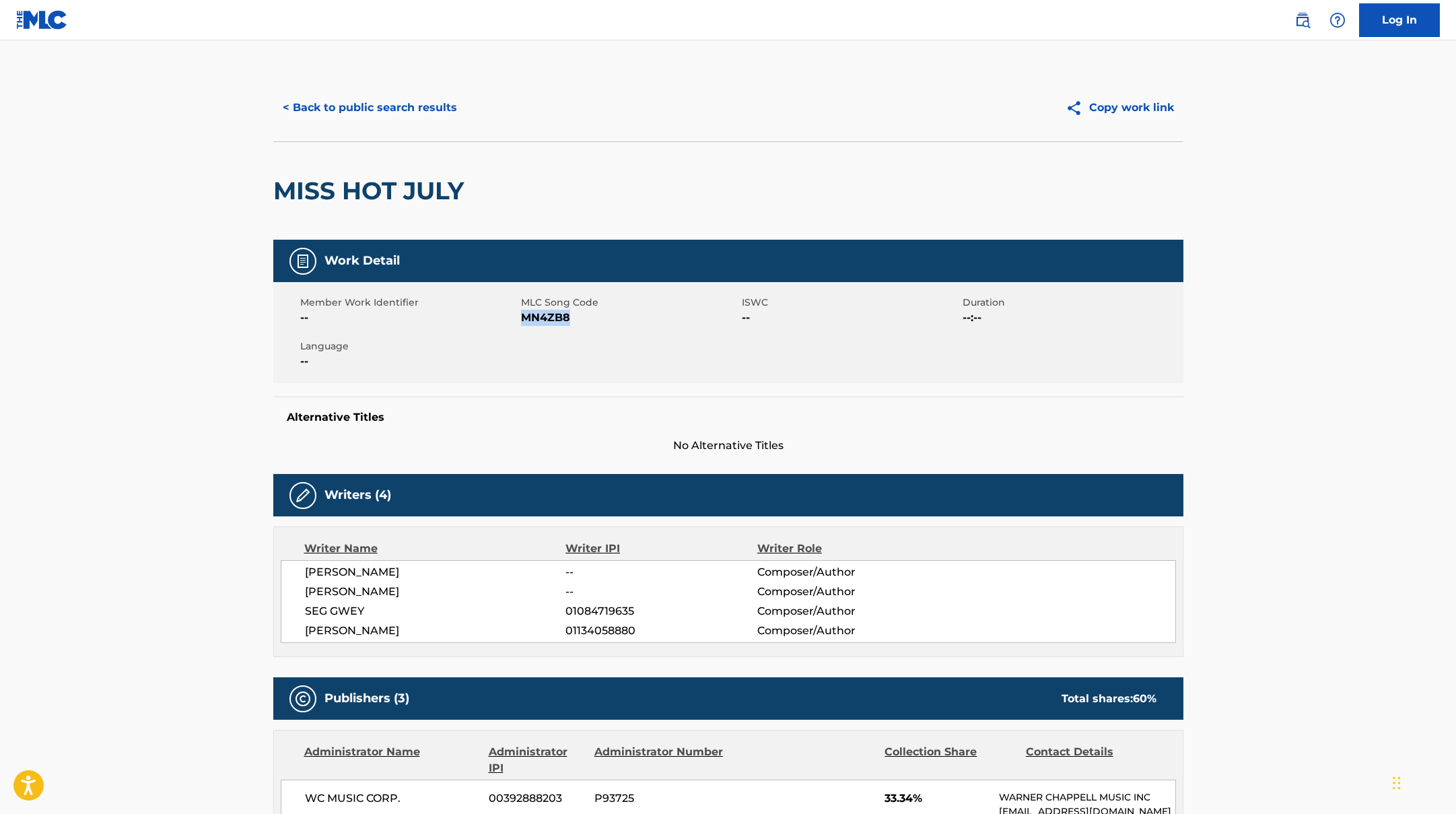
drag, startPoint x: 524, startPoint y: 315, endPoint x: 603, endPoint y: 318, distance: 79.1
click at [603, 318] on span "MN4ZB8" at bounding box center [630, 318] width 218 height 16
click at [380, 102] on button "< Back to public search results" at bounding box center [370, 108] width 194 height 34
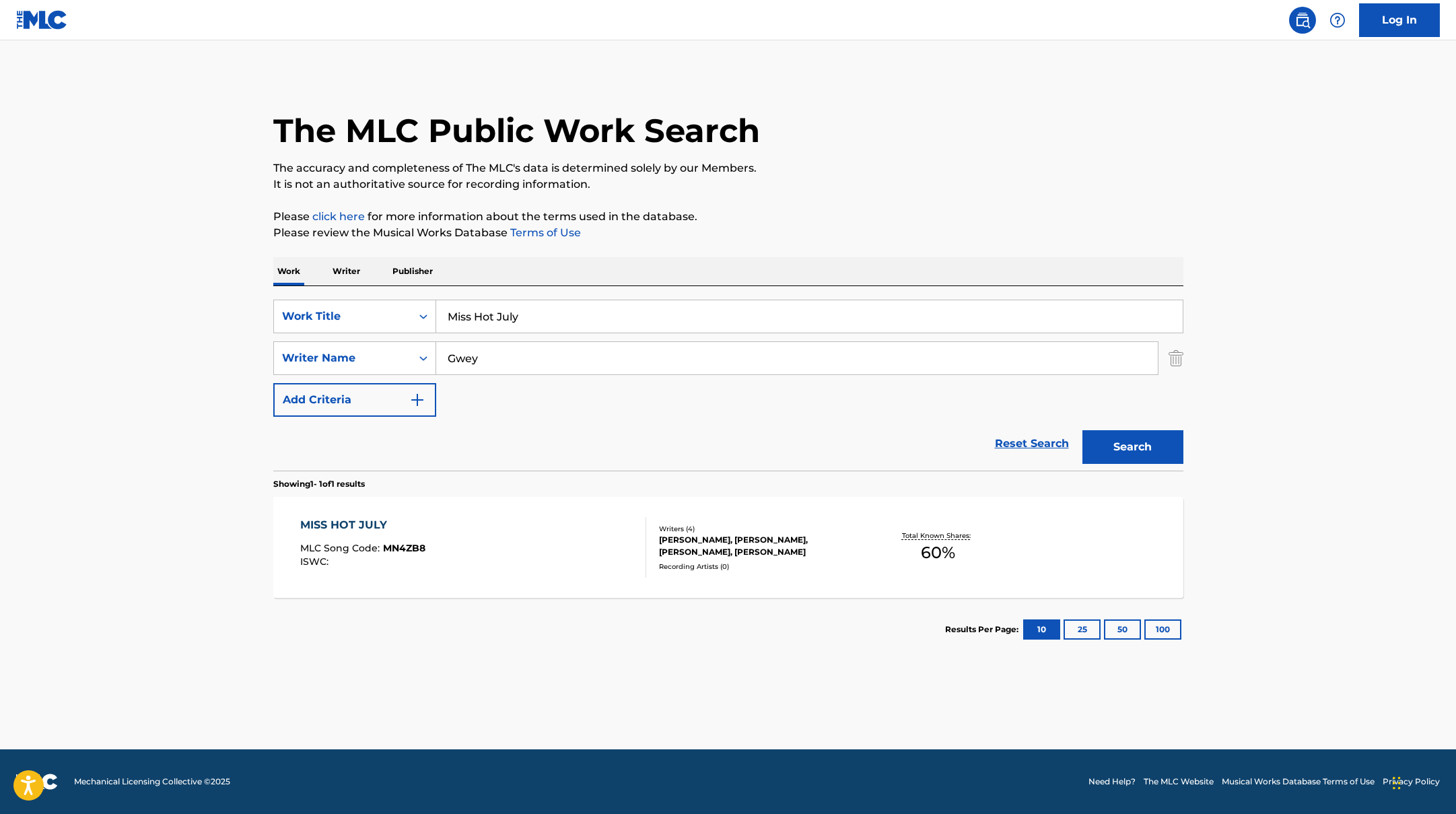
drag, startPoint x: 536, startPoint y: 319, endPoint x: 404, endPoint y: 286, distance: 136.1
click at [411, 288] on div "SearchWithCriteriad0f104fa-fecf-407a-a075-1cfd0cda90a3 Work Title Miss Hot July…" at bounding box center [728, 378] width 910 height 185
paste input "Different Too"
paste input "[PERSON_NAME]"
type input "Different TooGitelman"
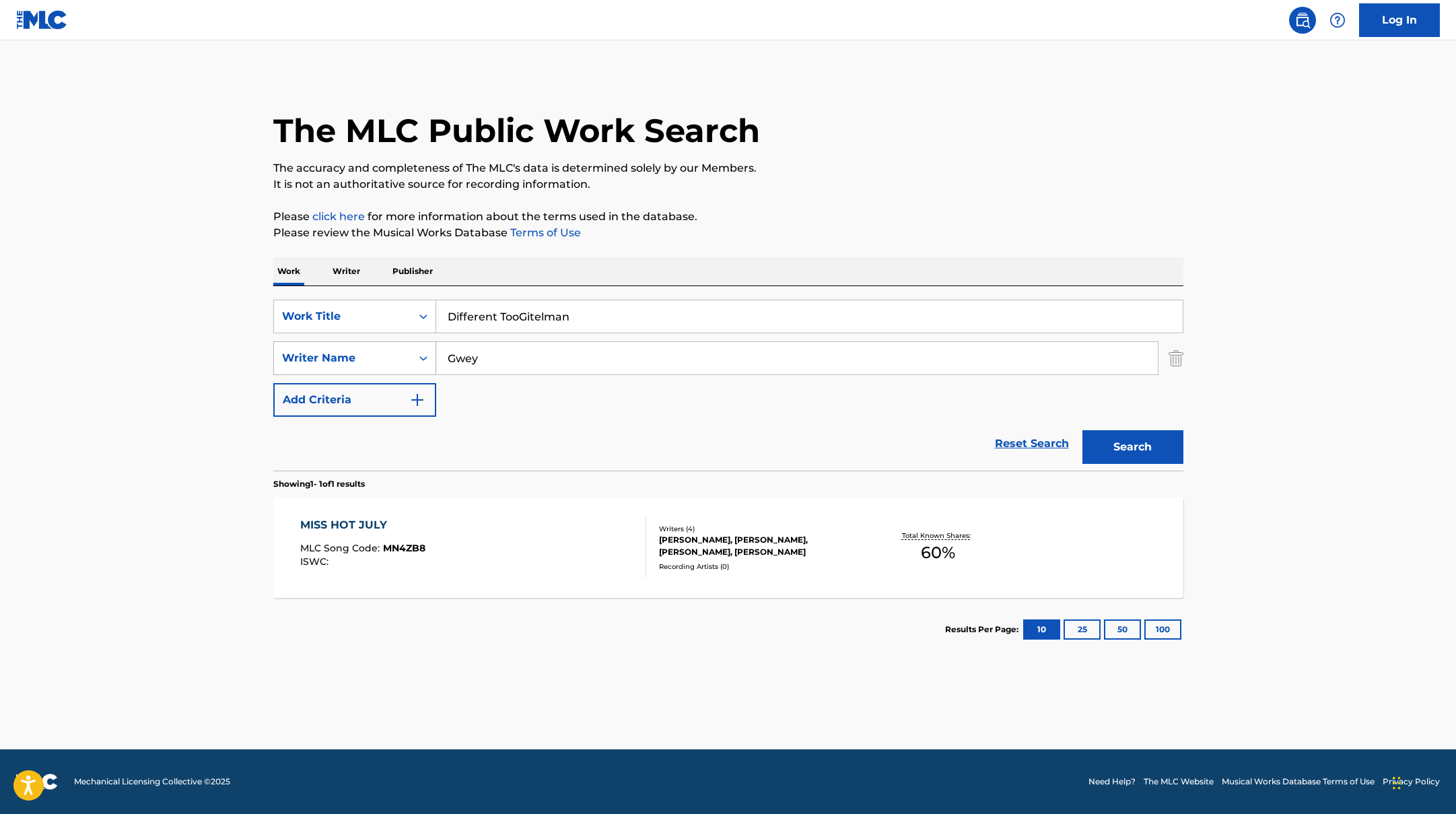
drag, startPoint x: 511, startPoint y: 362, endPoint x: 398, endPoint y: 352, distance: 113.4
click at [398, 352] on div "SearchWithCriteriaac952244-c99a-423d-b338-cef296909b19 Writer Name [PERSON_NAME]" at bounding box center [728, 358] width 910 height 34
paste input "itelman"
type input "[PERSON_NAME]"
drag, startPoint x: 600, startPoint y: 317, endPoint x: 524, endPoint y: 319, distance: 76.0
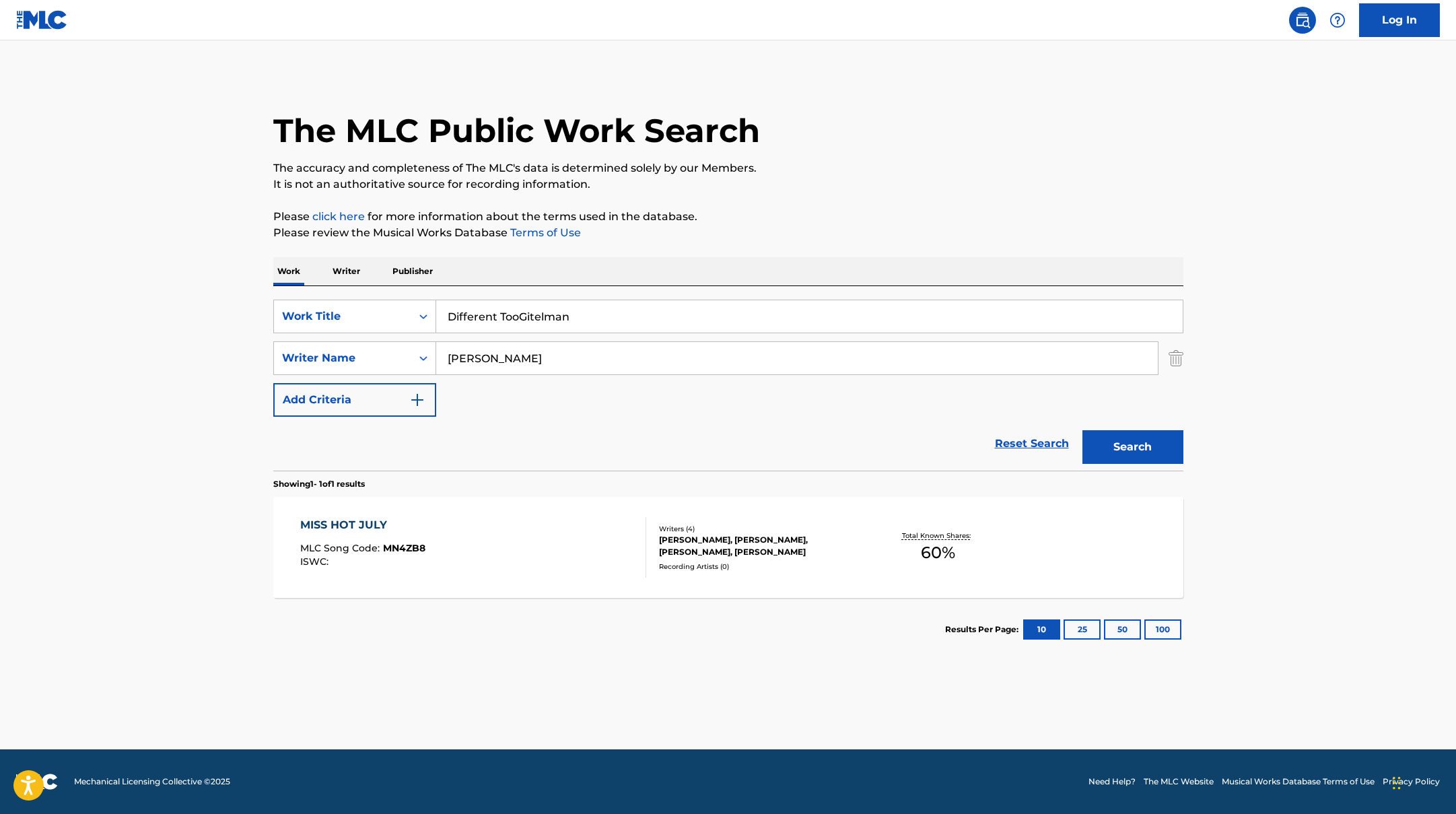
click at [524, 319] on input "Different TooGitelman" at bounding box center [809, 316] width 746 height 32
type input "Different Too"
click at [1083, 430] on button "Search" at bounding box center [1133, 447] width 101 height 34
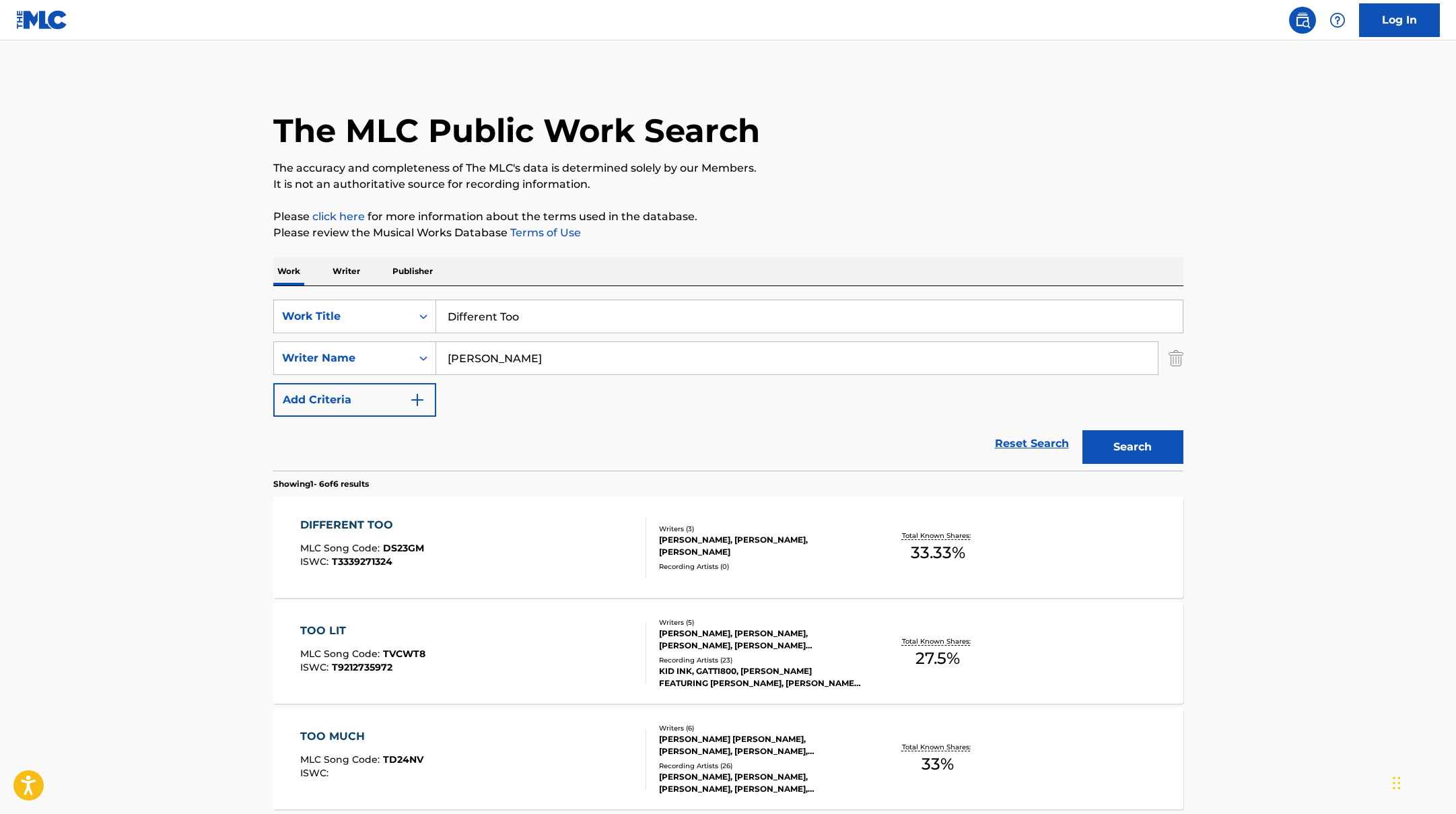
click at [584, 530] on div "DIFFERENT TOO MLC Song Code : DS23GM ISWC : T3339271324" at bounding box center [473, 547] width 346 height 61
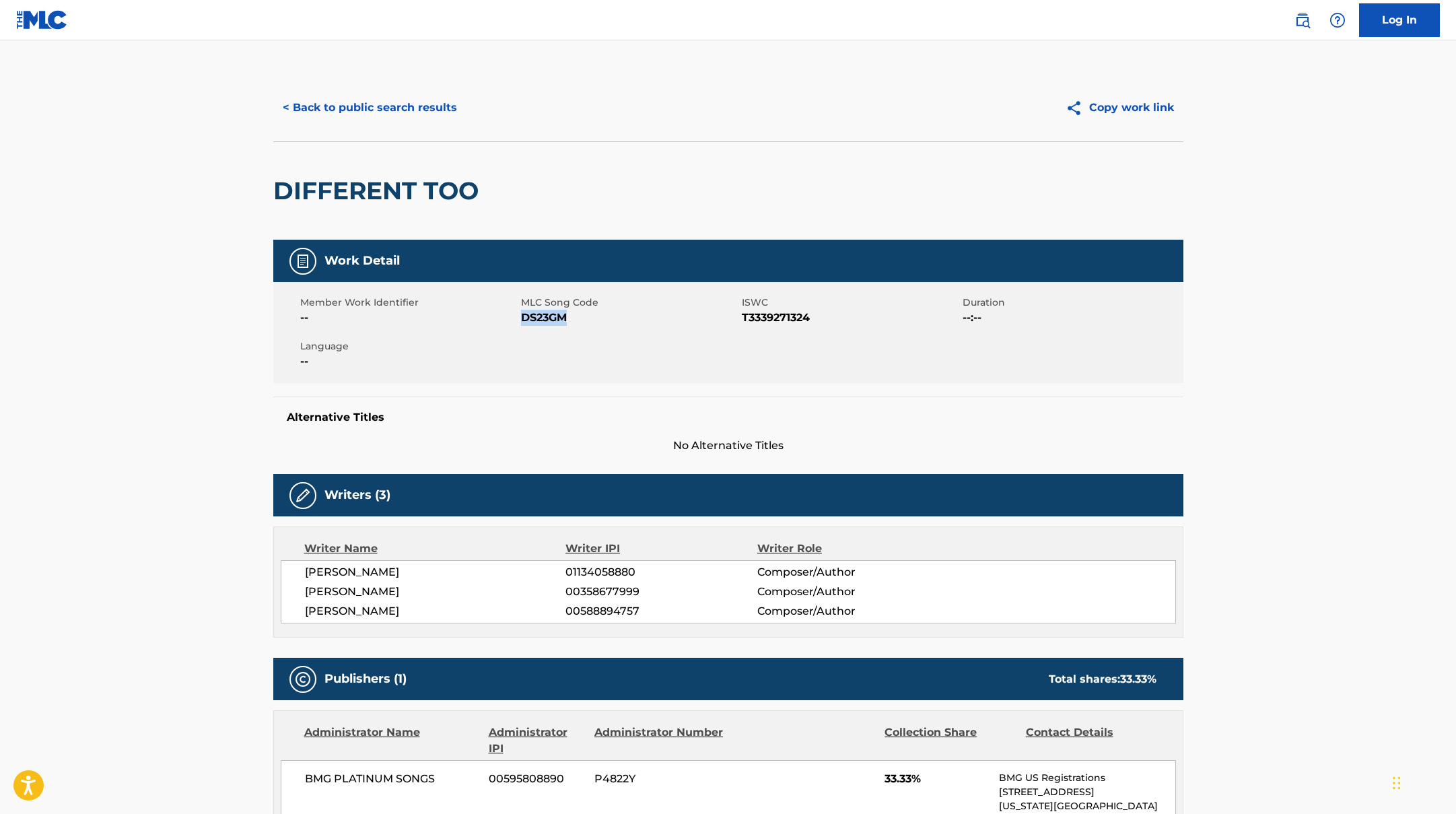
drag, startPoint x: 523, startPoint y: 316, endPoint x: 603, endPoint y: 322, distance: 80.2
click at [603, 322] on span "DS23GM" at bounding box center [630, 318] width 218 height 16
click at [414, 111] on button "< Back to public search results" at bounding box center [370, 108] width 194 height 34
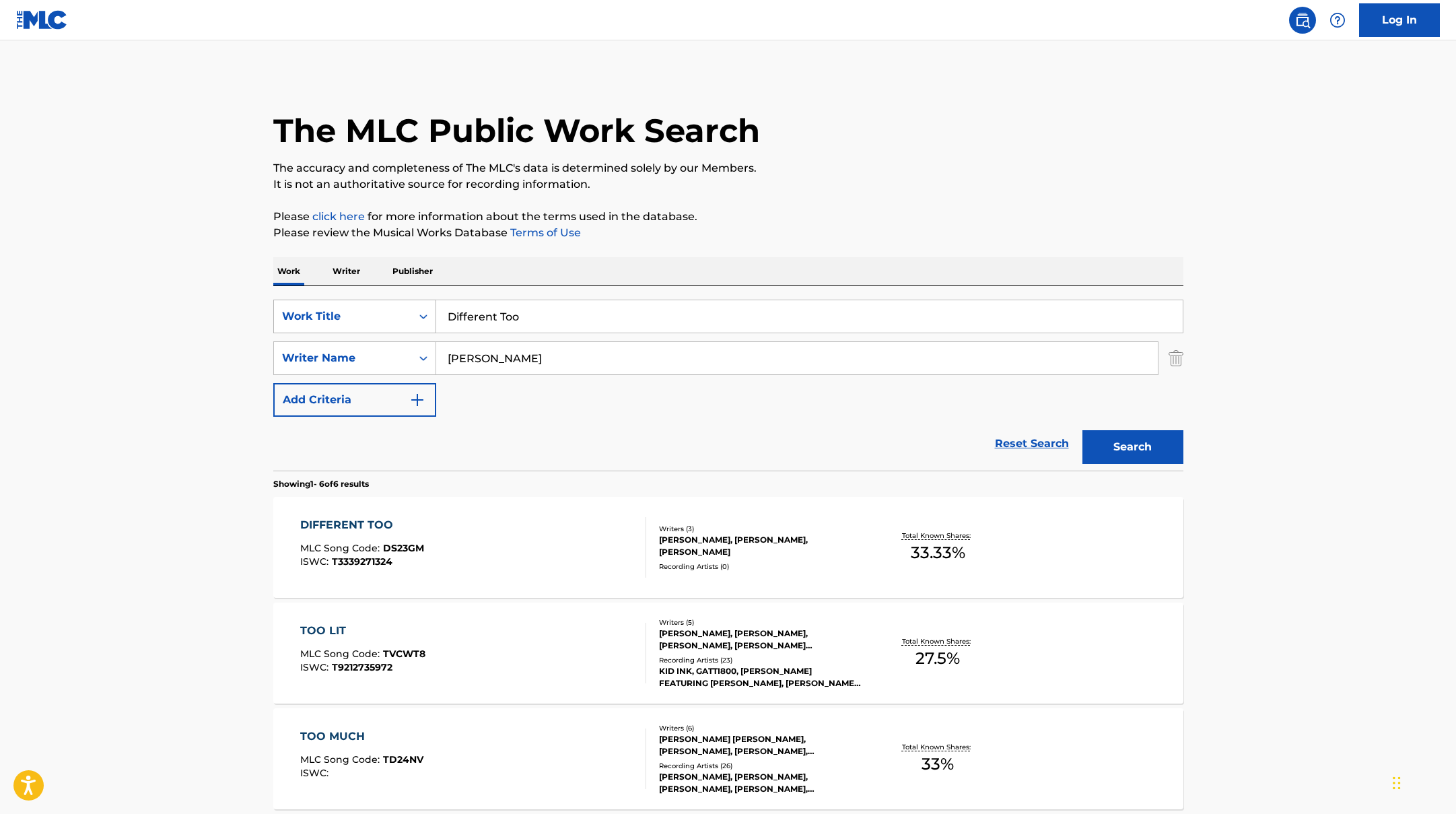
drag, startPoint x: 500, startPoint y: 309, endPoint x: 391, endPoint y: 299, distance: 109.5
click at [391, 299] on div "SearchWithCriteriad0f104fa-fecf-407a-a075-1cfd0cda90a3 Work Title Different Too" at bounding box center [728, 316] width 910 height 34
paste input "Continue To Continue My Yout"
type input "Continue To Continue My Yout"
drag, startPoint x: 506, startPoint y: 361, endPoint x: 413, endPoint y: 348, distance: 93.9
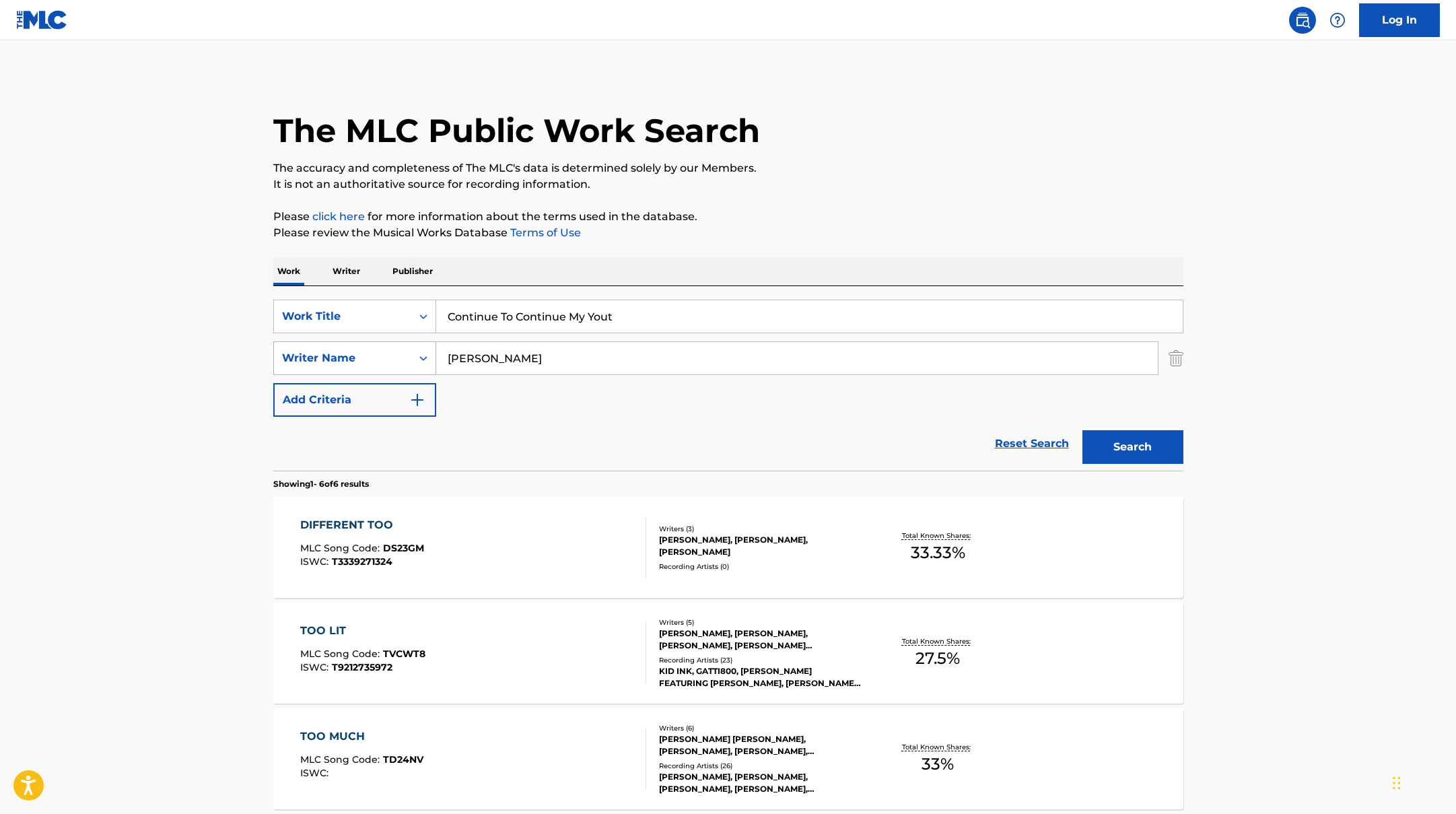
click at [415, 348] on div "SearchWithCriteriaac952244-c99a-423d-b338-cef296909b19 Writer Name [PERSON_NAME]" at bounding box center [728, 358] width 910 height 34
click at [1083, 430] on button "Search" at bounding box center [1133, 447] width 101 height 34
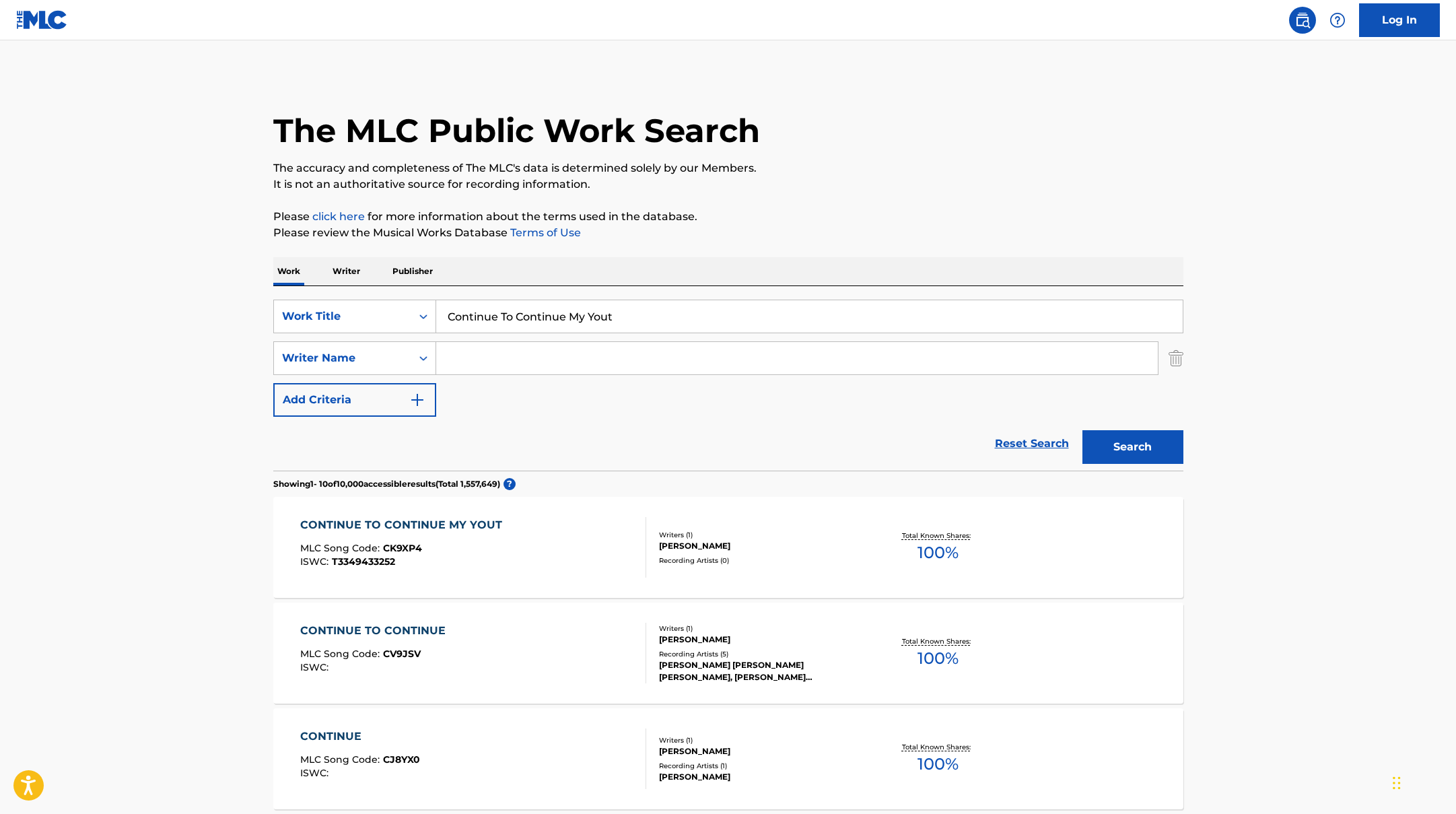
click at [537, 531] on div "CONTINUE TO CONTINUE MY YOUT MLC Song Code : CK9XP4 ISWC : T3349433252" at bounding box center [473, 547] width 346 height 61
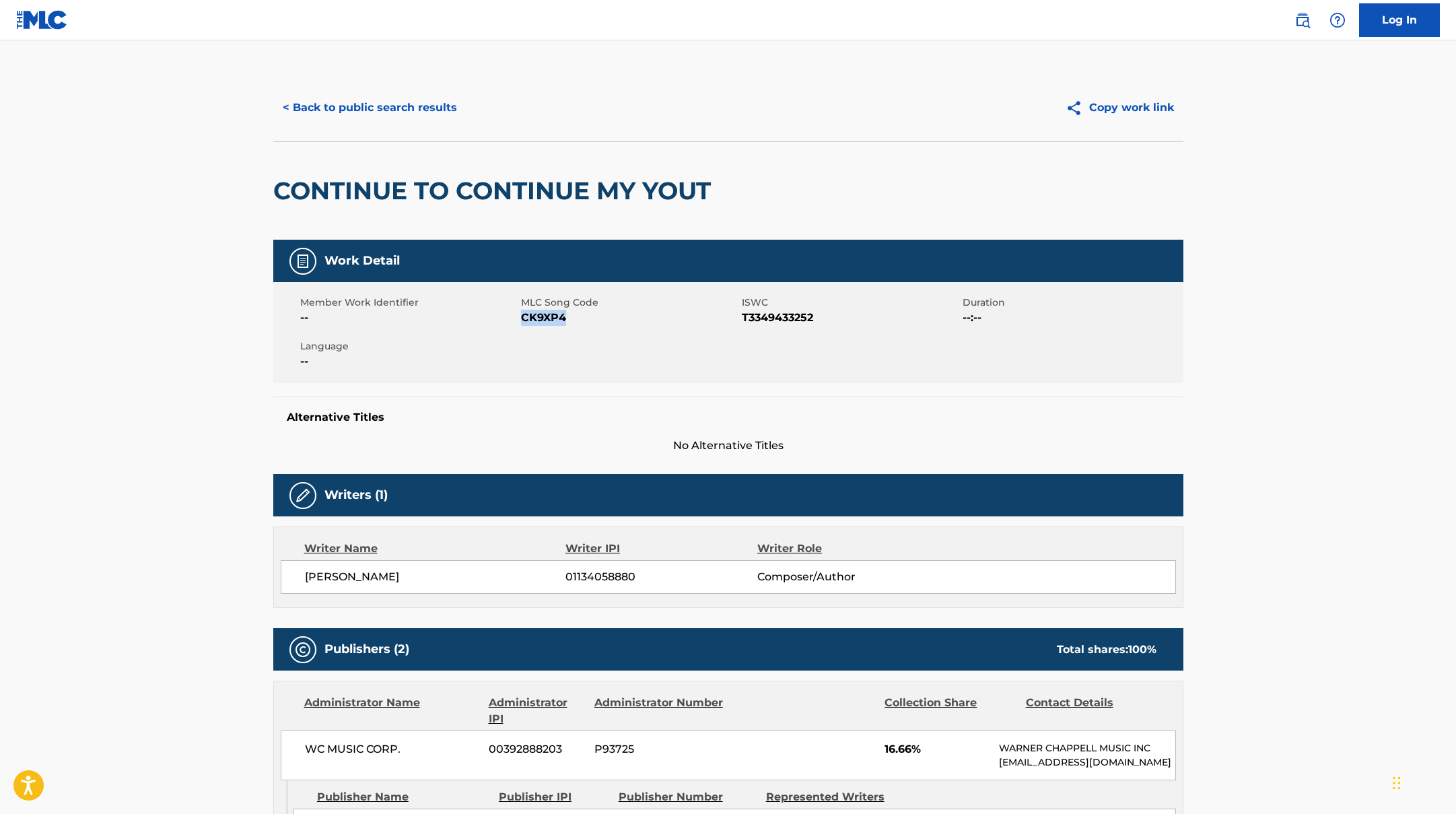
drag, startPoint x: 521, startPoint y: 318, endPoint x: 599, endPoint y: 321, distance: 78.1
click at [599, 321] on span "CK9XP4" at bounding box center [630, 318] width 218 height 16
click at [415, 107] on button "< Back to public search results" at bounding box center [370, 108] width 194 height 34
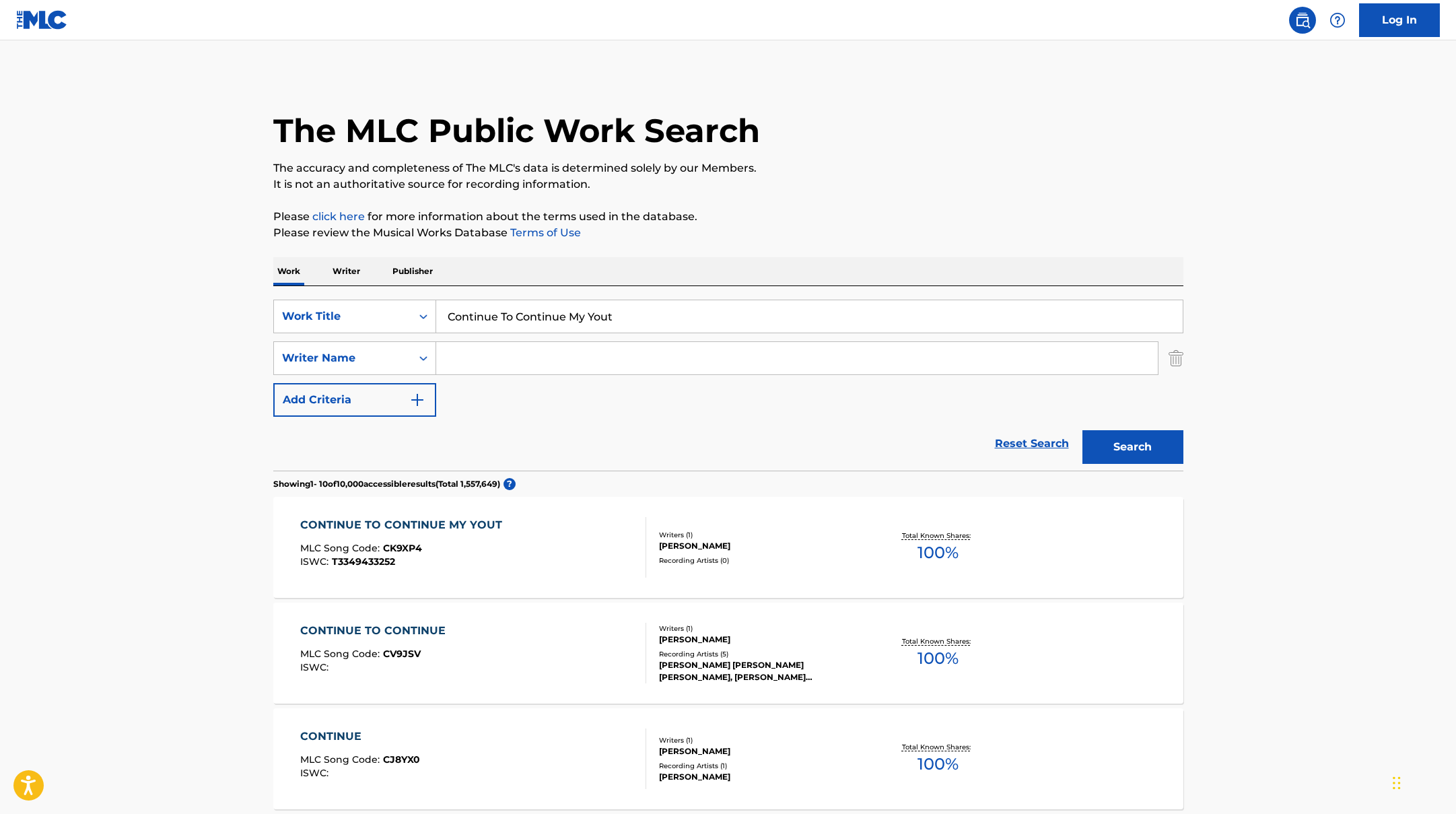
drag, startPoint x: 628, startPoint y: 316, endPoint x: 358, endPoint y: 268, distance: 274.2
paste input "Dull Jewellery"
type input "Dull Jewellery"
click at [1116, 448] on button "Search" at bounding box center [1133, 447] width 101 height 34
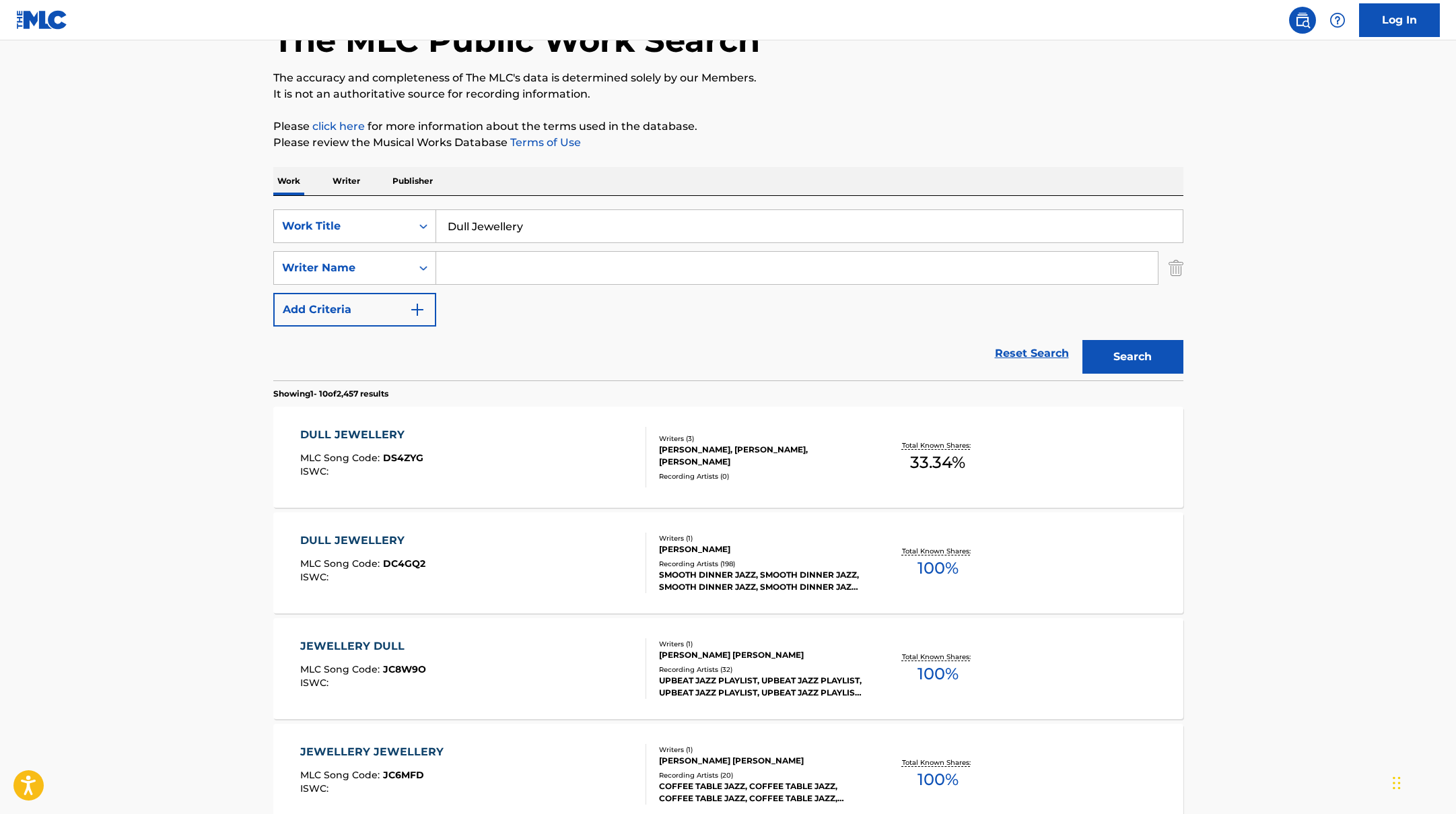
scroll to position [91, 0]
click at [586, 449] on div "DULL JEWELLERY MLC Song Code : DS4ZYG ISWC :" at bounding box center [473, 455] width 346 height 61
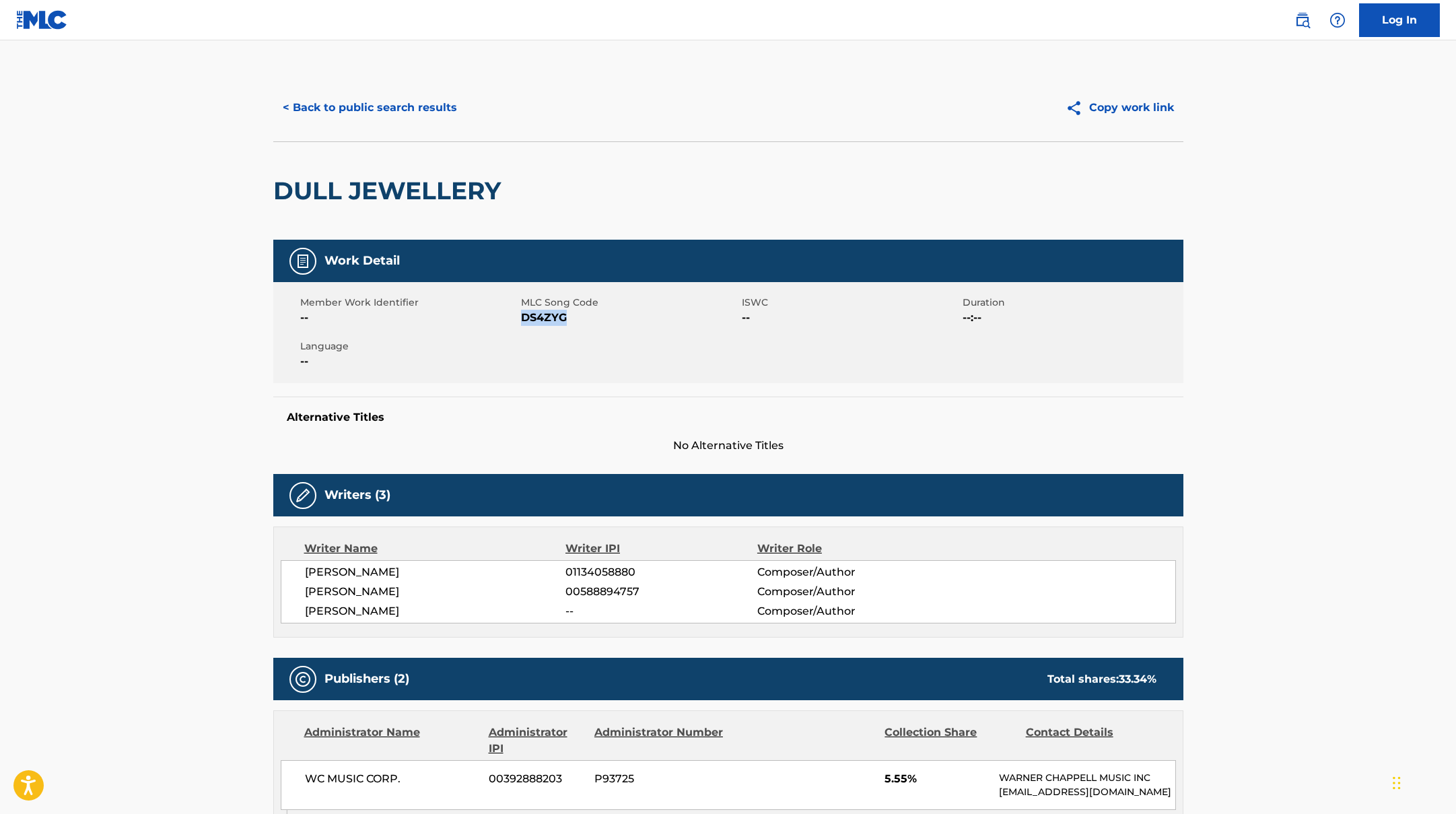
drag, startPoint x: 523, startPoint y: 319, endPoint x: 616, endPoint y: 319, distance: 93.0
click at [616, 319] on span "DS4ZYG" at bounding box center [630, 318] width 218 height 16
click at [411, 100] on button "< Back to public search results" at bounding box center [370, 108] width 194 height 34
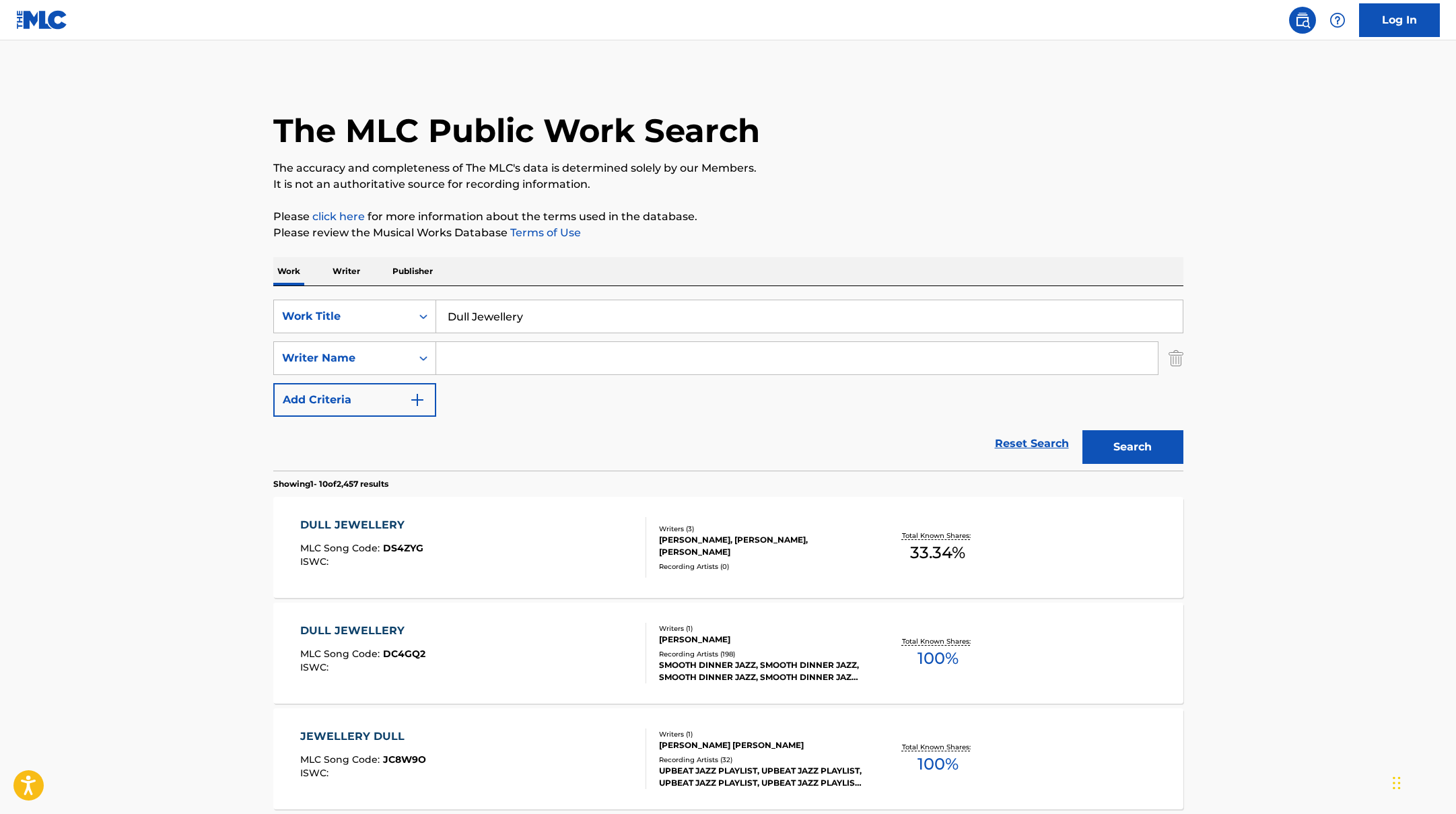
scroll to position [91, 0]
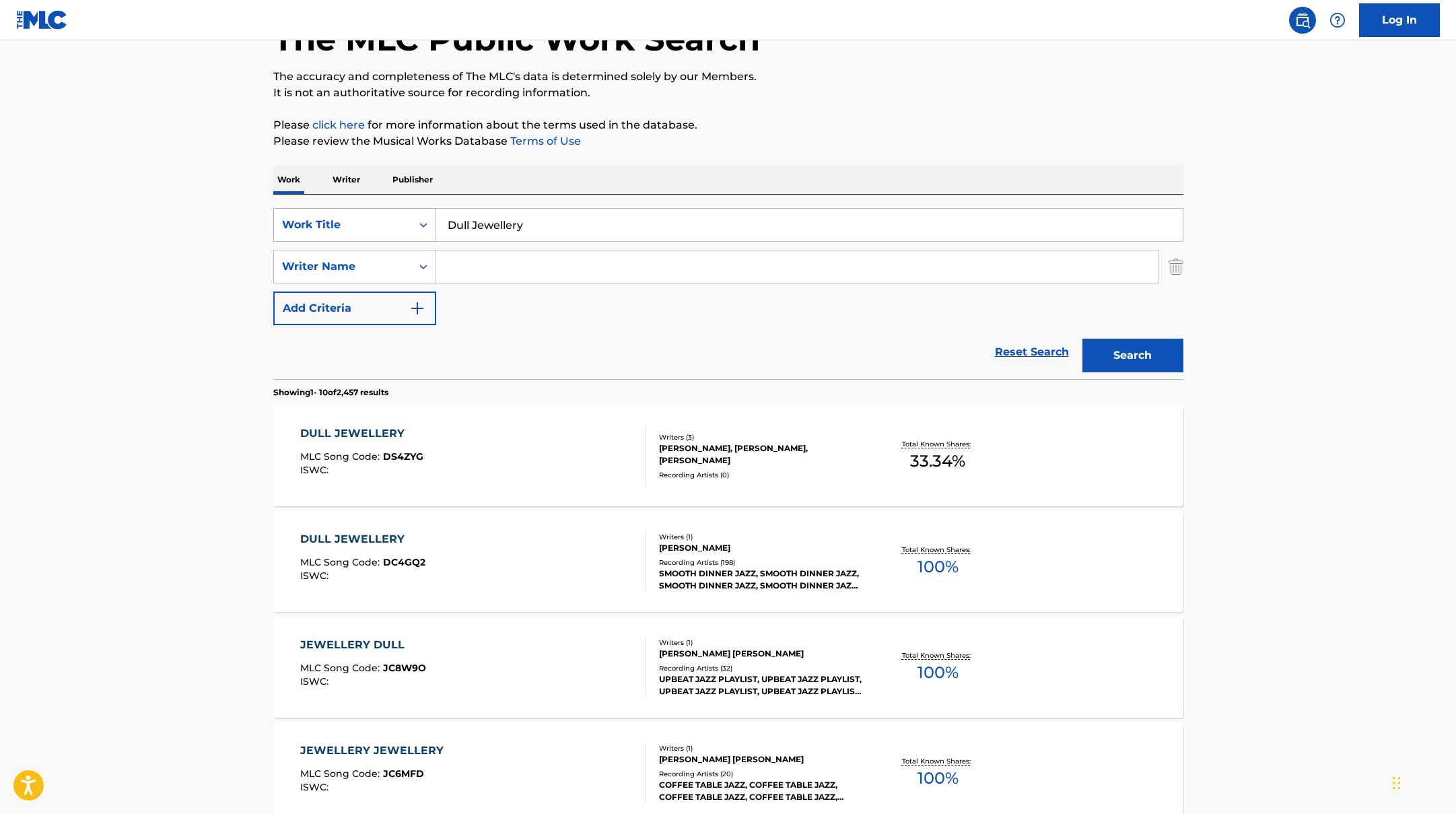
drag, startPoint x: 544, startPoint y: 233, endPoint x: 380, endPoint y: 219, distance: 164.6
click at [381, 219] on div "SearchWithCriteriad0f104fa-fecf-407a-a075-1cfd0cda90a3 Work Title Dull Jewellery" at bounding box center [728, 225] width 910 height 34
click at [539, 266] on input "Search Form" at bounding box center [797, 266] width 722 height 32
type input "v"
paste input "Elmiene"
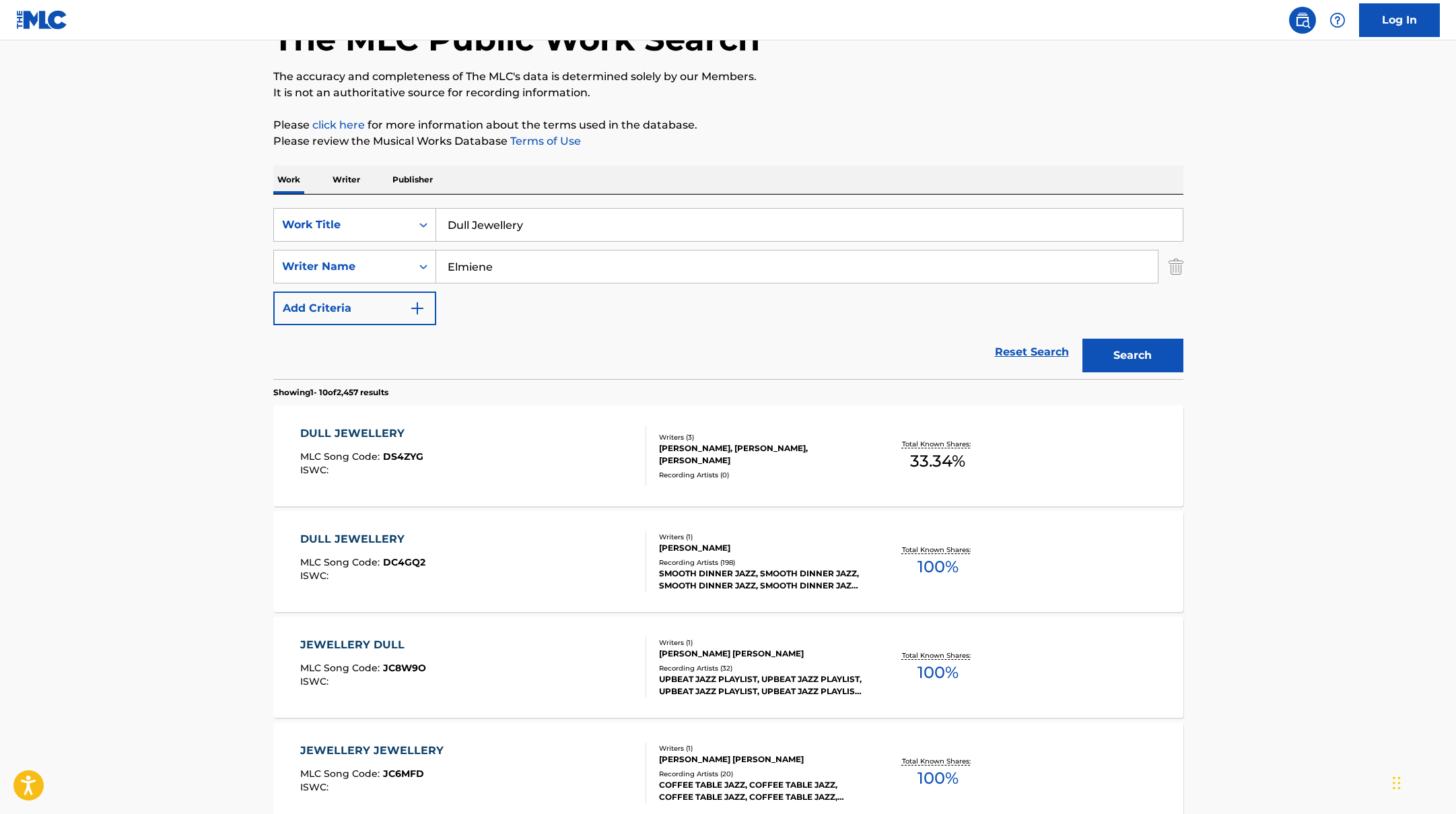
type input "Elmiene"
drag, startPoint x: 548, startPoint y: 223, endPoint x: 313, endPoint y: 219, distance: 235.0
click at [313, 219] on div "SearchWithCriteriad0f104fa-fecf-407a-a075-1cfd0cda90a3 Work Title Dull Jewellery" at bounding box center [728, 225] width 910 height 34
paste input "ays!"
click at [1119, 344] on button "Search" at bounding box center [1133, 356] width 101 height 34
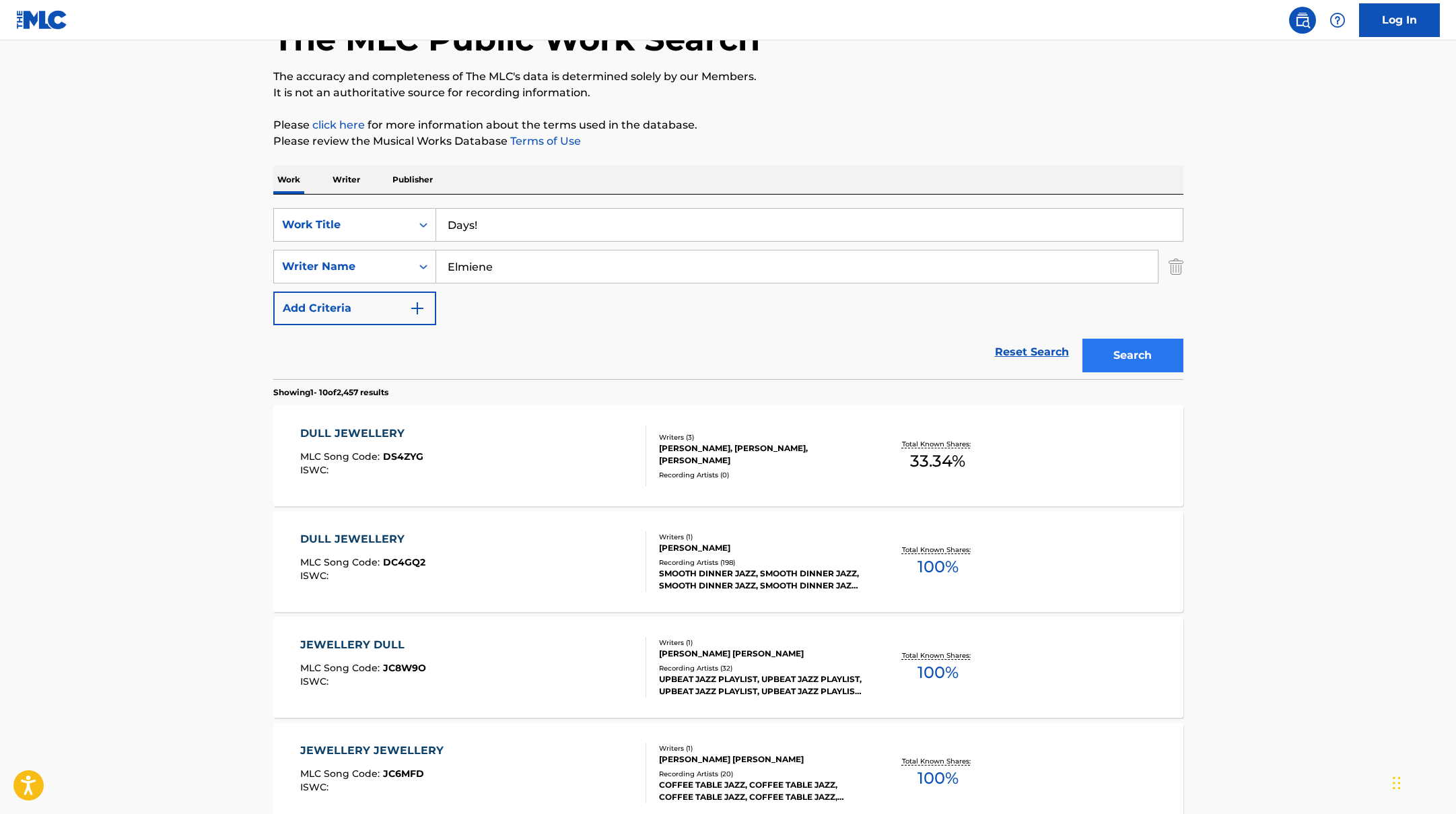
scroll to position [0, 0]
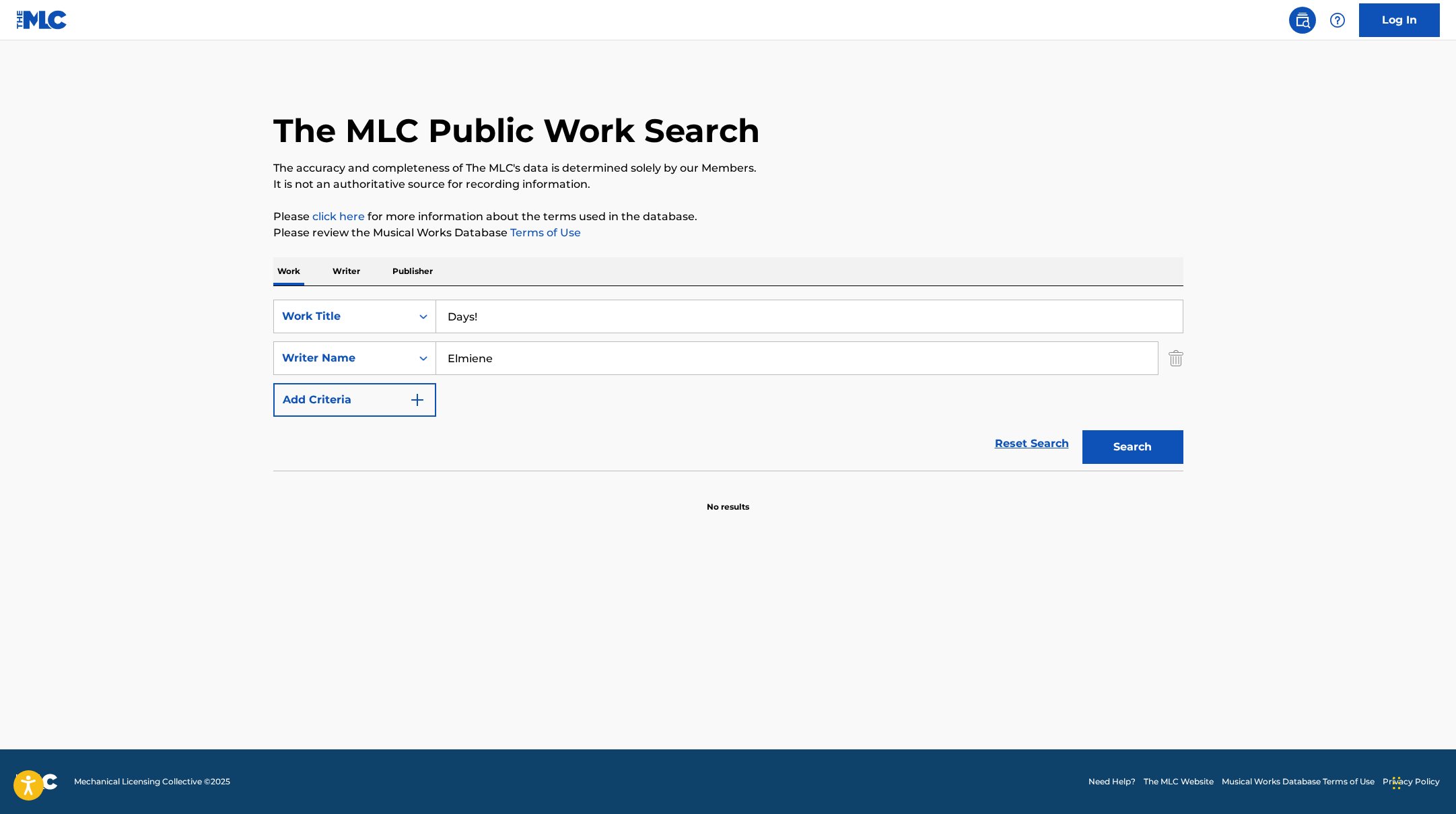
drag, startPoint x: 494, startPoint y: 322, endPoint x: 415, endPoint y: 294, distance: 83.8
click at [398, 295] on div "SearchWithCriteriad0f104fa-fecf-407a-a075-1cfd0cda90a3 Work Title Days! SearchW…" at bounding box center [728, 378] width 910 height 185
paste input "Give Me A Smile"
type input "Give Me A Smile"
click at [1113, 458] on button "Search" at bounding box center [1133, 447] width 101 height 34
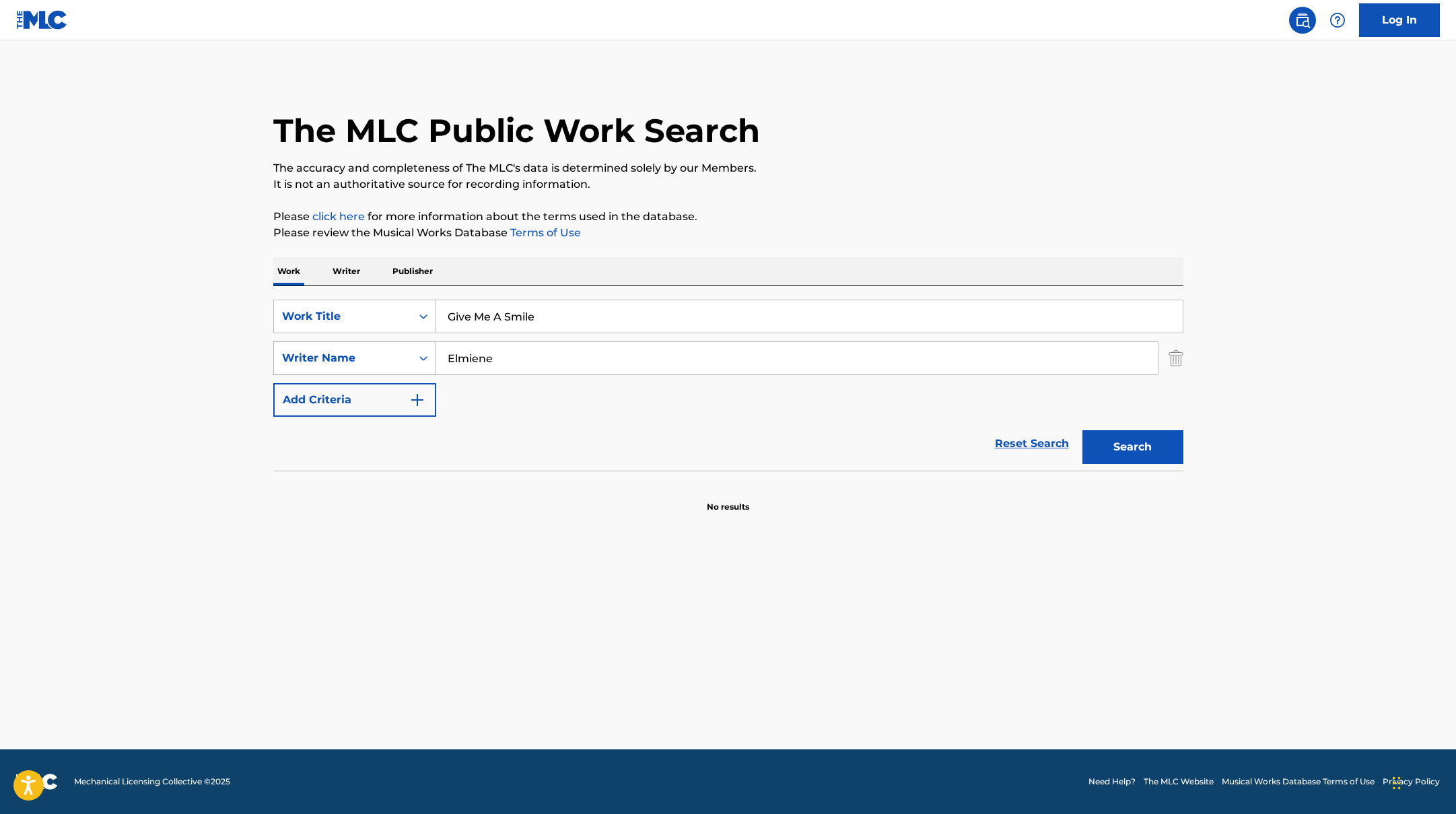
drag, startPoint x: 501, startPoint y: 362, endPoint x: 372, endPoint y: 344, distance: 130.2
click at [375, 346] on div "SearchWithCriteriaac952244-c99a-423d-b338-cef296909b19 Writer Name [PERSON_NAME]" at bounding box center [728, 358] width 910 height 34
paste input "[PERSON_NAME]"
type input "[PERSON_NAME]"
click at [1108, 448] on button "Search" at bounding box center [1133, 447] width 101 height 34
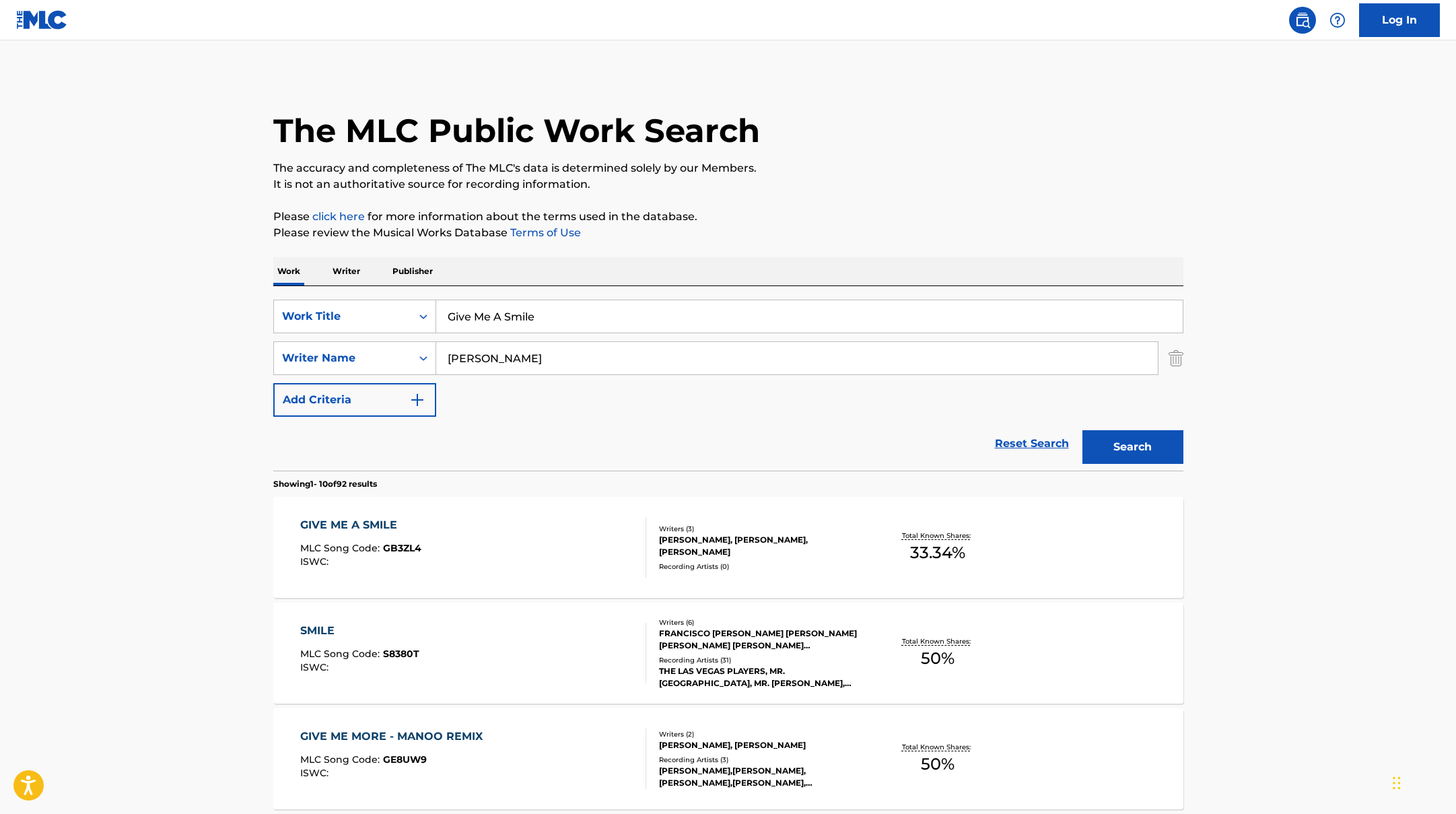
click at [560, 532] on div "GIVE ME A SMILE MLC Song Code : GB3ZL4 ISWC :" at bounding box center [473, 547] width 346 height 61
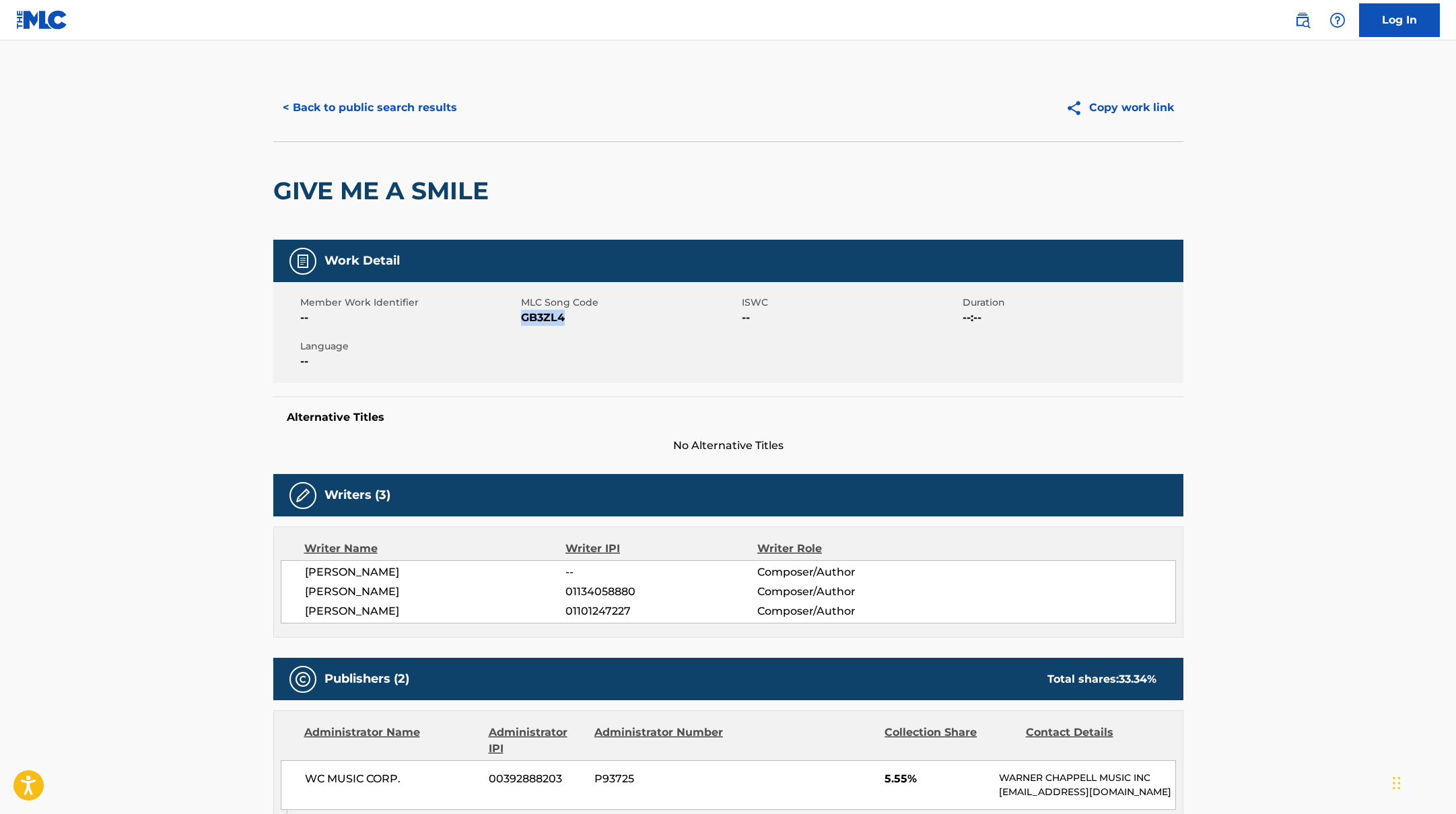
drag, startPoint x: 520, startPoint y: 320, endPoint x: 625, endPoint y: 336, distance: 106.2
click at [625, 336] on div "Member Work Identifier -- MLC Song Code GB3ZL4 ISWC -- Duration --:-- Language …" at bounding box center [728, 332] width 910 height 101
click at [348, 100] on button "< Back to public search results" at bounding box center [370, 108] width 194 height 34
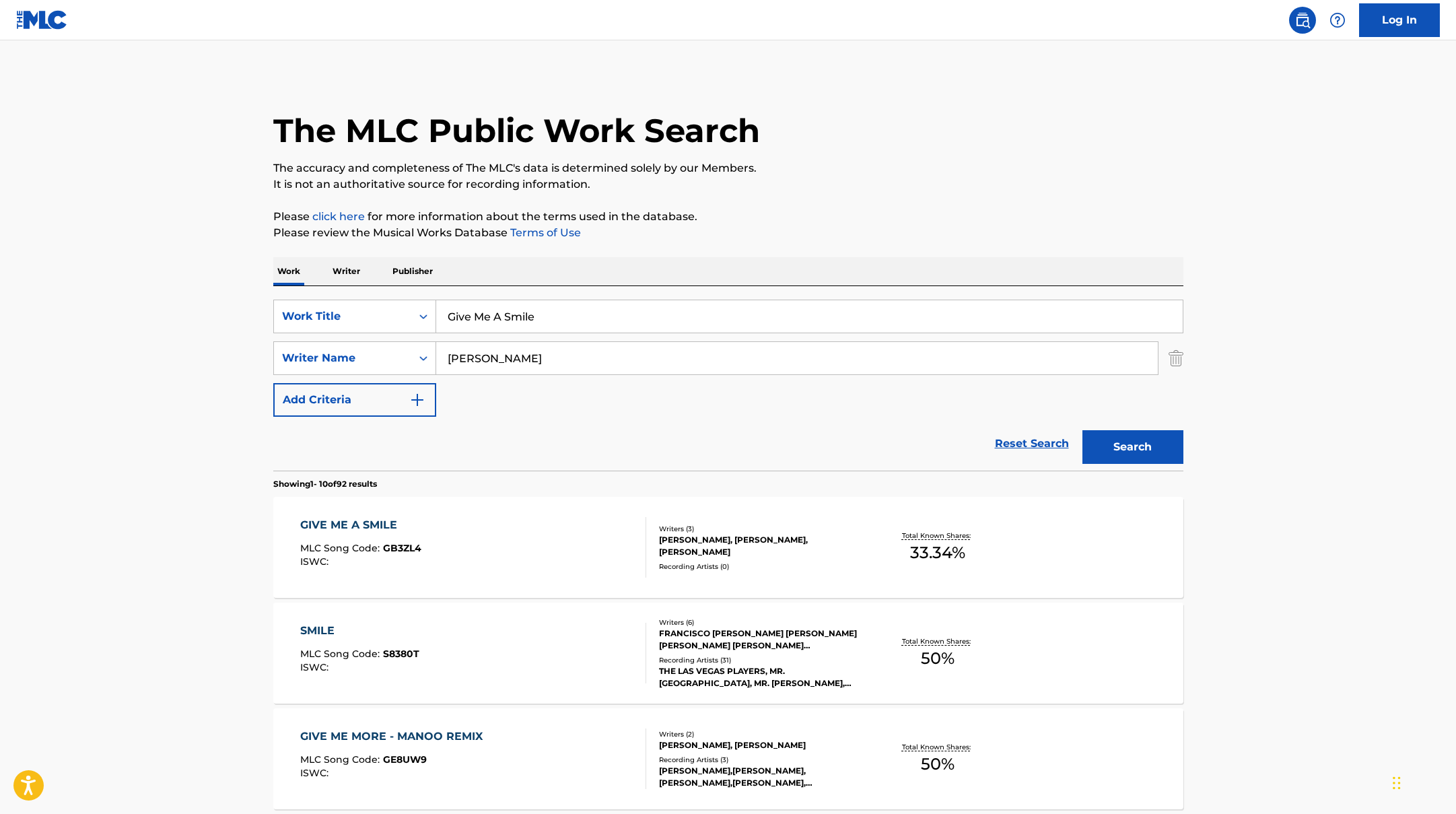
drag, startPoint x: 554, startPoint y: 319, endPoint x: 386, endPoint y: 288, distance: 170.8
click at [390, 288] on div "SearchWithCriteriad0f104fa-fecf-407a-a075-1cfd0cda90a3 Work Title Give Me A Smi…" at bounding box center [728, 378] width 910 height 185
paste input "Days!"
type input "Days!"
drag, startPoint x: 502, startPoint y: 359, endPoint x: 387, endPoint y: 344, distance: 116.0
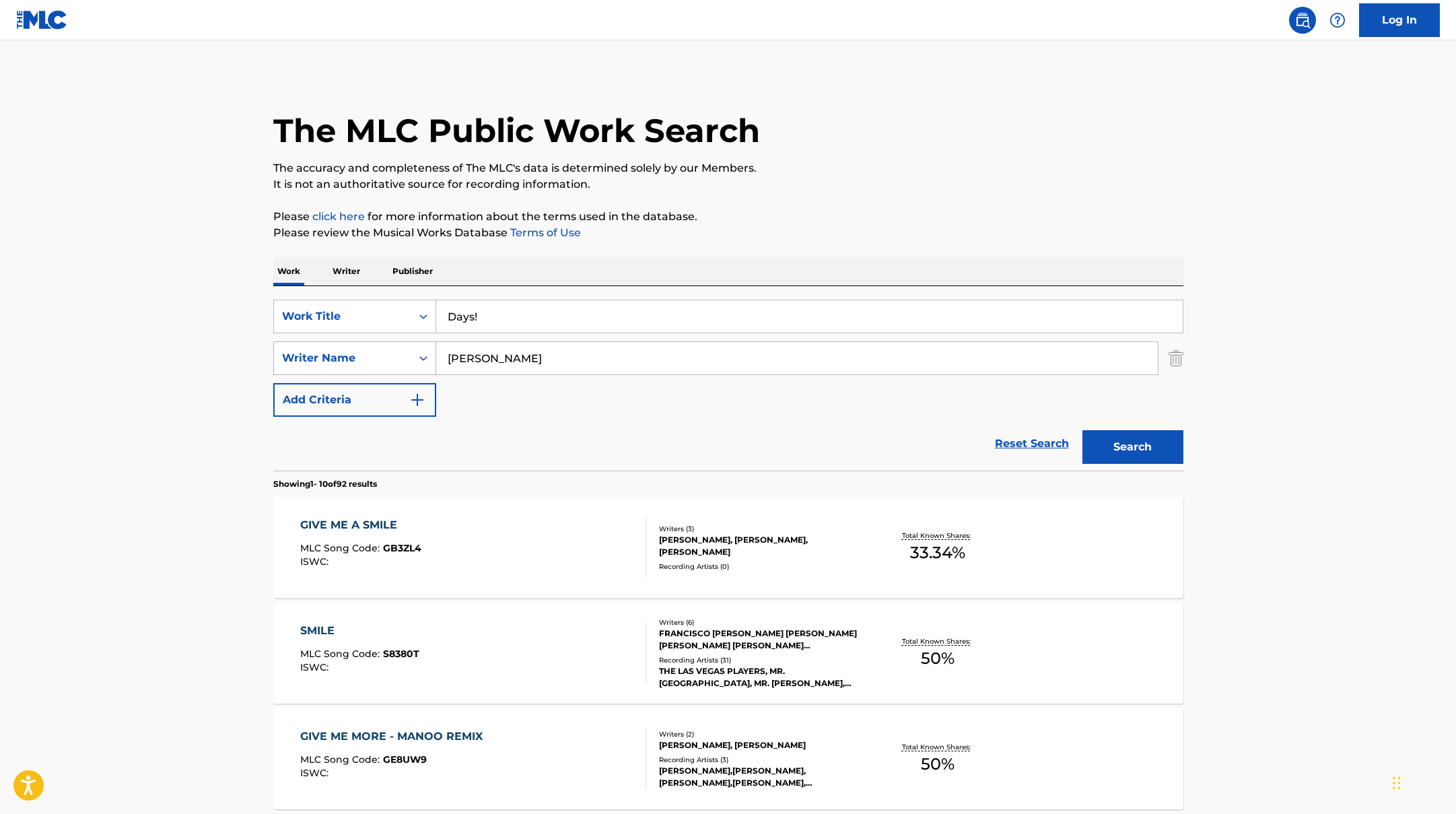
click at [387, 344] on div "SearchWithCriteriaac952244-c99a-423d-b338-cef296909b19 Writer Name [PERSON_NAME]" at bounding box center [728, 358] width 910 height 34
type input "lily"
click at [1083, 430] on button "Search" at bounding box center [1133, 447] width 101 height 34
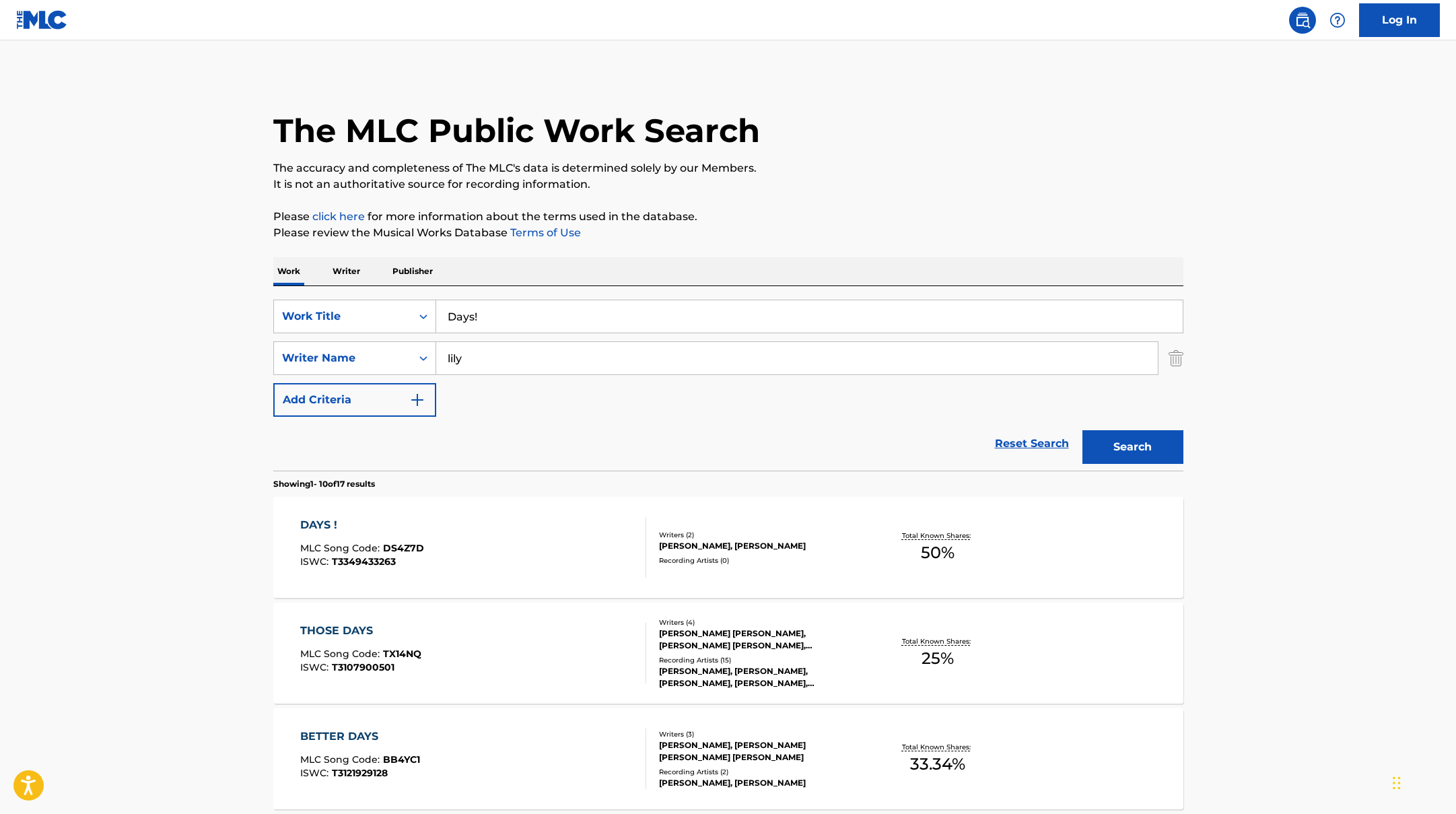
click at [543, 532] on div "DAYS ! MLC Song Code : DS4Z7D ISWC : T3349433263" at bounding box center [473, 547] width 346 height 61
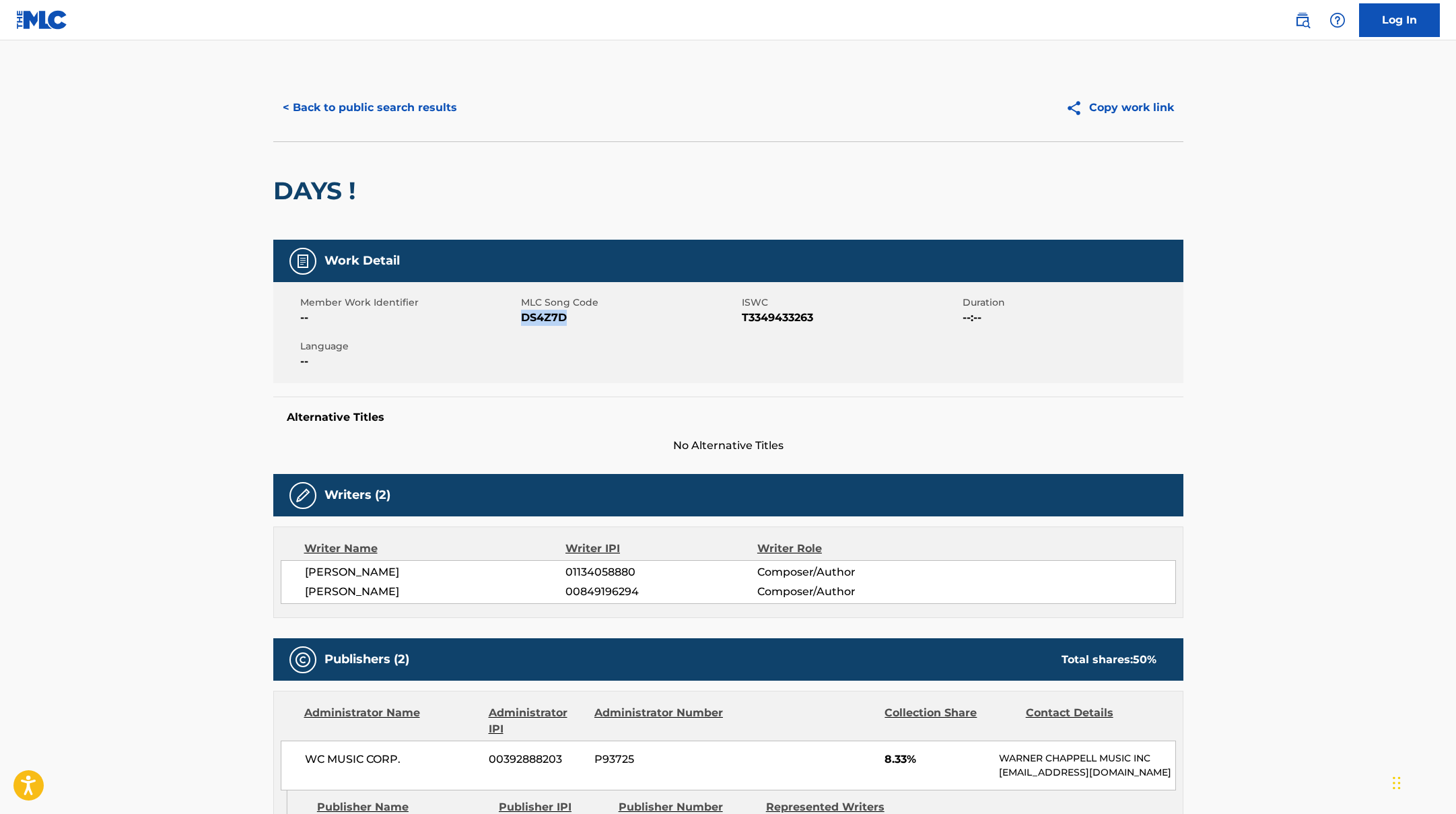
drag, startPoint x: 523, startPoint y: 317, endPoint x: 654, endPoint y: 323, distance: 131.1
click at [654, 323] on span "DS4Z7D" at bounding box center [630, 318] width 218 height 16
click at [414, 103] on button "< Back to public search results" at bounding box center [370, 108] width 194 height 34
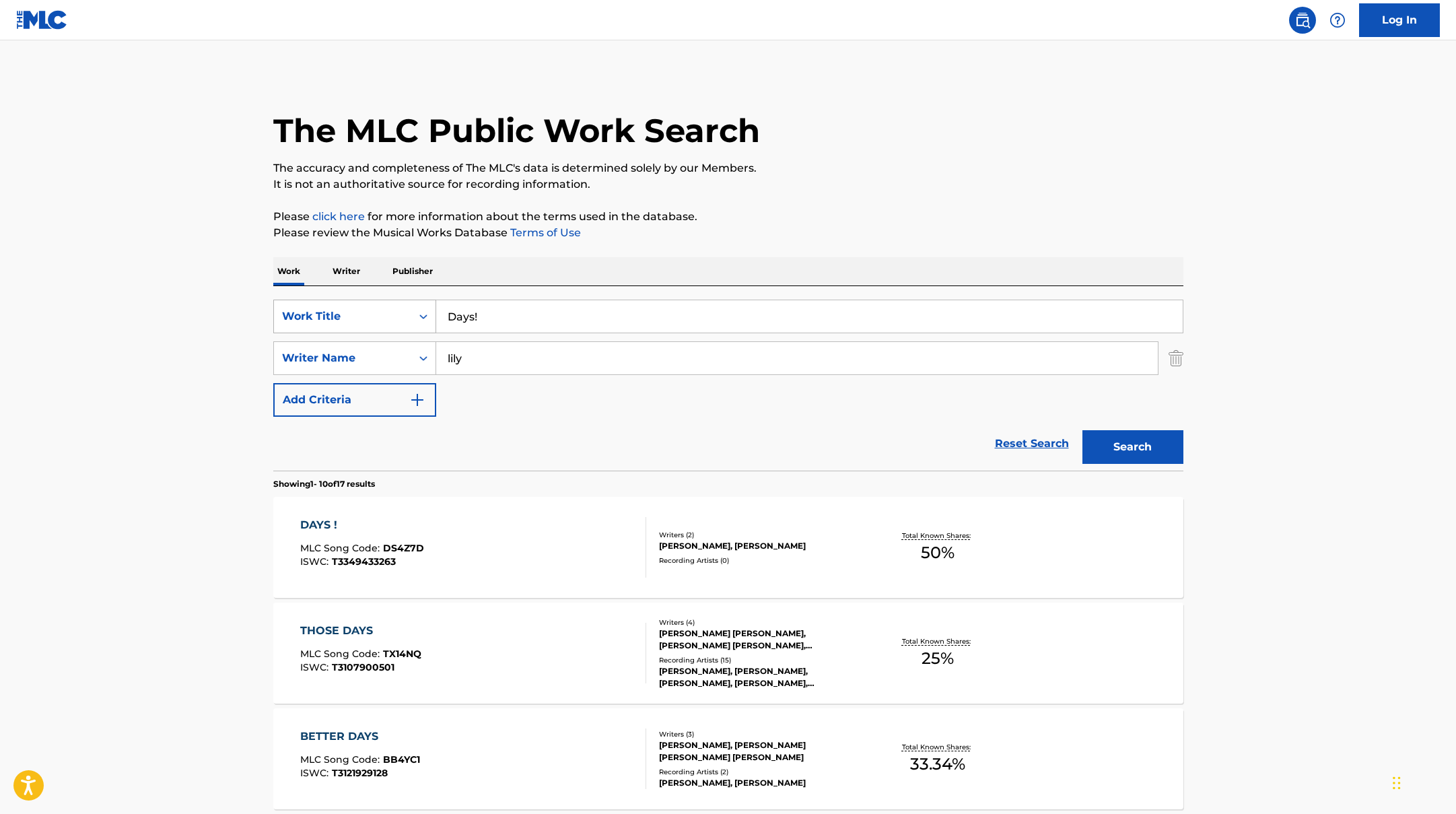
drag, startPoint x: 523, startPoint y: 320, endPoint x: 411, endPoint y: 299, distance: 114.0
click at [411, 299] on div "SearchWithCriteriad0f104fa-fecf-407a-a075-1cfd0cda90a3 Work Title Days!" at bounding box center [728, 316] width 910 height 34
paste input "Capable"
type input "Capable"
drag, startPoint x: 474, startPoint y: 356, endPoint x: 380, endPoint y: 352, distance: 94.1
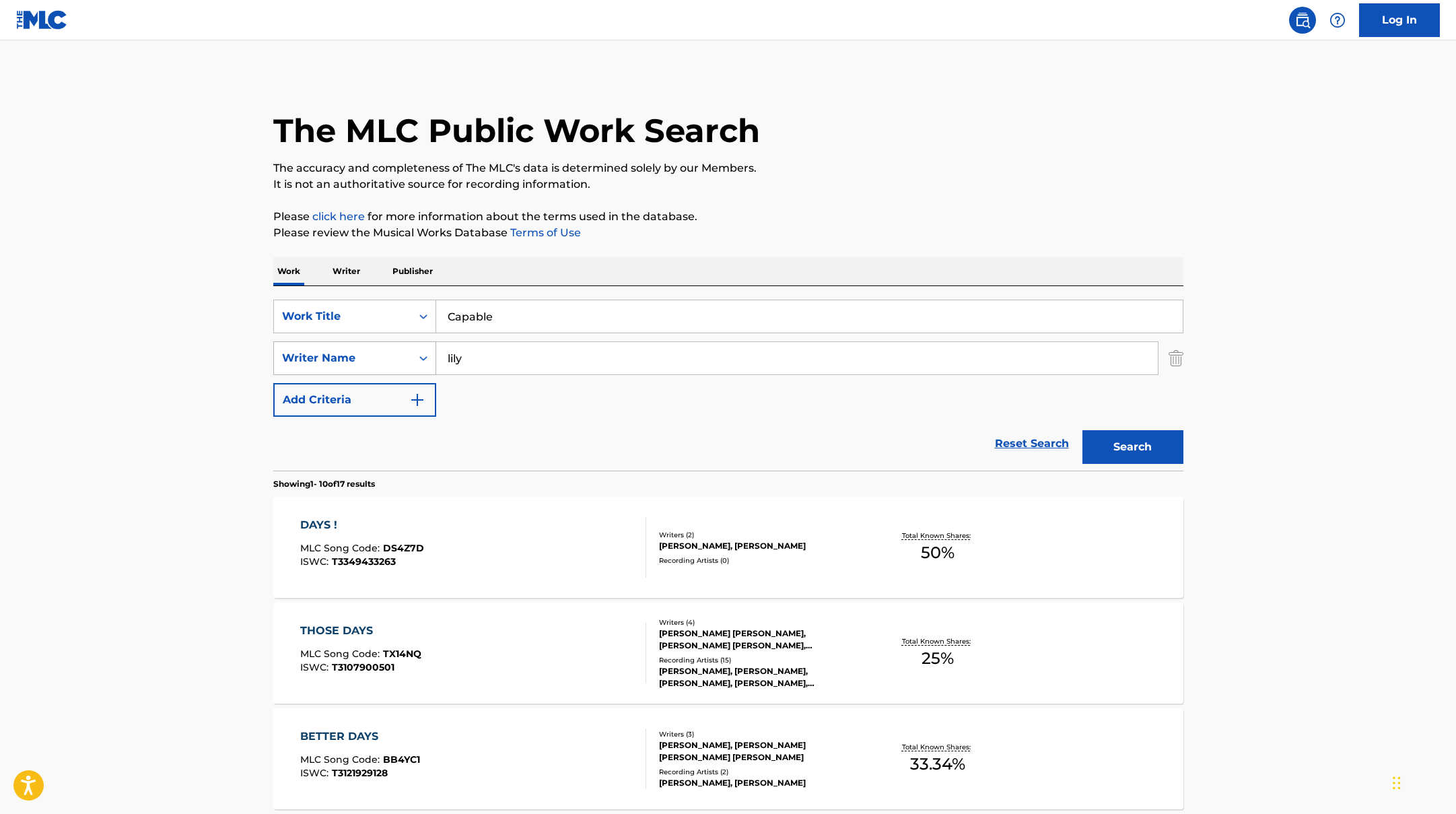
click at [380, 352] on div "SearchWithCriteriaac952244-c99a-423d-b338-cef296909b19 Writer Name [PERSON_NAME]" at bounding box center [728, 358] width 910 height 34
click at [1083, 430] on button "Search" at bounding box center [1133, 447] width 101 height 34
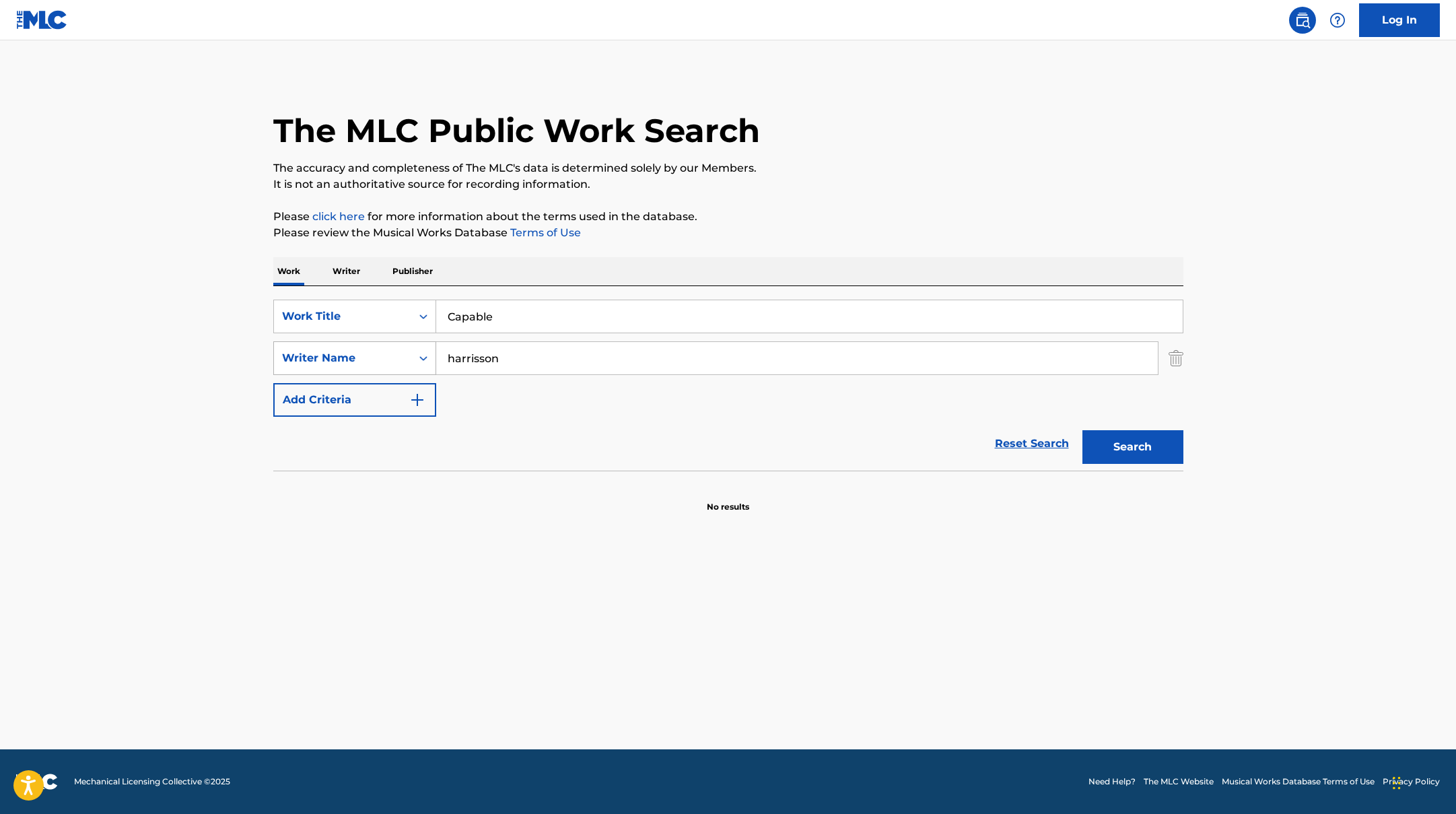
drag, startPoint x: 511, startPoint y: 360, endPoint x: 411, endPoint y: 350, distance: 100.5
click at [411, 350] on div "SearchWithCriteriaac952244-c99a-423d-b338-cef296909b19 Writer Name [PERSON_NAME]" at bounding box center [728, 358] width 910 height 34
type input "[PERSON_NAME]"
click at [1141, 450] on button "Search" at bounding box center [1133, 447] width 101 height 34
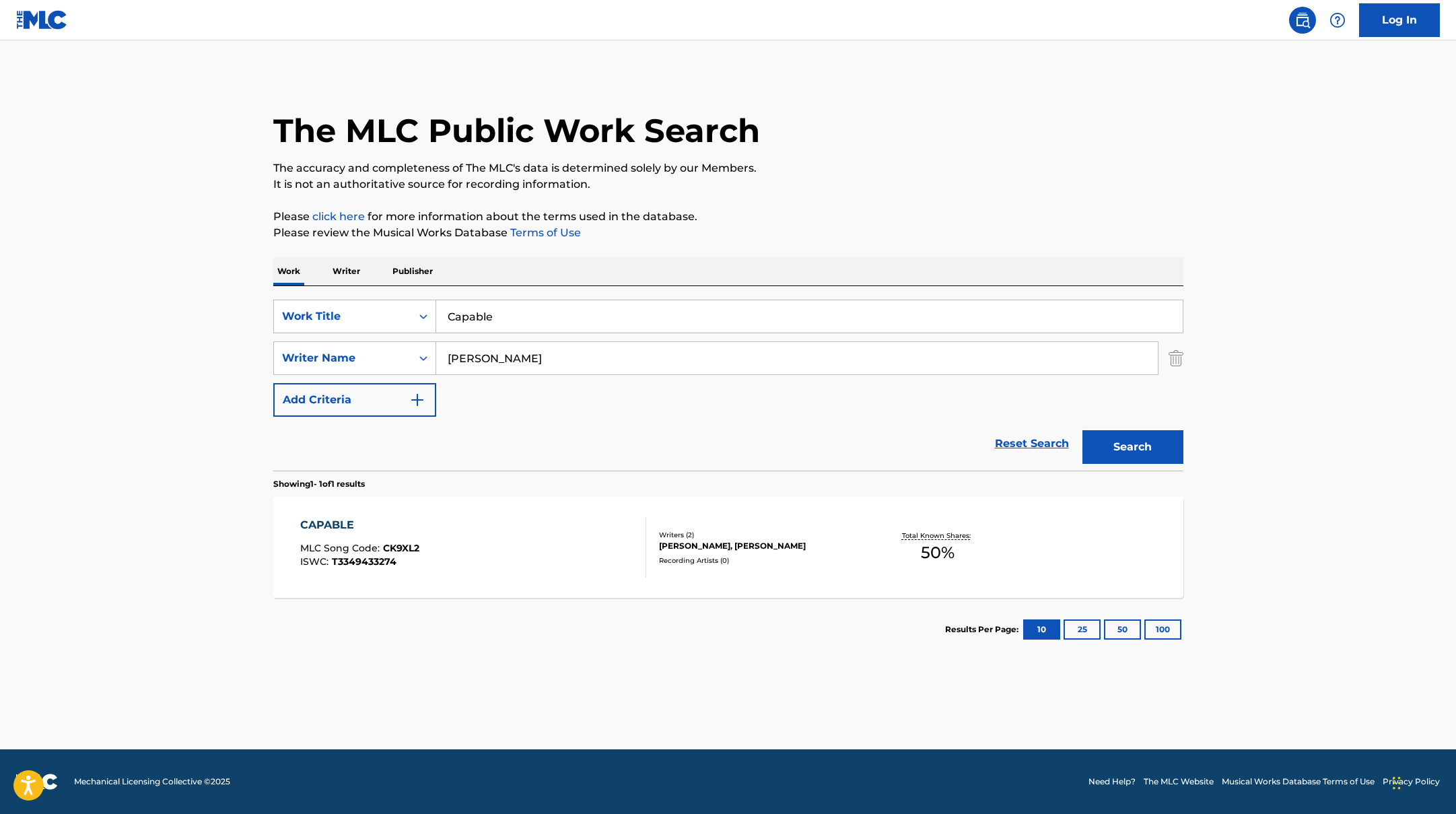
click at [535, 544] on div "CAPABLE MLC Song Code : CK9XL2 ISWC : T3349433274" at bounding box center [473, 547] width 346 height 61
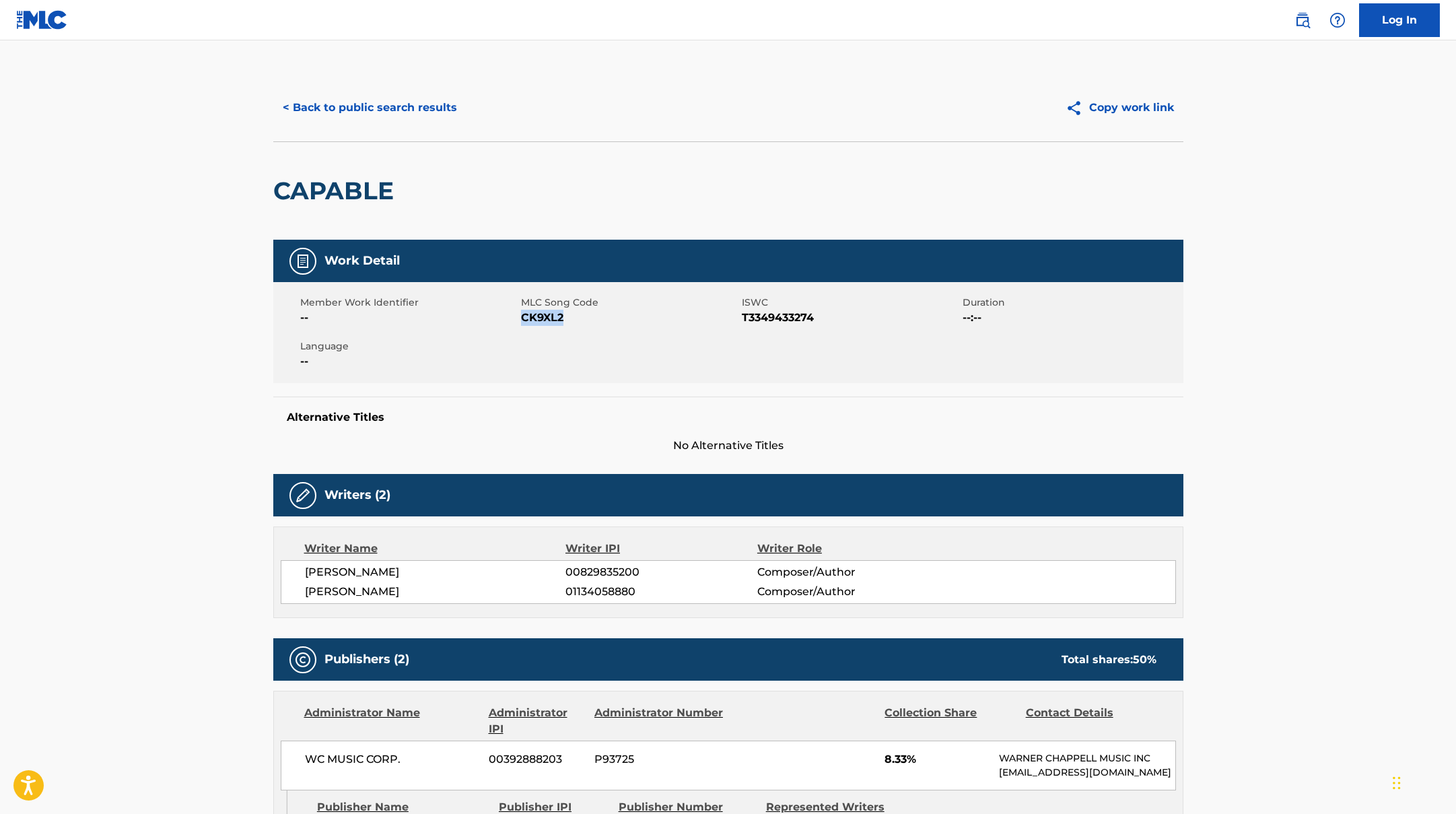
drag, startPoint x: 523, startPoint y: 319, endPoint x: 609, endPoint y: 325, distance: 86.2
click at [609, 325] on span "CK9XL2" at bounding box center [630, 318] width 218 height 16
click at [433, 105] on button "< Back to public search results" at bounding box center [370, 108] width 194 height 34
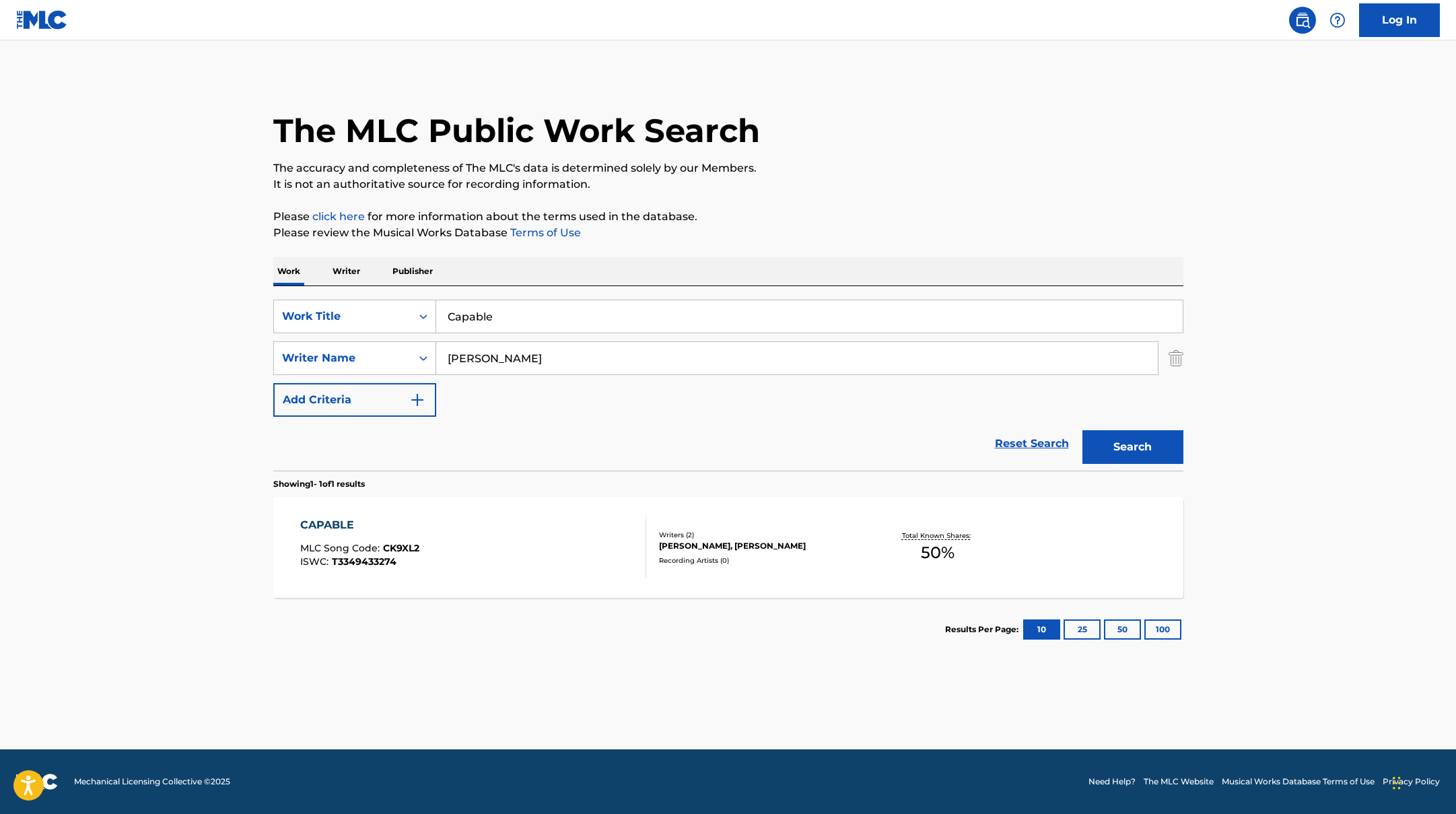
drag, startPoint x: 517, startPoint y: 318, endPoint x: 414, endPoint y: 295, distance: 105.5
click at [414, 295] on div "SearchWithCriteriad0f104fa-fecf-407a-a075-1cfd0cda90a3 Work Title Capable Searc…" at bounding box center [728, 378] width 910 height 185
paste input "You've Got A Friend"
paste input "Blue Jeans"
drag, startPoint x: 567, startPoint y: 319, endPoint x: 338, endPoint y: 302, distance: 229.6
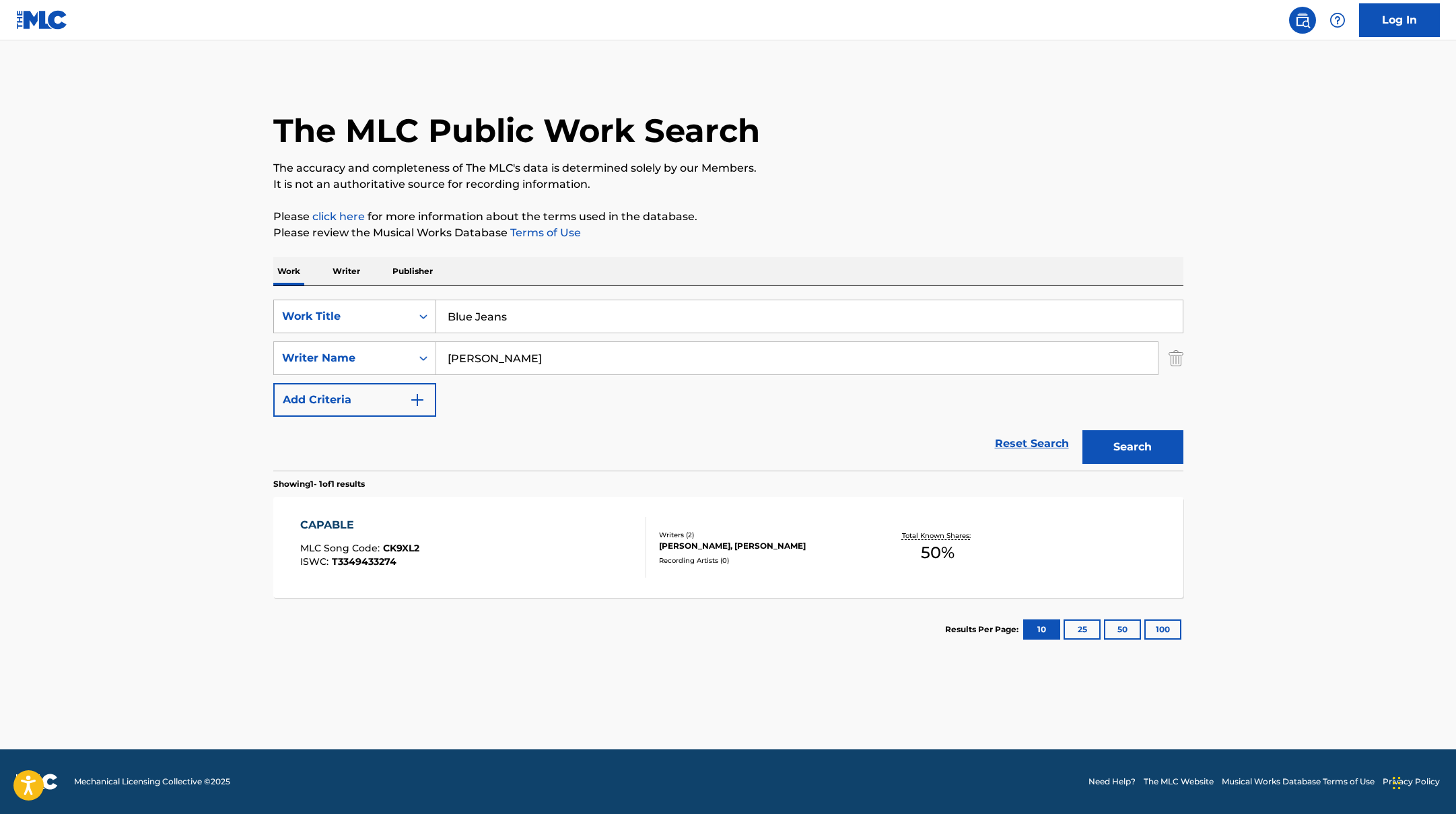
click at [338, 302] on div "SearchWithCriteriad0f104fa-fecf-407a-a075-1cfd0cda90a3 Work Title Blue Jeans" at bounding box center [728, 316] width 910 height 34
type input "Blue Jeans"
drag, startPoint x: 491, startPoint y: 357, endPoint x: 411, endPoint y: 344, distance: 81.0
click at [428, 348] on div "SearchWithCriteriaac952244-c99a-423d-b338-cef296909b19 Writer Name [PERSON_NAME]" at bounding box center [728, 358] width 910 height 34
paste input "Sakai"
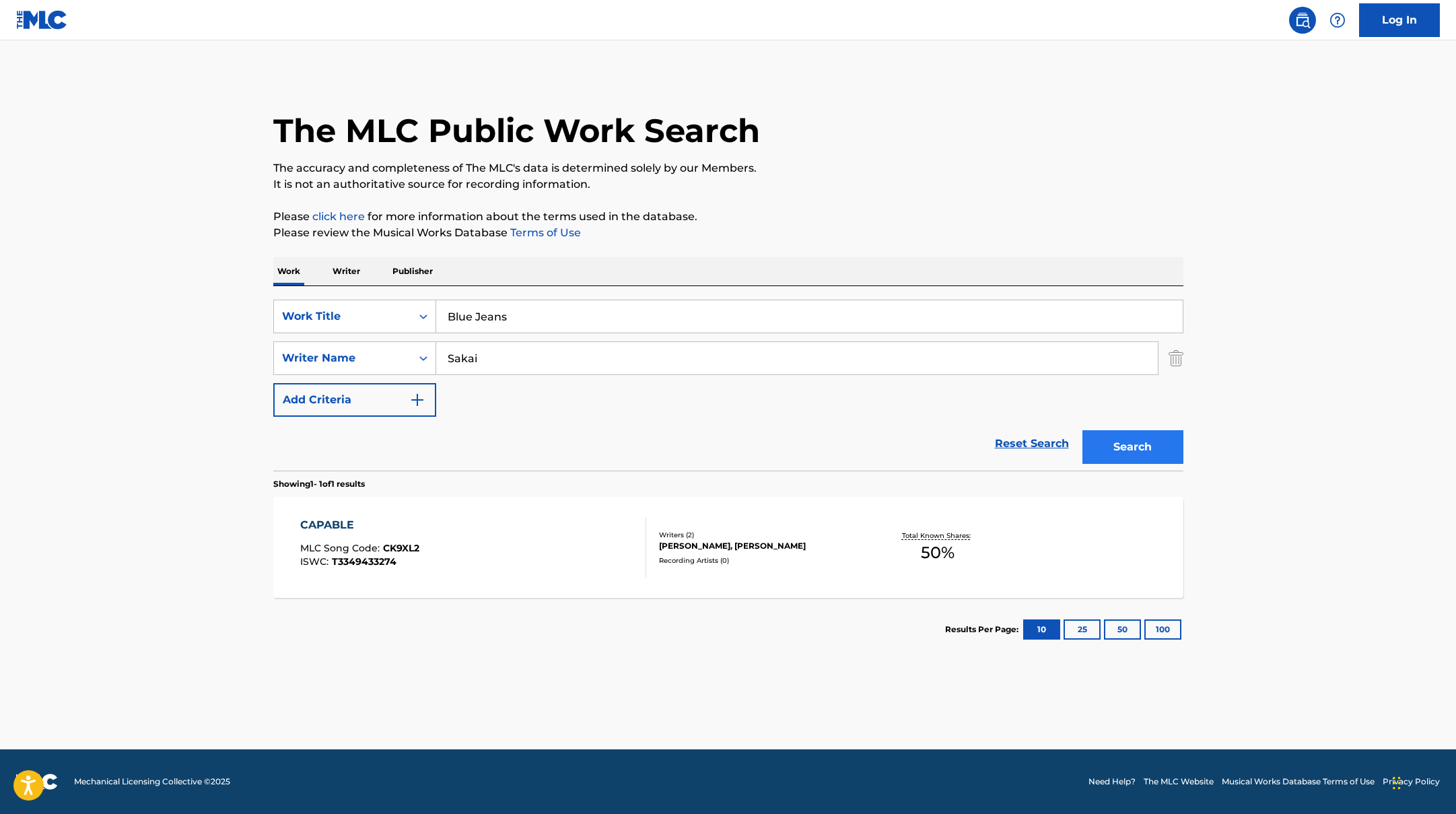
type input "Sakai"
click at [1137, 440] on button "Search" at bounding box center [1133, 447] width 101 height 34
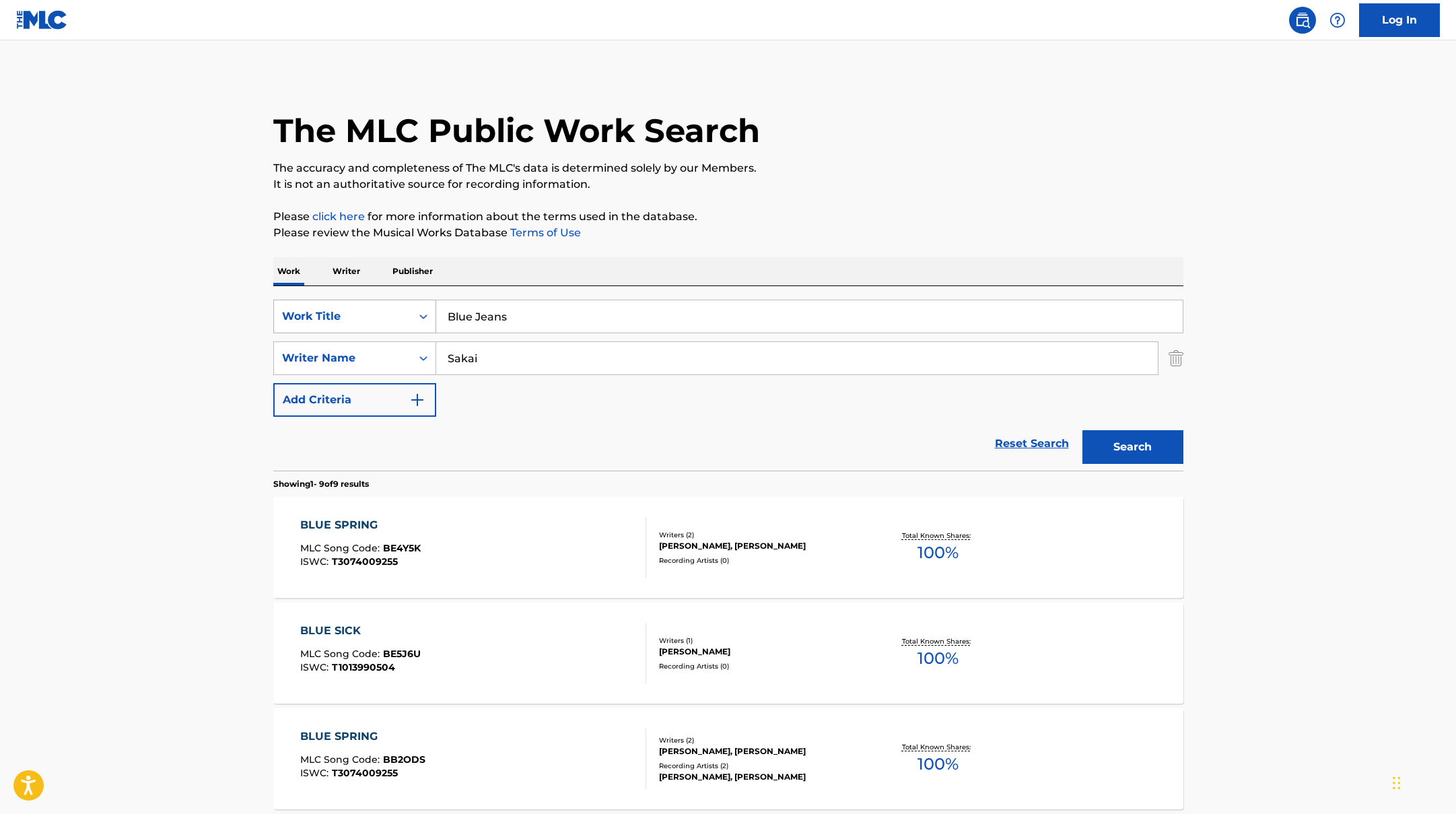
drag, startPoint x: 529, startPoint y: 330, endPoint x: 420, endPoint y: 315, distance: 110.0
click at [420, 315] on div "SearchWithCriteriad0f104fa-fecf-407a-a075-1cfd0cda90a3 Work Title Blue Jeans" at bounding box center [728, 316] width 910 height 34
paste input "Prema"
type input "Prema"
click at [482, 267] on div "Work Writer Publisher" at bounding box center [728, 271] width 910 height 28
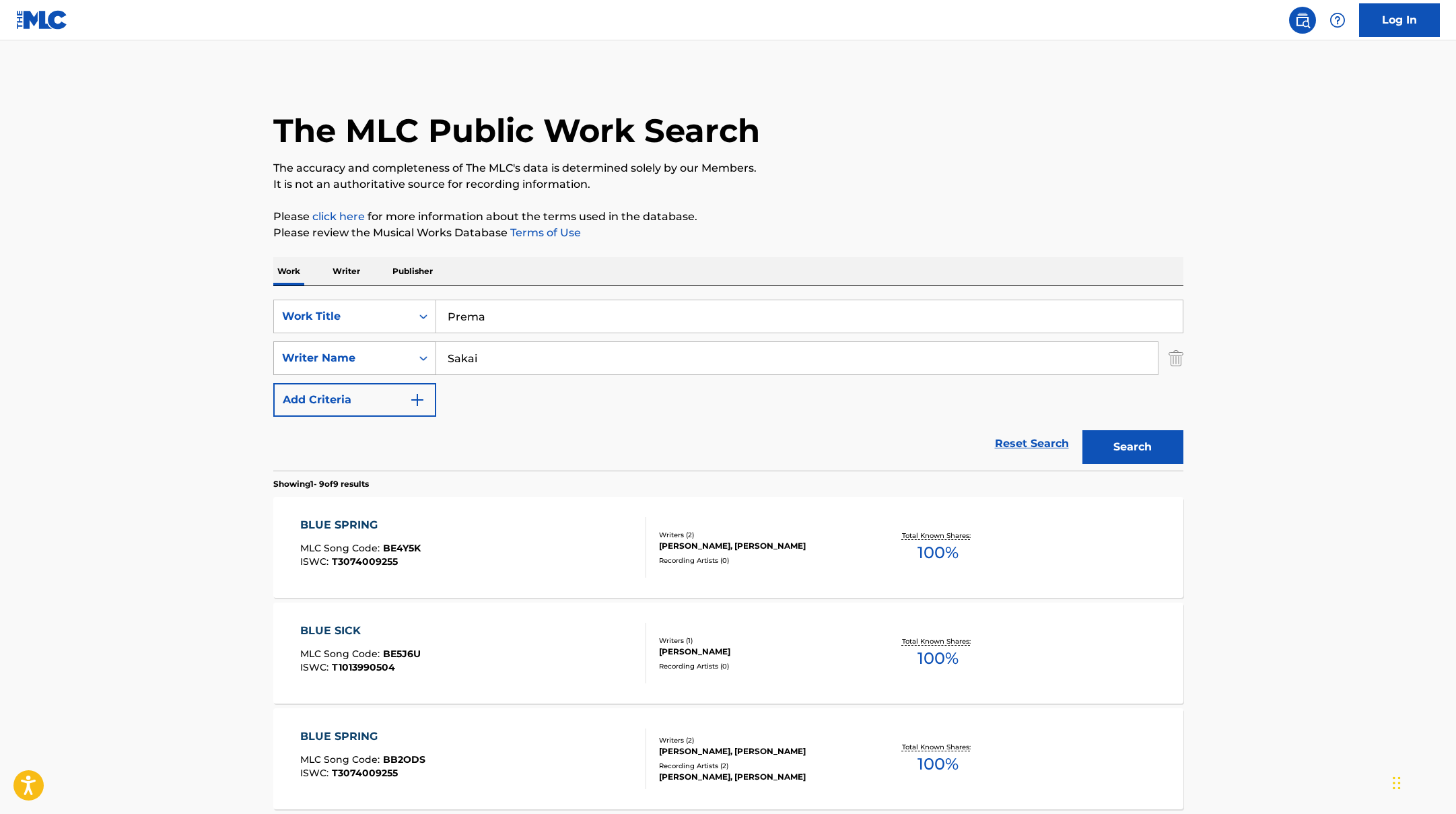
drag, startPoint x: 490, startPoint y: 363, endPoint x: 402, endPoint y: 343, distance: 90.2
click at [402, 343] on div "SearchWithCriteriaac952244-c99a-423d-b338-cef296909b19 Writer Name [PERSON_NAME]" at bounding box center [728, 358] width 910 height 34
type input "kaze"
click at [1083, 430] on button "Search" at bounding box center [1133, 447] width 101 height 34
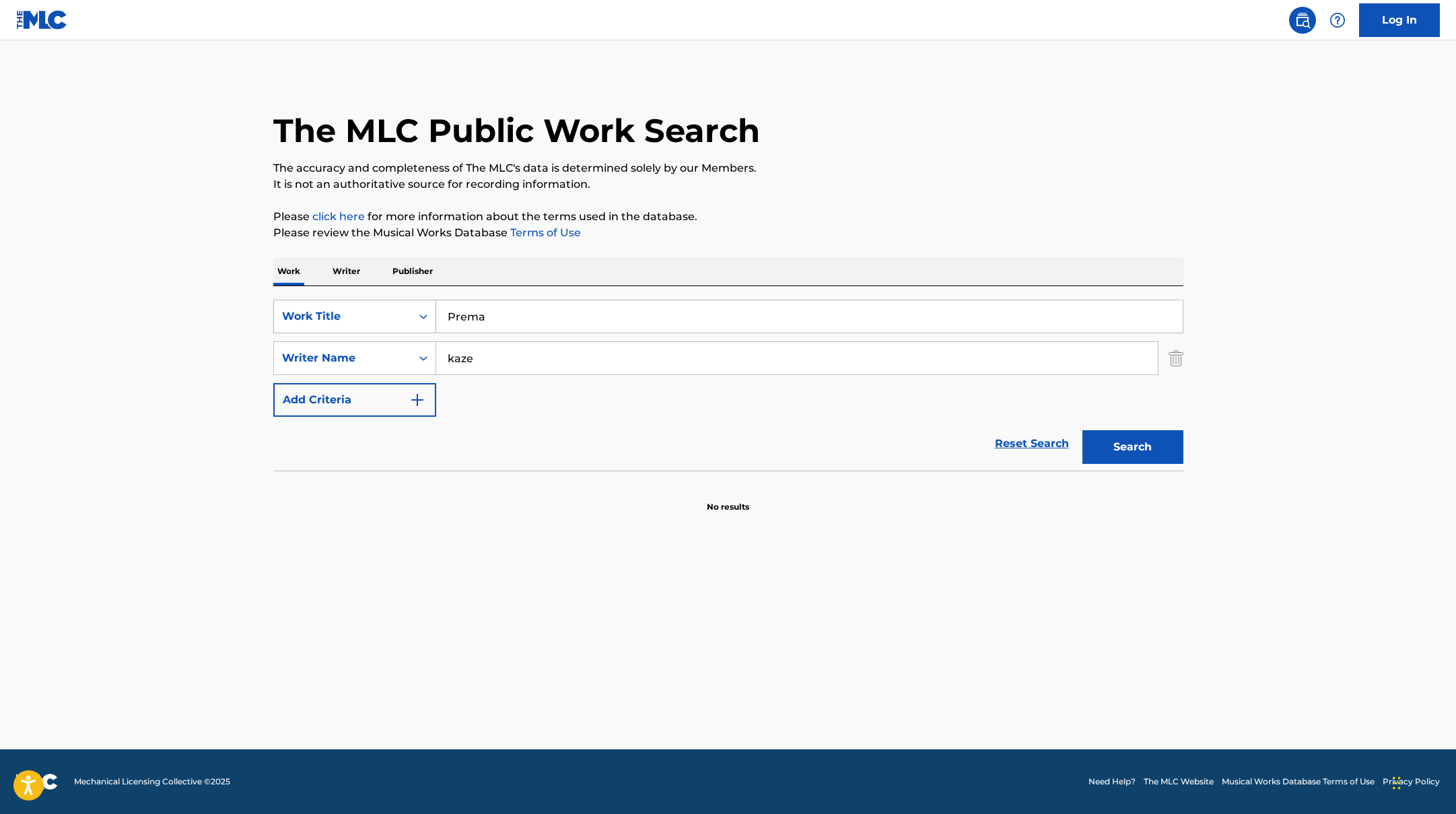
drag, startPoint x: 503, startPoint y: 319, endPoint x: 380, endPoint y: 307, distance: 123.6
click at [380, 307] on div "SearchWithCriteriad0f104fa-fecf-407a-a075-1cfd0cda90a3 Work Title Prema" at bounding box center [728, 316] width 910 height 34
paste input "LOV3 (Feat. [PERSON_NAME], Okasian)"
type input "LOV3 (Feat. [PERSON_NAME], Okasian)"
drag, startPoint x: 494, startPoint y: 361, endPoint x: 392, endPoint y: 357, distance: 102.1
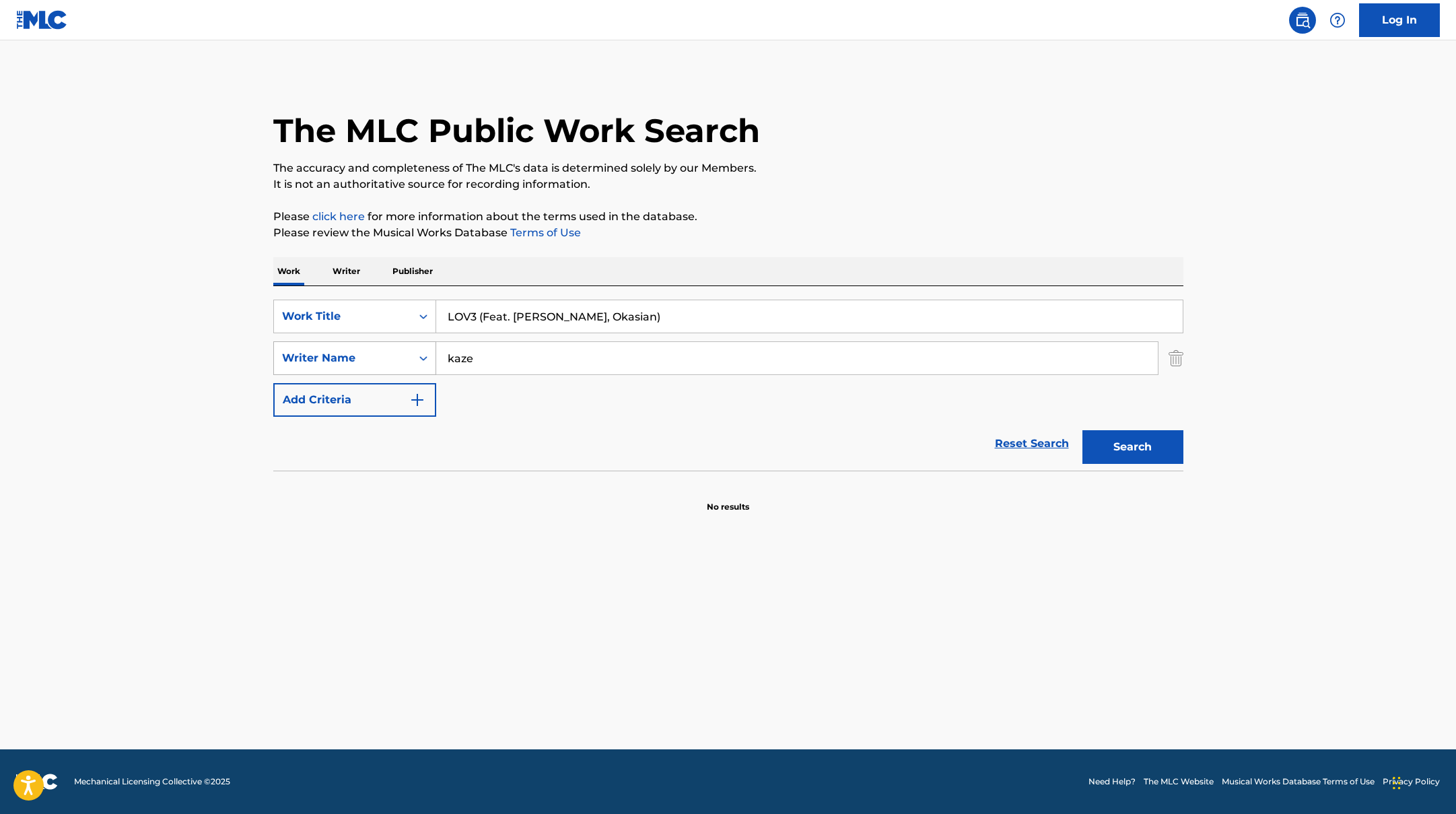
click at [397, 360] on div "SearchWithCriteriaac952244-c99a-423d-b338-cef296909b19 Writer Name [PERSON_NAME]" at bounding box center [728, 358] width 910 height 34
paste input "Chase,"
type input "Chase,"
drag, startPoint x: 674, startPoint y: 319, endPoint x: 489, endPoint y: 315, distance: 185.0
click at [489, 315] on input "LOV3 (Feat. [PERSON_NAME], Okasian)" at bounding box center [809, 316] width 746 height 32
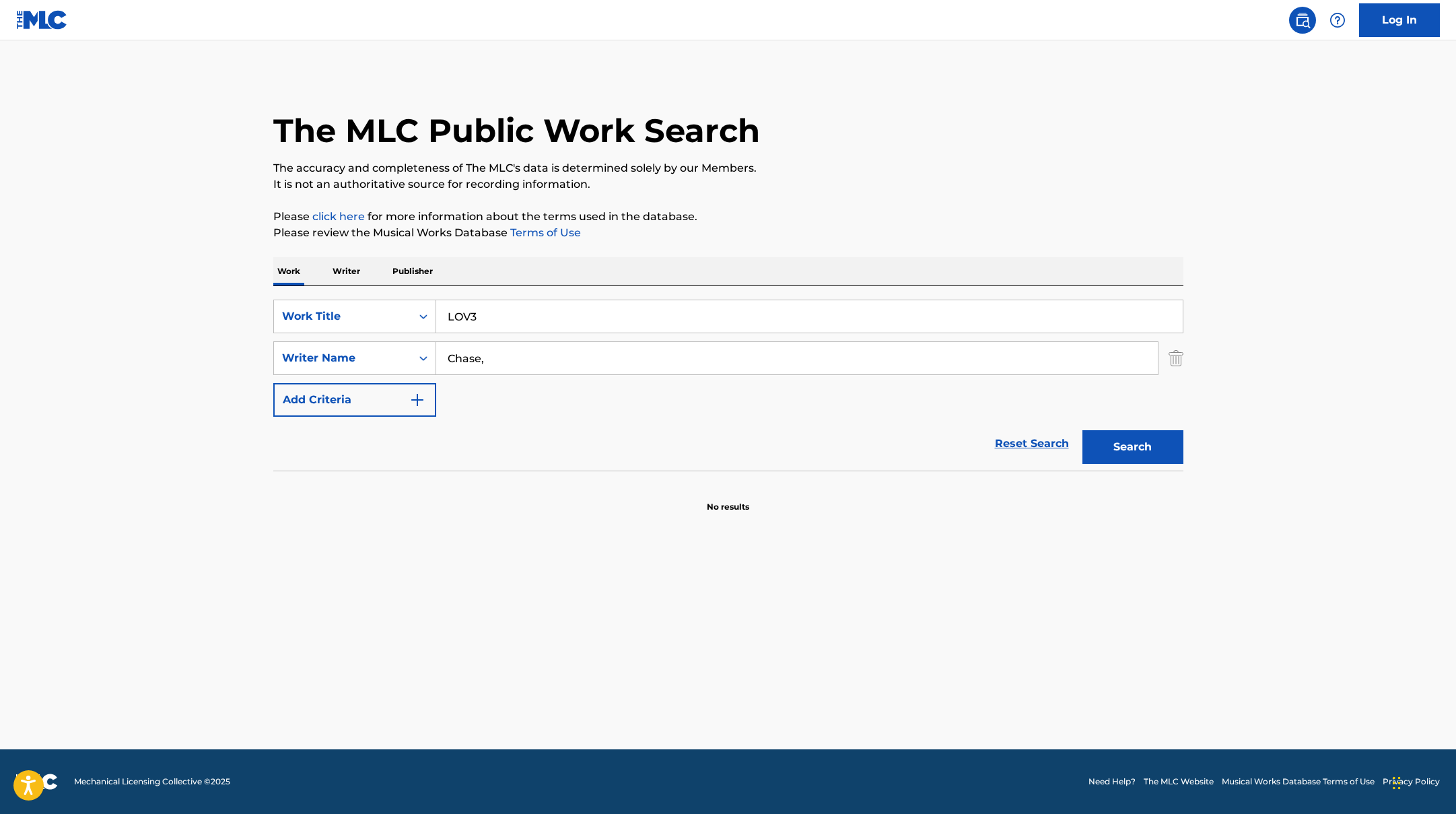
click at [1083, 430] on button "Search" at bounding box center [1133, 447] width 101 height 34
paste input "54321 (Feat. [PERSON_NAME] of NMIXX)"
drag, startPoint x: 511, startPoint y: 316, endPoint x: 394, endPoint y: 307, distance: 117.3
click at [394, 307] on div "SearchWithCriteriad0f104fa-fecf-407a-a075-1cfd0cda90a3 Work Title LOV3" at bounding box center [728, 316] width 910 height 34
type input "54321 (Feat. [PERSON_NAME] of NMIXX)"
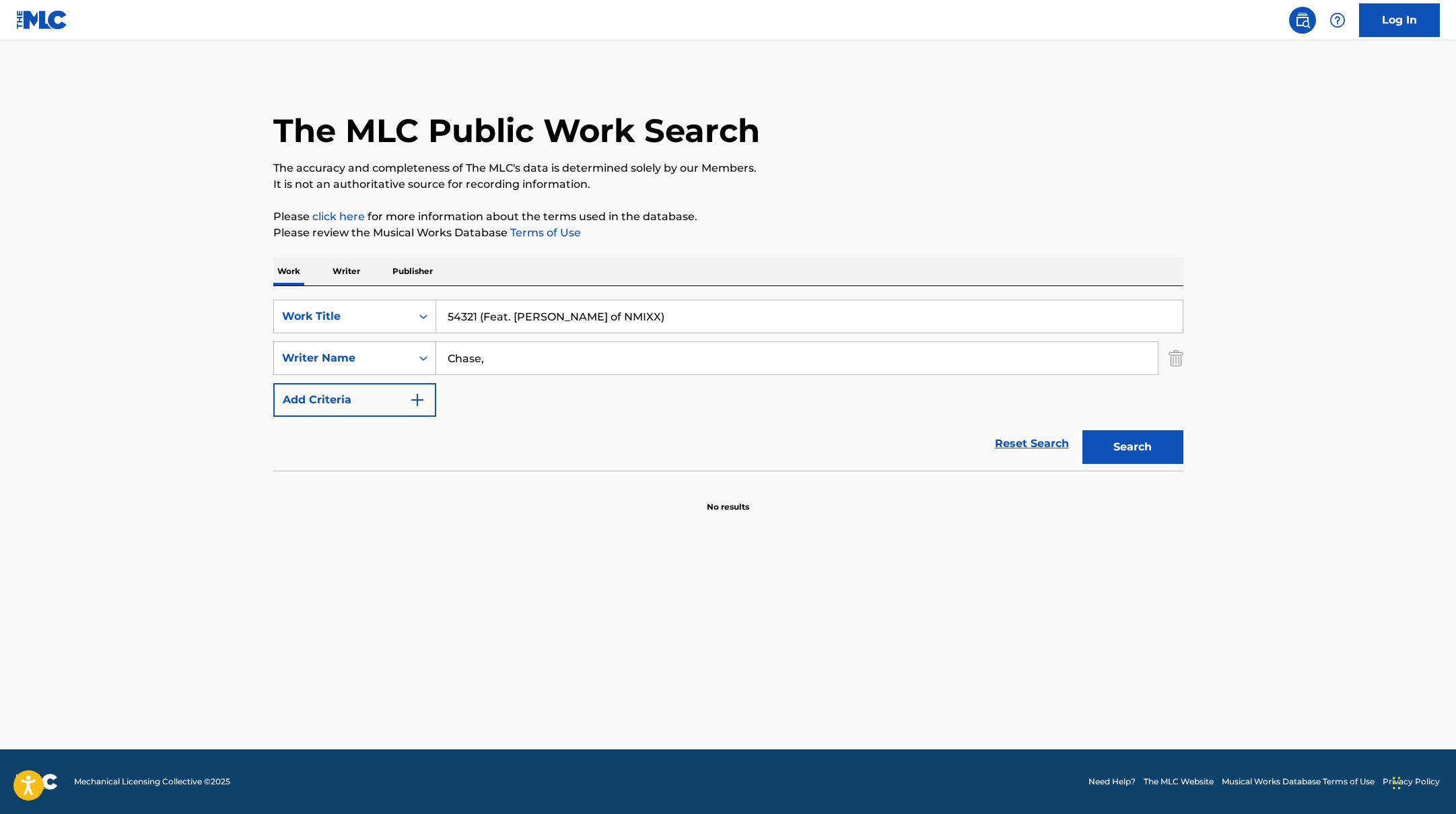
drag, startPoint x: 532, startPoint y: 357, endPoint x: 432, endPoint y: 348, distance: 100.4
click at [432, 348] on div "SearchWithCriteriaac952244-c99a-423d-b338-cef296909b19 Writer Name [PERSON_NAME…" at bounding box center [728, 358] width 910 height 34
drag, startPoint x: 686, startPoint y: 319, endPoint x: 488, endPoint y: 311, distance: 198.2
click at [488, 311] on input "54321 (Feat. [PERSON_NAME] of NMIXX)" at bounding box center [809, 316] width 746 height 32
click at [1117, 443] on button "Search" at bounding box center [1133, 447] width 101 height 34
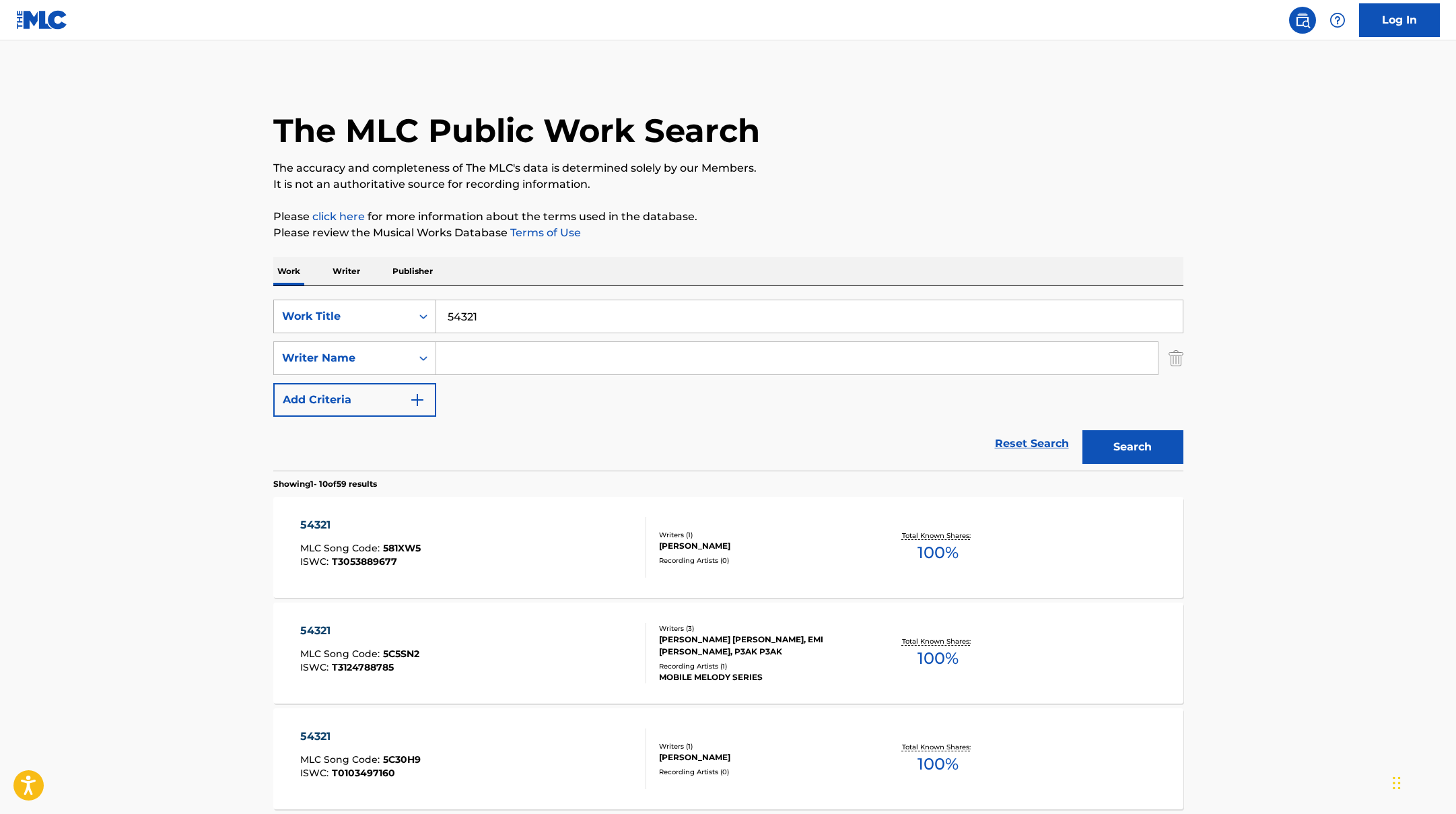
drag, startPoint x: 506, startPoint y: 326, endPoint x: 389, endPoint y: 301, distance: 119.6
click at [392, 301] on div "SearchWithCriteriad0f104fa-fecf-407a-a075-1cfd0cda90a3 Work Title 54321" at bounding box center [728, 316] width 910 height 34
paste input "CAN I SIP 담배"
click at [1141, 448] on button "Search" at bounding box center [1133, 447] width 101 height 34
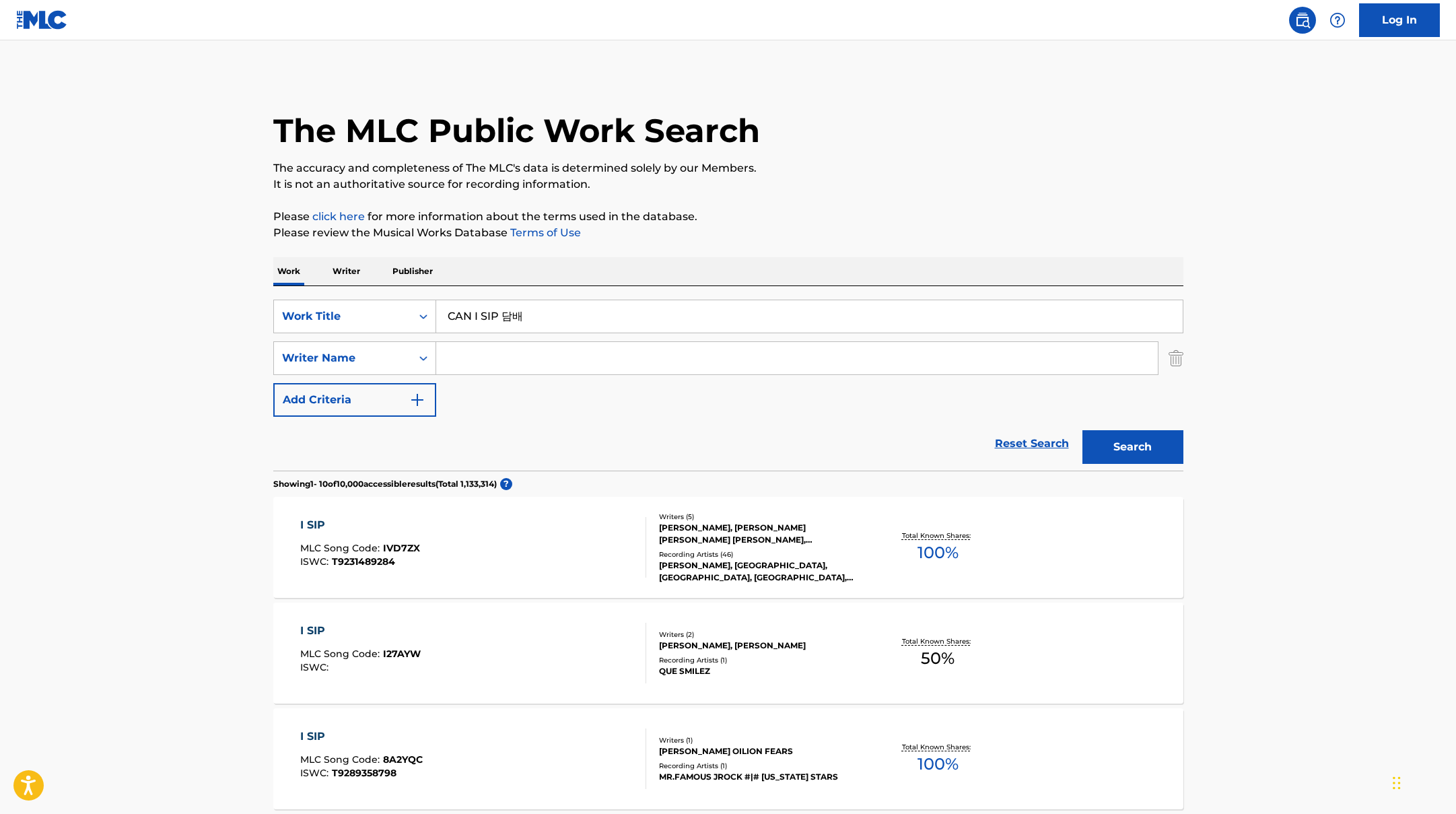
drag, startPoint x: 531, startPoint y: 320, endPoint x: 403, endPoint y: 294, distance: 130.6
click at [418, 295] on div "SearchWithCriteriad0f104fa-fecf-407a-a075-1cfd0cda90a3 Work Title CAN I SIP 담배 …" at bounding box center [728, 378] width 910 height 185
paste input "Analog Horror Funk"
click at [1129, 461] on button "Search" at bounding box center [1133, 447] width 101 height 34
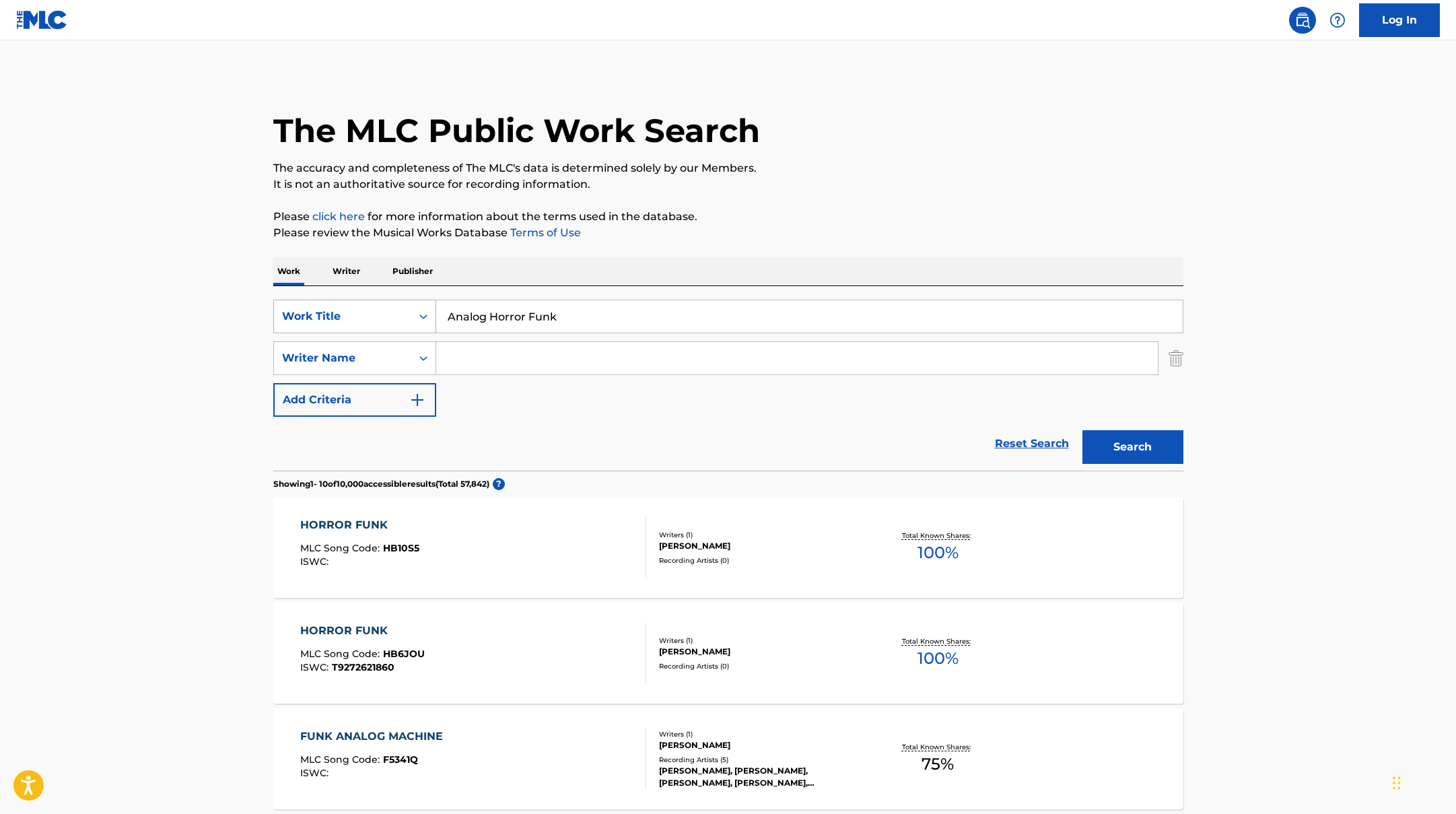
drag, startPoint x: 575, startPoint y: 318, endPoint x: 359, endPoint y: 310, distance: 216.1
click at [365, 309] on div "SearchWithCriteriad0f104fa-fecf-407a-a075-1cfd0cda90a3 Work Title Analog Horror…" at bounding box center [728, 316] width 910 height 34
paste input "太陽が昇らない世界 - A World Where the Sun Never Rises"
drag, startPoint x: 551, startPoint y: 315, endPoint x: 400, endPoint y: 295, distance: 152.3
click at [400, 295] on div "SearchWithCriteriad0f104fa-fecf-407a-a075-1cfd0cda90a3 Work Title 太陽が昇らない世界 - A…" at bounding box center [728, 378] width 910 height 185
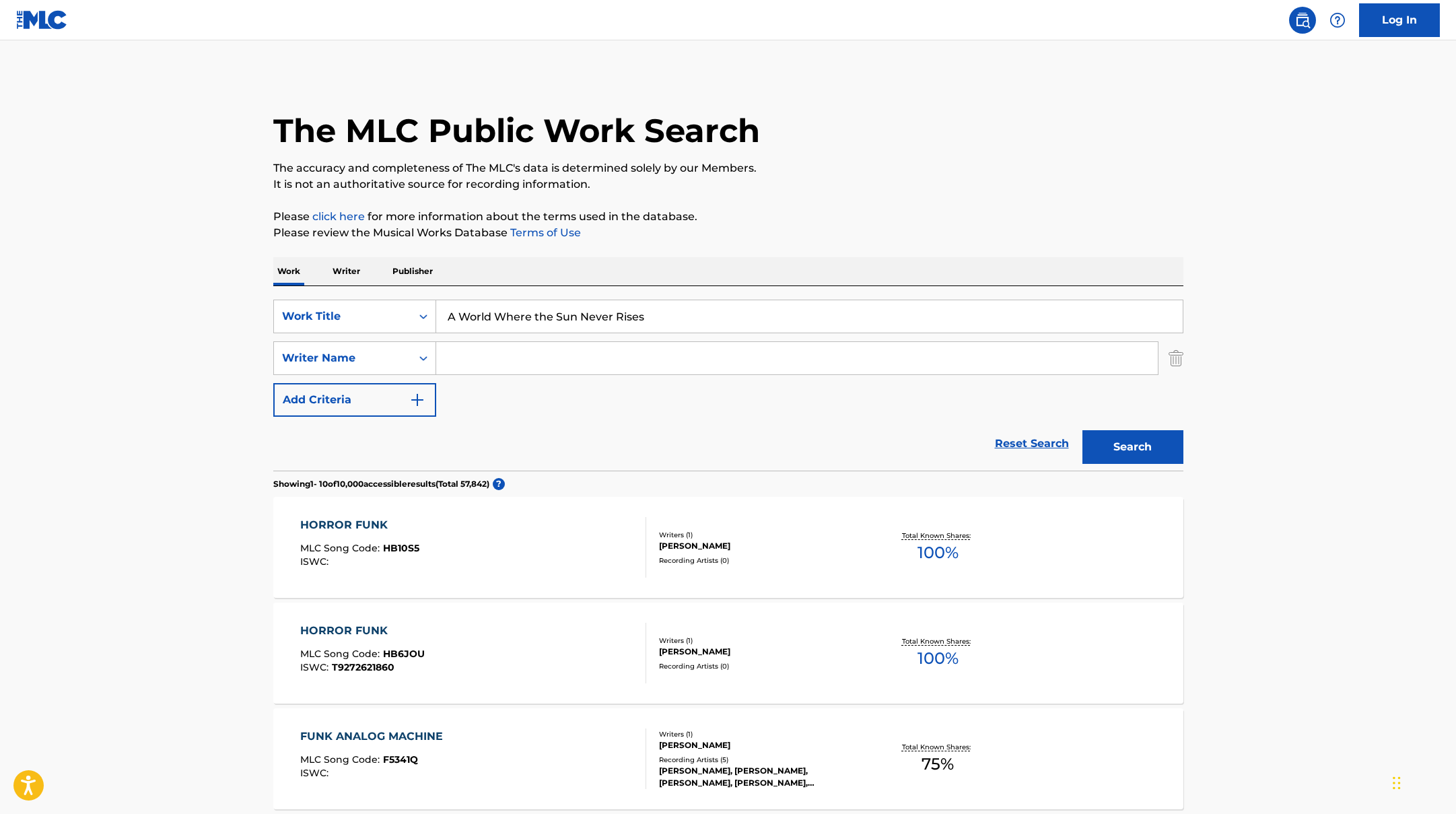
click at [1083, 430] on button "Search" at bounding box center [1133, 447] width 101 height 34
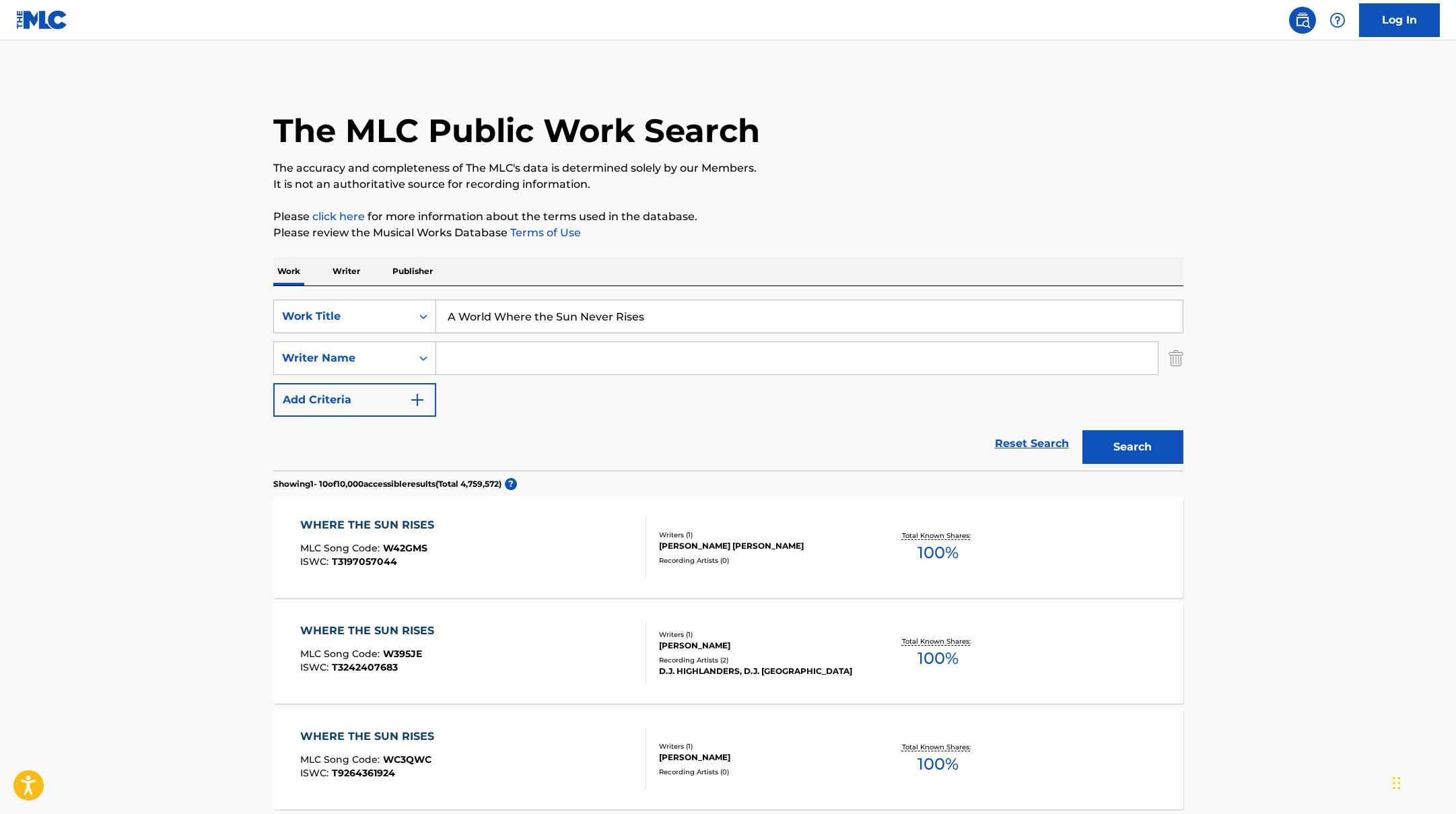
drag, startPoint x: 674, startPoint y: 315, endPoint x: 397, endPoint y: 282, distance: 279.0
paste input "プロポーズ"
type input "プロポーズ"
click at [536, 358] on input "Search Form" at bounding box center [797, 358] width 722 height 32
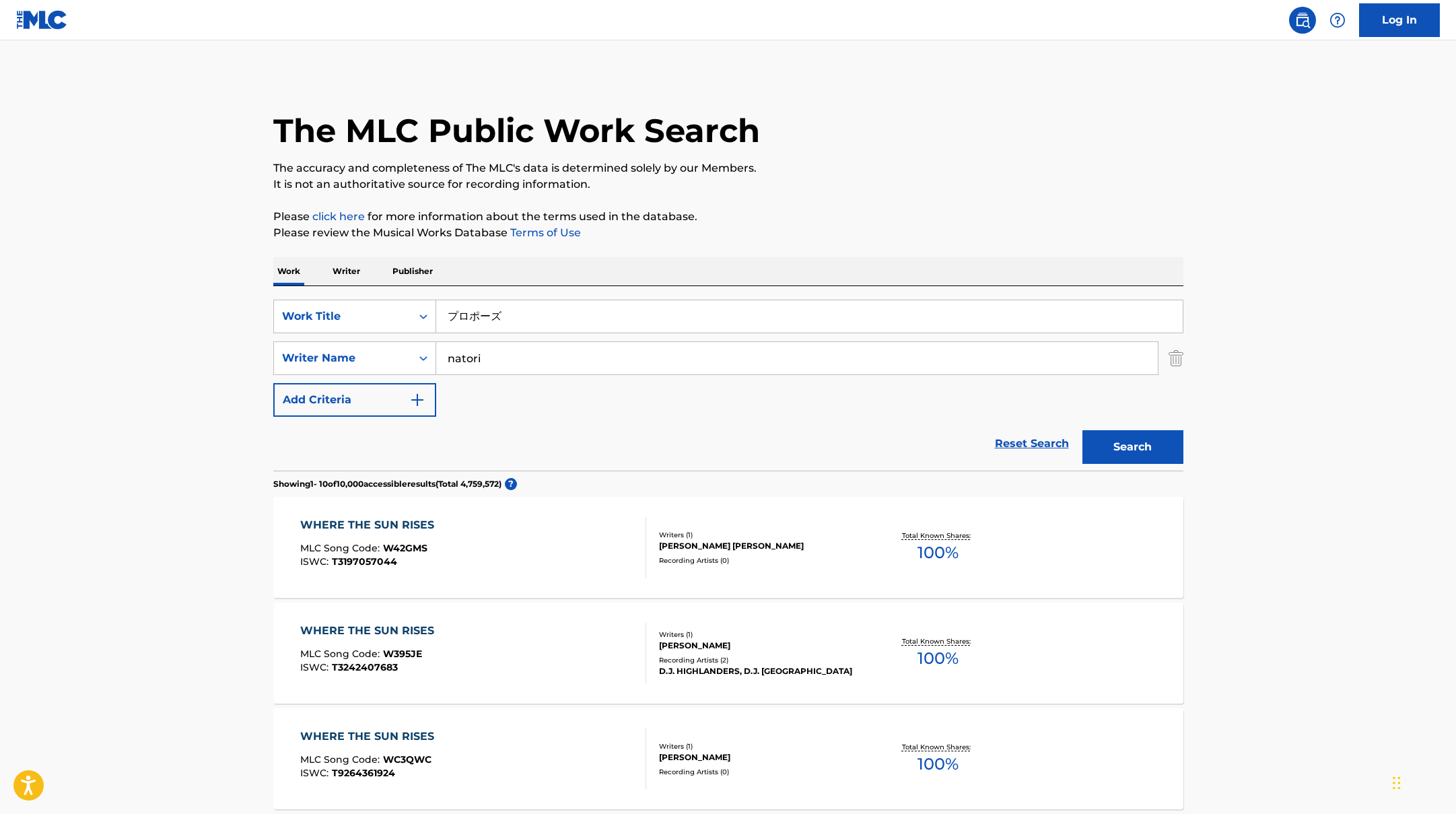
type input "natori"
click at [1083, 430] on button "Search" at bounding box center [1133, 447] width 101 height 34
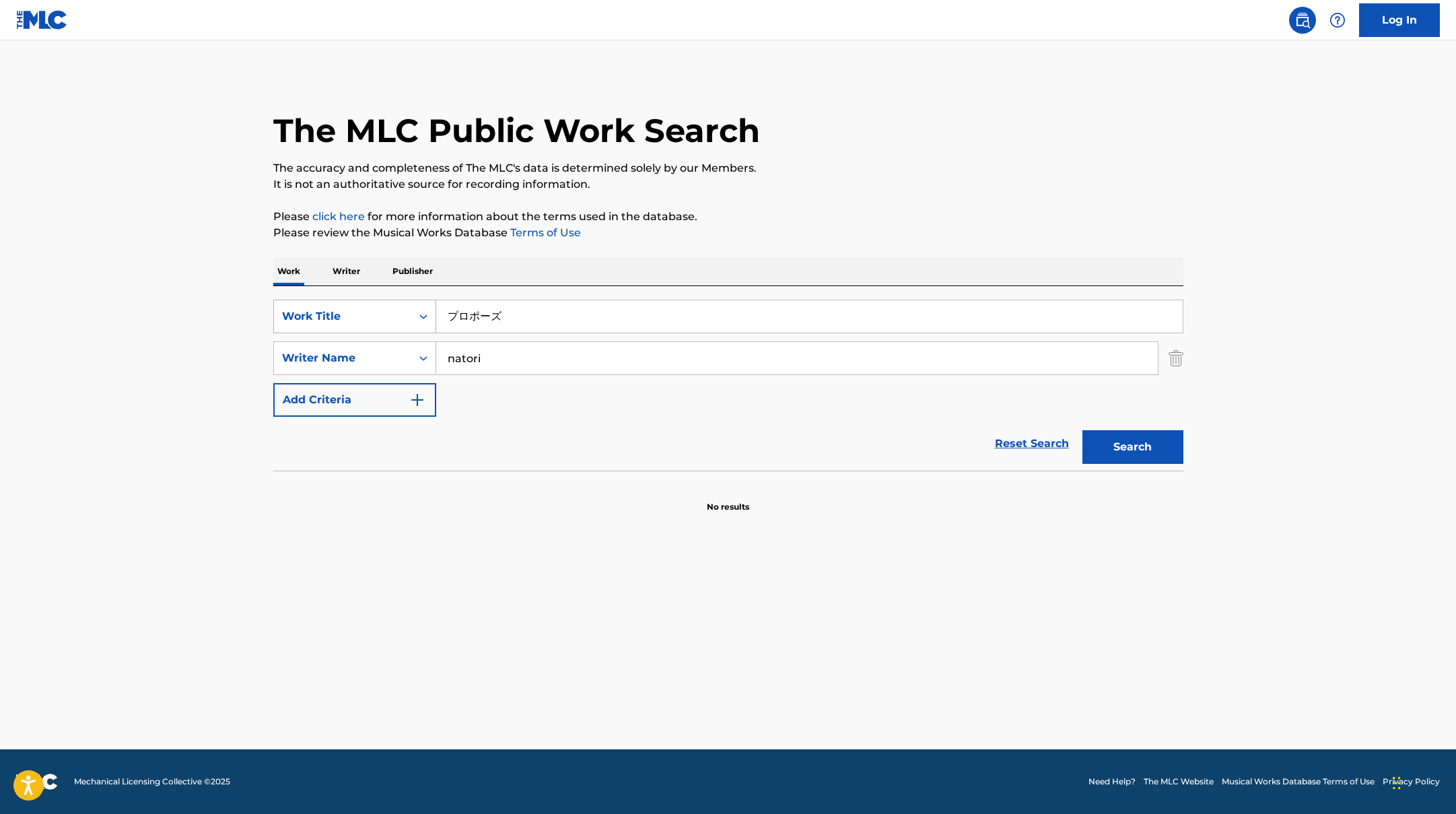
drag, startPoint x: 540, startPoint y: 314, endPoint x: 365, endPoint y: 307, distance: 175.1
click at [357, 311] on div "SearchWithCriteriad0f104fa-fecf-407a-a075-1cfd0cda90a3 Work Title プロポーズ" at bounding box center [728, 316] width 910 height 34
paste input "ENDLESS RAIN - Remaster"
type input "ENDLESS RAIN - Remaster"
drag, startPoint x: 499, startPoint y: 359, endPoint x: 432, endPoint y: 344, distance: 68.7
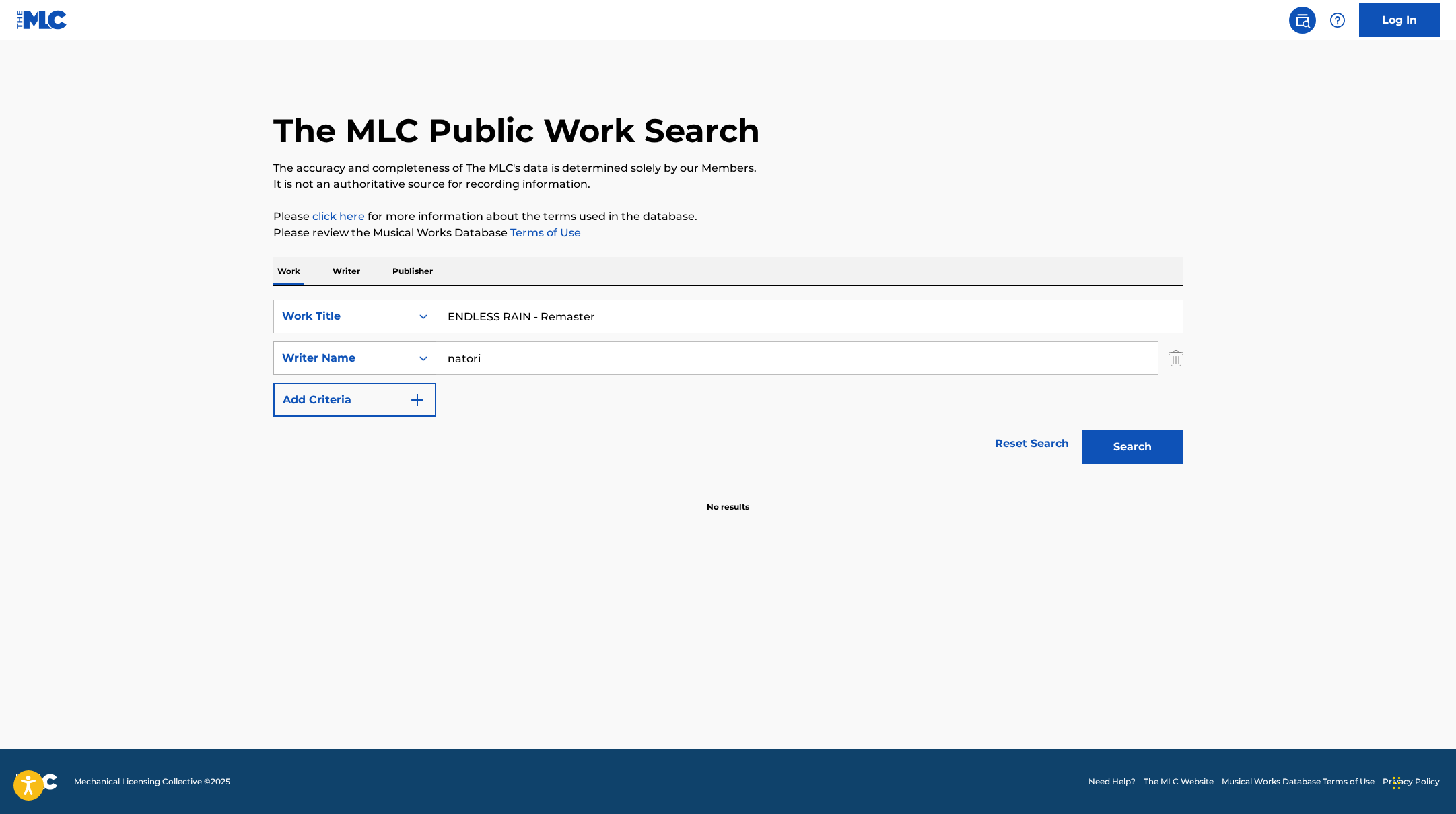
click at [432, 344] on div "SearchWithCriteriaac952244-c99a-423d-b338-cef296909b19 Writer Name [PERSON_NAME]" at bounding box center [728, 358] width 910 height 34
type input "[PERSON_NAME]"
click at [1083, 430] on button "Search" at bounding box center [1133, 447] width 101 height 34
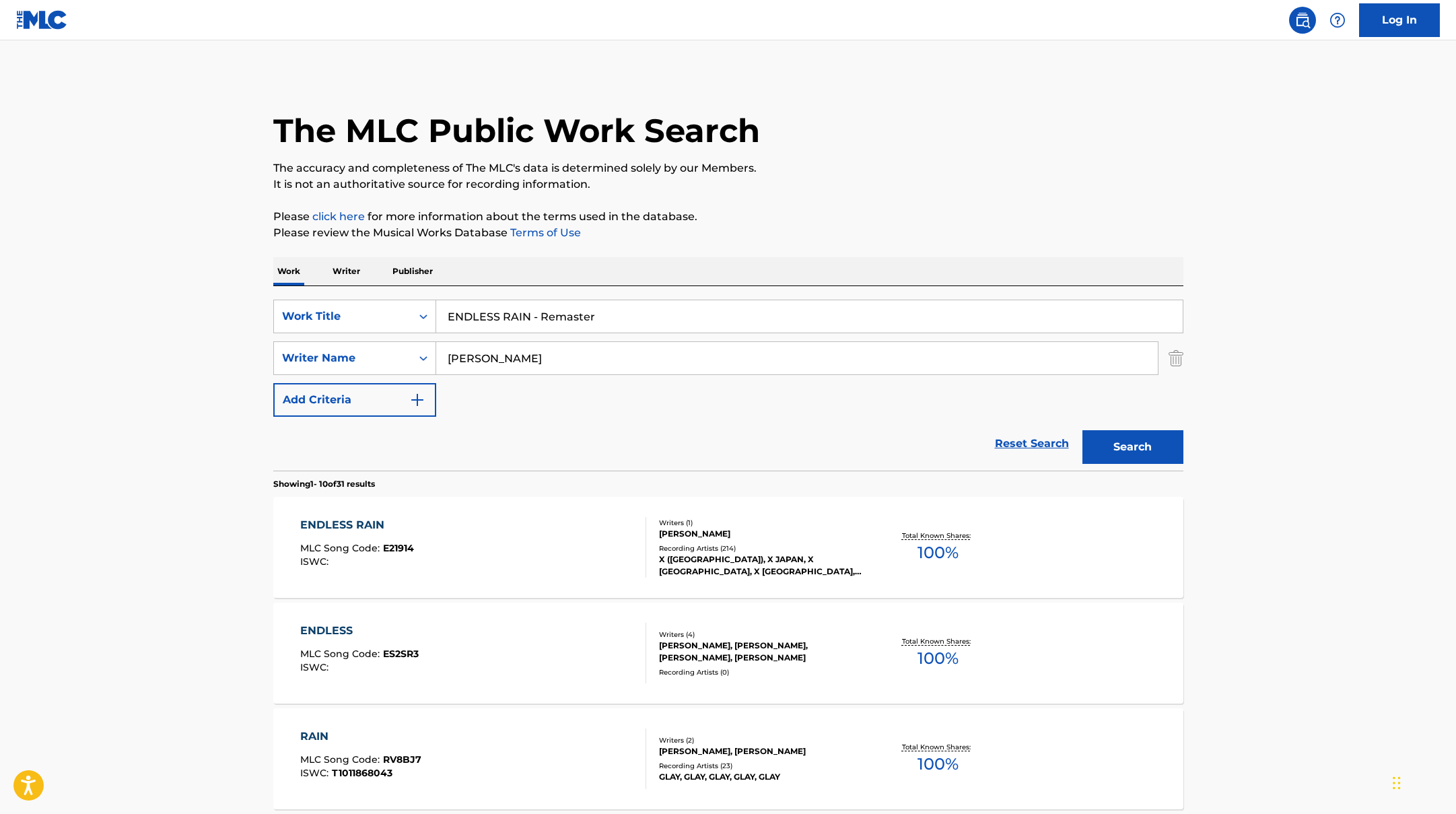
click at [563, 531] on div "ENDLESS RAIN MLC Song Code : E21914 ISWC :" at bounding box center [473, 547] width 346 height 61
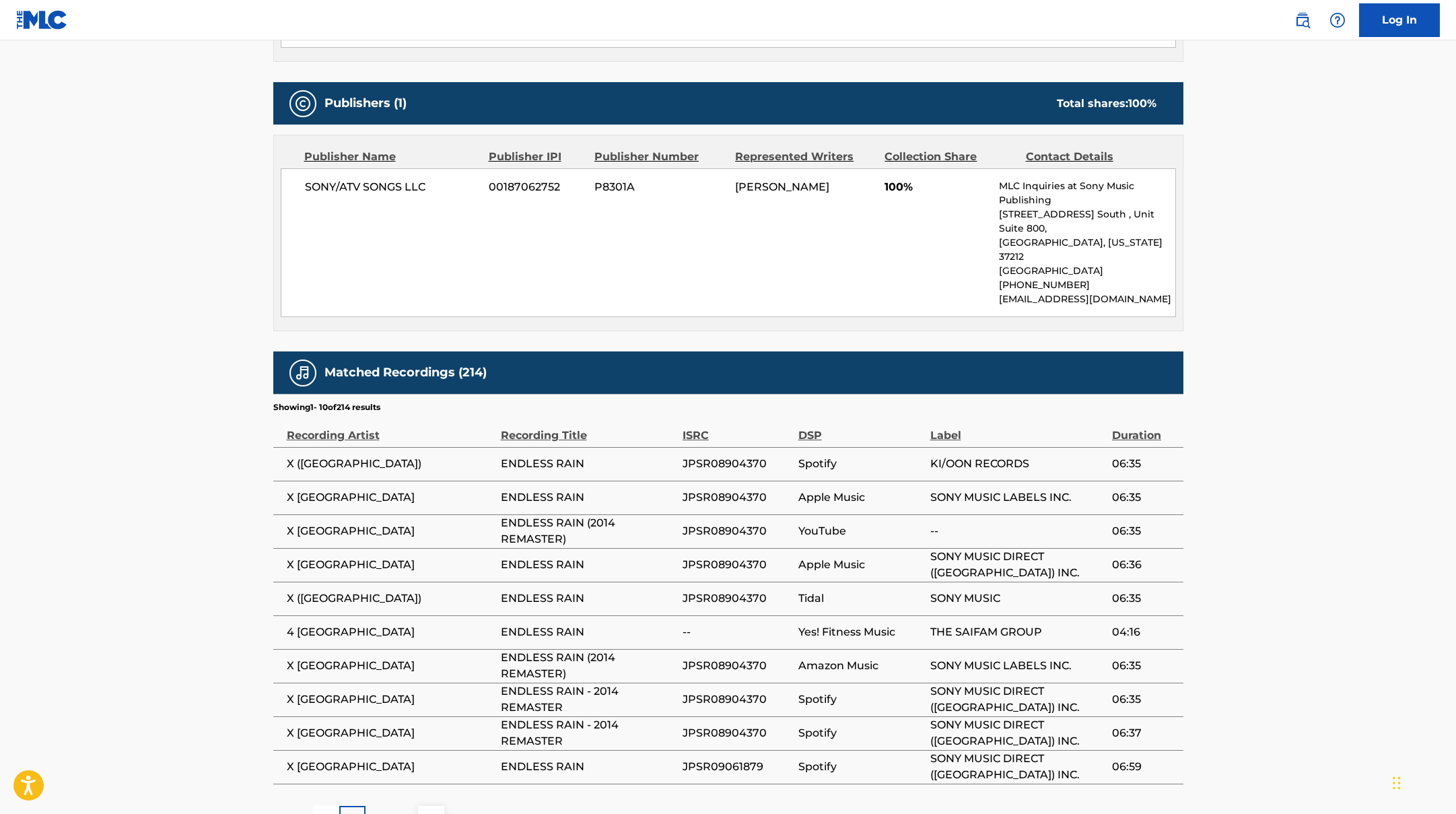
scroll to position [622, 0]
